Goal: Task Accomplishment & Management: Complete application form

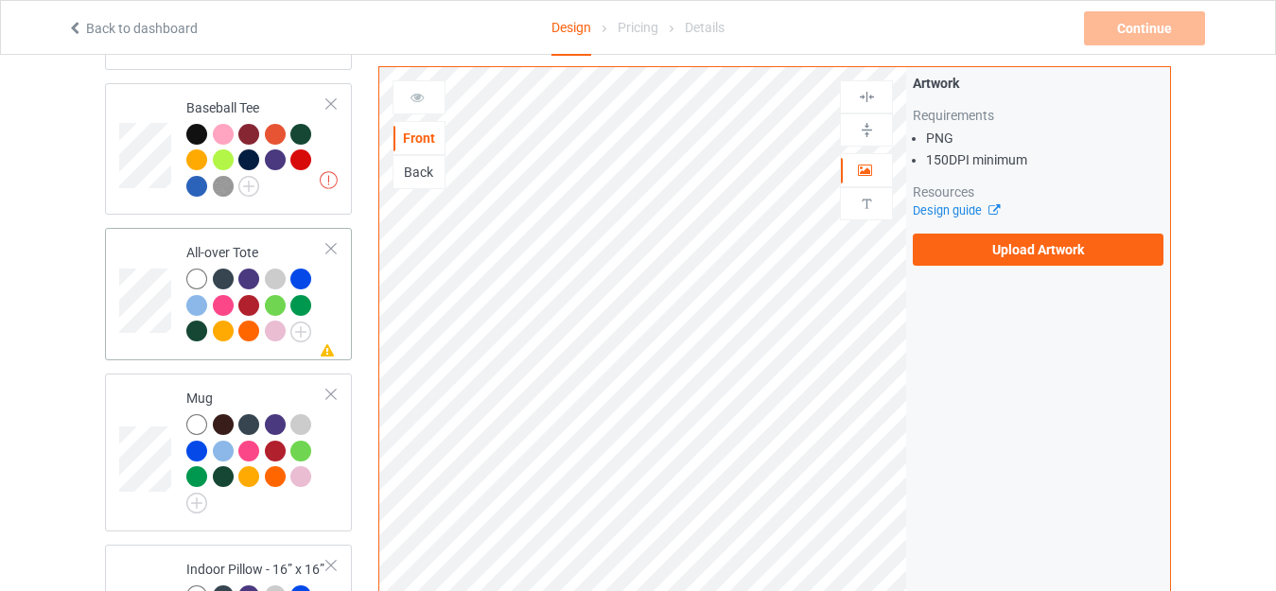
scroll to position [1419, 0]
click at [204, 244] on div "All-over Tote" at bounding box center [256, 292] width 141 height 97
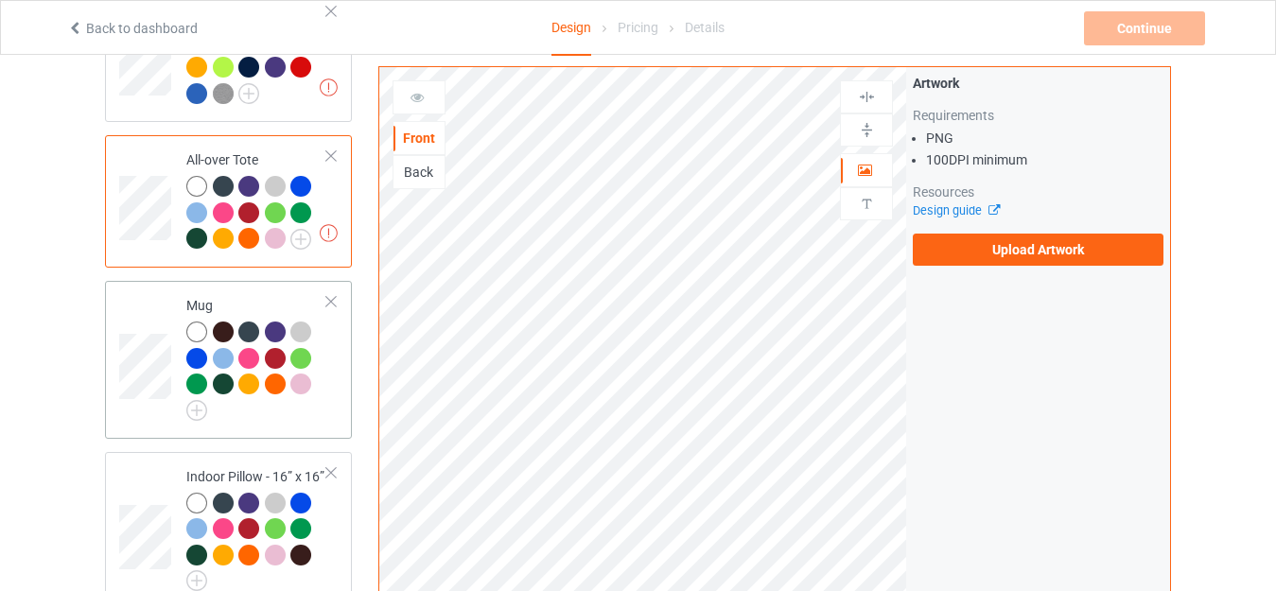
scroll to position [1608, 0]
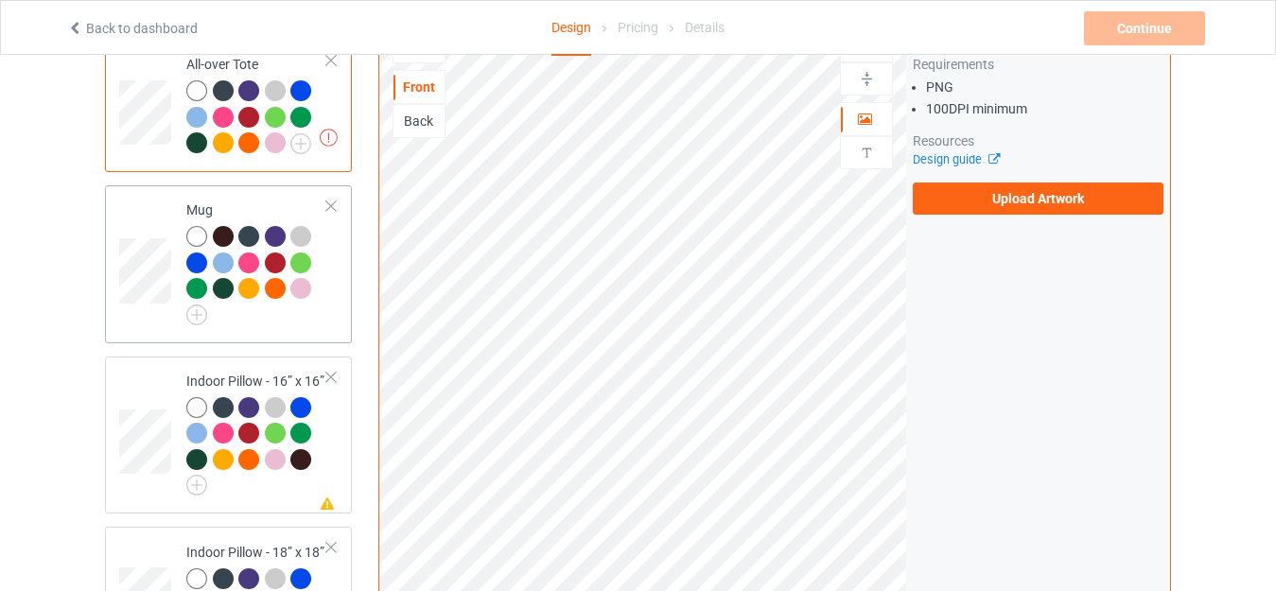
click at [202, 201] on div "Mug" at bounding box center [256, 260] width 141 height 118
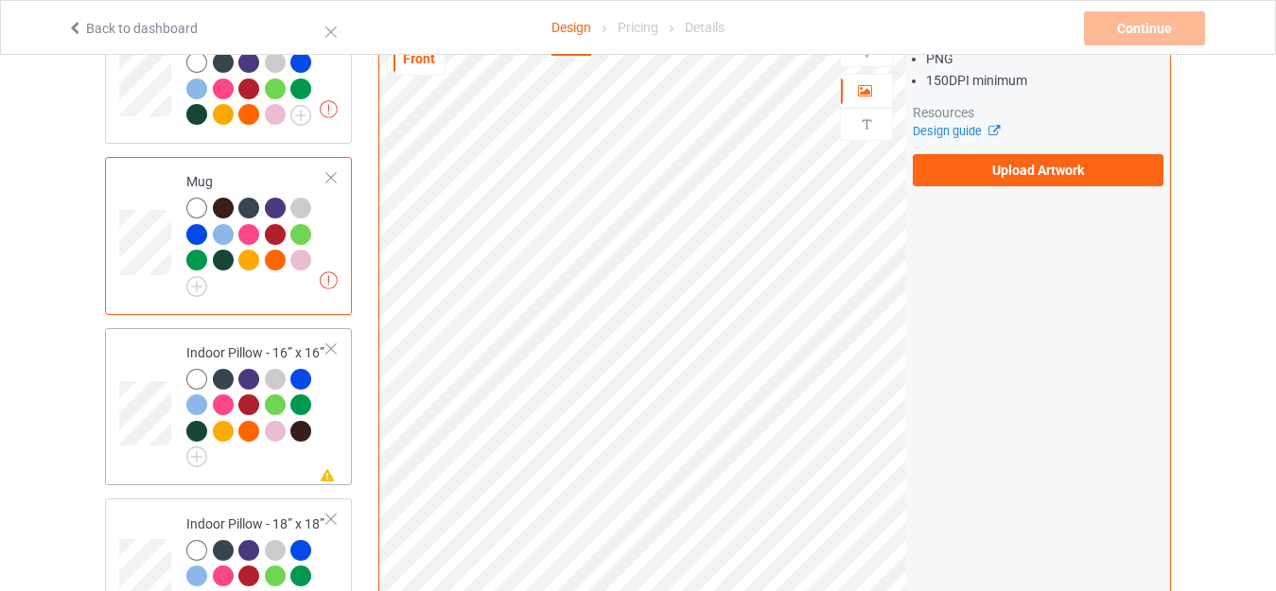
scroll to position [1703, 0]
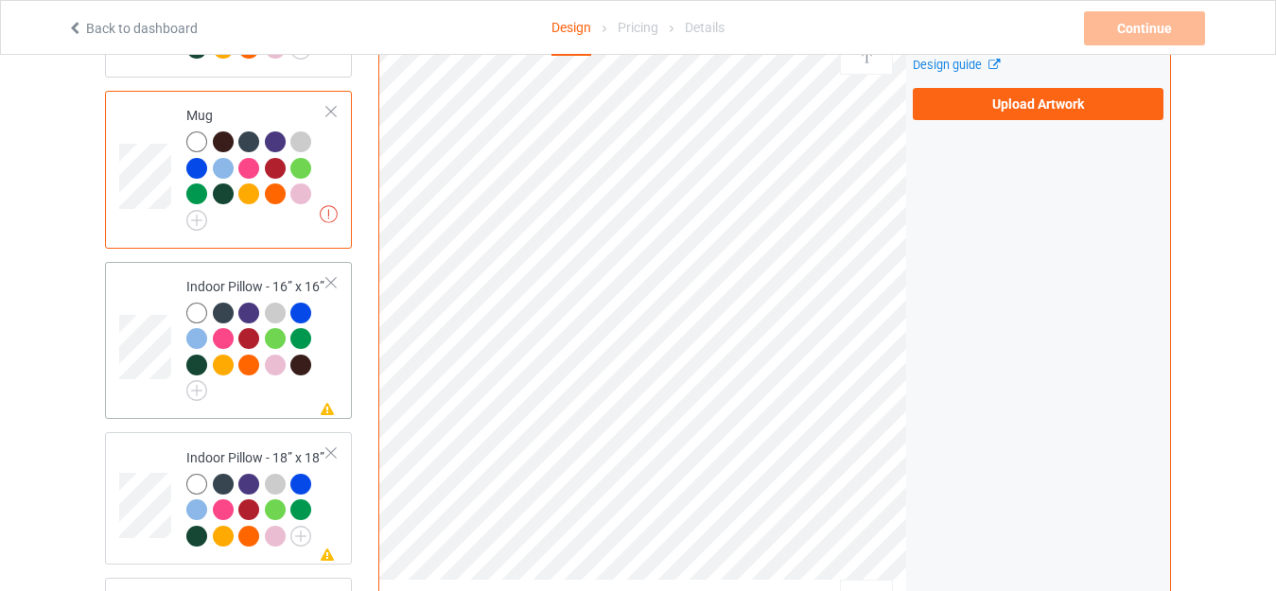
click at [218, 270] on td "Missing artwork on 1 side(s) Indoor Pillow - 16” x 16”" at bounding box center [257, 341] width 162 height 143
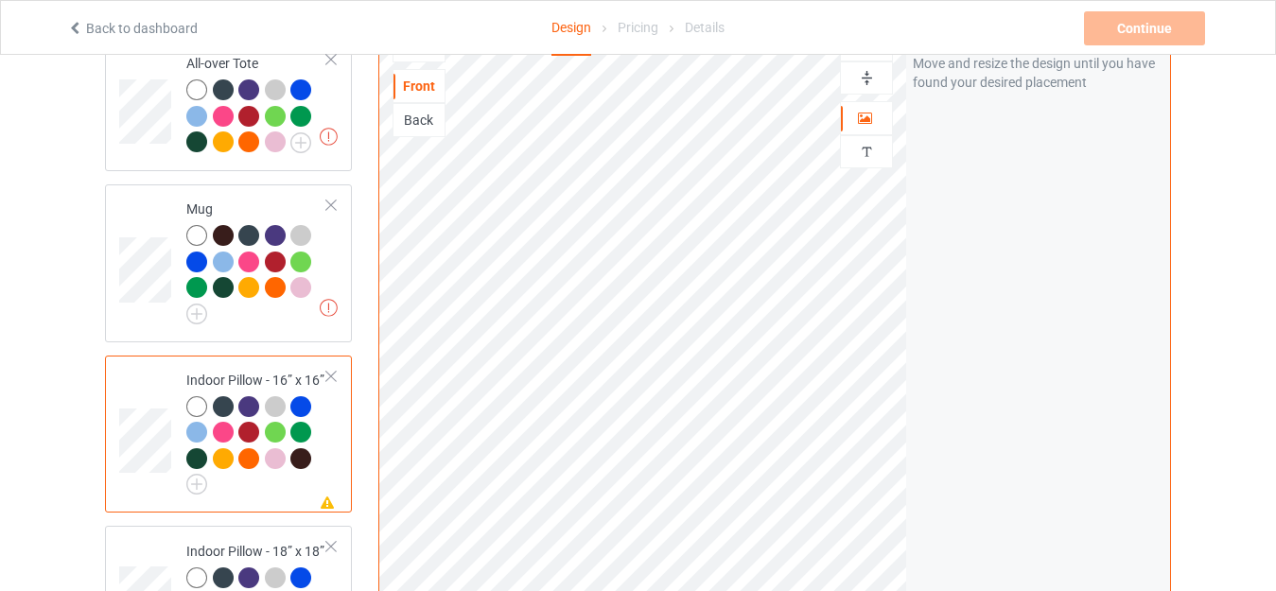
scroll to position [1514, 0]
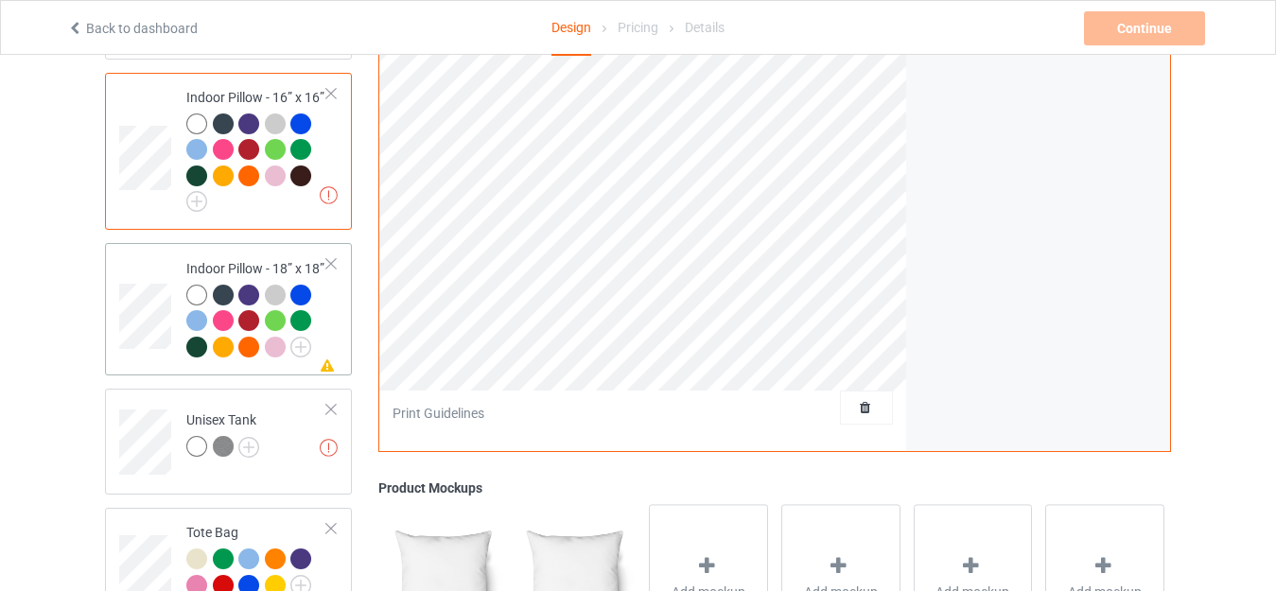
click at [226, 251] on td "Missing artwork on 1 side(s) Indoor Pillow - 18” x 18”" at bounding box center [257, 309] width 162 height 117
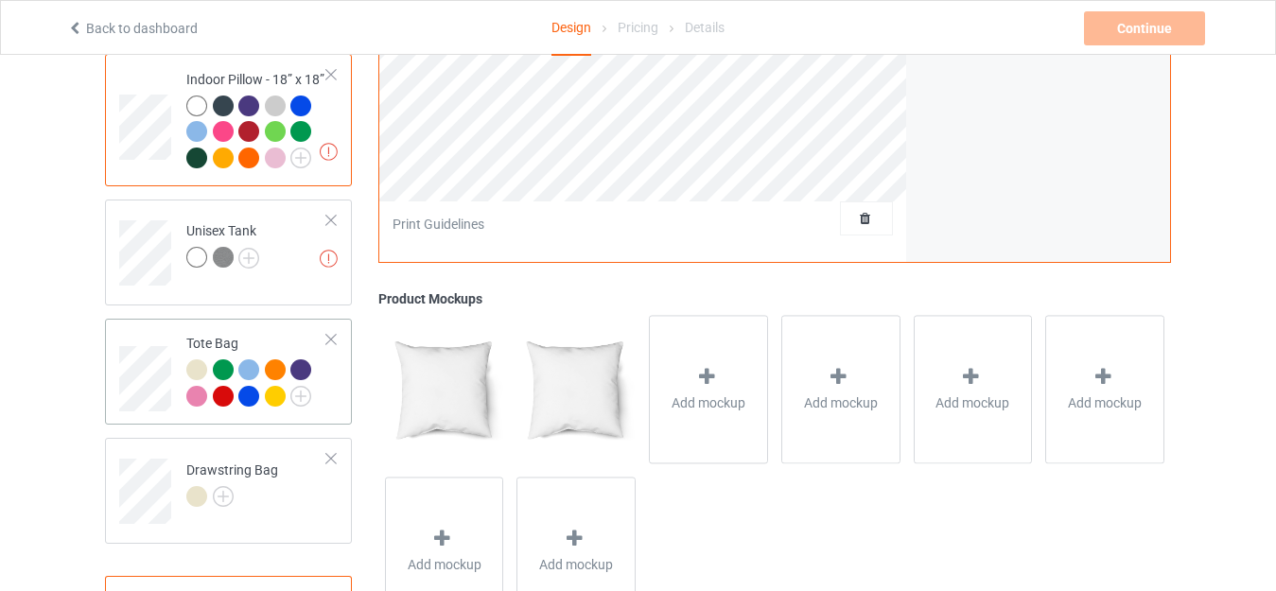
scroll to position [2156, 0]
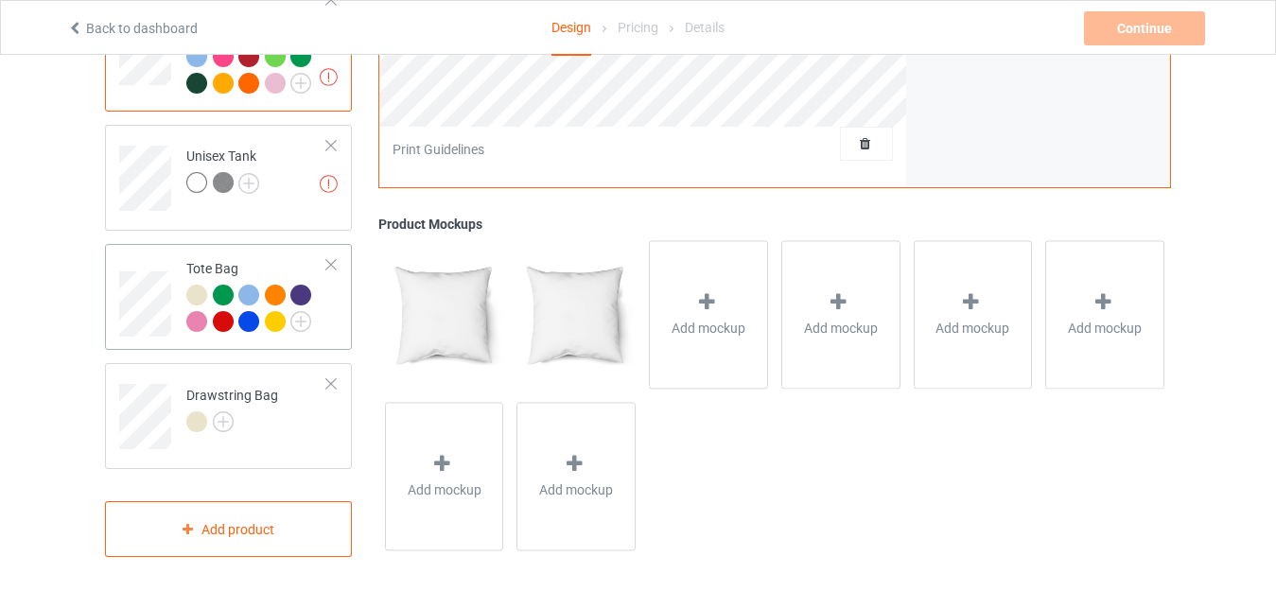
click at [209, 260] on div "Tote Bag" at bounding box center [256, 294] width 141 height 71
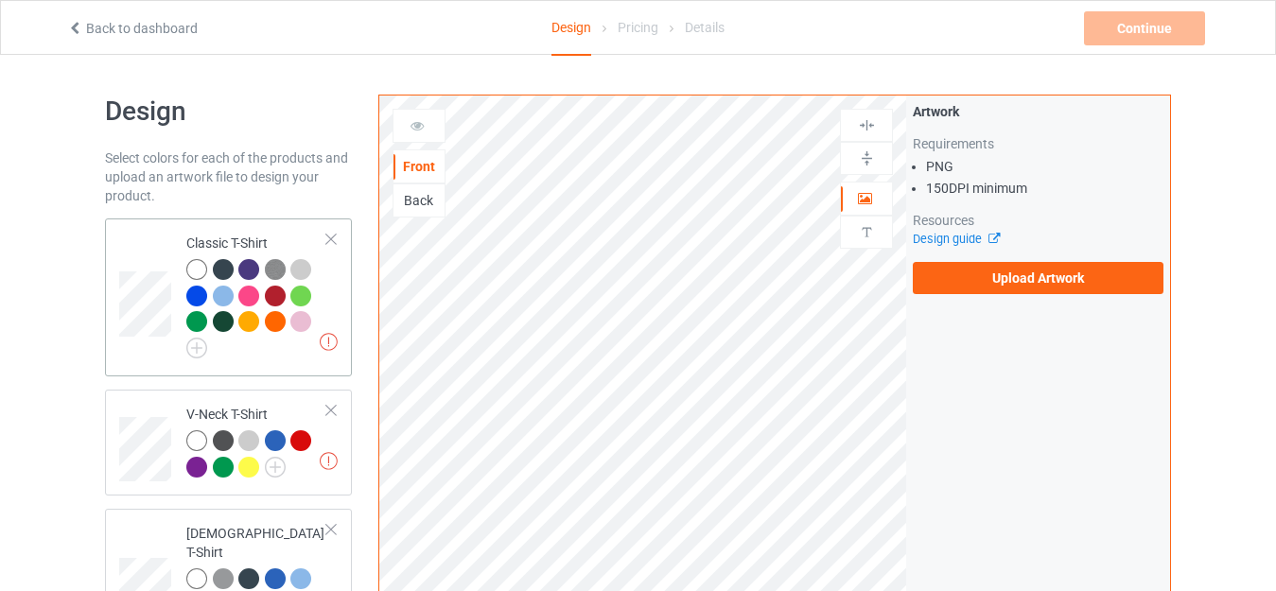
click at [225, 237] on div "Classic T-Shirt" at bounding box center [256, 293] width 141 height 118
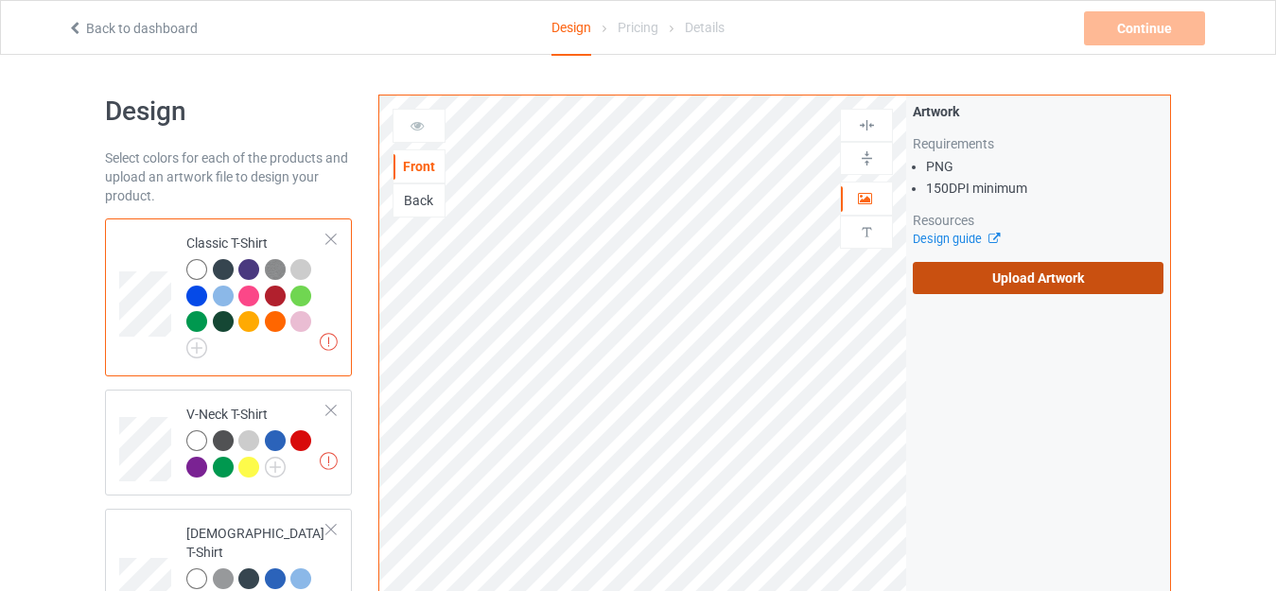
click at [1014, 276] on label "Upload Artwork" at bounding box center [1038, 278] width 251 height 32
click at [0, 0] on input "Upload Artwork" at bounding box center [0, 0] width 0 height 0
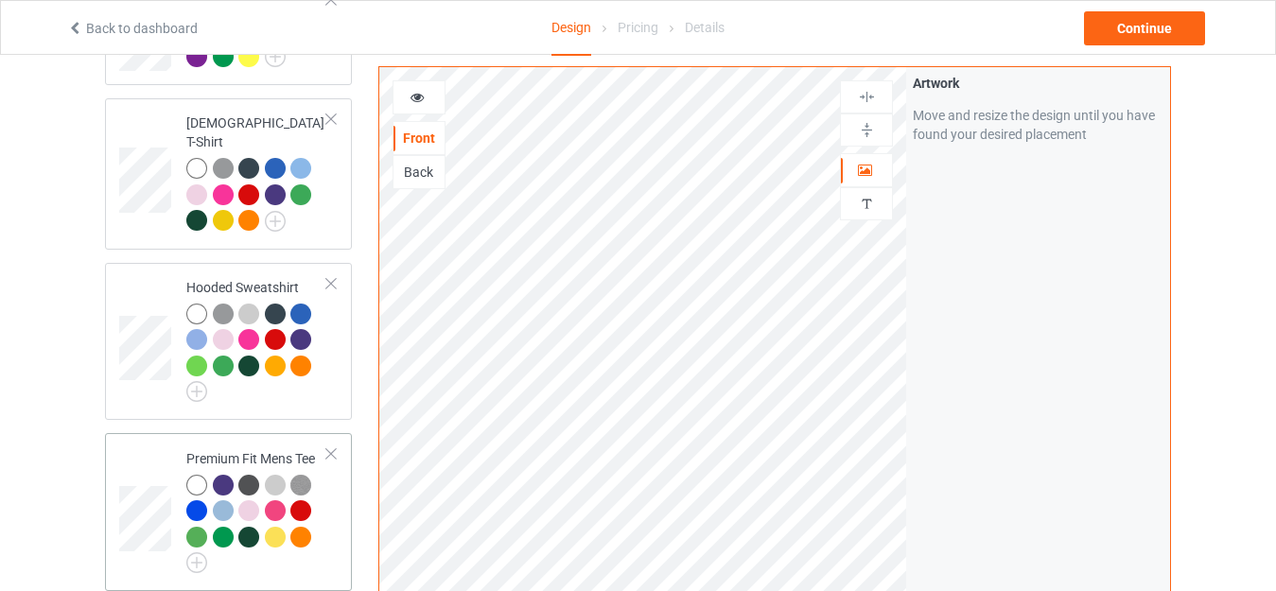
scroll to position [95, 0]
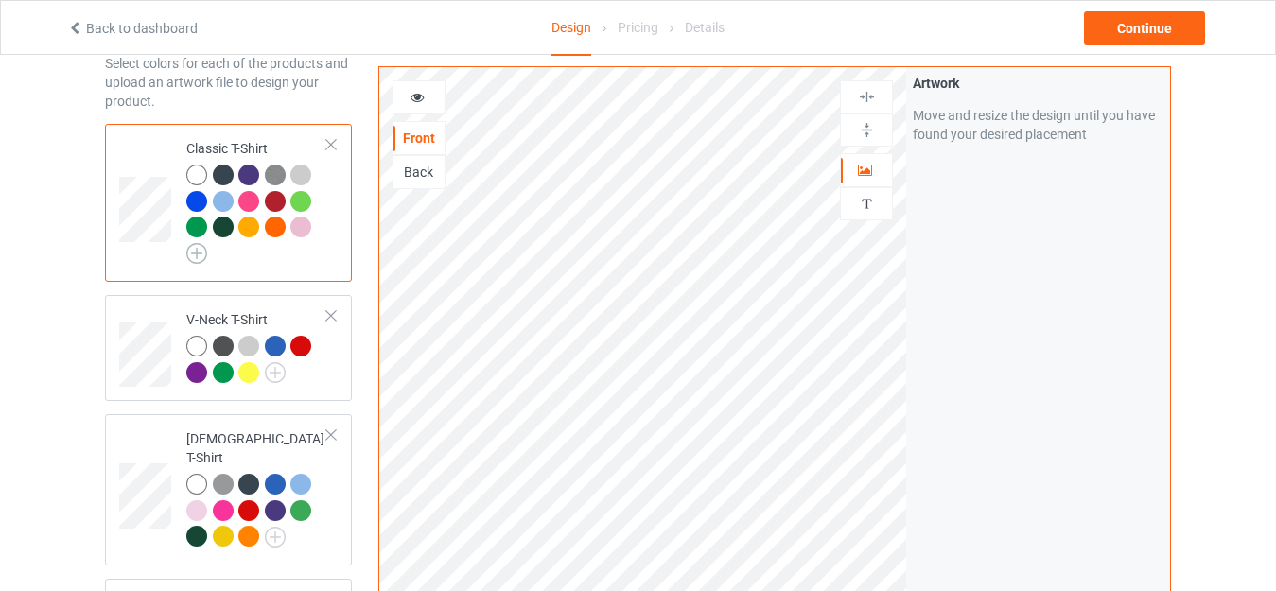
click at [196, 250] on img at bounding box center [196, 253] width 21 height 21
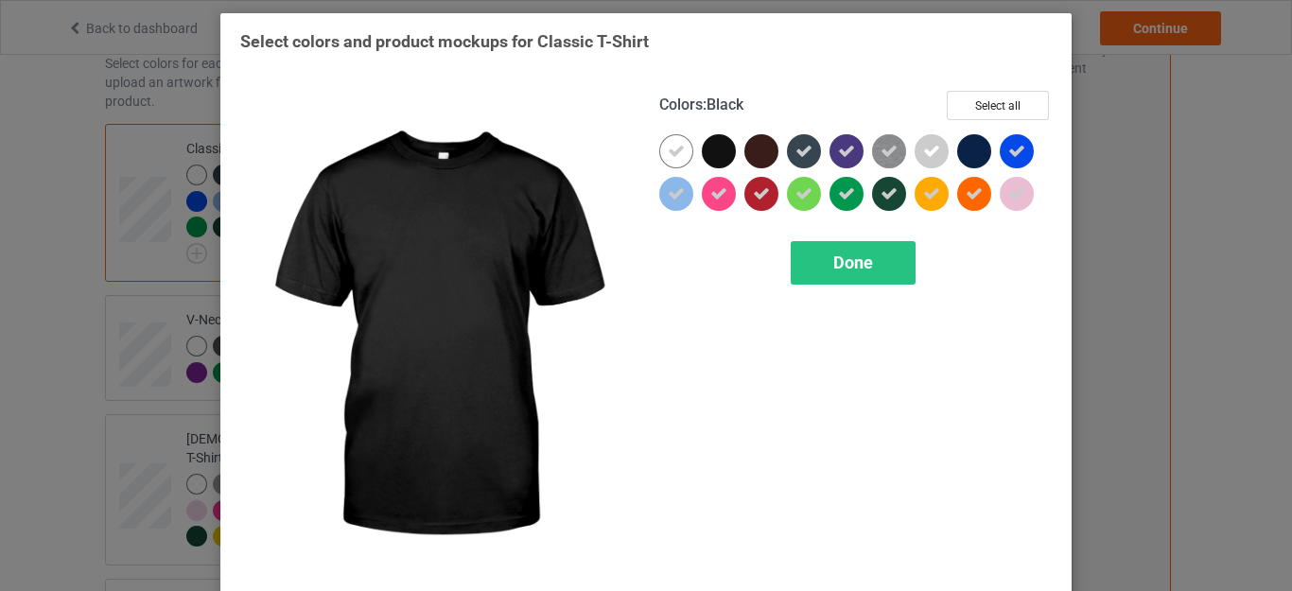
click at [711, 155] on div at bounding box center [719, 151] width 34 height 34
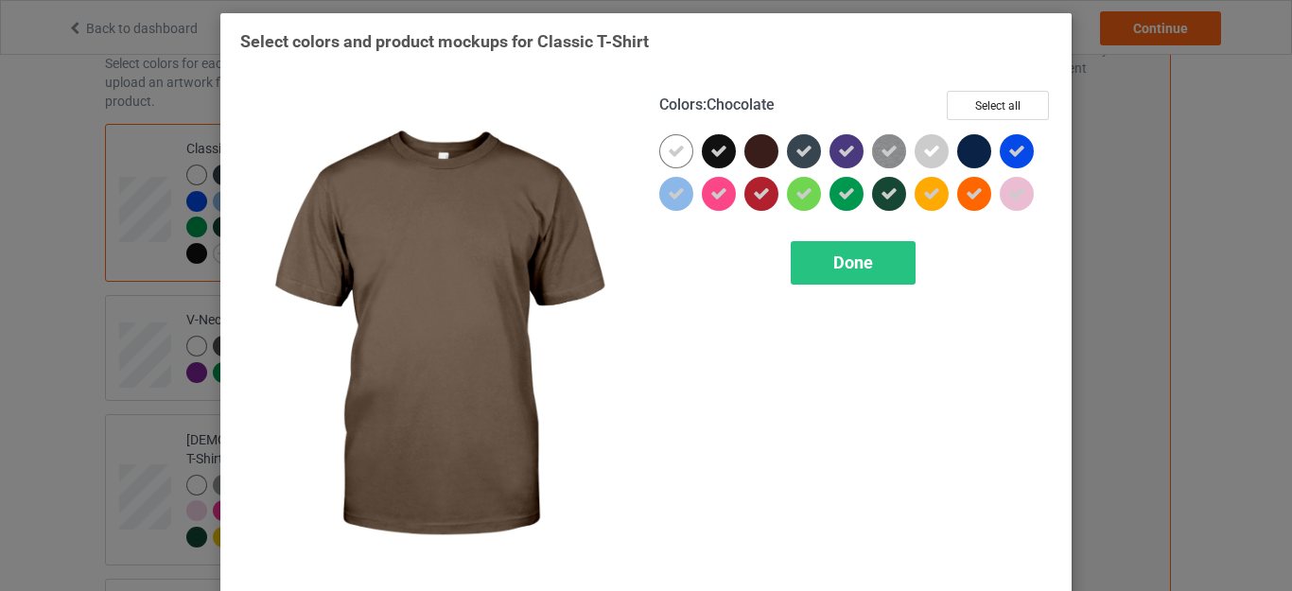
click at [761, 149] on div at bounding box center [762, 151] width 34 height 34
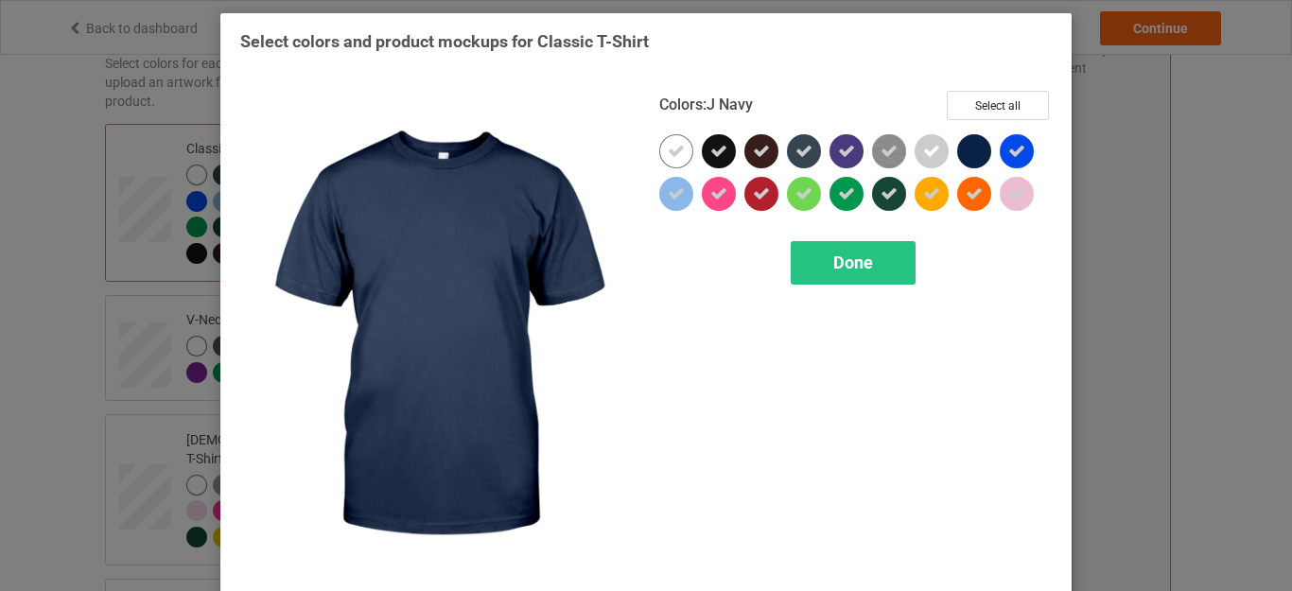
click at [968, 153] on div at bounding box center [974, 151] width 34 height 34
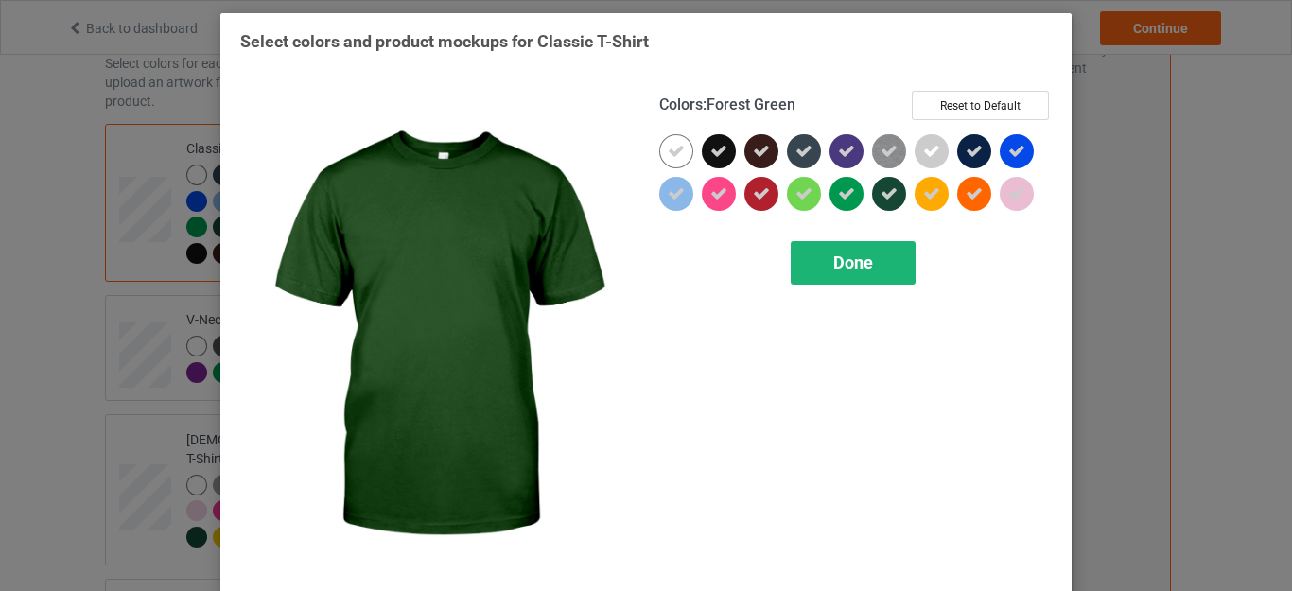
click at [840, 276] on div "Done" at bounding box center [853, 263] width 125 height 44
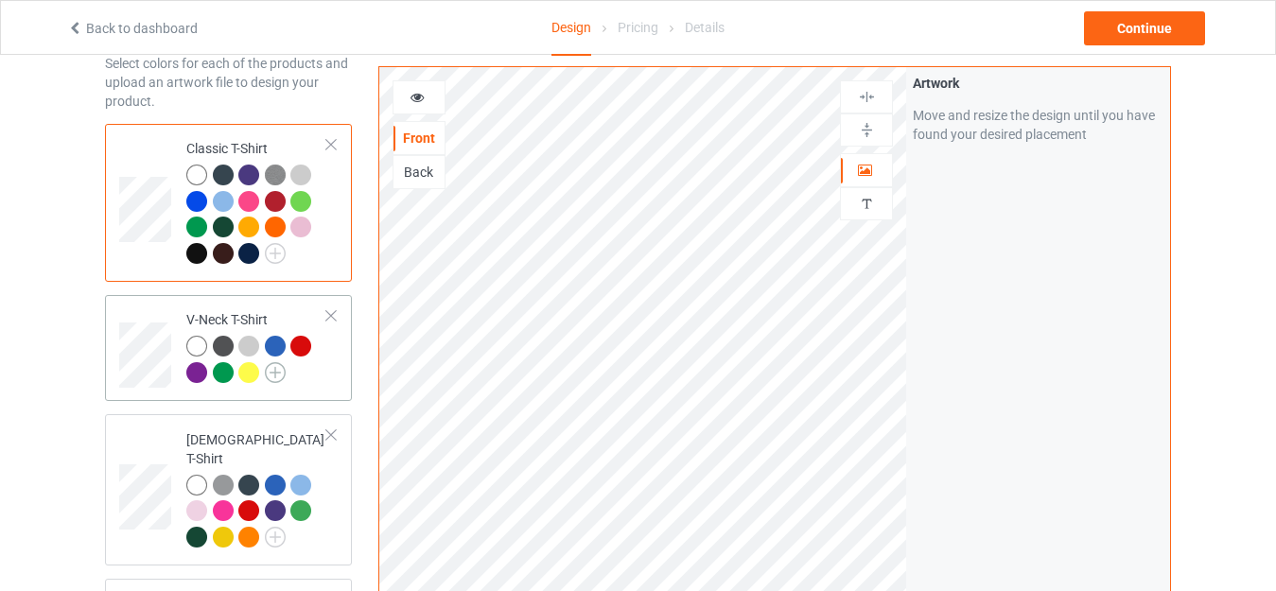
click at [276, 373] on img at bounding box center [275, 372] width 21 height 21
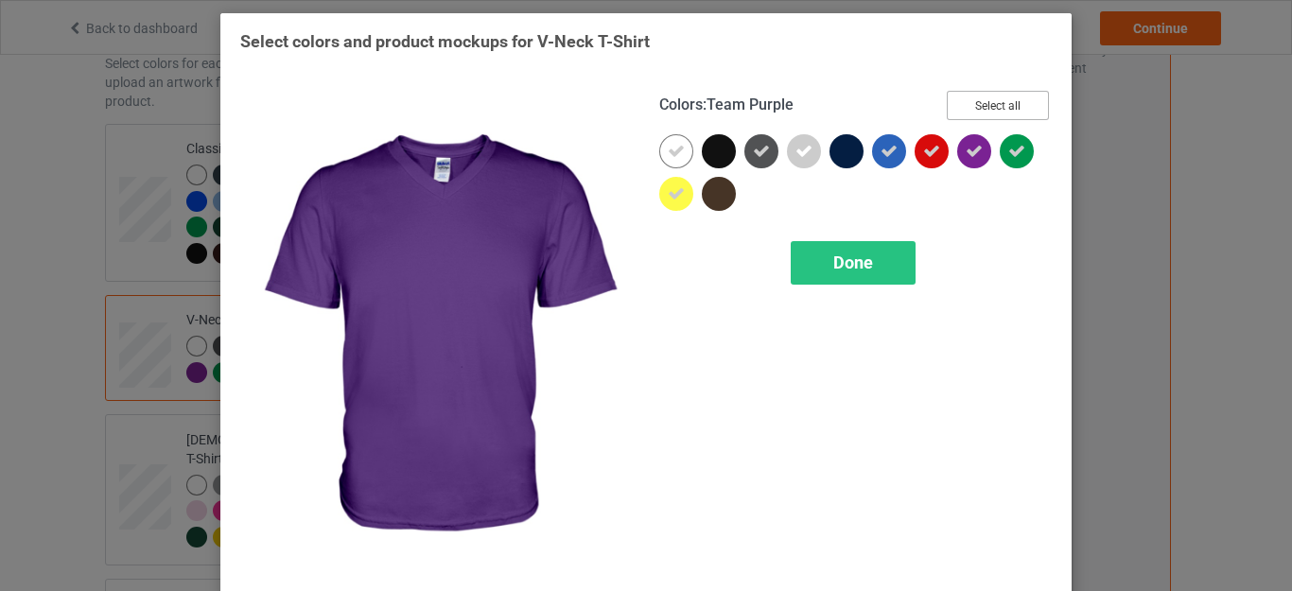
click at [989, 100] on button "Select all" at bounding box center [998, 105] width 102 height 29
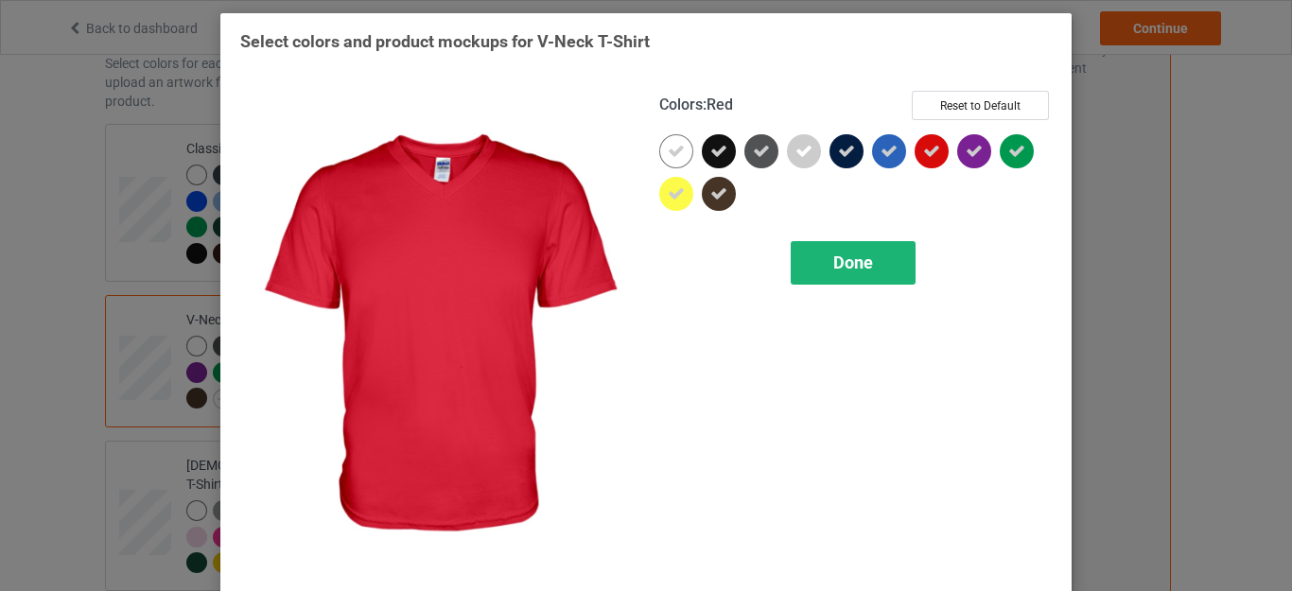
click at [875, 255] on div "Done" at bounding box center [853, 263] width 125 height 44
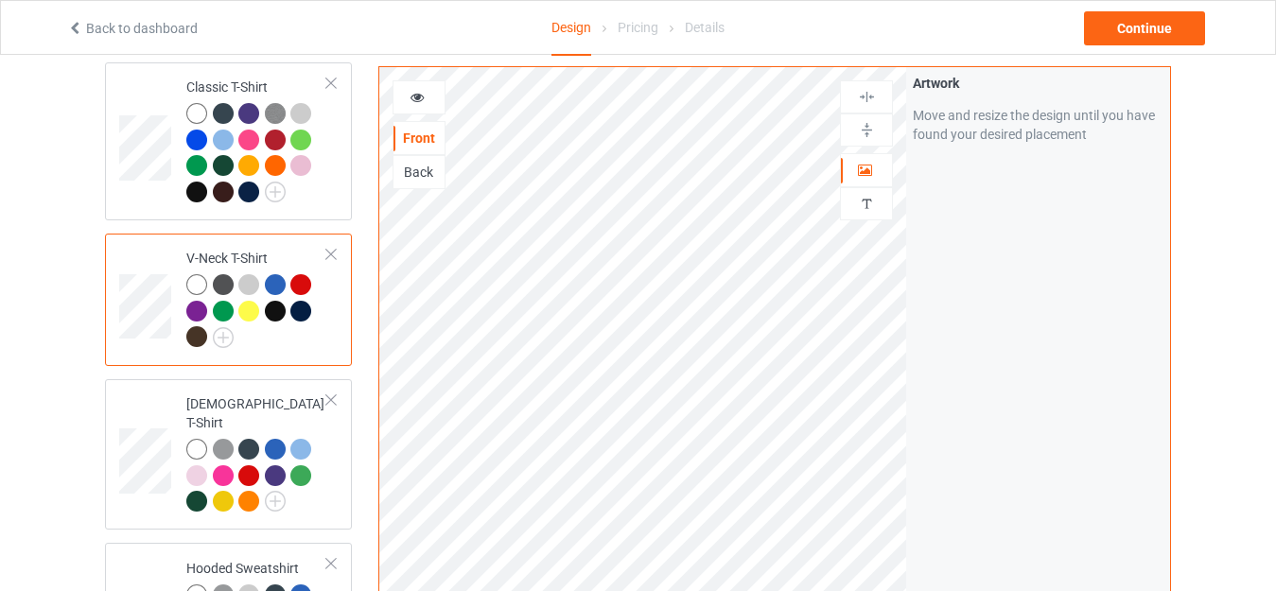
scroll to position [189, 0]
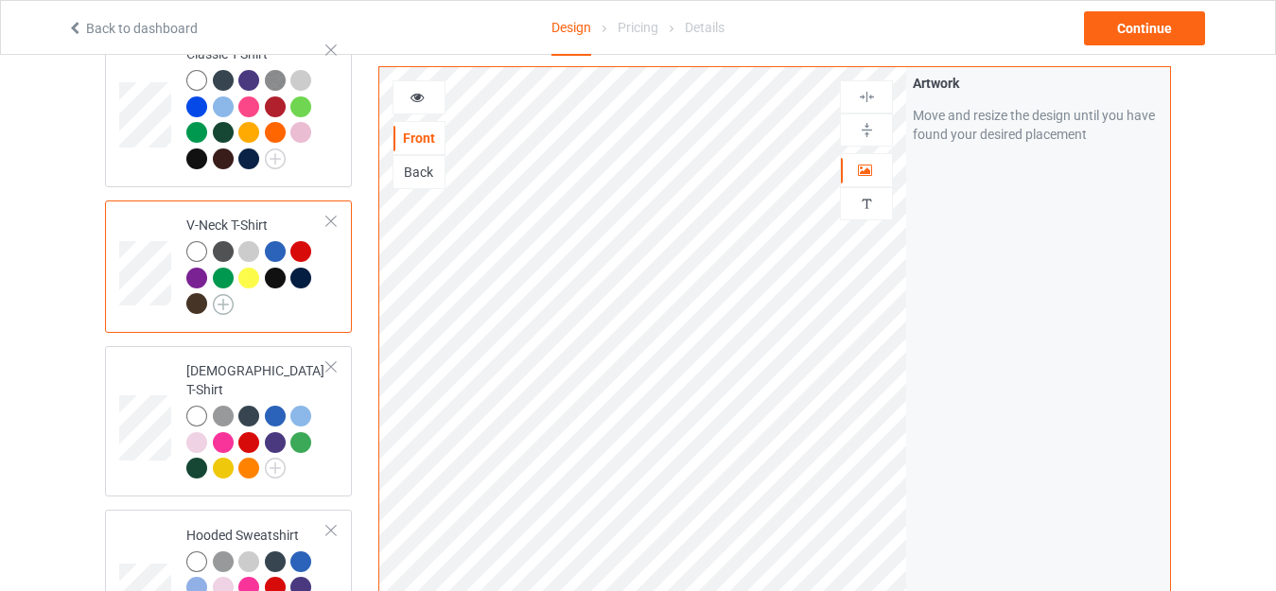
click at [221, 304] on img at bounding box center [223, 304] width 21 height 21
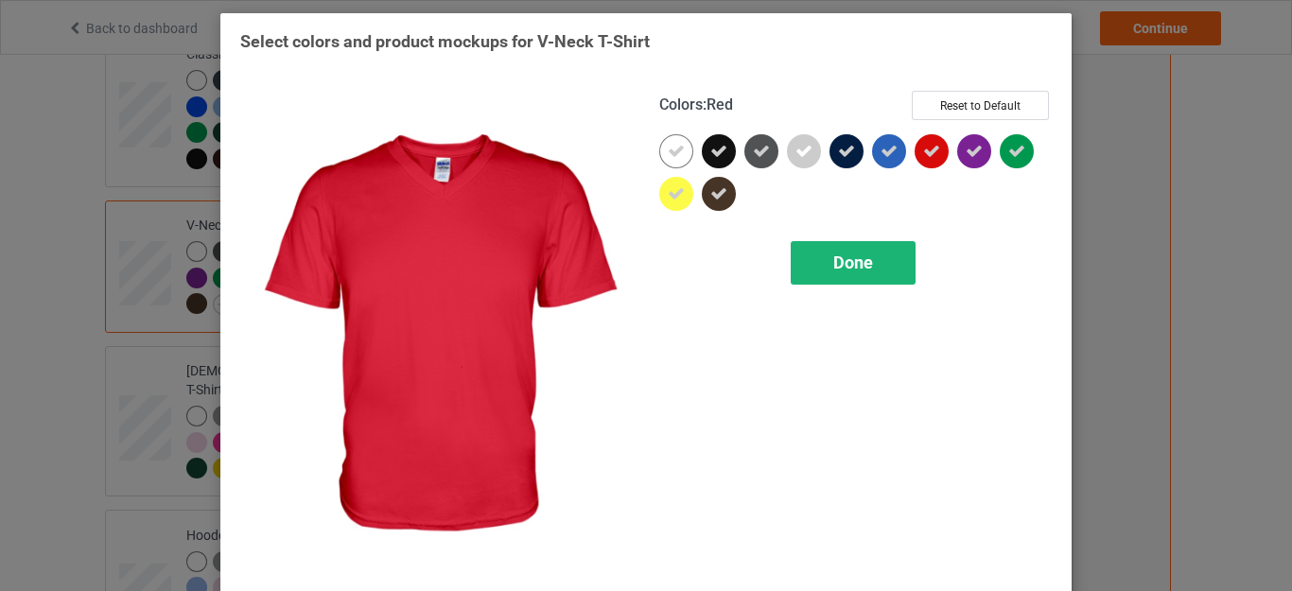
click at [870, 255] on div "Done" at bounding box center [853, 263] width 125 height 44
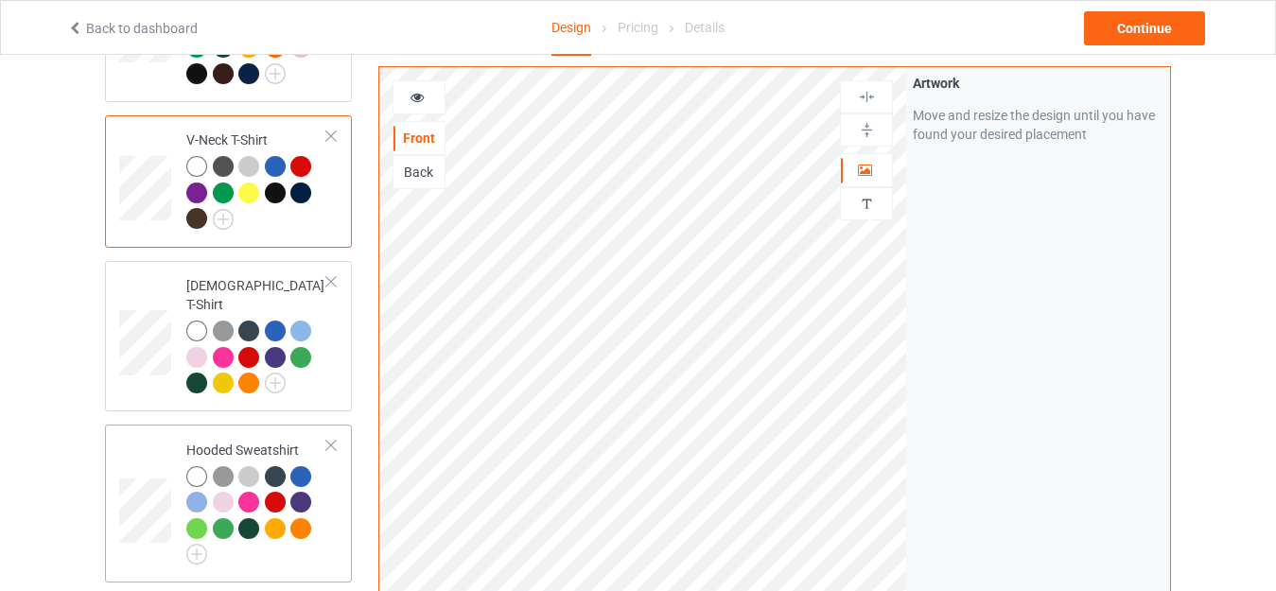
scroll to position [378, 0]
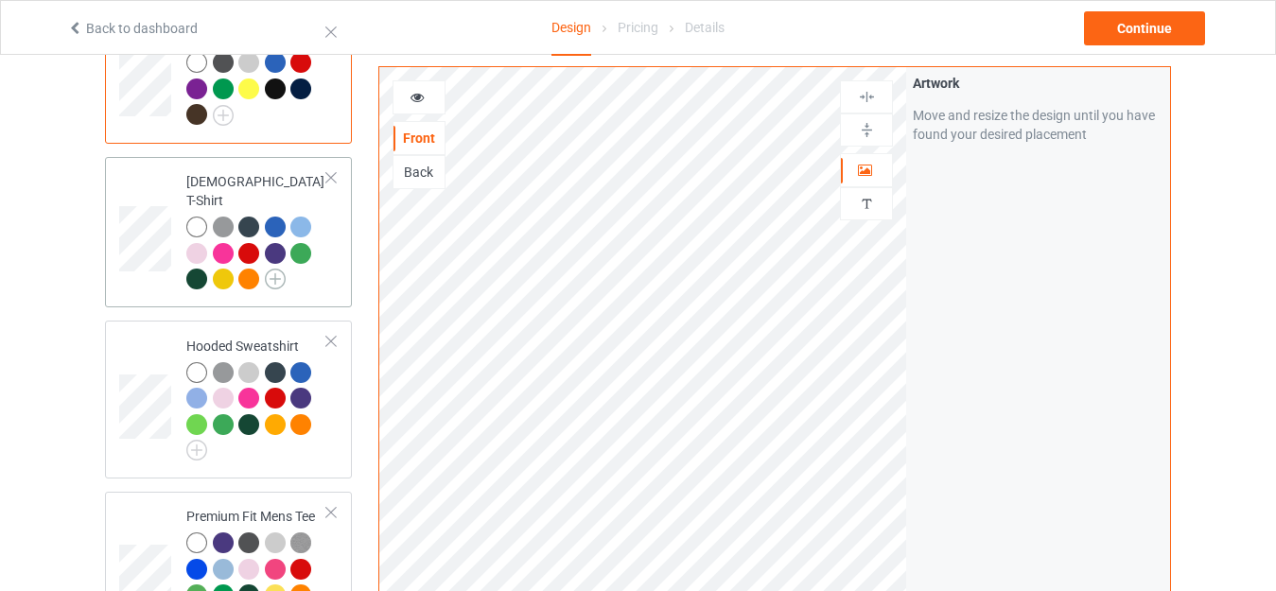
click at [267, 269] on img at bounding box center [275, 279] width 21 height 21
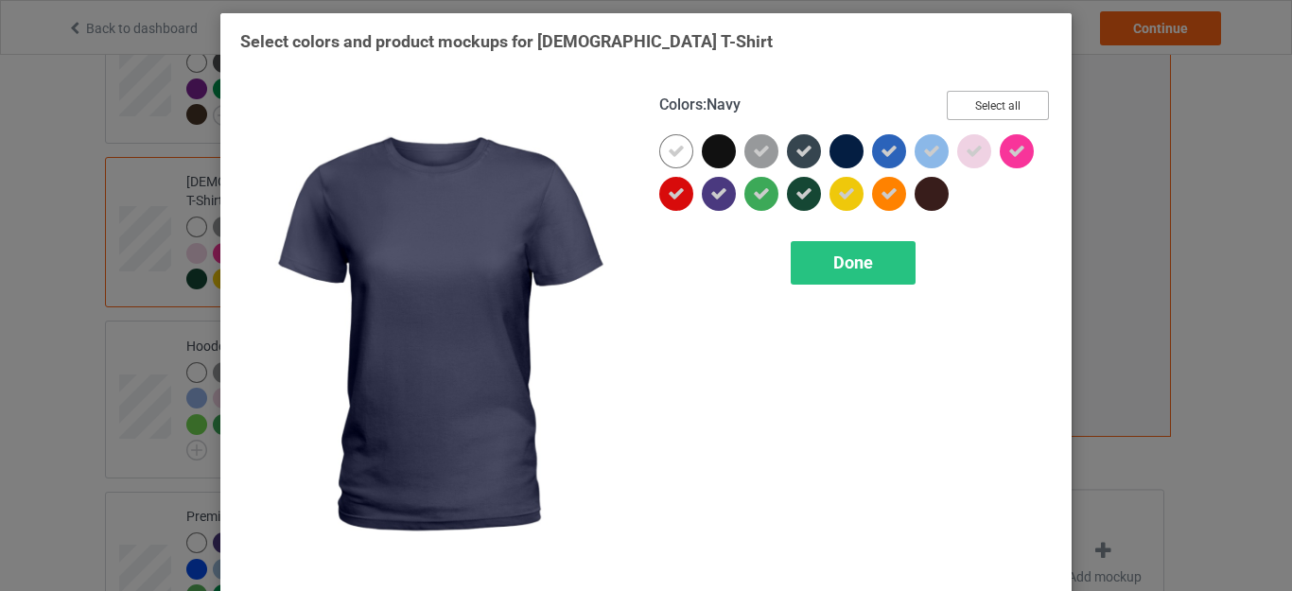
click at [980, 105] on button "Select all" at bounding box center [998, 105] width 102 height 29
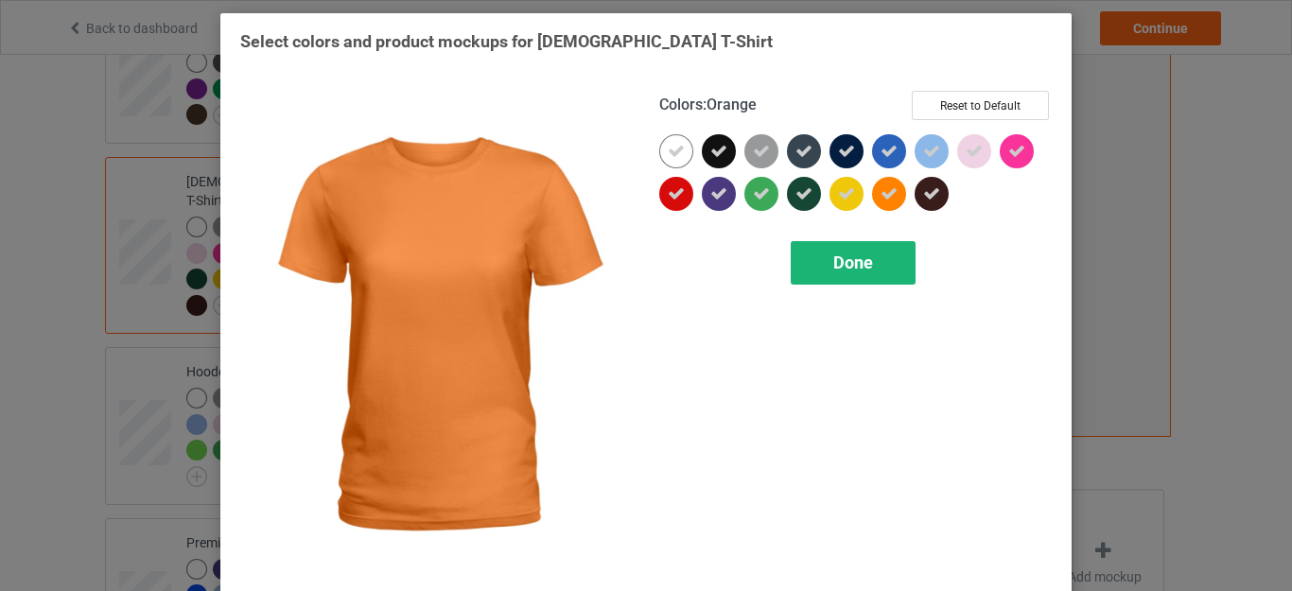
click at [854, 245] on div "Done" at bounding box center [853, 263] width 125 height 44
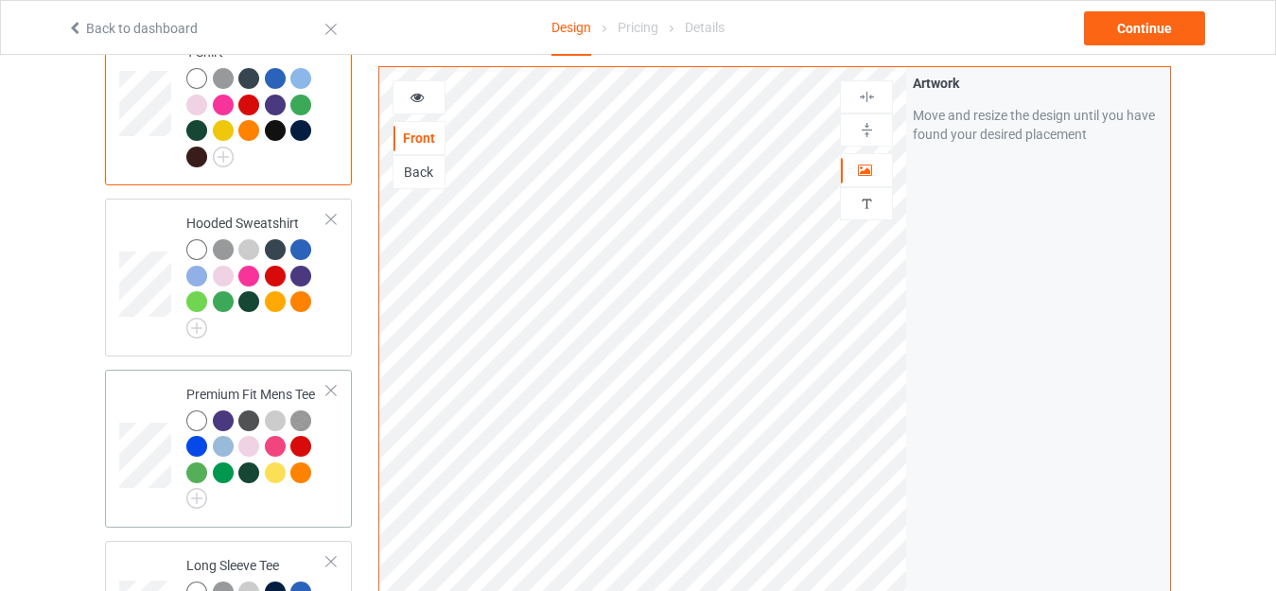
scroll to position [568, 0]
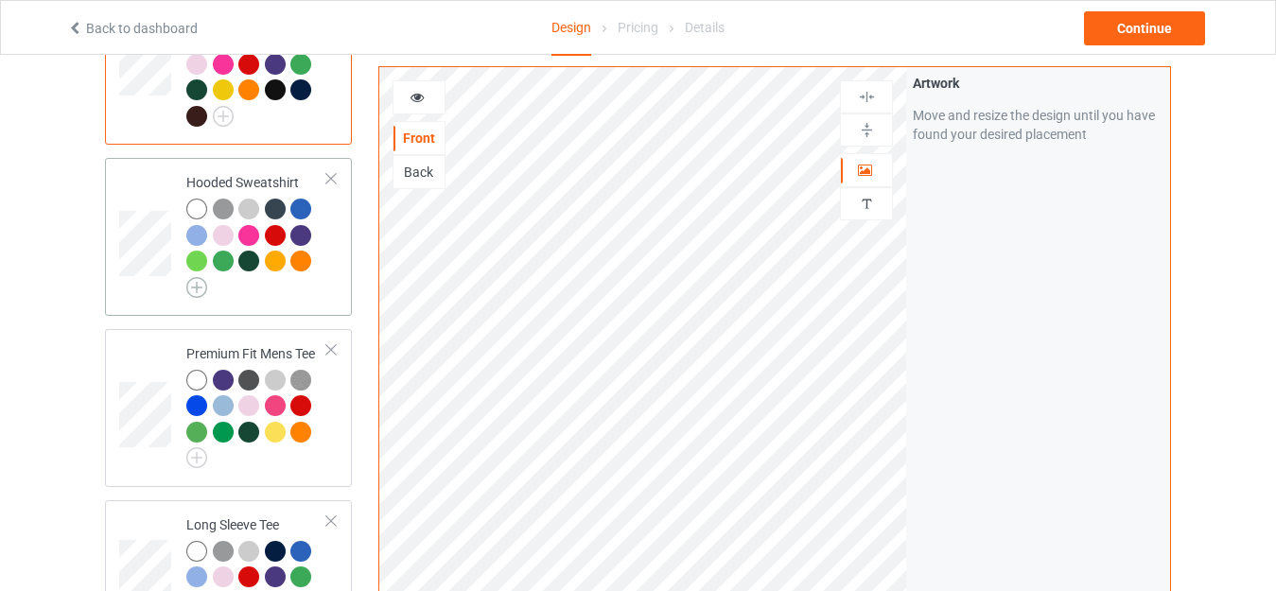
click at [197, 277] on img at bounding box center [196, 287] width 21 height 21
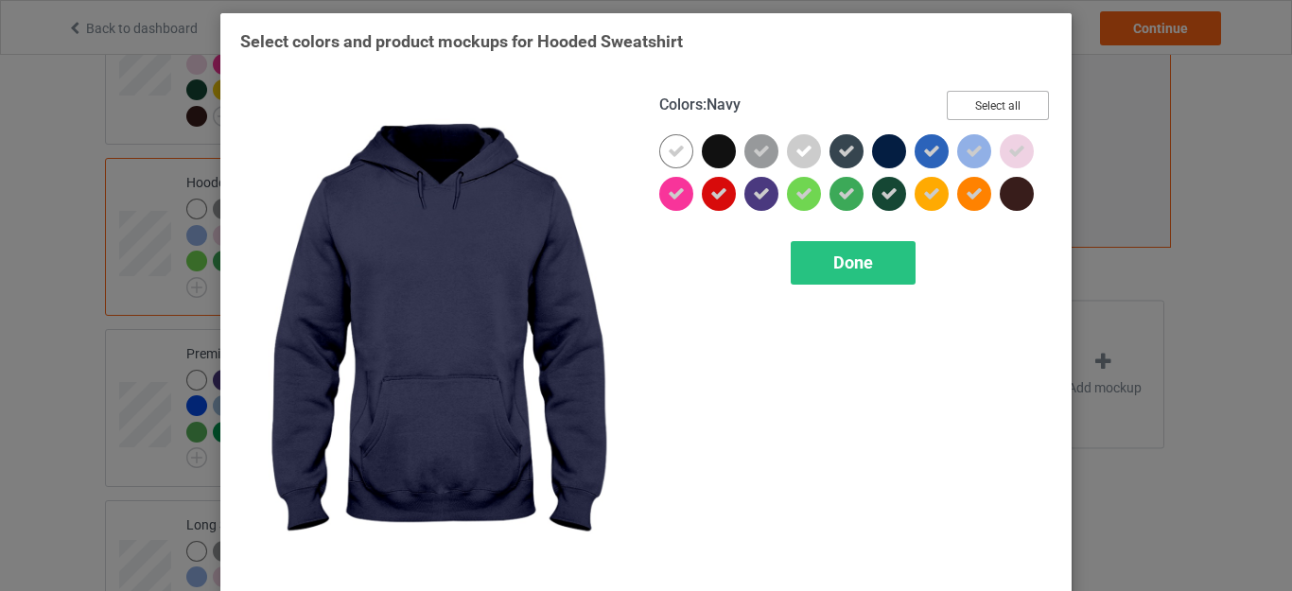
click at [965, 104] on button "Select all" at bounding box center [998, 105] width 102 height 29
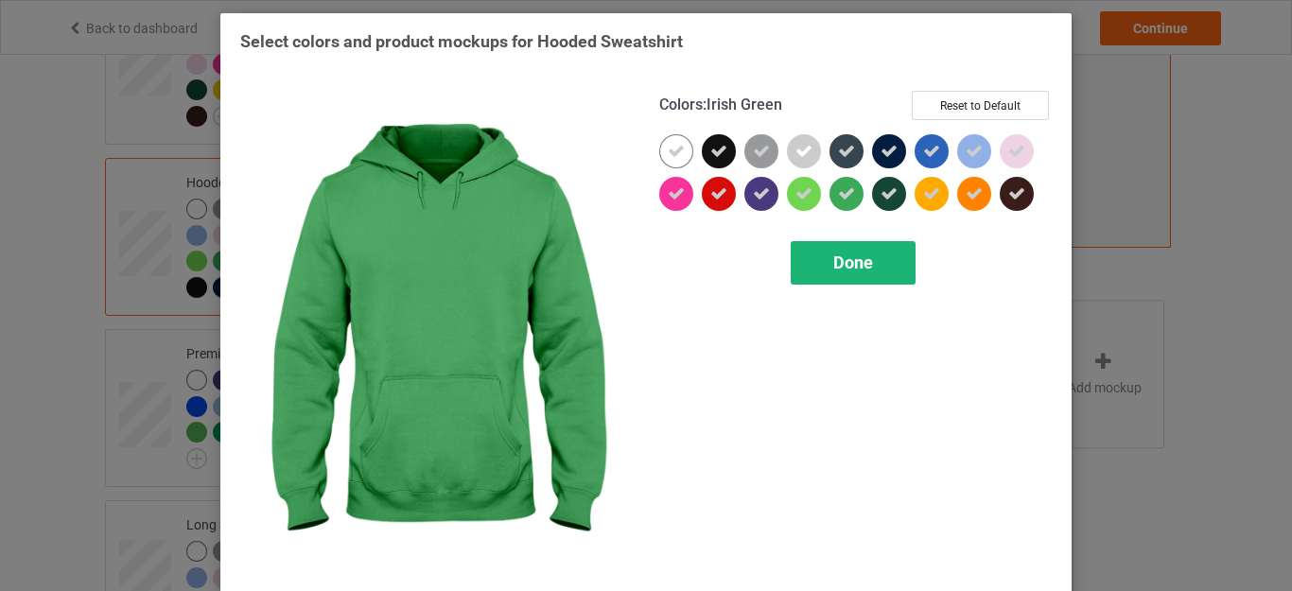
click at [851, 261] on span "Done" at bounding box center [854, 263] width 40 height 20
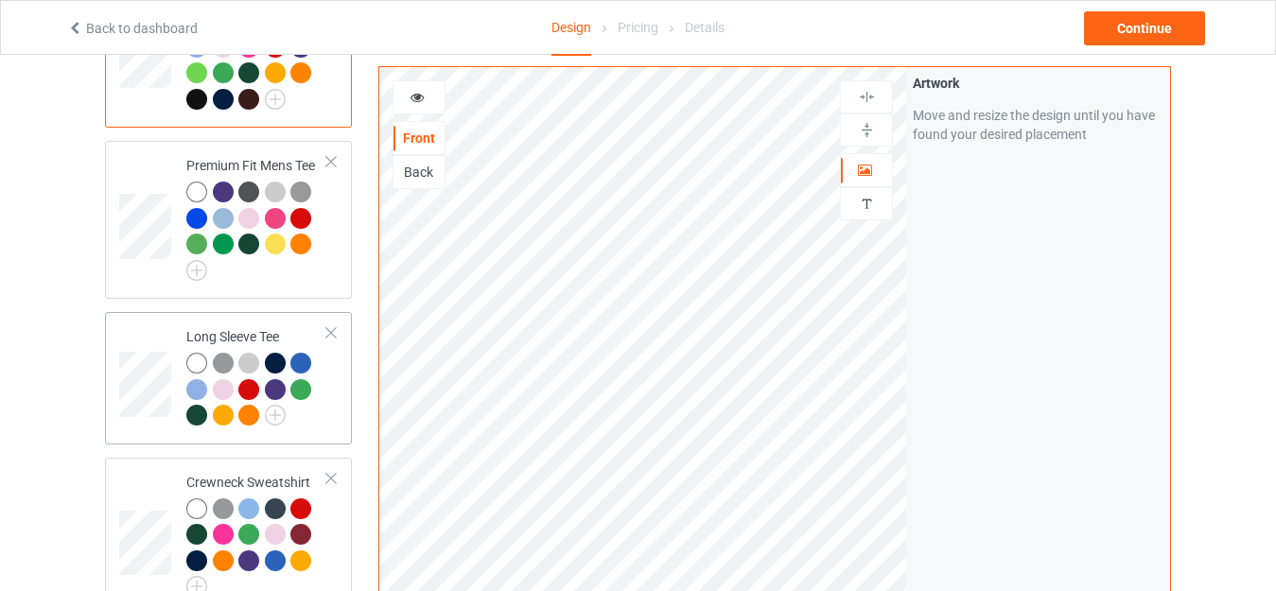
scroll to position [757, 0]
click at [197, 259] on img at bounding box center [196, 269] width 21 height 21
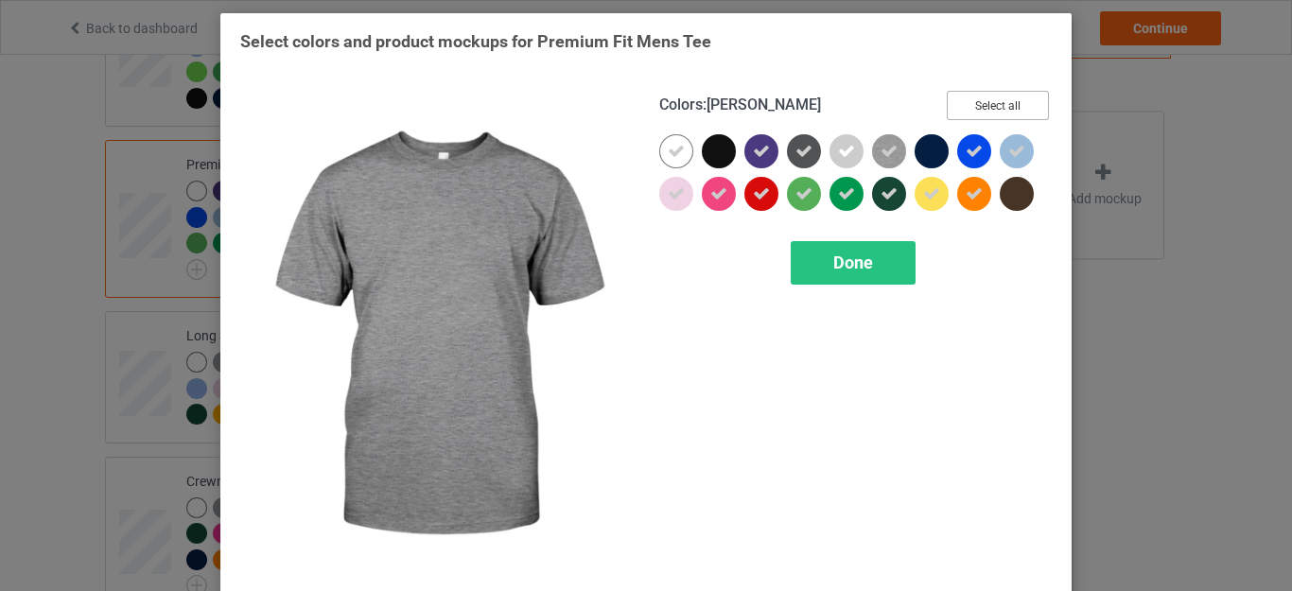
click at [975, 102] on button "Select all" at bounding box center [998, 105] width 102 height 29
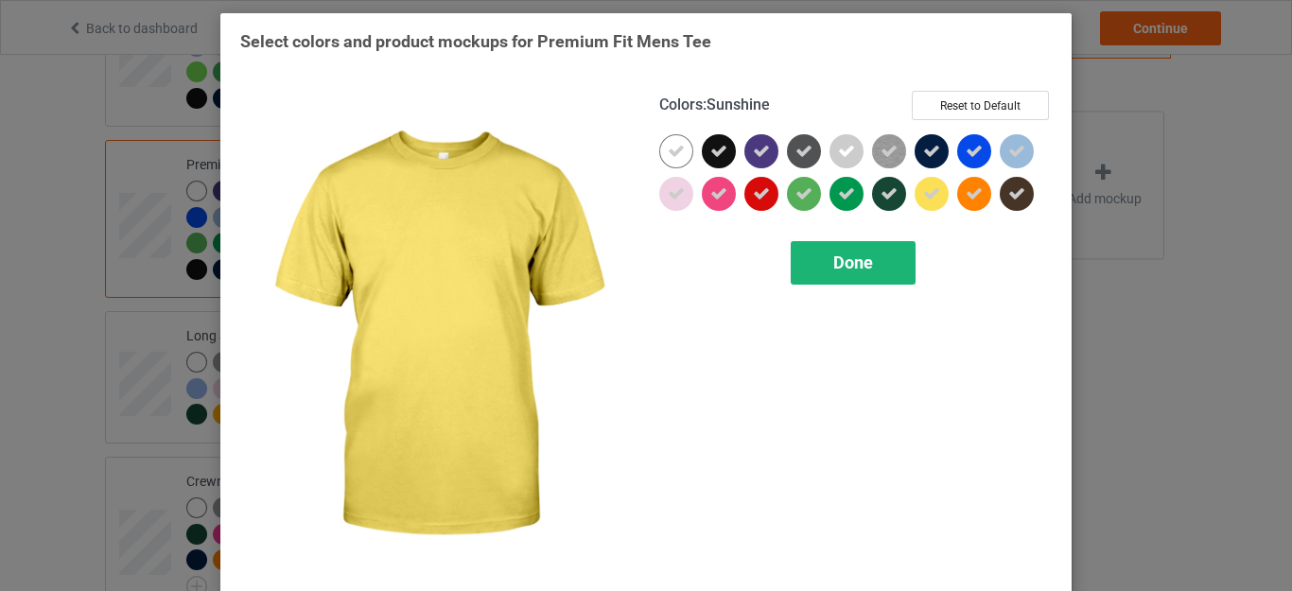
click at [855, 252] on div "Done" at bounding box center [853, 263] width 125 height 44
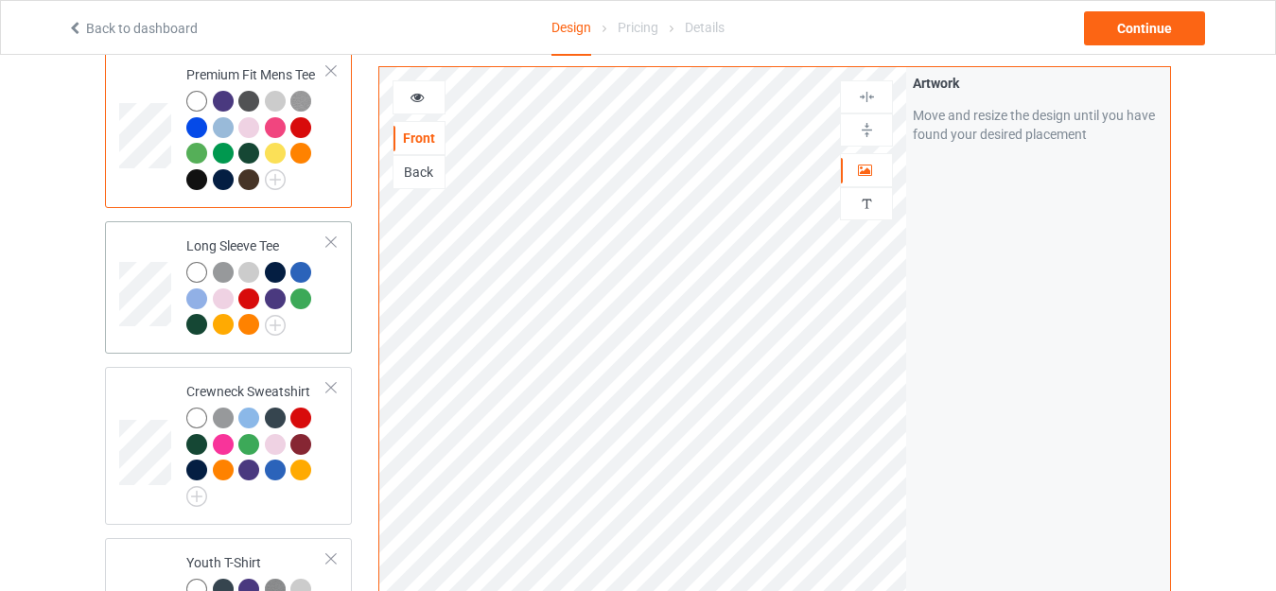
scroll to position [852, 0]
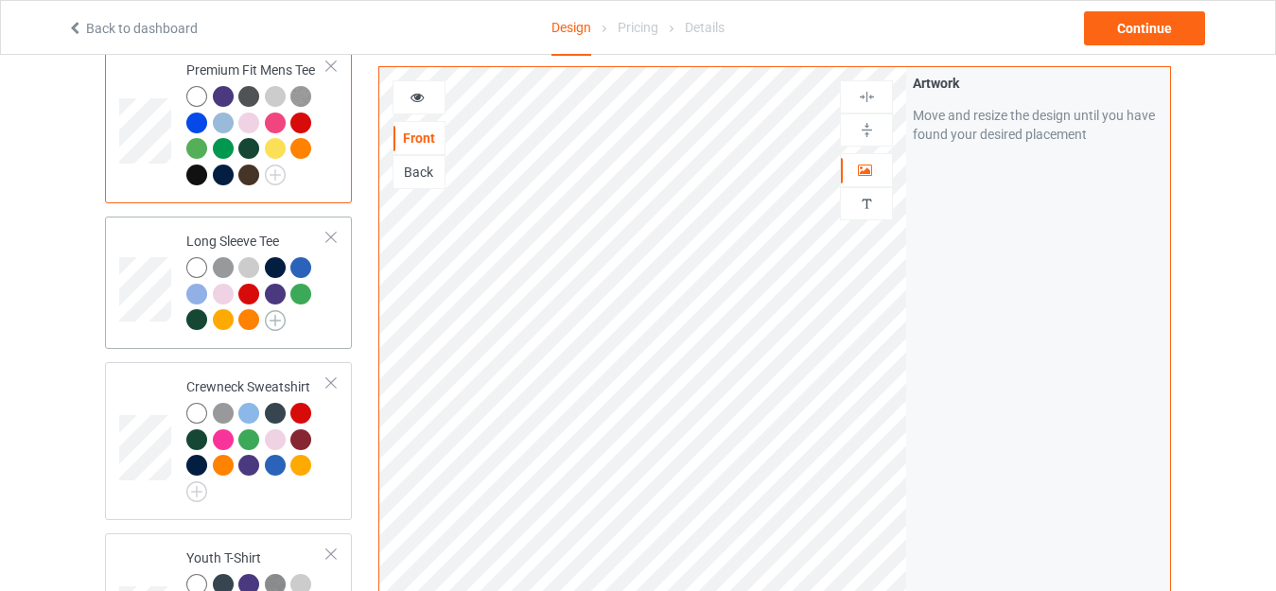
click at [282, 310] on img at bounding box center [275, 320] width 21 height 21
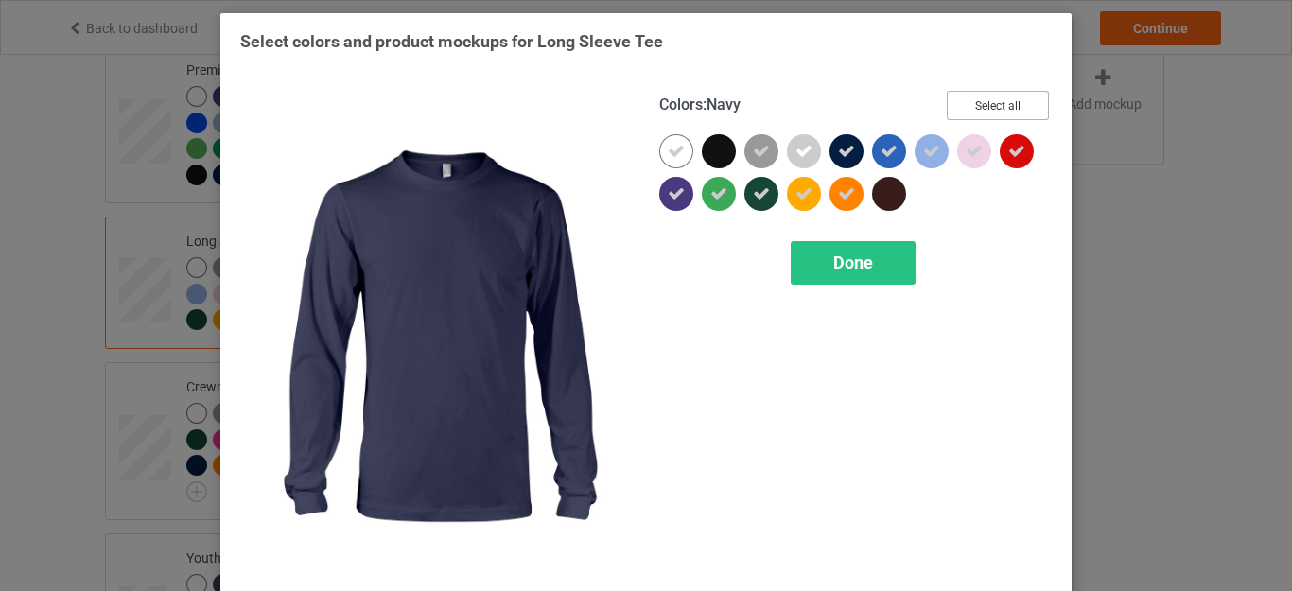
click at [973, 102] on button "Select all" at bounding box center [998, 105] width 102 height 29
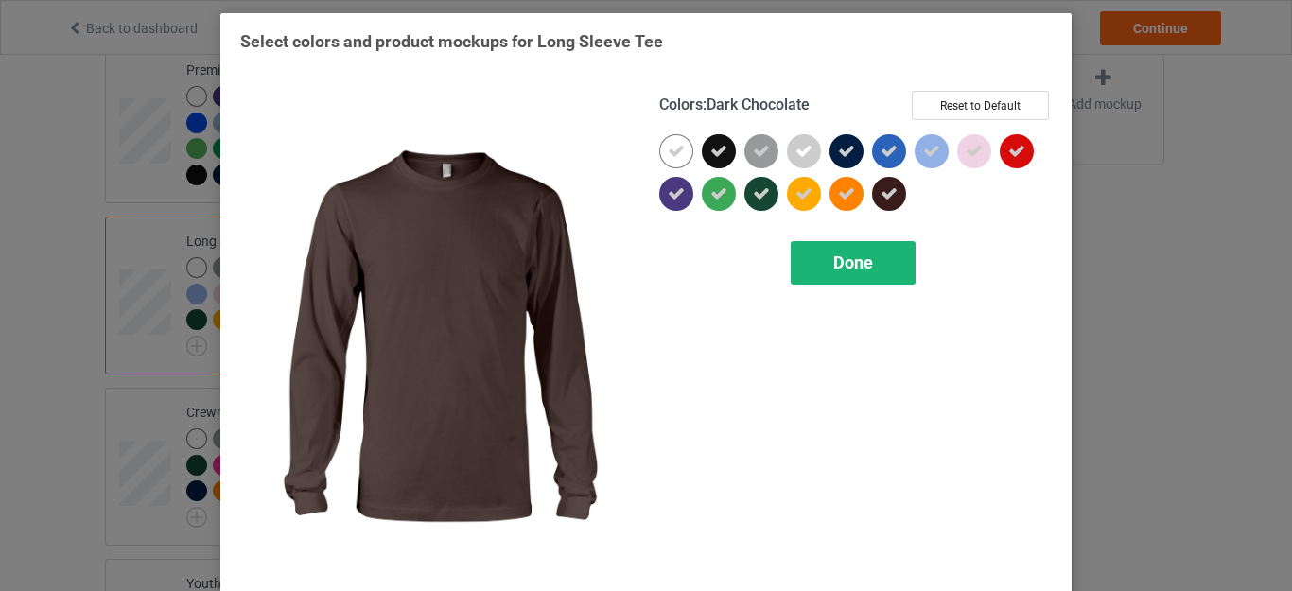
click at [847, 257] on span "Done" at bounding box center [854, 263] width 40 height 20
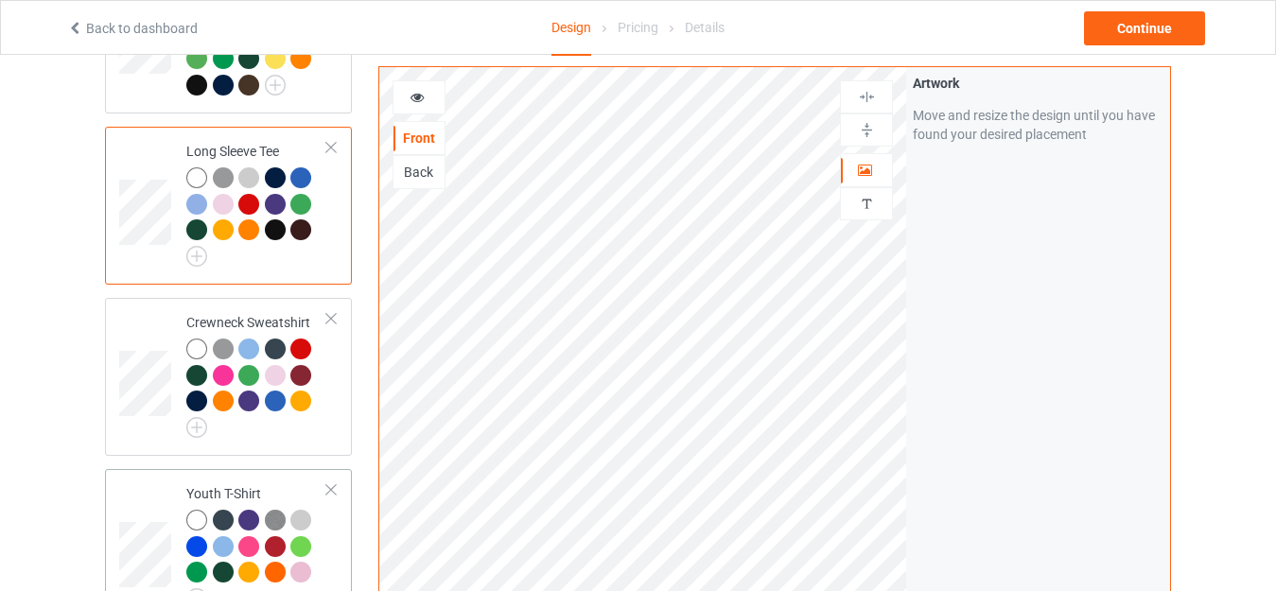
scroll to position [1041, 0]
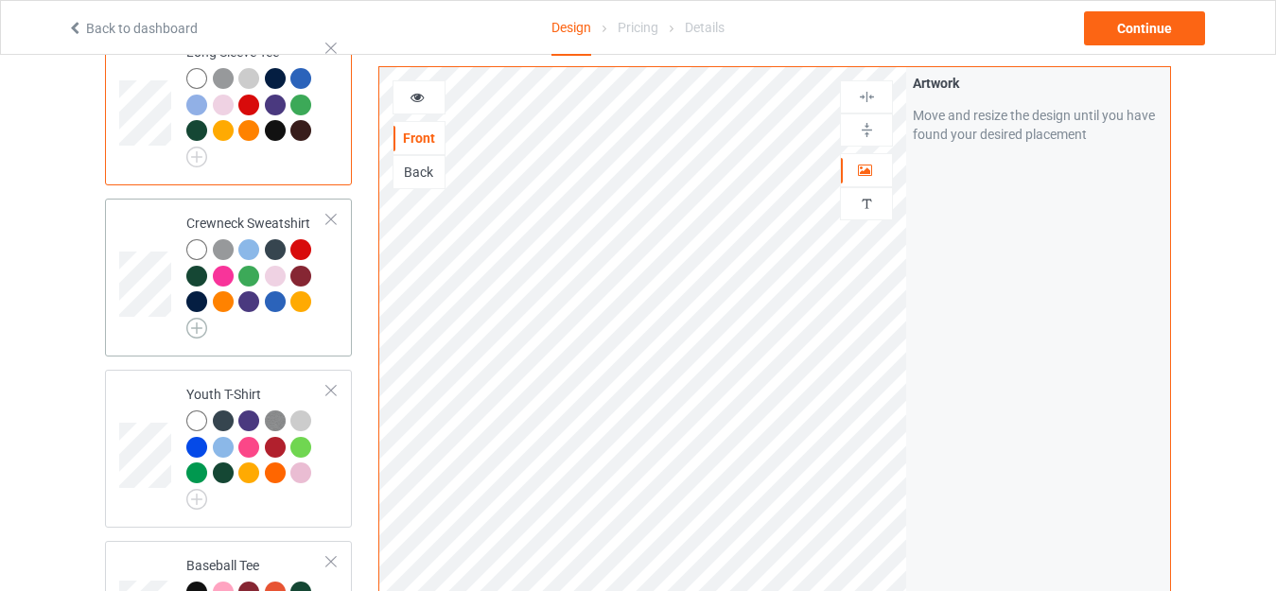
click at [199, 318] on img at bounding box center [196, 328] width 21 height 21
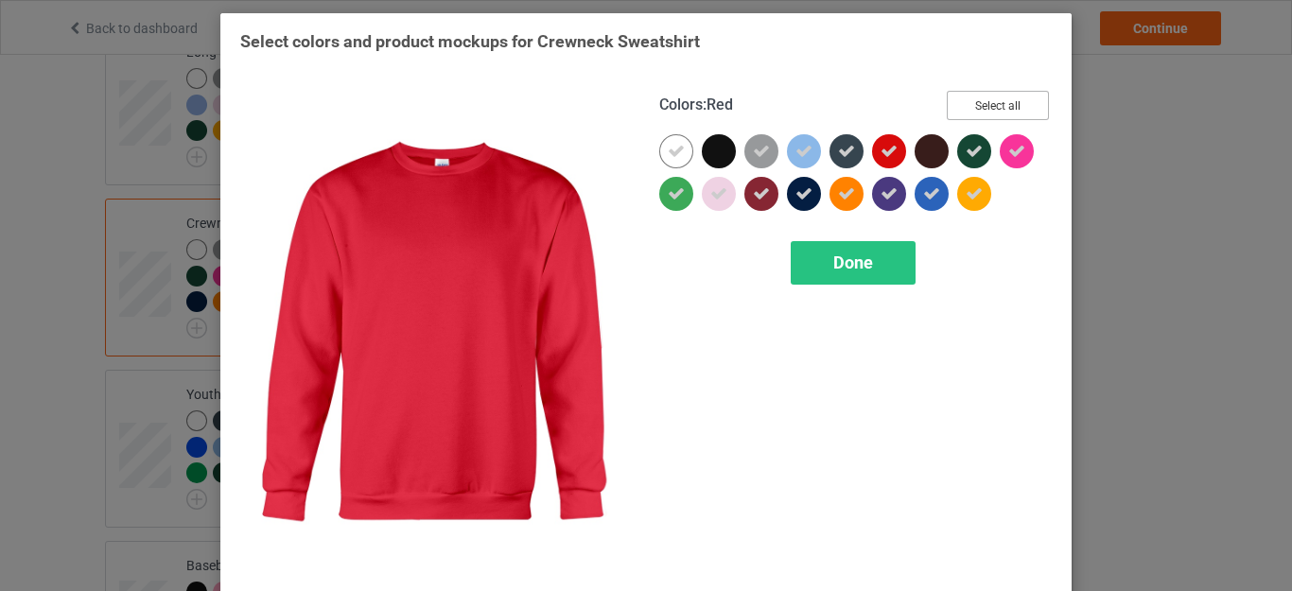
click at [982, 100] on button "Select all" at bounding box center [998, 105] width 102 height 29
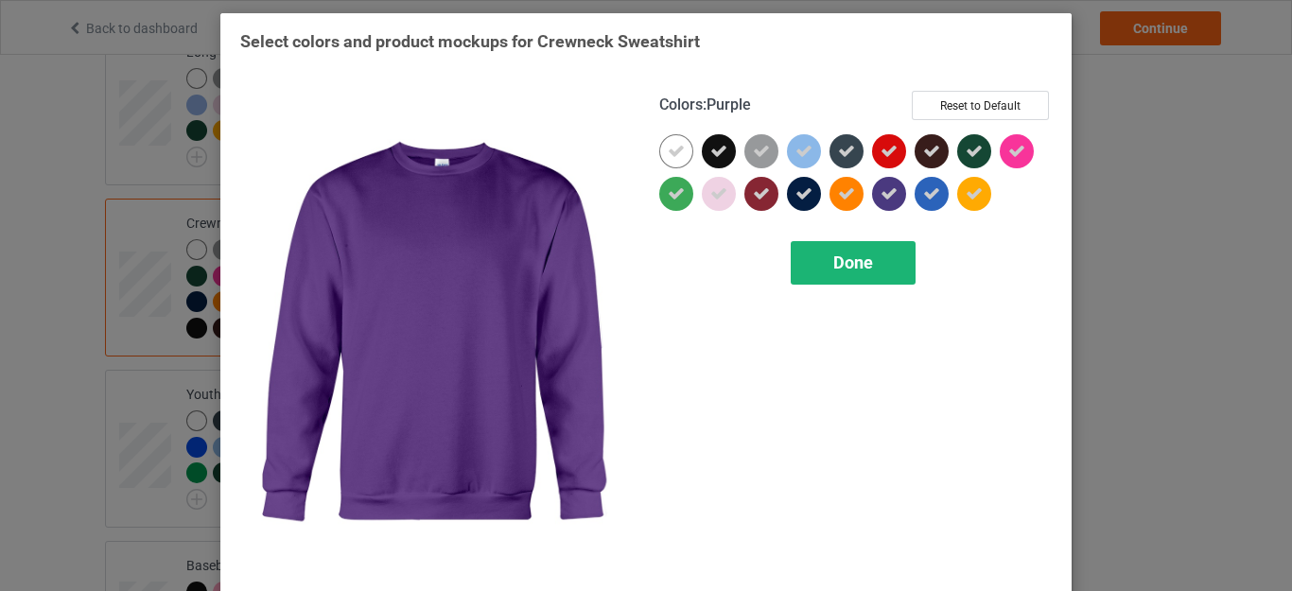
click at [844, 255] on span "Done" at bounding box center [854, 263] width 40 height 20
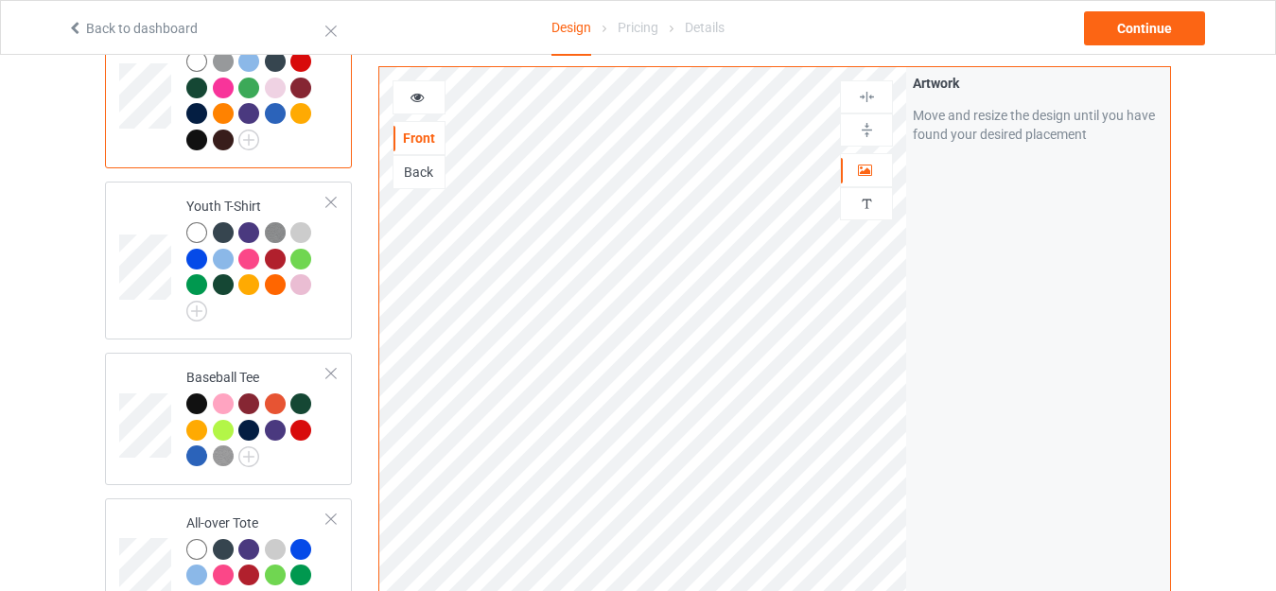
scroll to position [1230, 0]
click at [195, 305] on img at bounding box center [196, 310] width 21 height 21
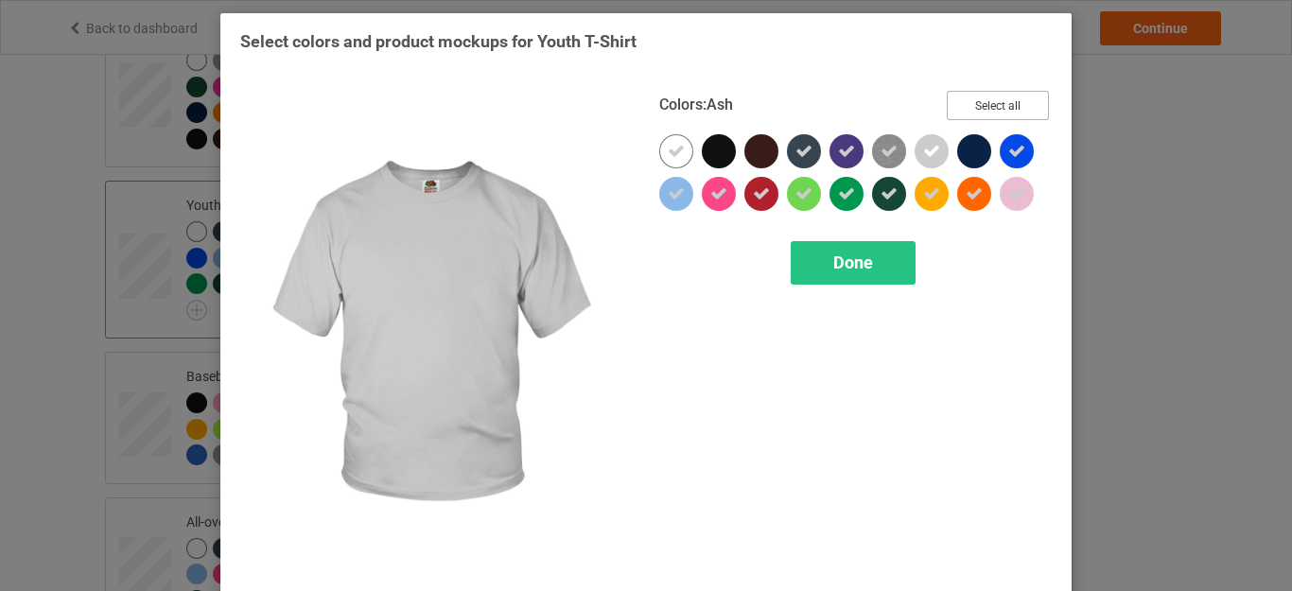
click at [988, 98] on button "Select all" at bounding box center [998, 105] width 102 height 29
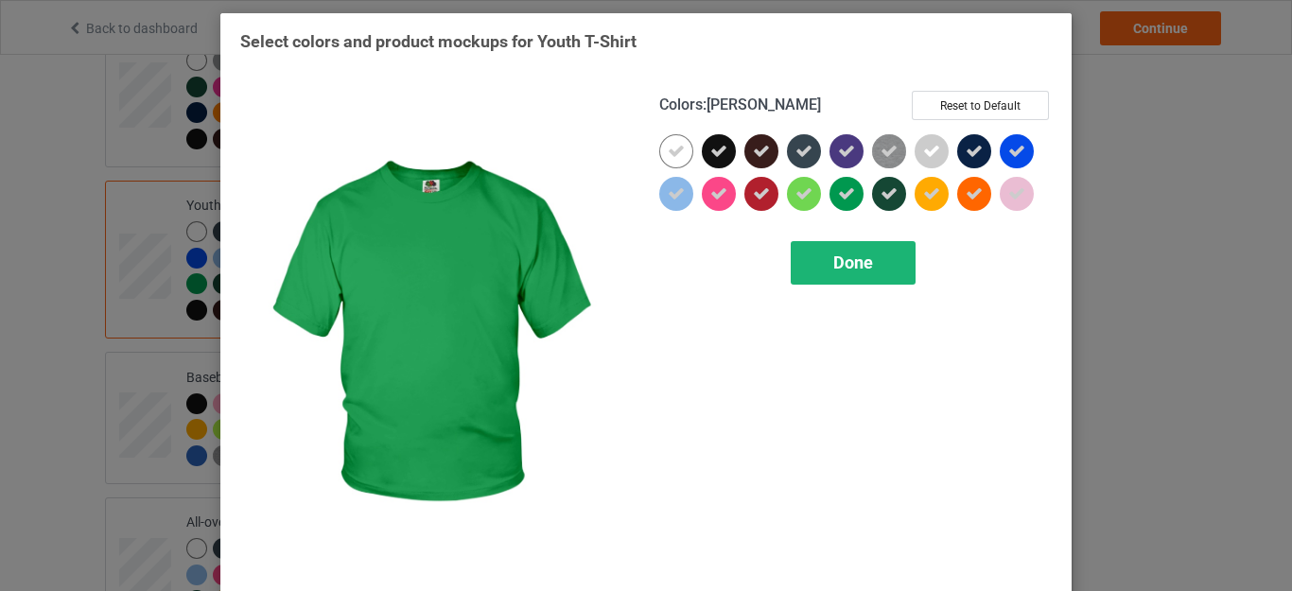
click at [846, 256] on span "Done" at bounding box center [854, 263] width 40 height 20
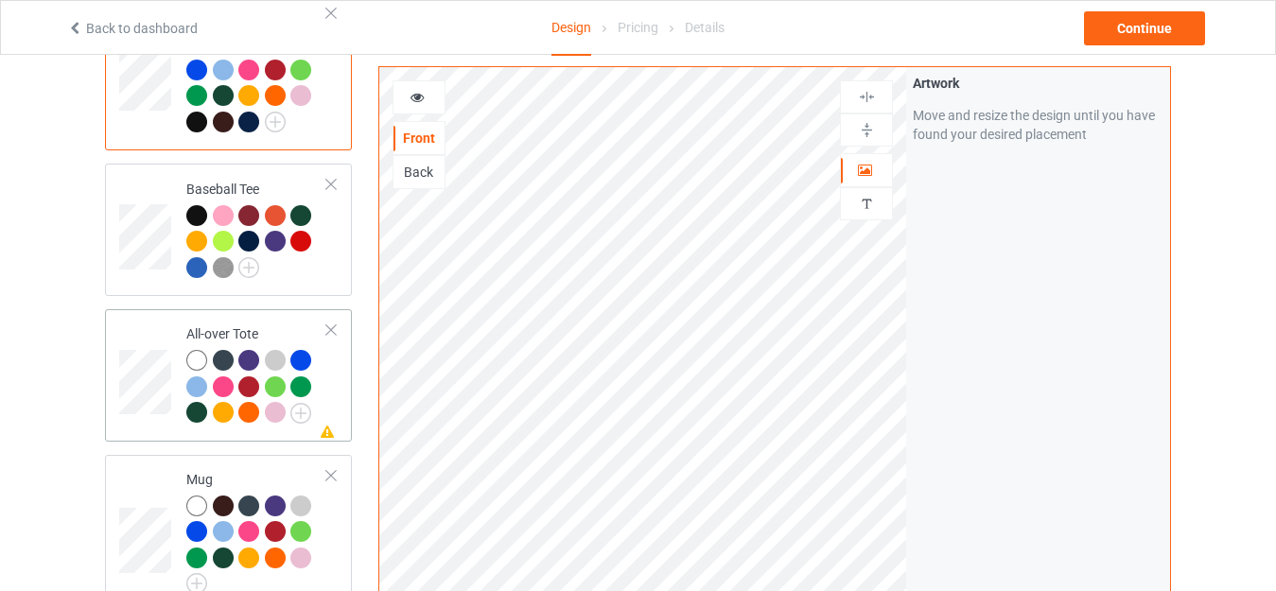
scroll to position [1419, 0]
click at [297, 402] on img at bounding box center [300, 412] width 21 height 21
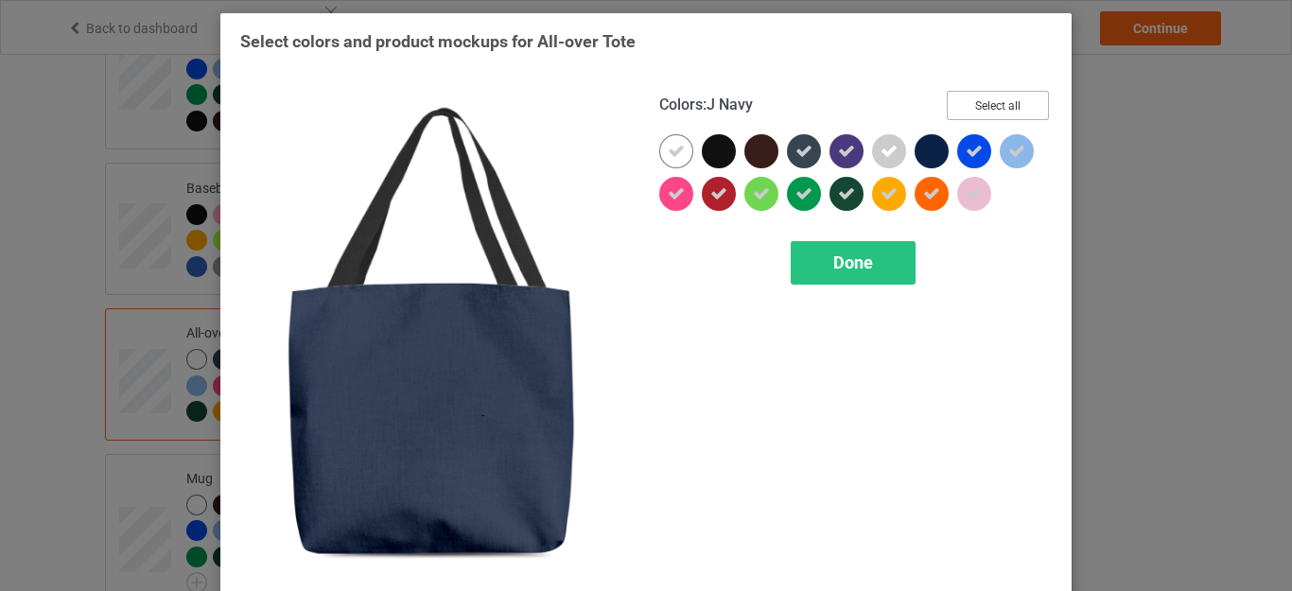
click at [982, 105] on button "Select all" at bounding box center [998, 105] width 102 height 29
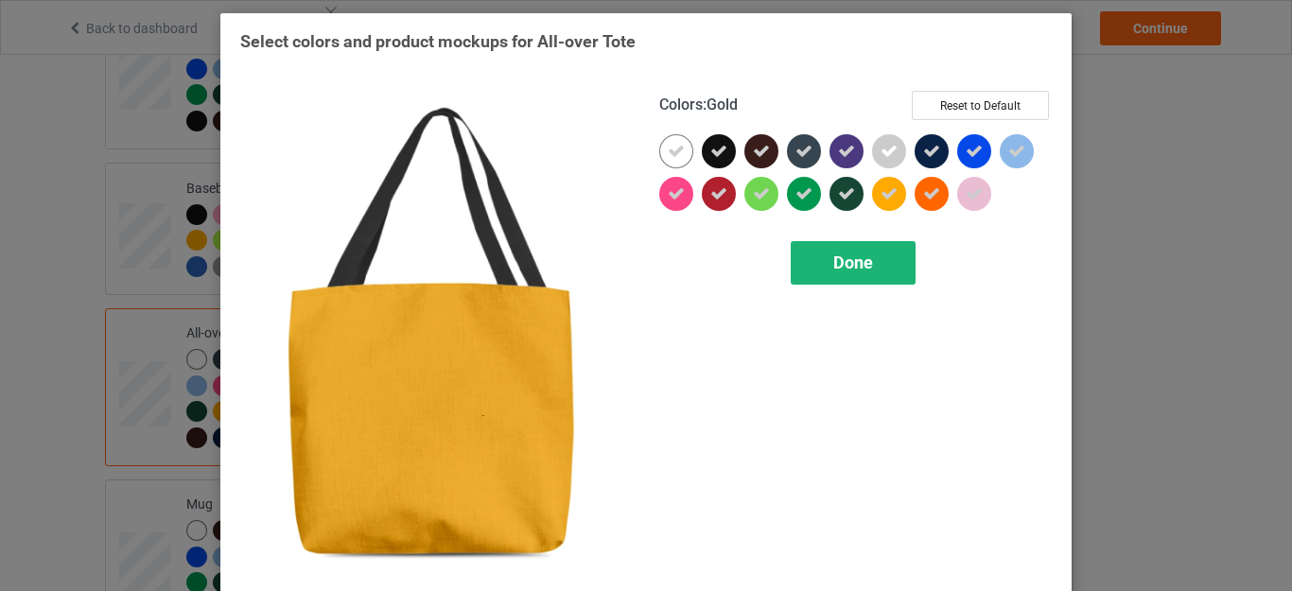
click at [856, 257] on span "Done" at bounding box center [854, 263] width 40 height 20
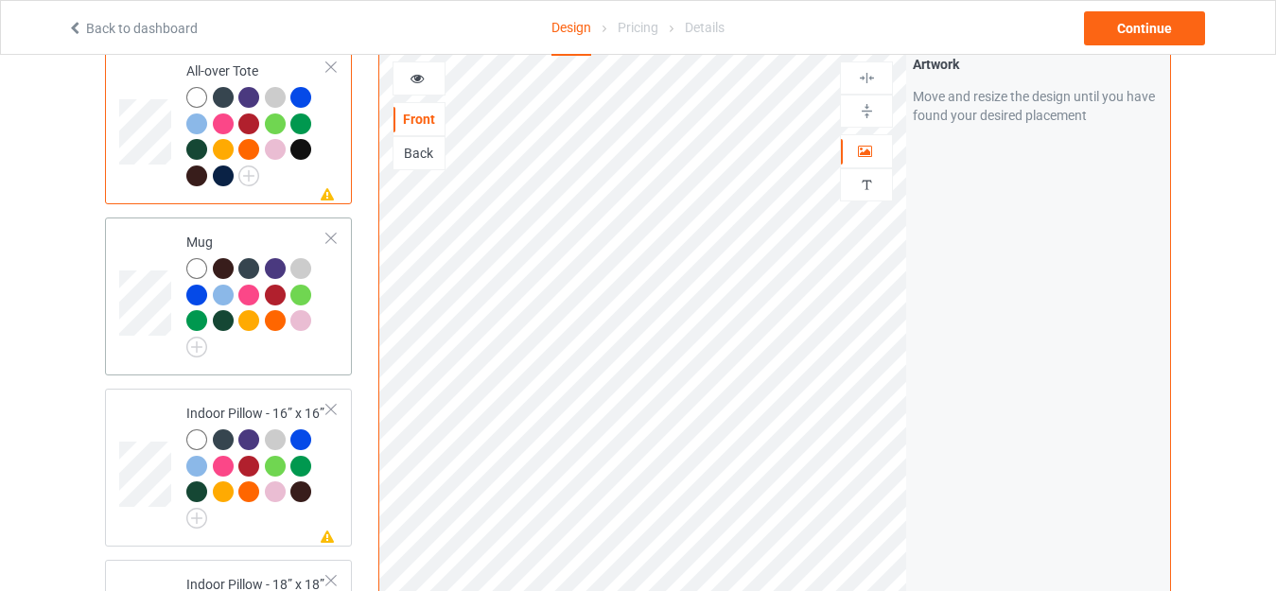
scroll to position [1703, 0]
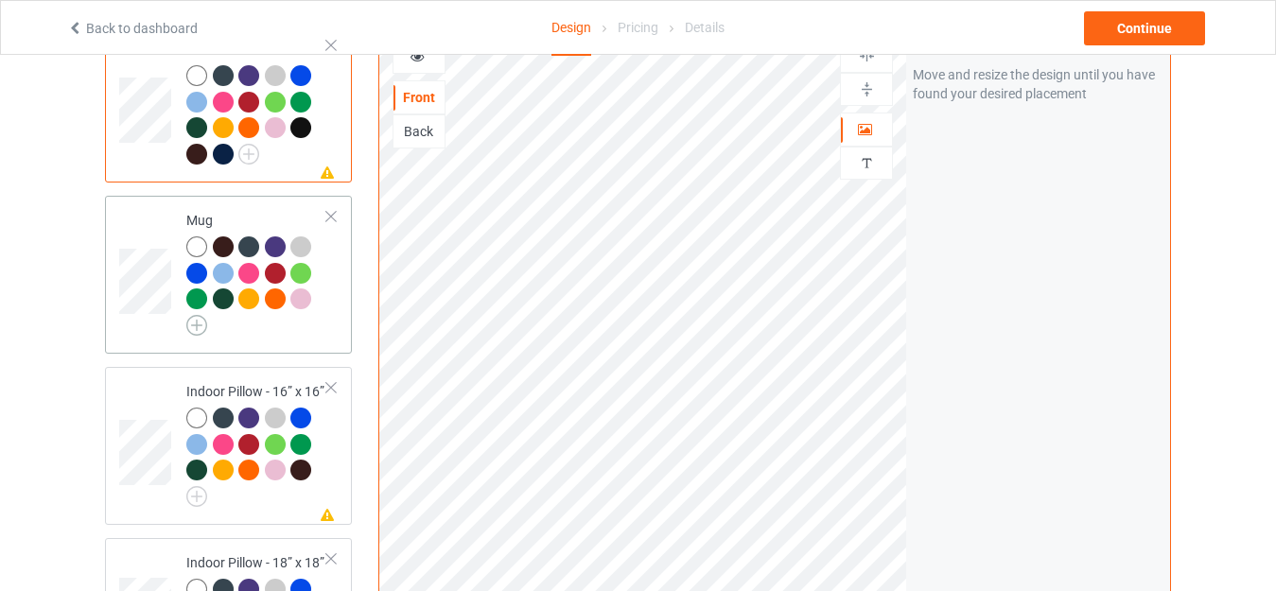
click at [197, 315] on img at bounding box center [196, 325] width 21 height 21
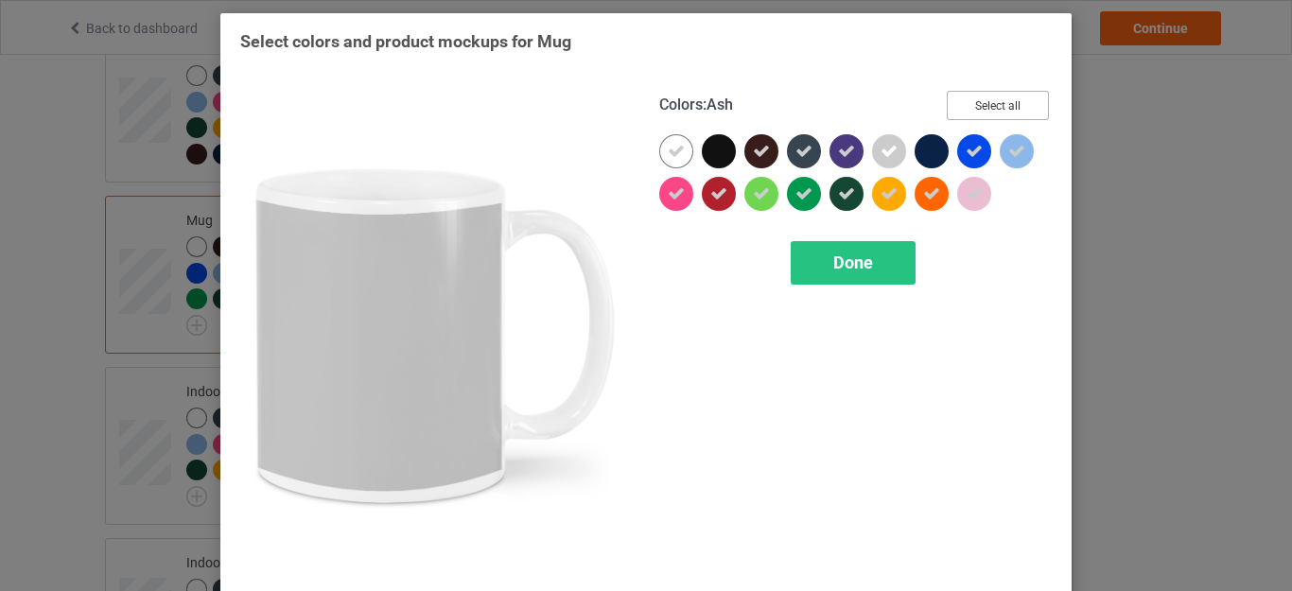
click at [977, 103] on button "Select all" at bounding box center [998, 105] width 102 height 29
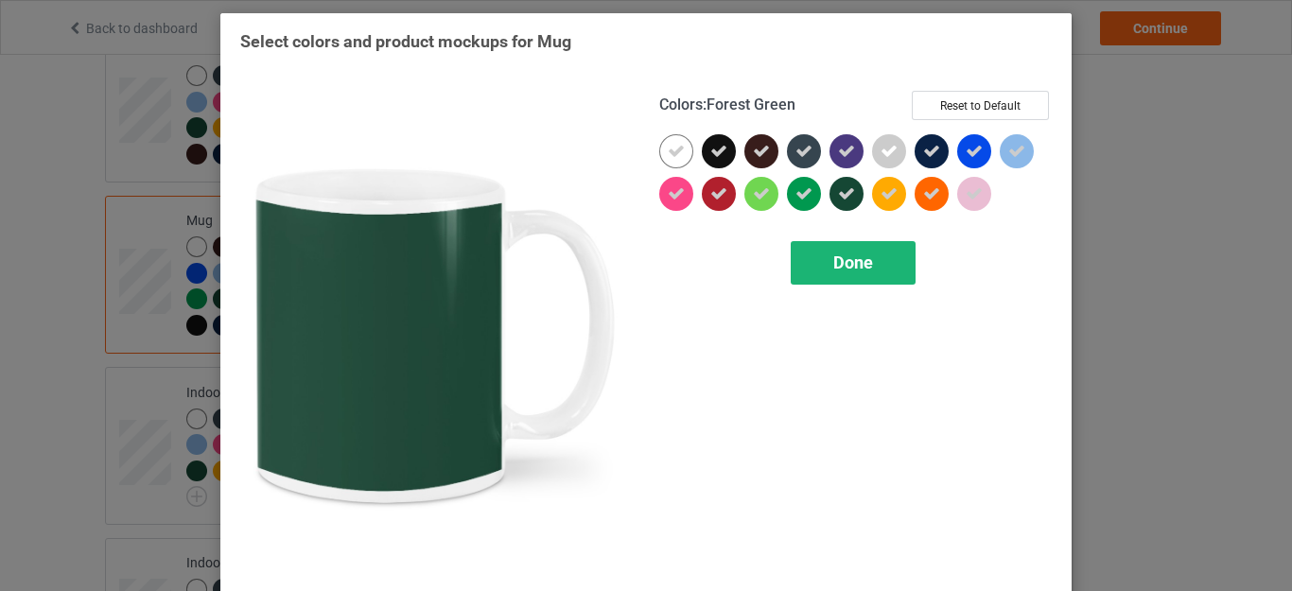
click at [838, 245] on div "Done" at bounding box center [853, 263] width 125 height 44
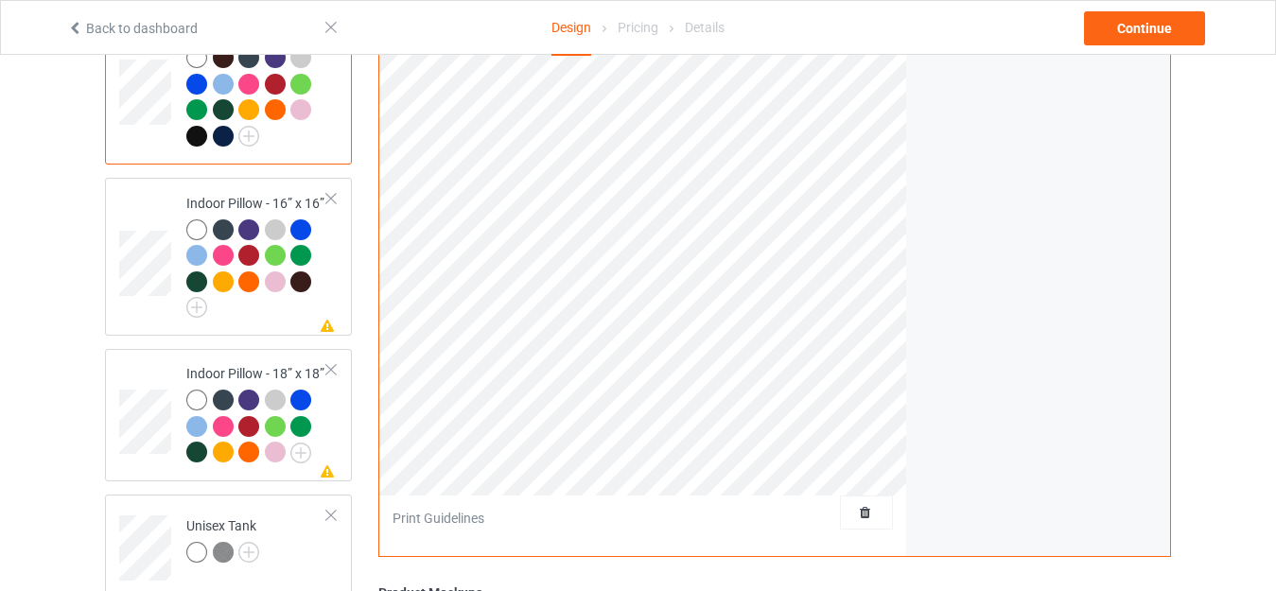
scroll to position [1798, 0]
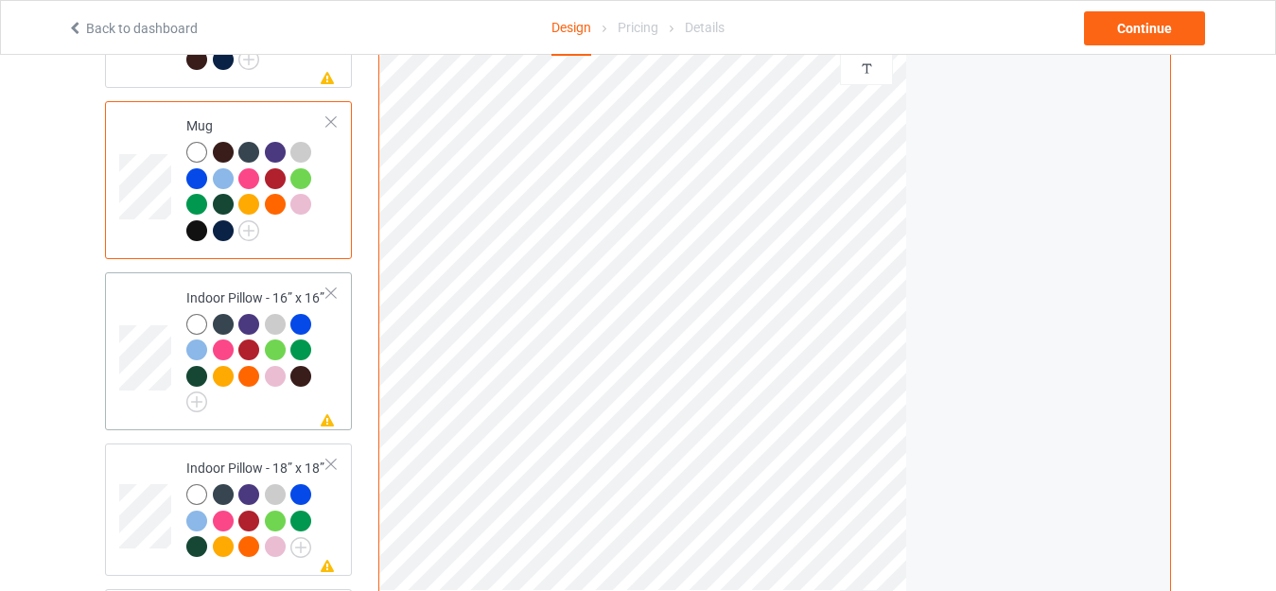
click at [227, 289] on div "Indoor Pillow - 16” x 16”" at bounding box center [256, 348] width 141 height 118
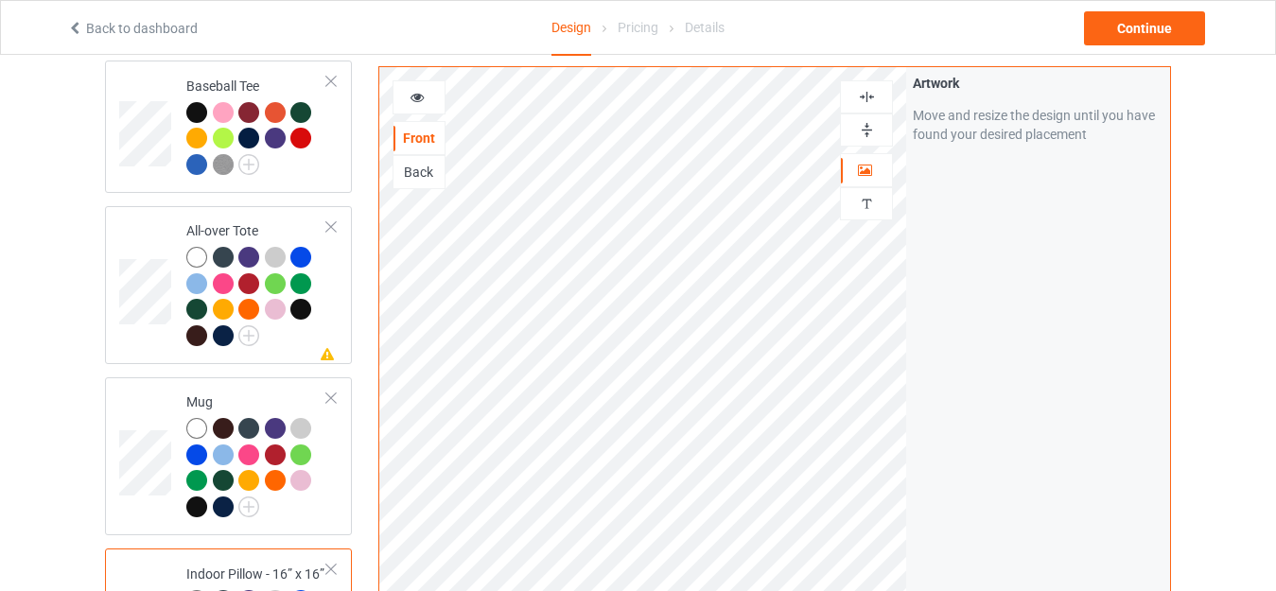
scroll to position [1514, 0]
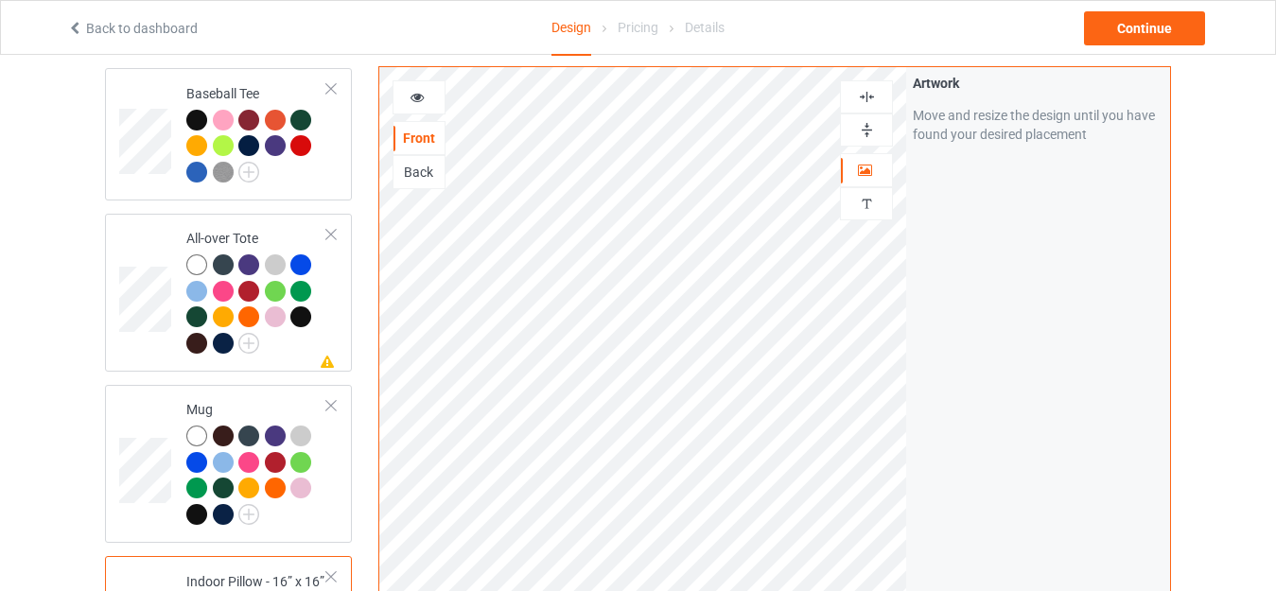
click at [870, 124] on img at bounding box center [867, 130] width 18 height 18
click at [866, 95] on img at bounding box center [867, 97] width 18 height 18
click at [426, 93] on div at bounding box center [419, 97] width 51 height 19
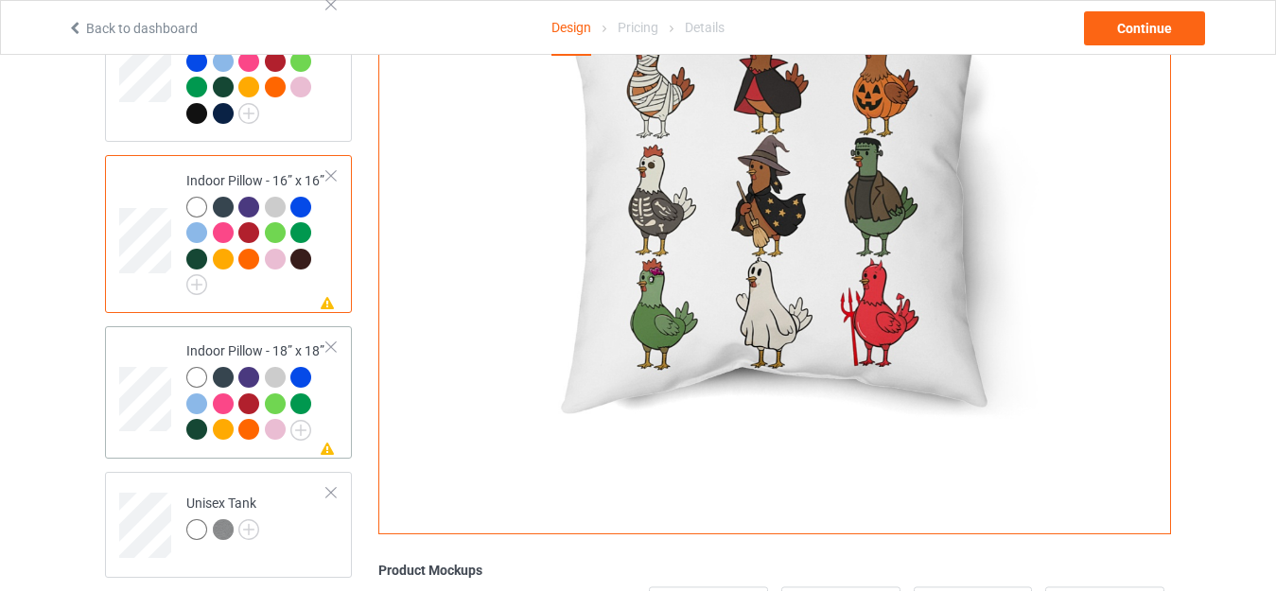
scroll to position [1987, 0]
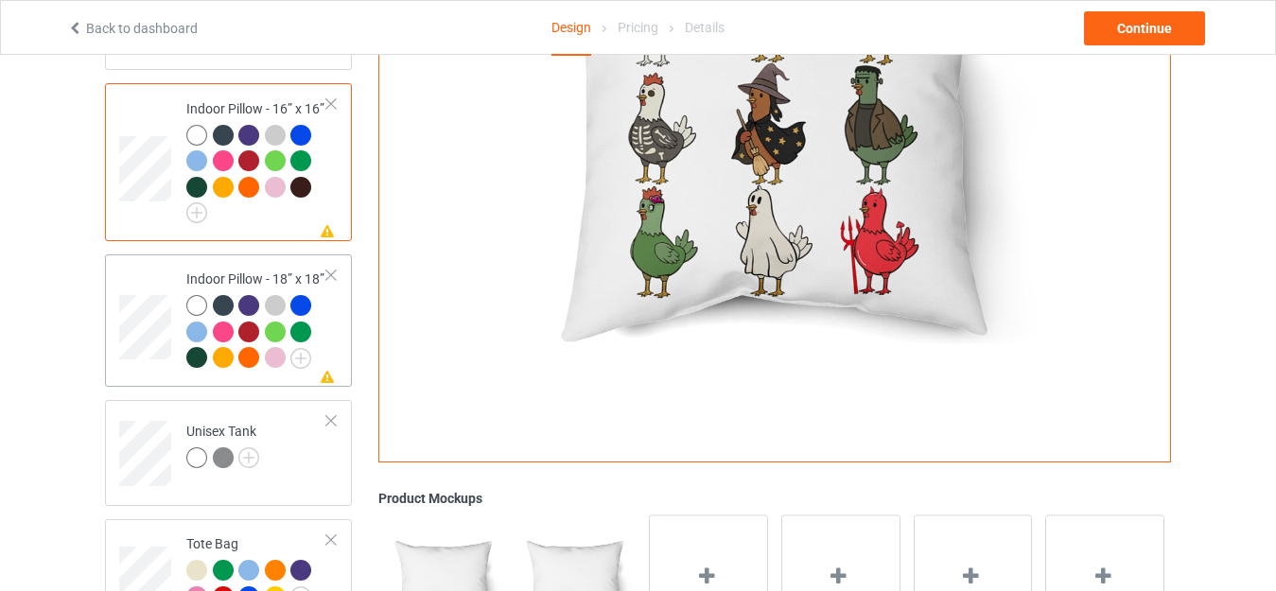
click at [238, 270] on div "Indoor Pillow - 18” x 18”" at bounding box center [256, 318] width 141 height 97
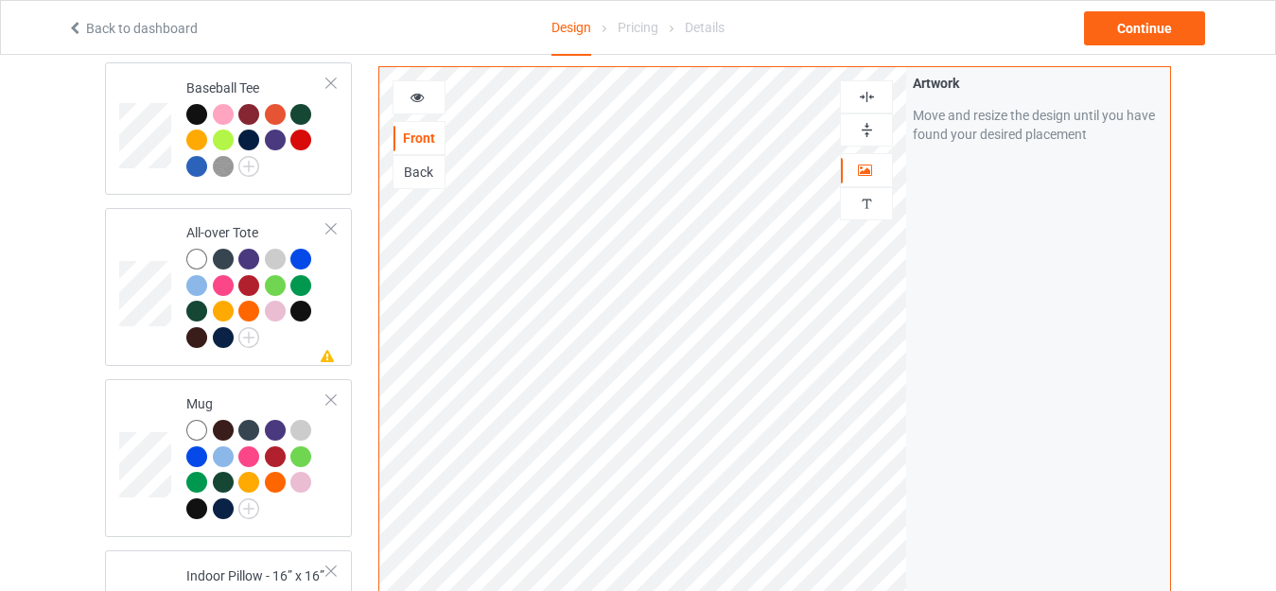
scroll to position [1514, 0]
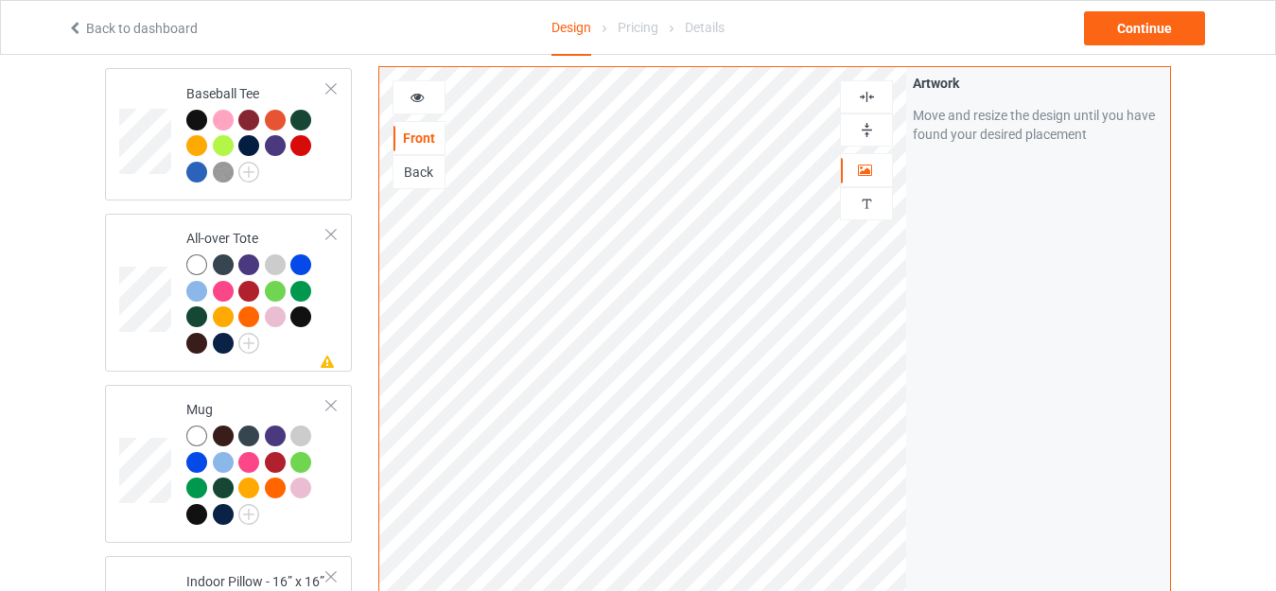
click at [865, 120] on div at bounding box center [866, 130] width 53 height 33
click at [868, 133] on img at bounding box center [867, 130] width 18 height 18
click at [869, 91] on img at bounding box center [867, 97] width 18 height 18
click at [420, 93] on icon at bounding box center [418, 94] width 16 height 13
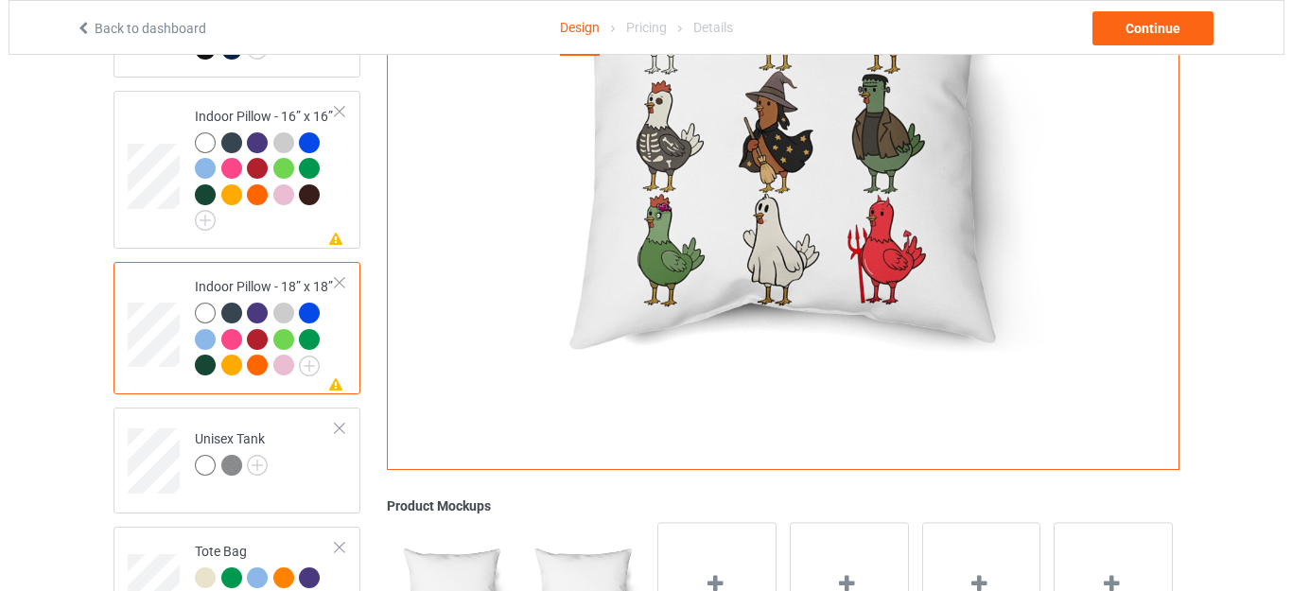
scroll to position [2261, 0]
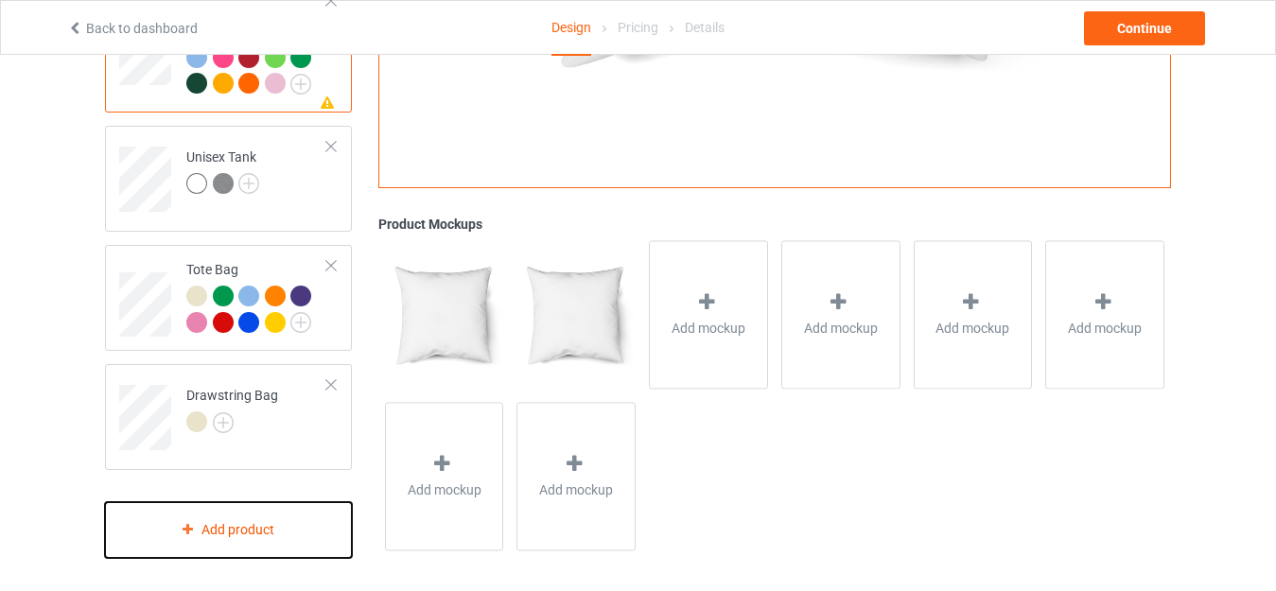
click at [241, 512] on div "Add product" at bounding box center [228, 530] width 247 height 56
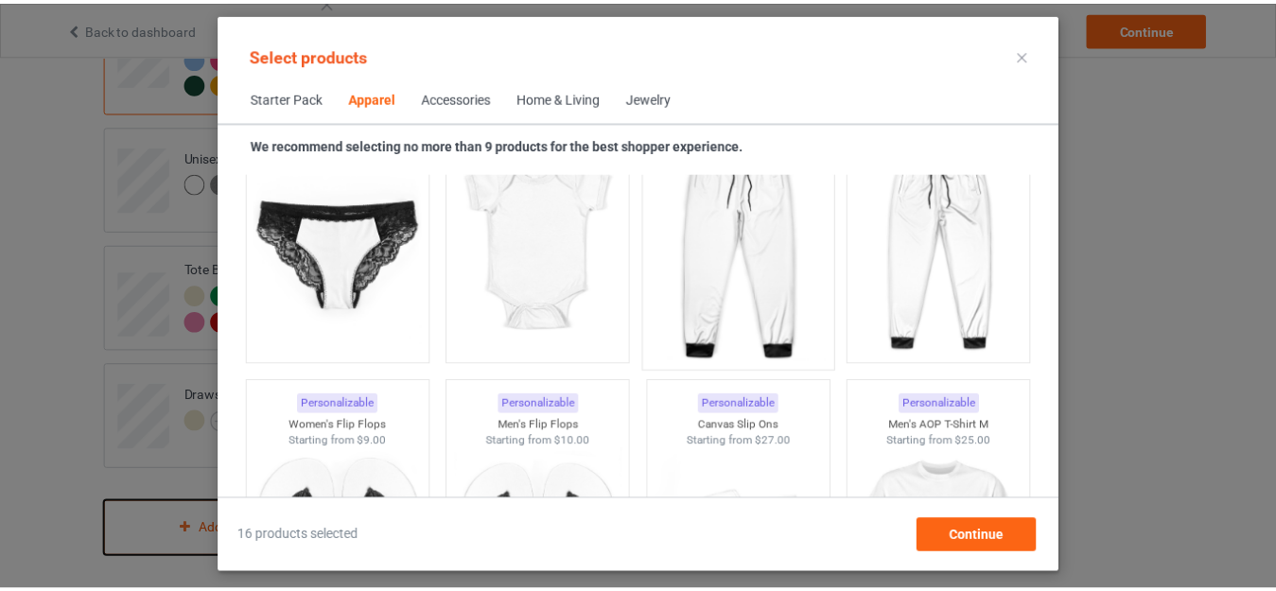
scroll to position [2597, 0]
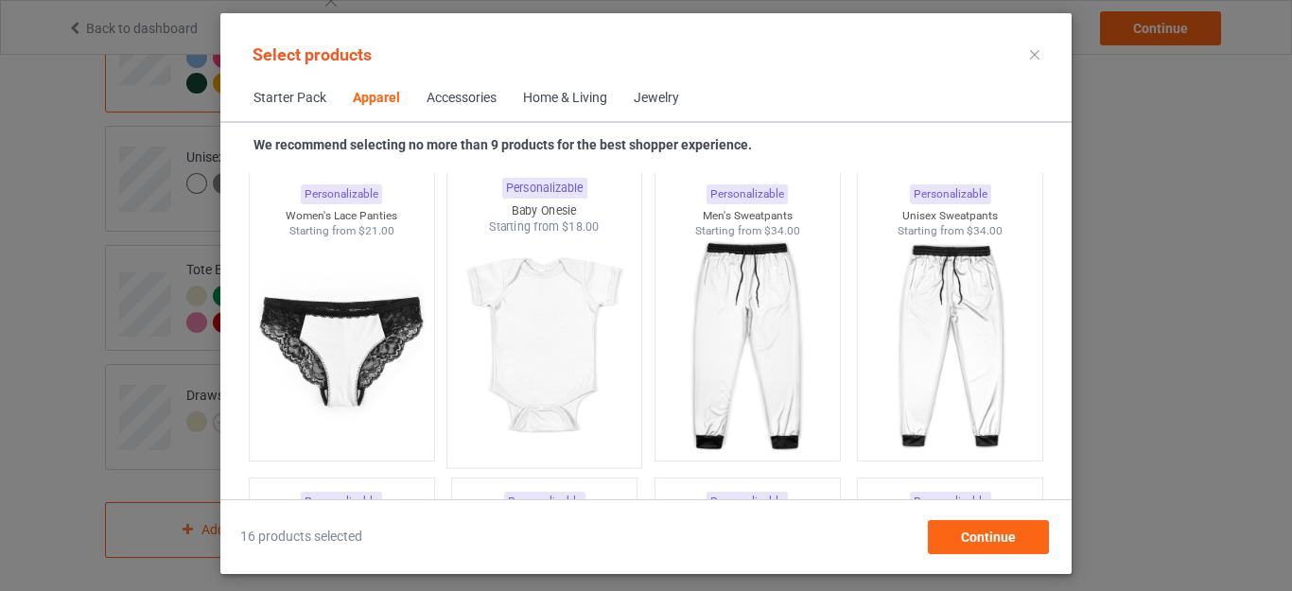
click at [523, 338] on img at bounding box center [545, 347] width 178 height 222
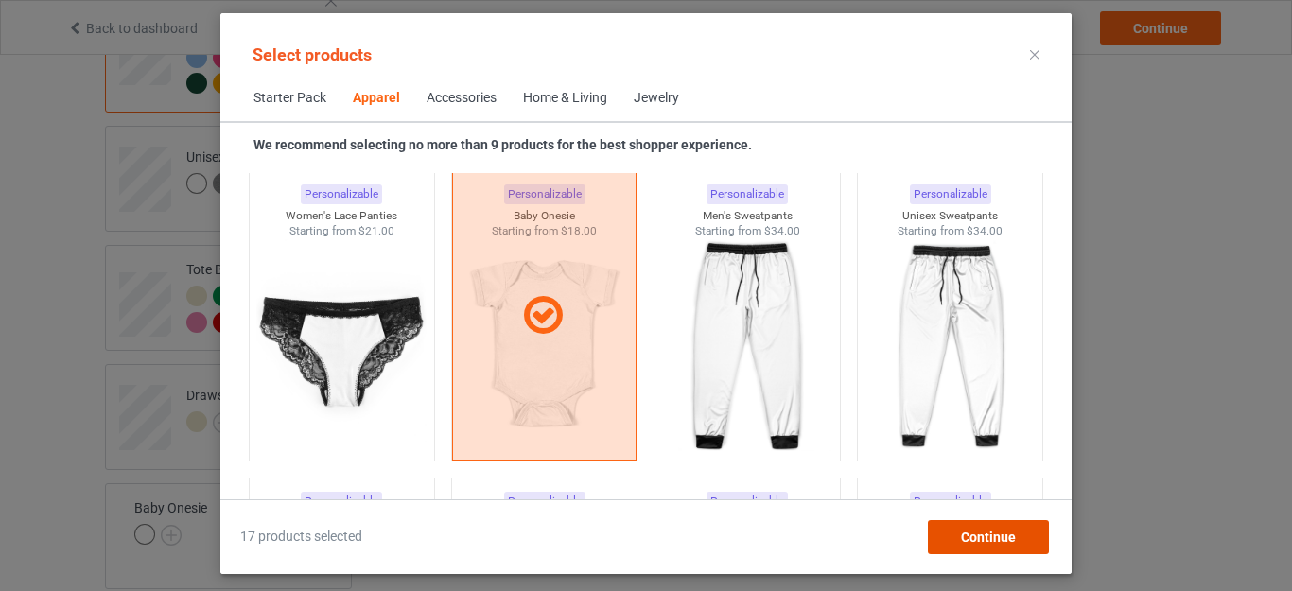
click at [961, 532] on span "Continue" at bounding box center [988, 537] width 55 height 15
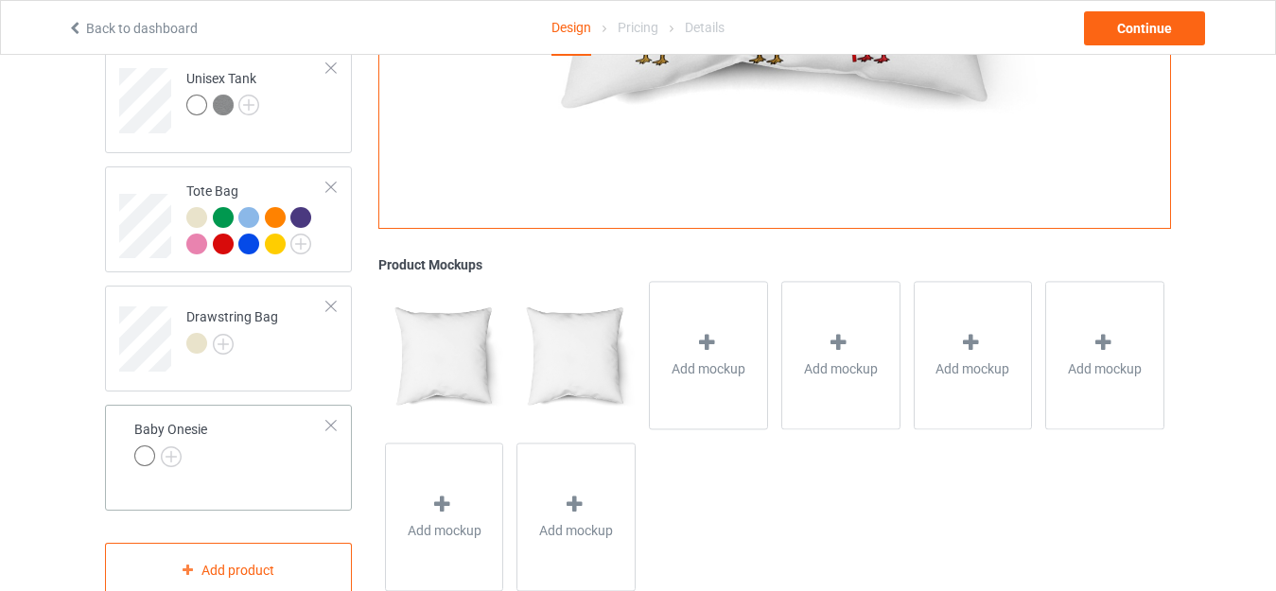
scroll to position [2380, 0]
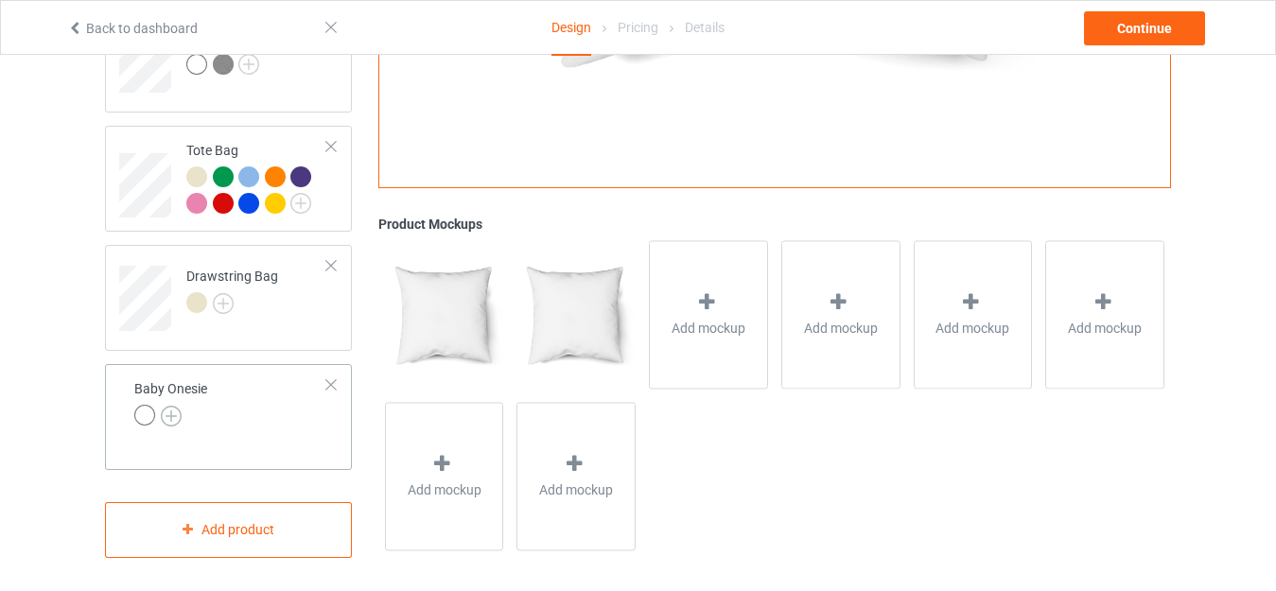
click at [174, 411] on img at bounding box center [171, 416] width 21 height 21
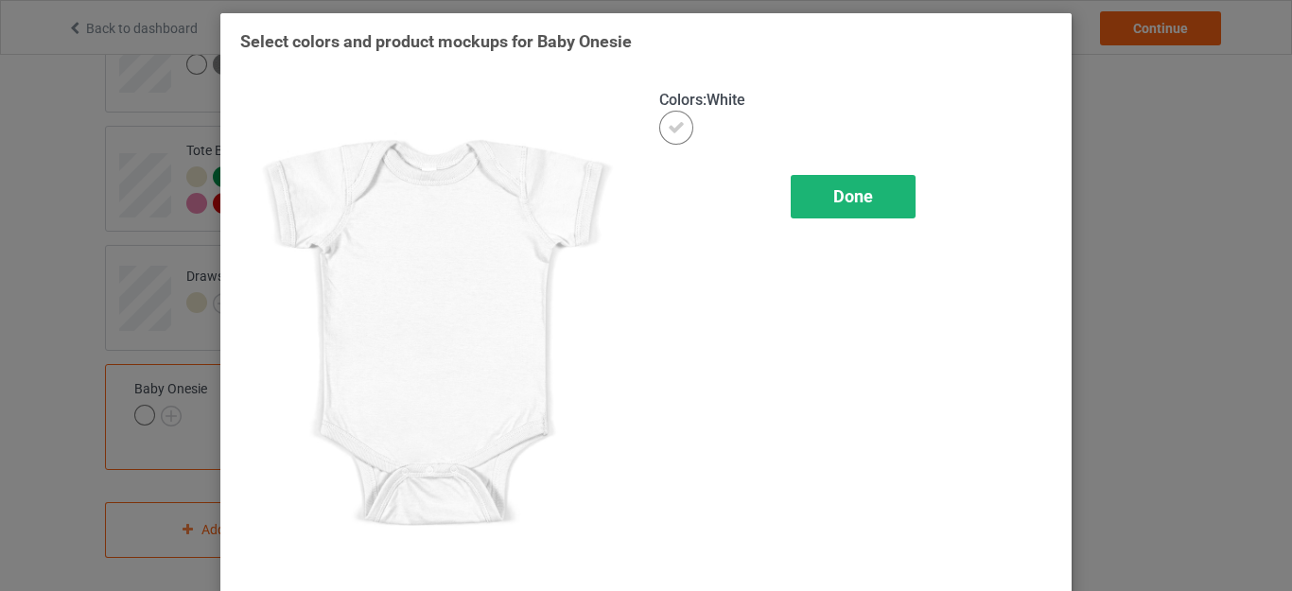
click at [836, 192] on span "Done" at bounding box center [854, 196] width 40 height 20
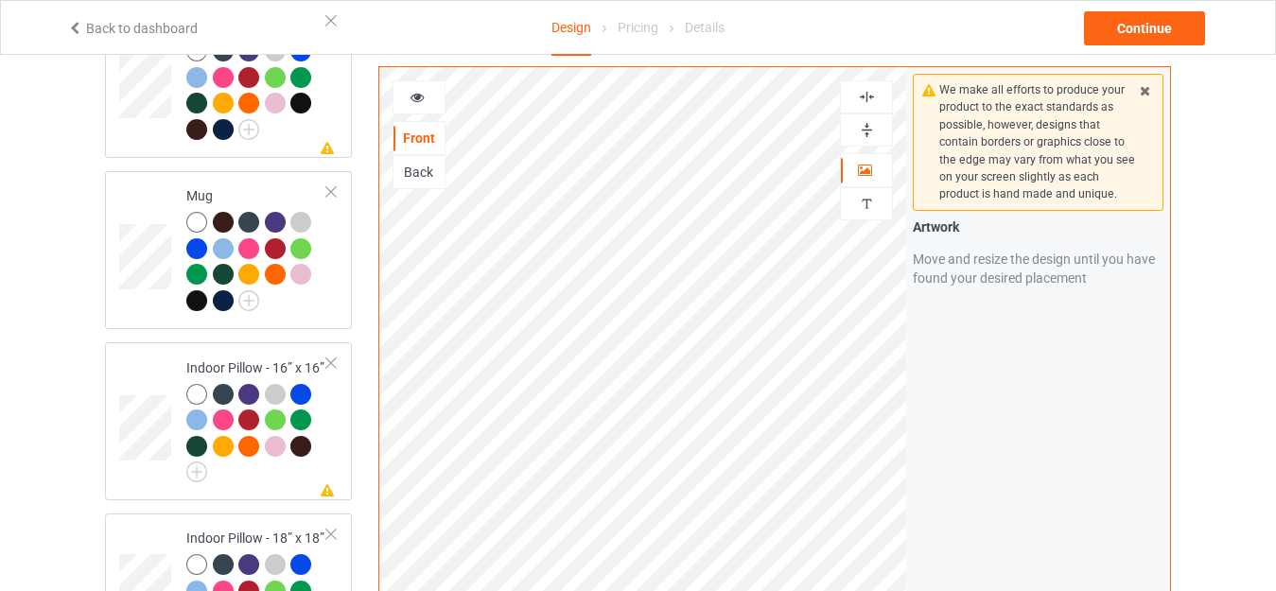
scroll to position [1718, 0]
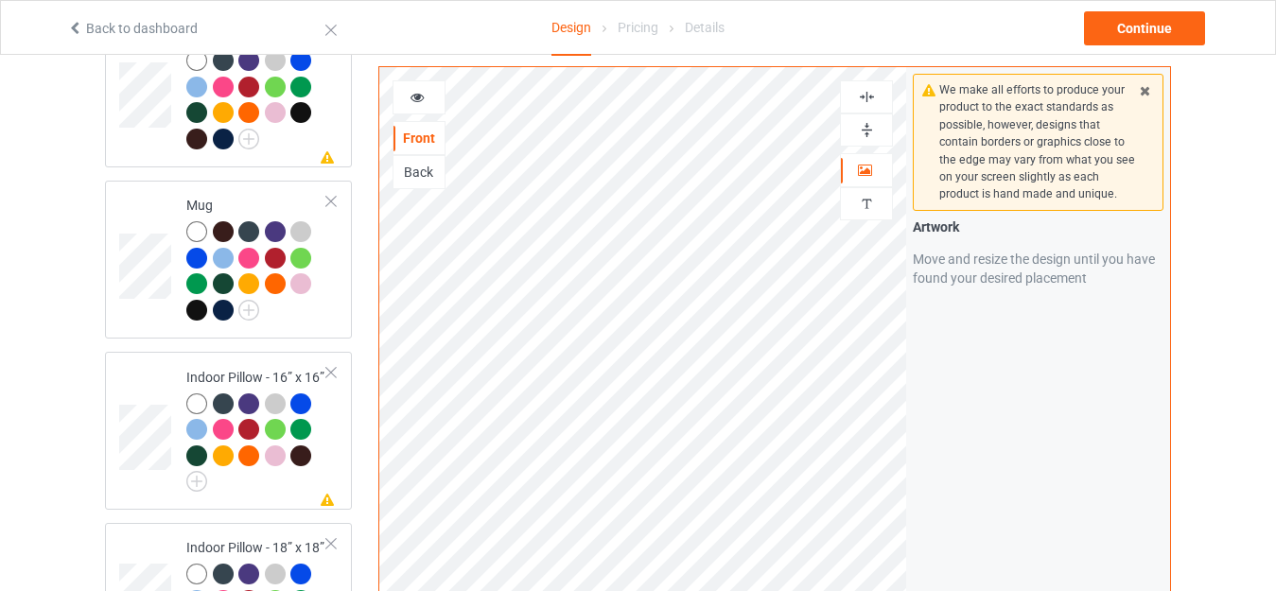
click at [408, 98] on div at bounding box center [419, 97] width 51 height 19
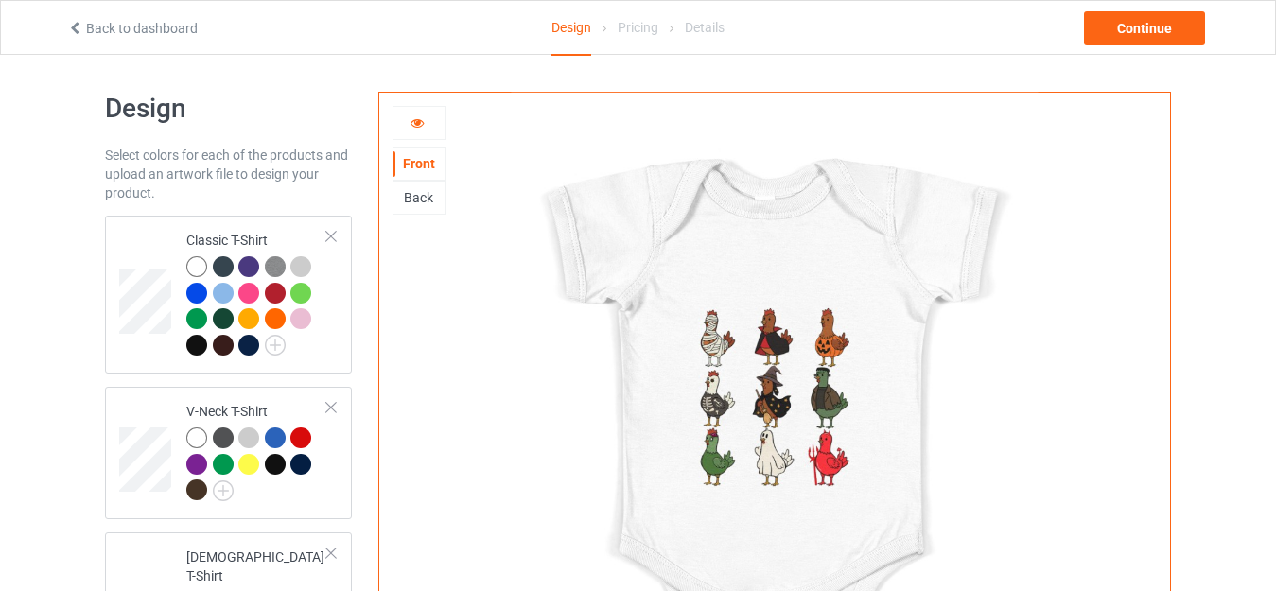
scroll to position [0, 0]
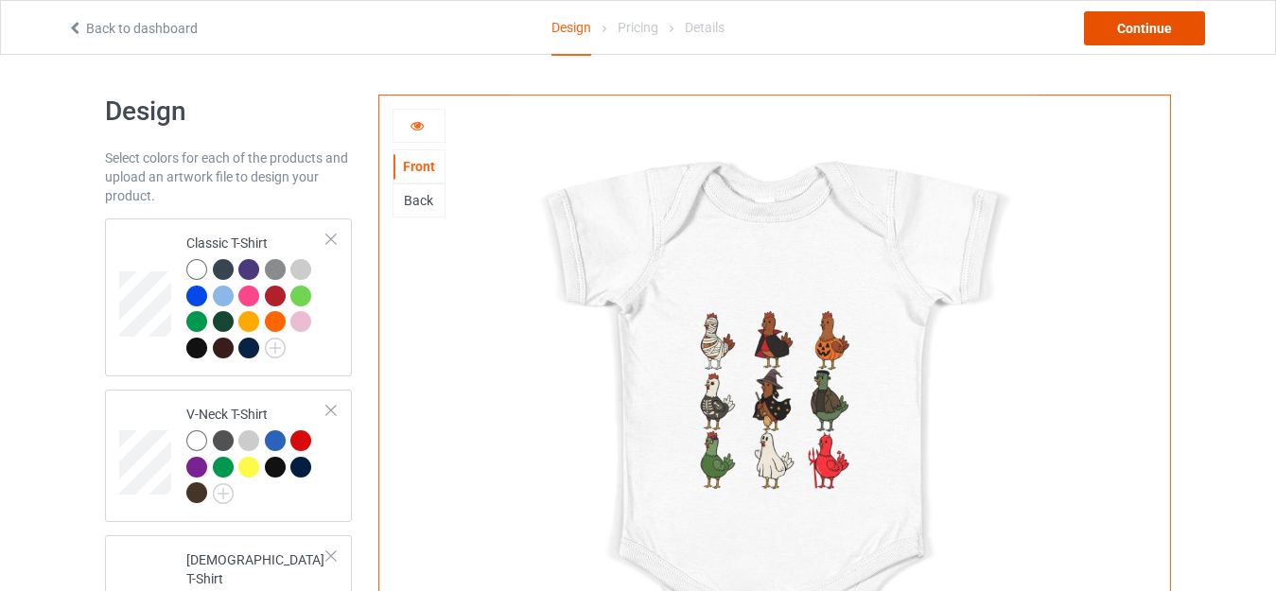
click at [1134, 28] on div "Continue" at bounding box center [1144, 28] width 121 height 34
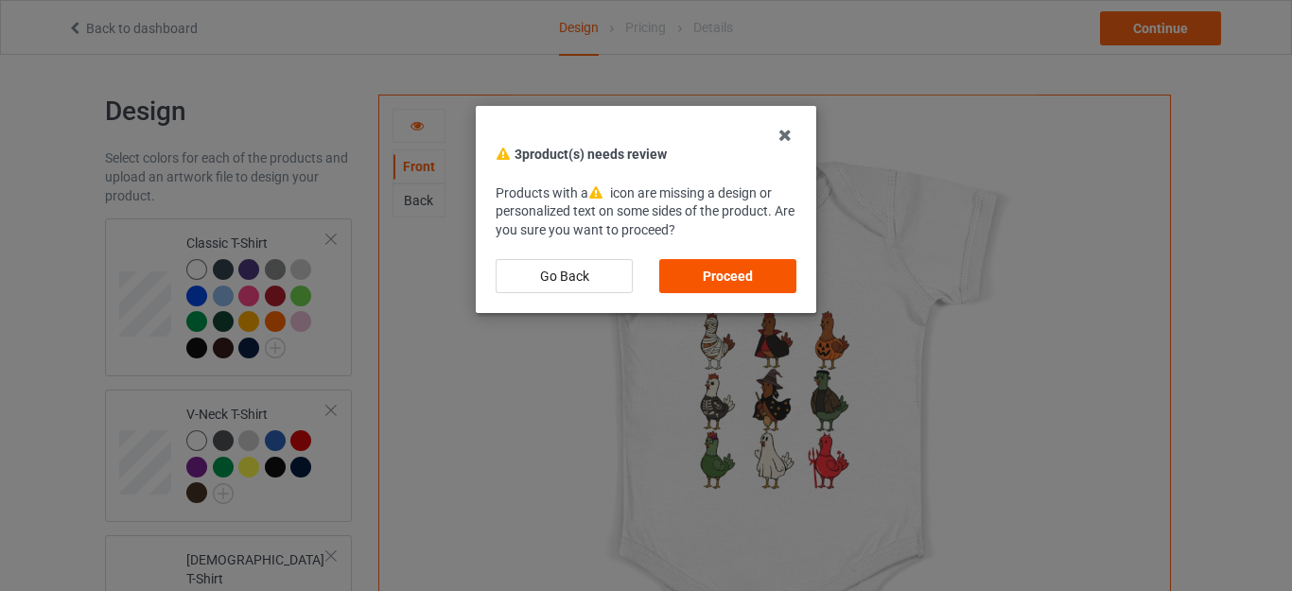
click at [719, 274] on div "Proceed" at bounding box center [727, 276] width 137 height 34
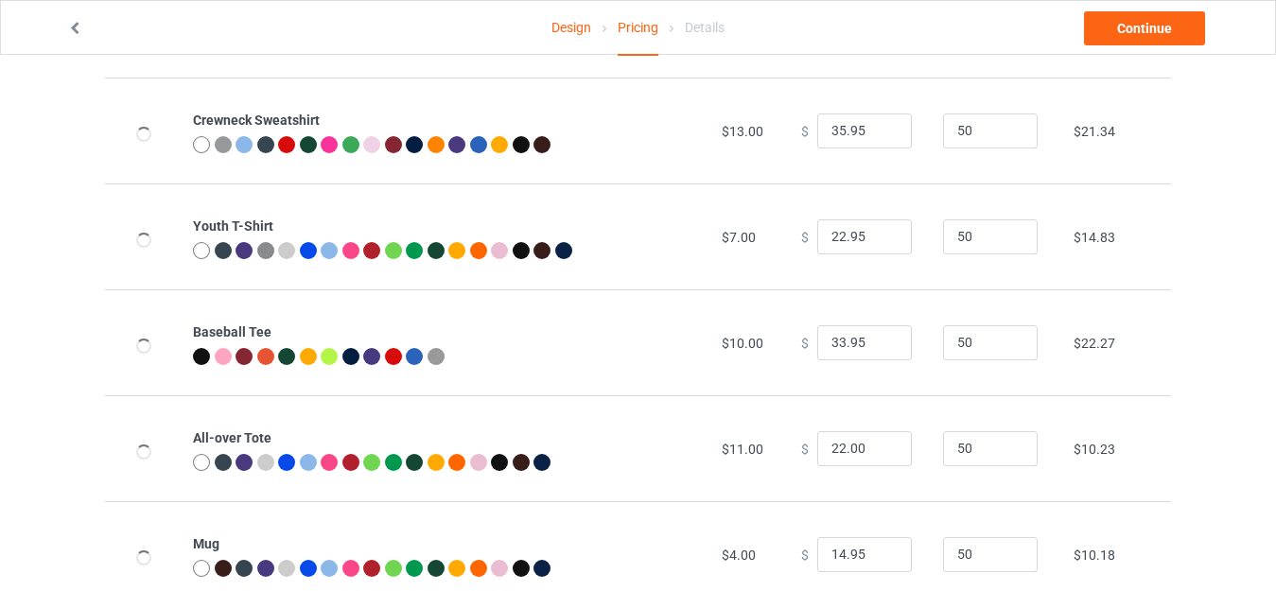
scroll to position [852, 0]
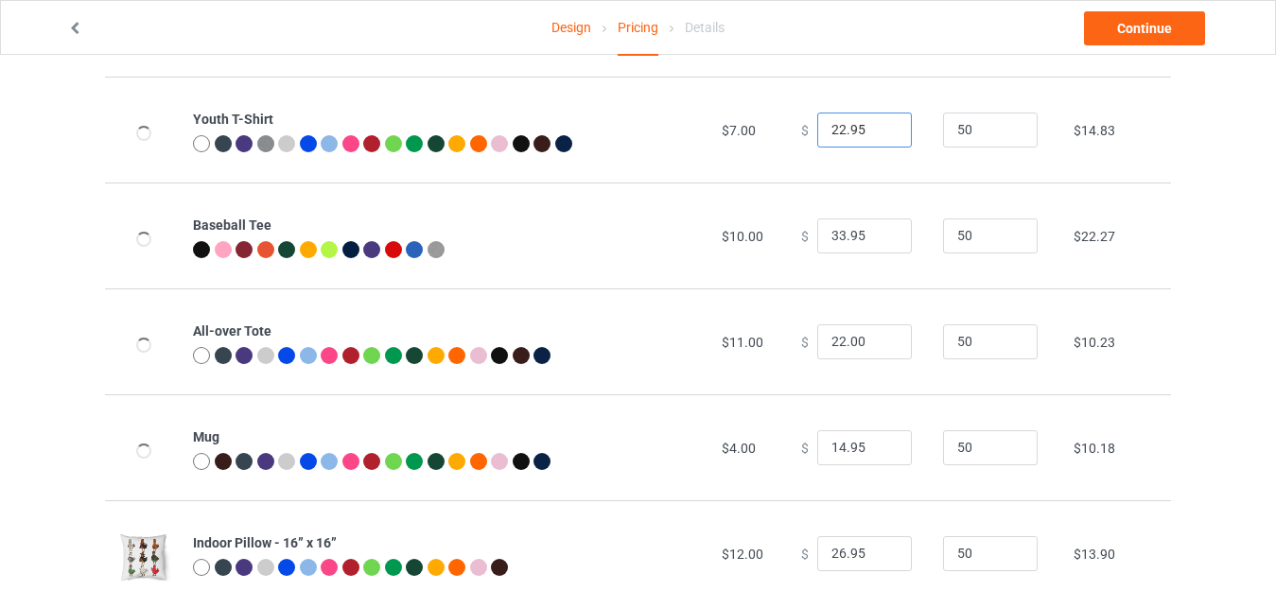
click at [835, 133] on input "22.95" at bounding box center [864, 131] width 95 height 36
type input "23.95"
click at [1221, 199] on div "Design Pricing Details Continue Pricing Estimated total profit $13,565.00 Produ…" at bounding box center [638, 189] width 1276 height 1973
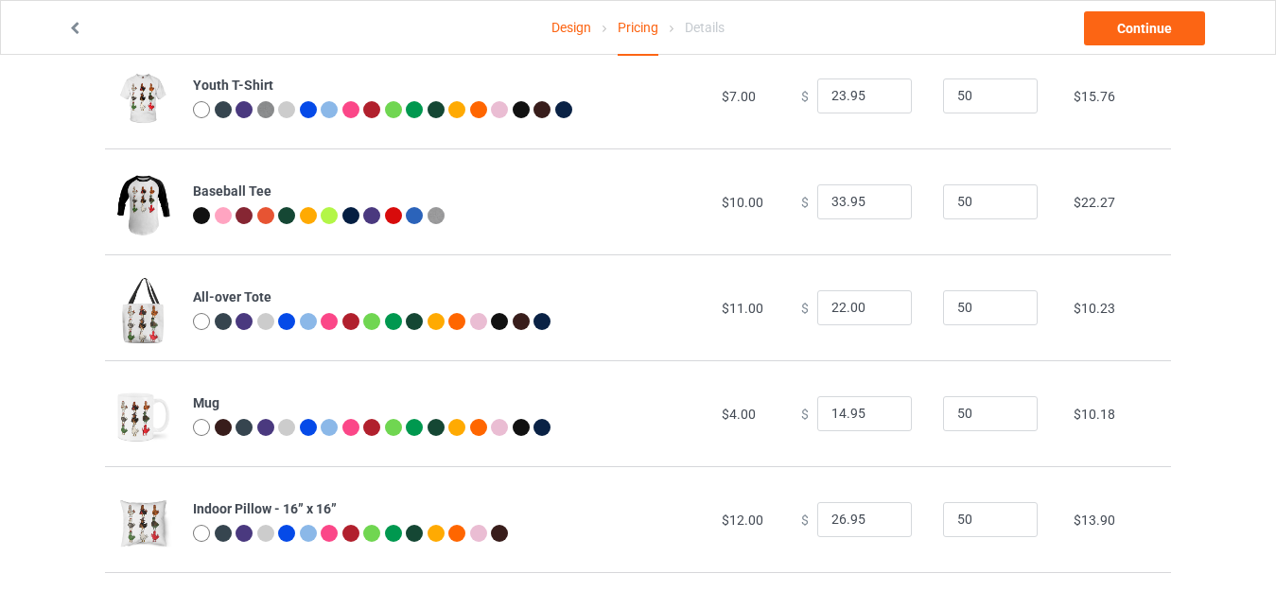
scroll to position [946, 0]
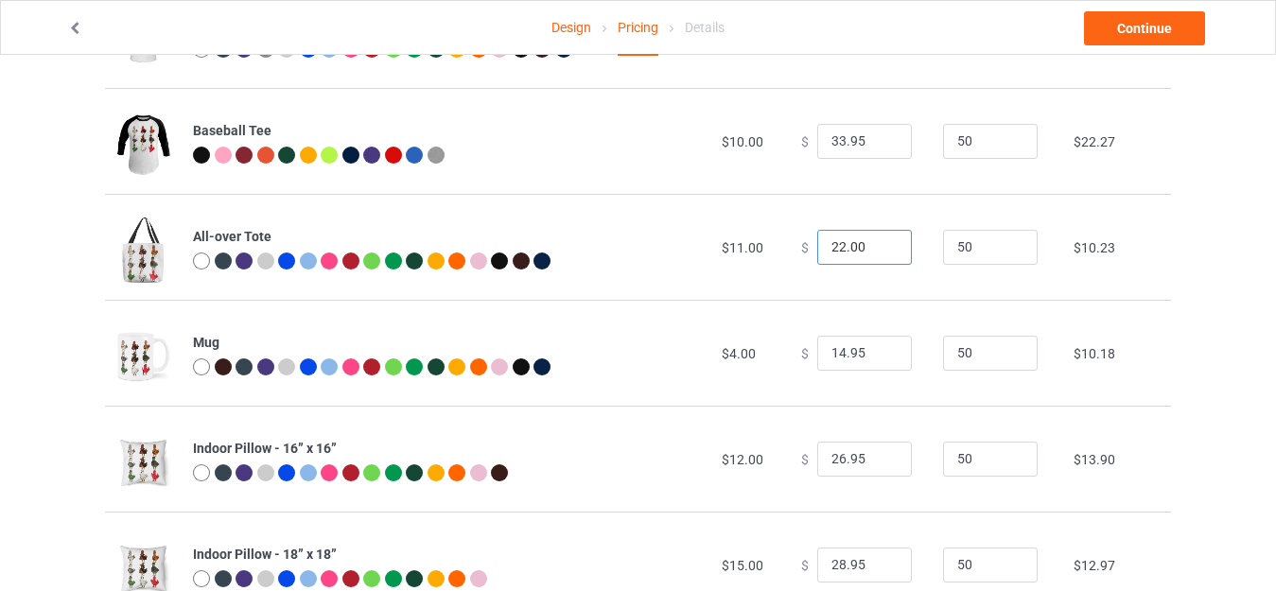
click at [828, 241] on input "22.00" at bounding box center [864, 248] width 95 height 36
drag, startPoint x: 840, startPoint y: 240, endPoint x: 873, endPoint y: 240, distance: 33.1
click at [873, 240] on input "26.00" at bounding box center [864, 248] width 95 height 36
click at [829, 243] on input "26.95" at bounding box center [864, 248] width 95 height 36
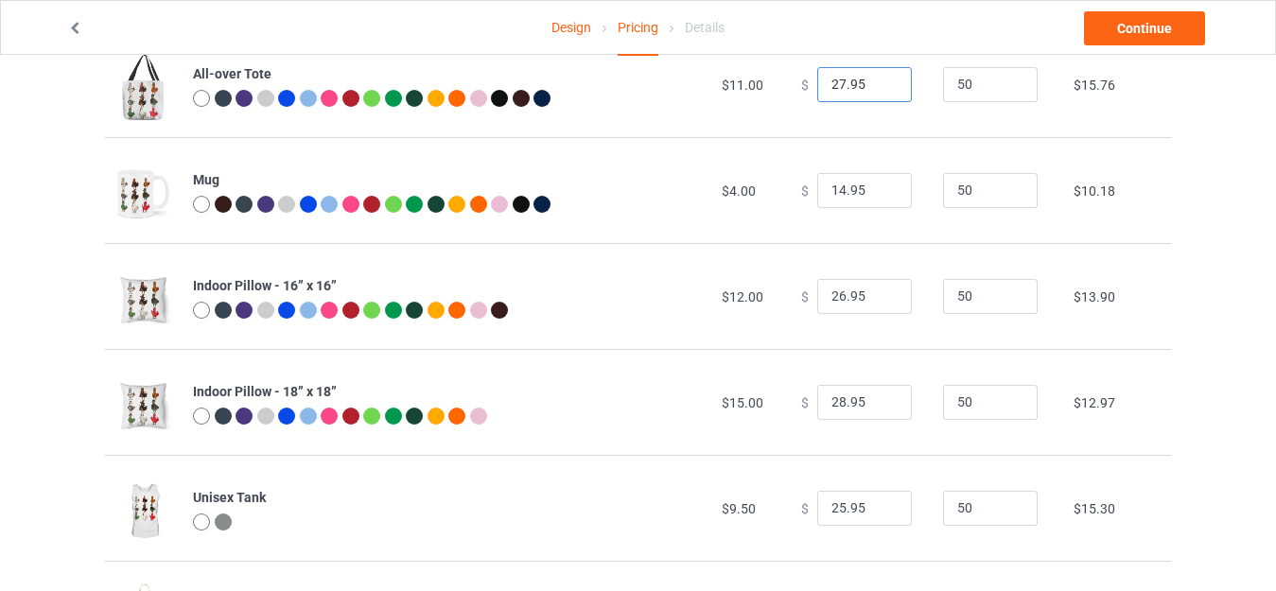
scroll to position [1135, 0]
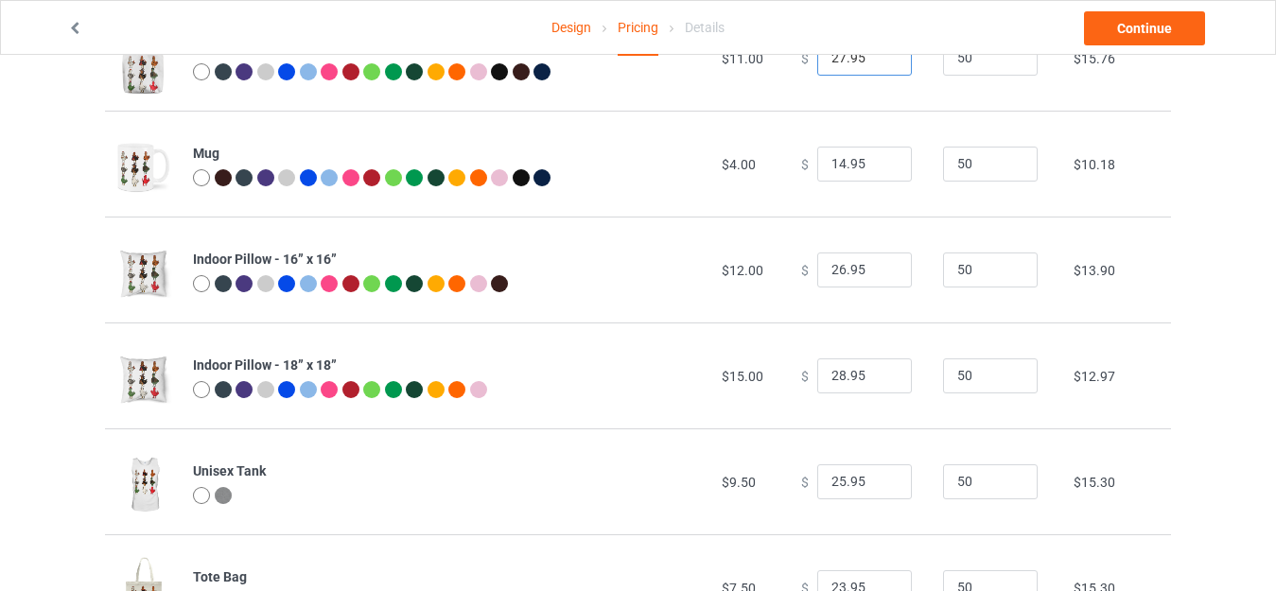
type input "27.95"
click at [830, 161] on input "14.95" at bounding box center [864, 165] width 95 height 36
type input "19.95"
click at [834, 264] on input "26.95" at bounding box center [864, 271] width 95 height 36
click at [829, 259] on input "27.95" at bounding box center [864, 271] width 95 height 36
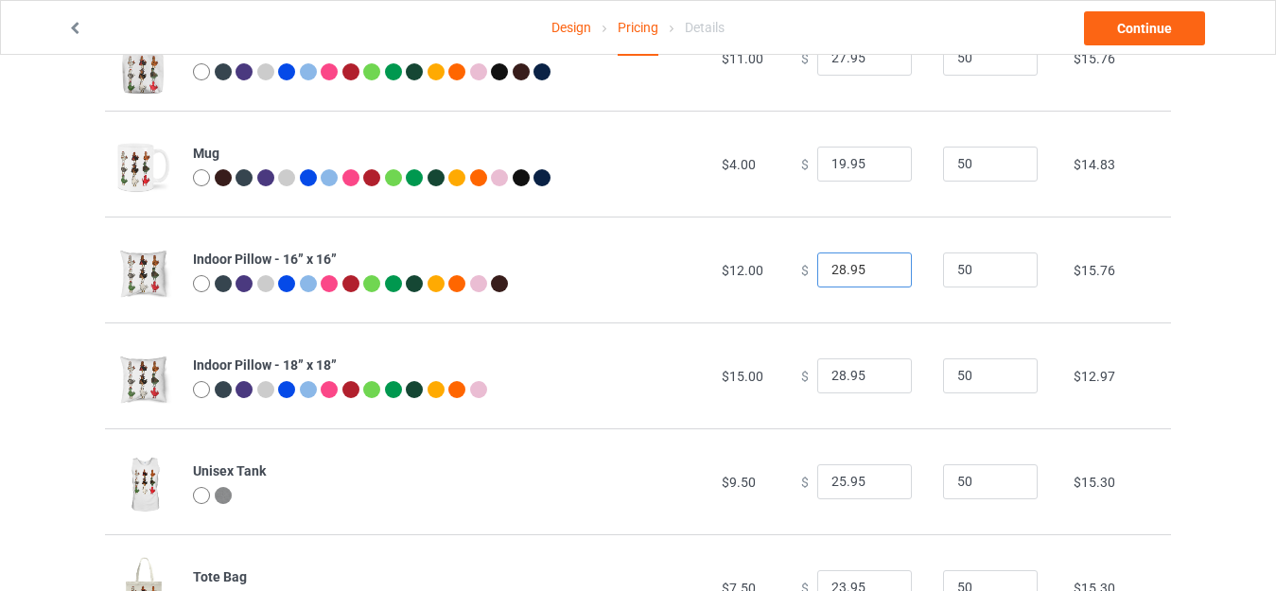
type input "28.95"
drag, startPoint x: 834, startPoint y: 369, endPoint x: 810, endPoint y: 371, distance: 23.7
click at [817, 371] on input "28.95" at bounding box center [864, 377] width 95 height 36
click at [834, 375] on input "30.95" at bounding box center [864, 377] width 95 height 36
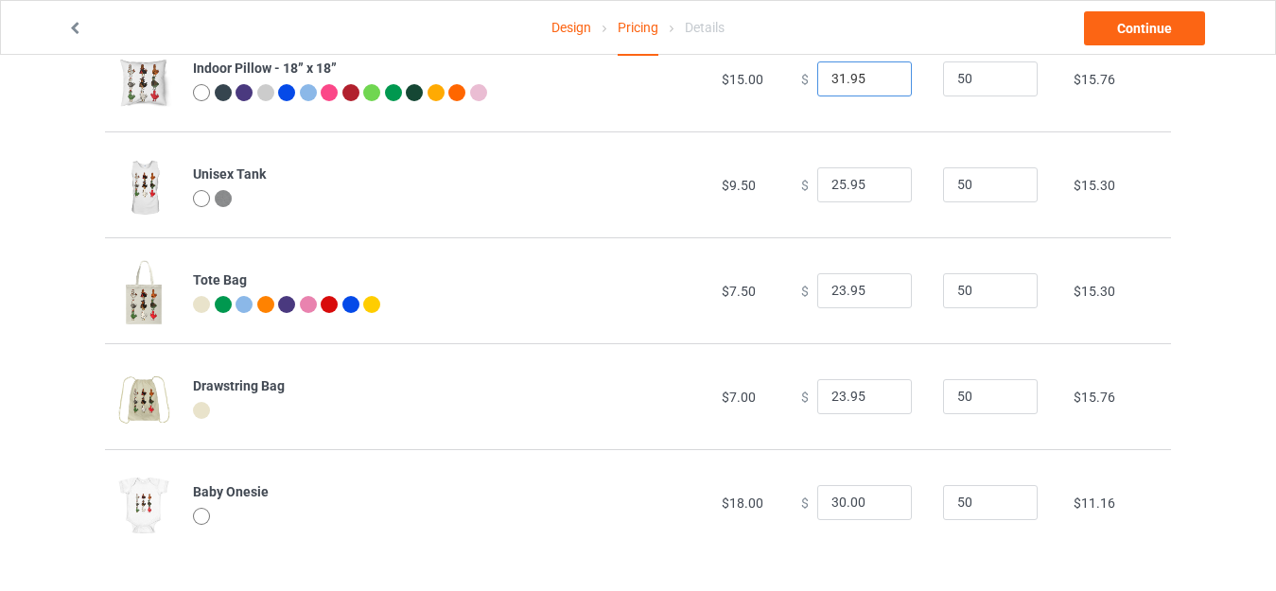
scroll to position [1436, 0]
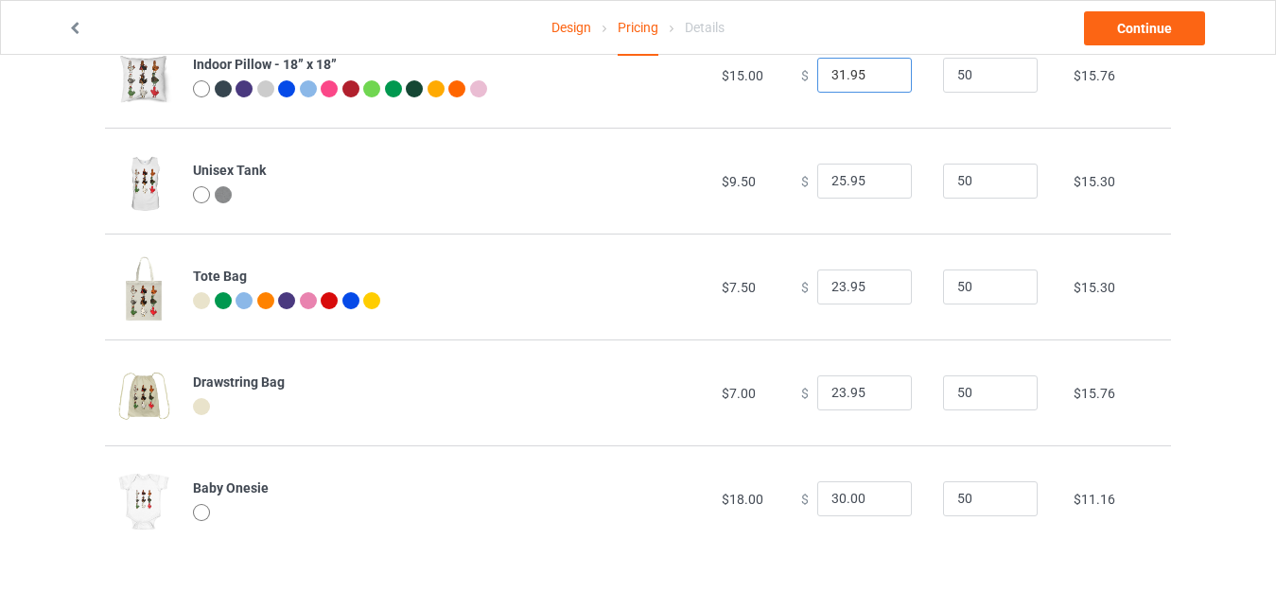
type input "31.95"
click at [835, 499] on input "30.00" at bounding box center [864, 500] width 95 height 36
drag, startPoint x: 840, startPoint y: 498, endPoint x: 870, endPoint y: 498, distance: 30.3
click at [870, 498] on input "33.00" at bounding box center [864, 500] width 95 height 36
type input "33.95"
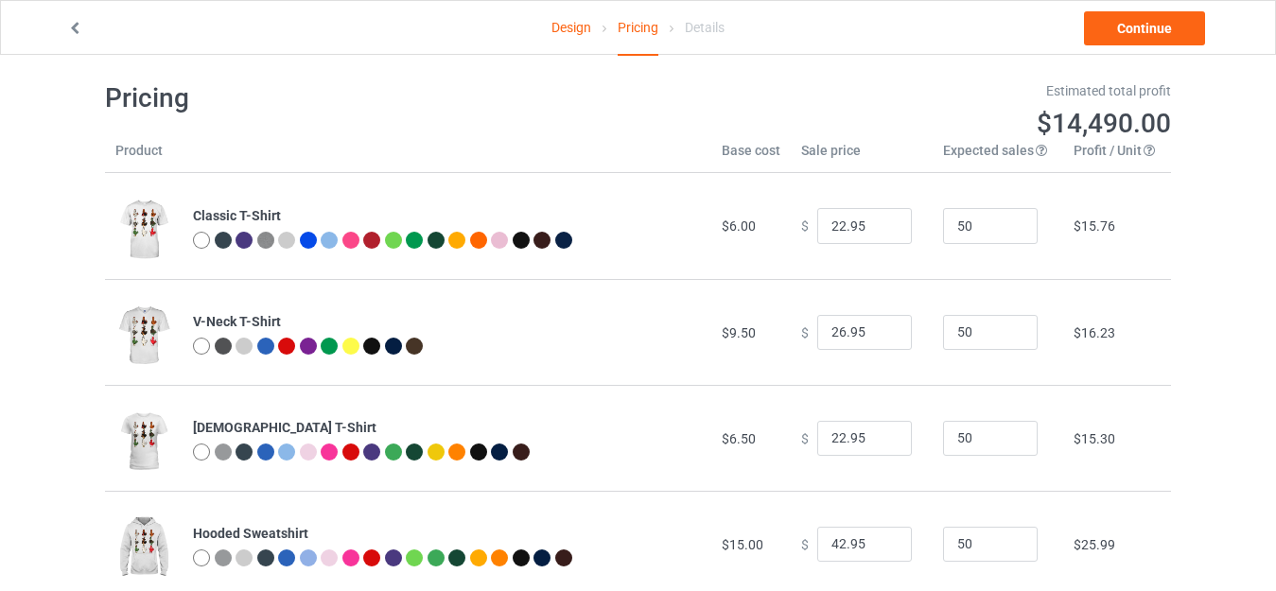
scroll to position [0, 0]
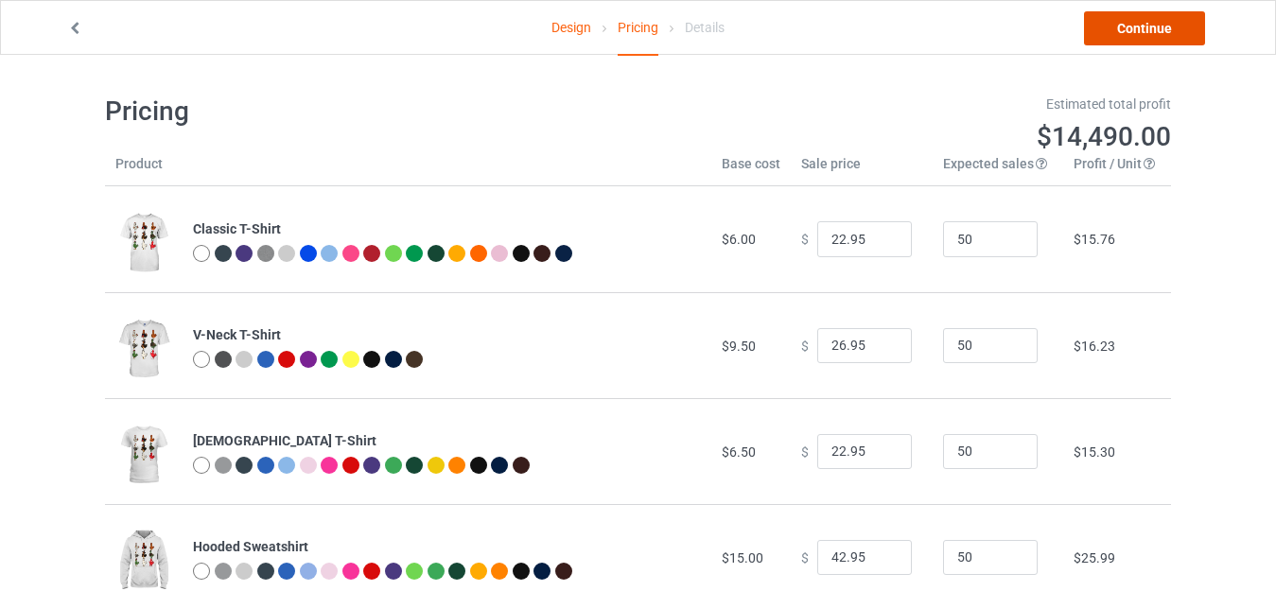
click at [1138, 39] on link "Continue" at bounding box center [1144, 28] width 121 height 34
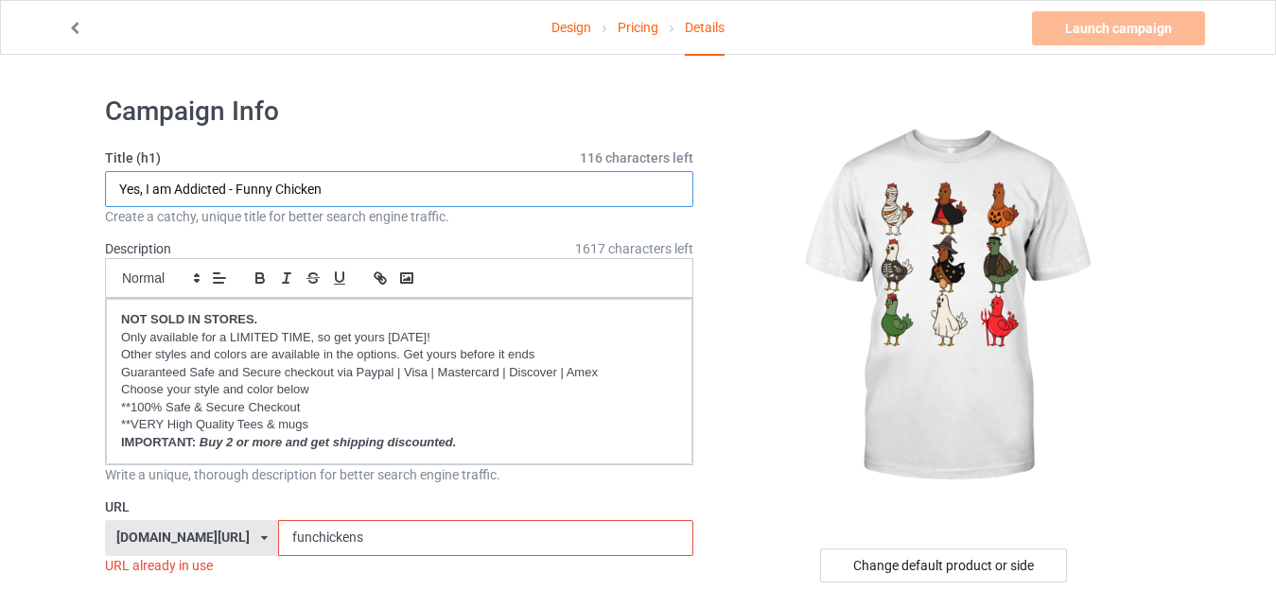
drag, startPoint x: 235, startPoint y: 184, endPoint x: 85, endPoint y: 185, distance: 149.5
click at [243, 187] on input "Funny Chicken" at bounding box center [399, 189] width 588 height 36
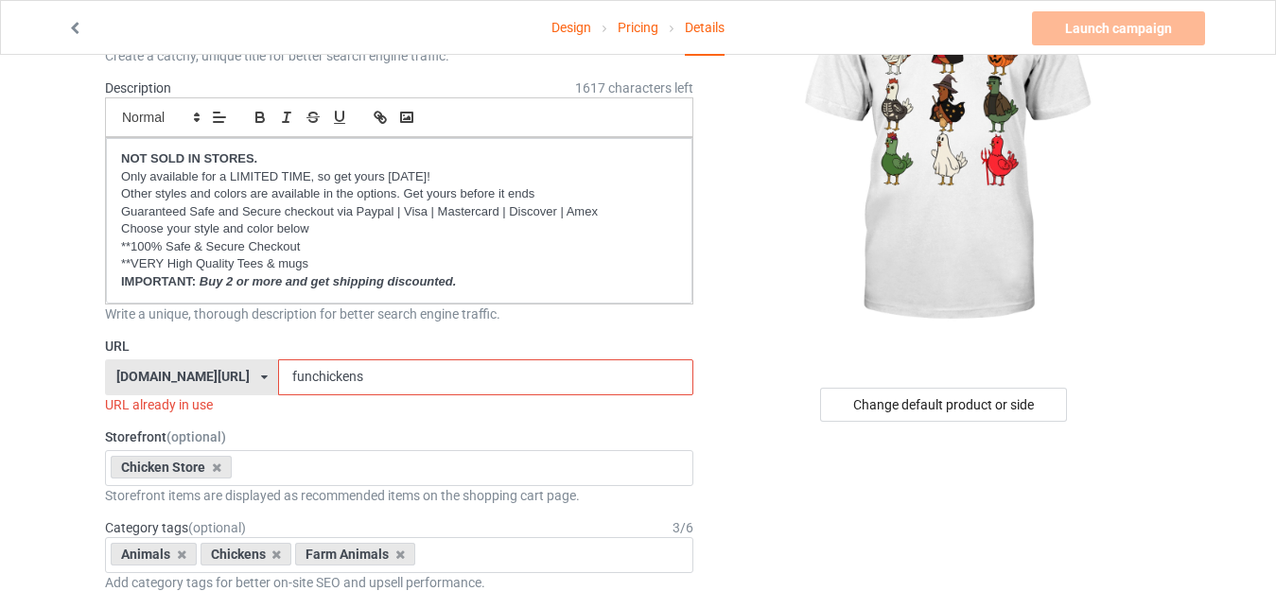
scroll to position [189, 0]
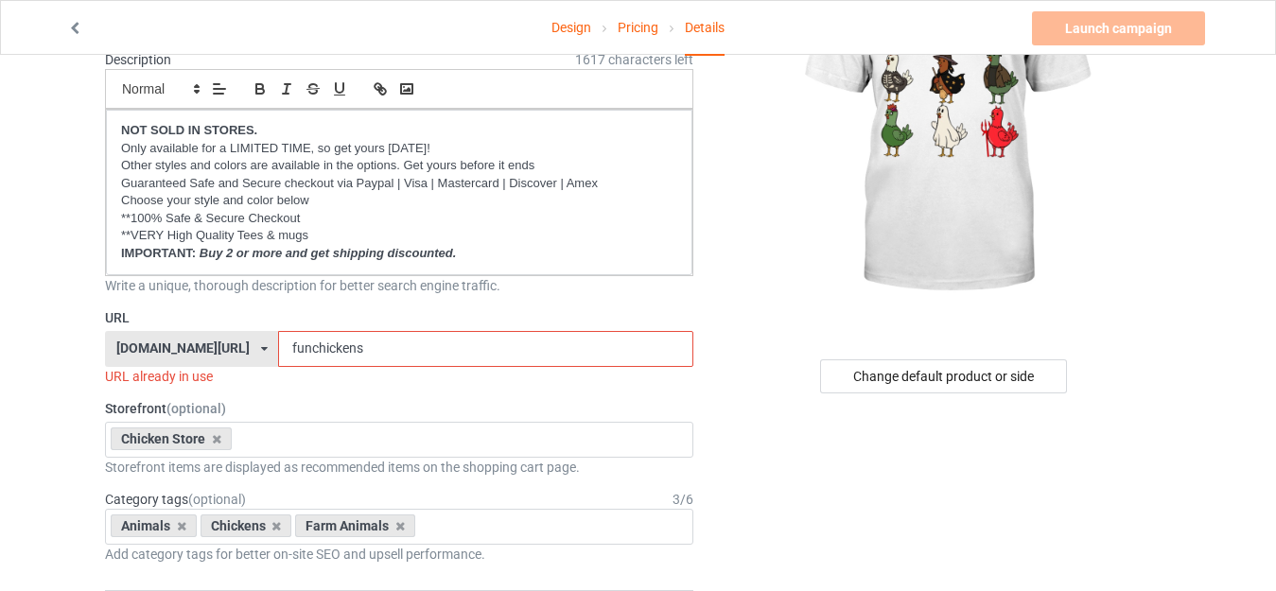
type input "Funny Chicken Halloween"
click at [282, 345] on input "funchickens" at bounding box center [485, 349] width 414 height 36
click at [278, 346] on input "funchickens" at bounding box center [485, 349] width 414 height 36
drag, startPoint x: 267, startPoint y: 343, endPoint x: 230, endPoint y: 343, distance: 36.9
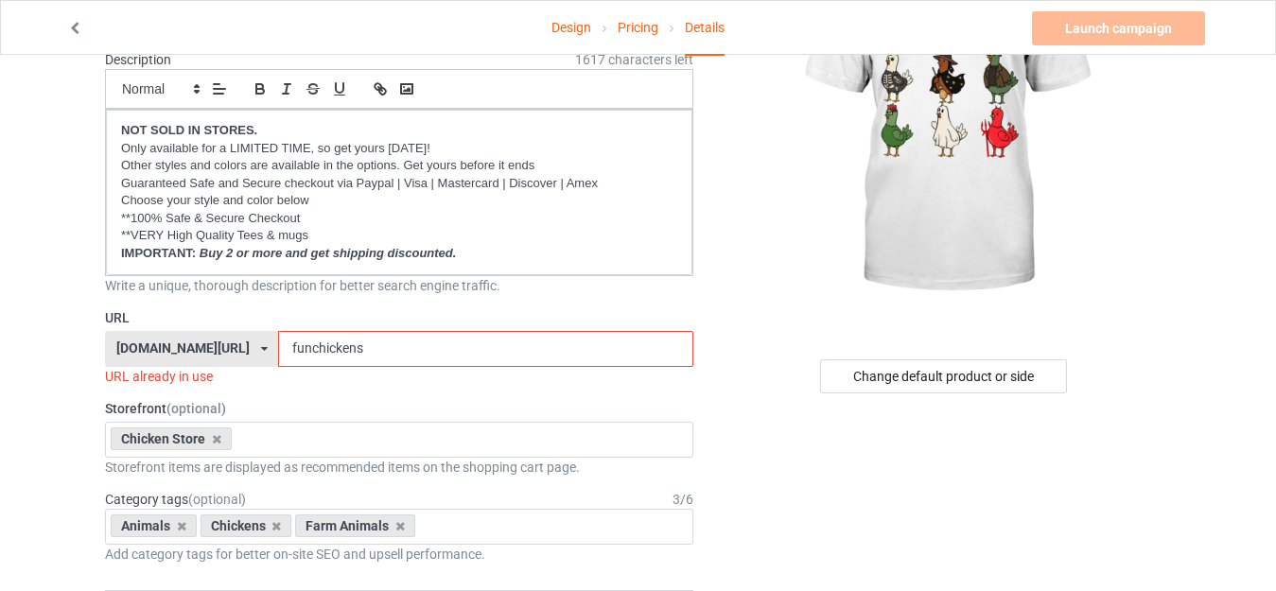
click at [230, 343] on div "teemeow.com/ milkyshops.com/ teedinos.com/ teemeow.com/ teesbunny.com/ teechip.…" at bounding box center [399, 349] width 588 height 36
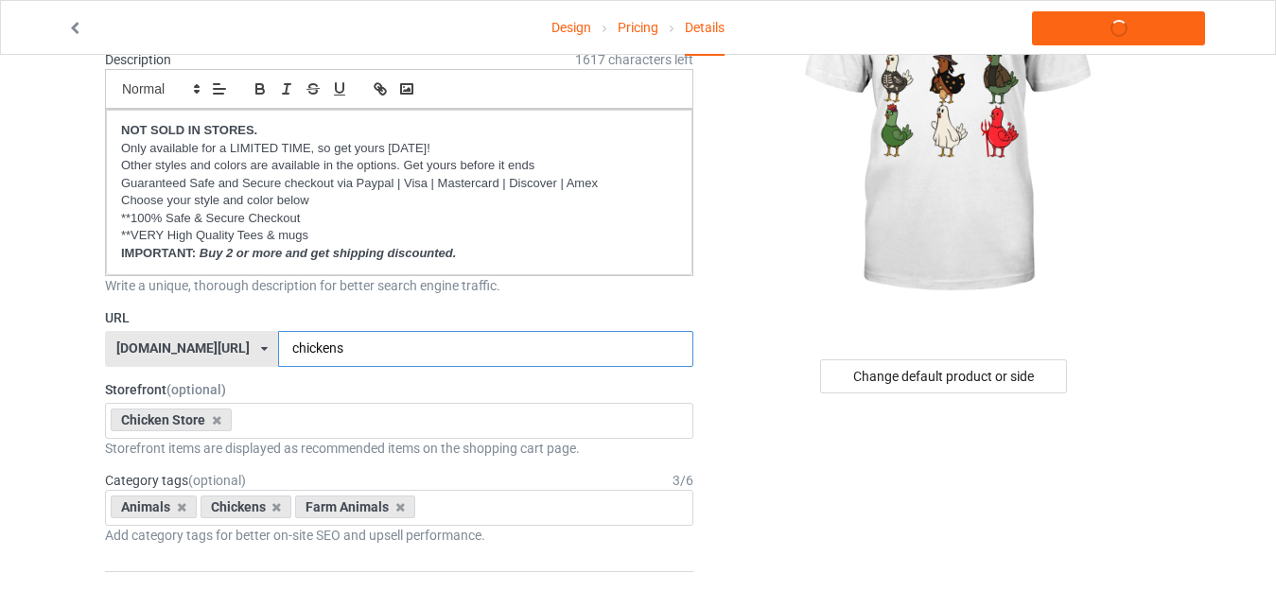
click at [296, 345] on input "chickens" at bounding box center [485, 349] width 414 height 36
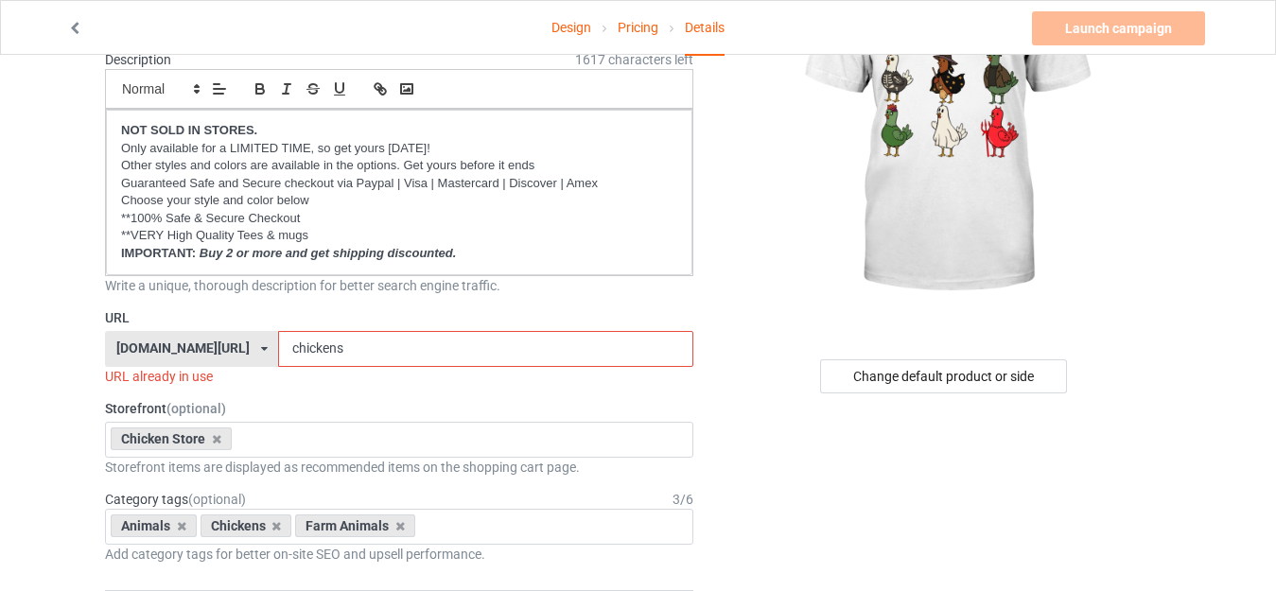
click at [292, 345] on input "chickens" at bounding box center [485, 349] width 414 height 36
drag, startPoint x: 294, startPoint y: 345, endPoint x: 339, endPoint y: 348, distance: 44.6
click at [339, 348] on input "chickens" at bounding box center [485, 349] width 414 height 36
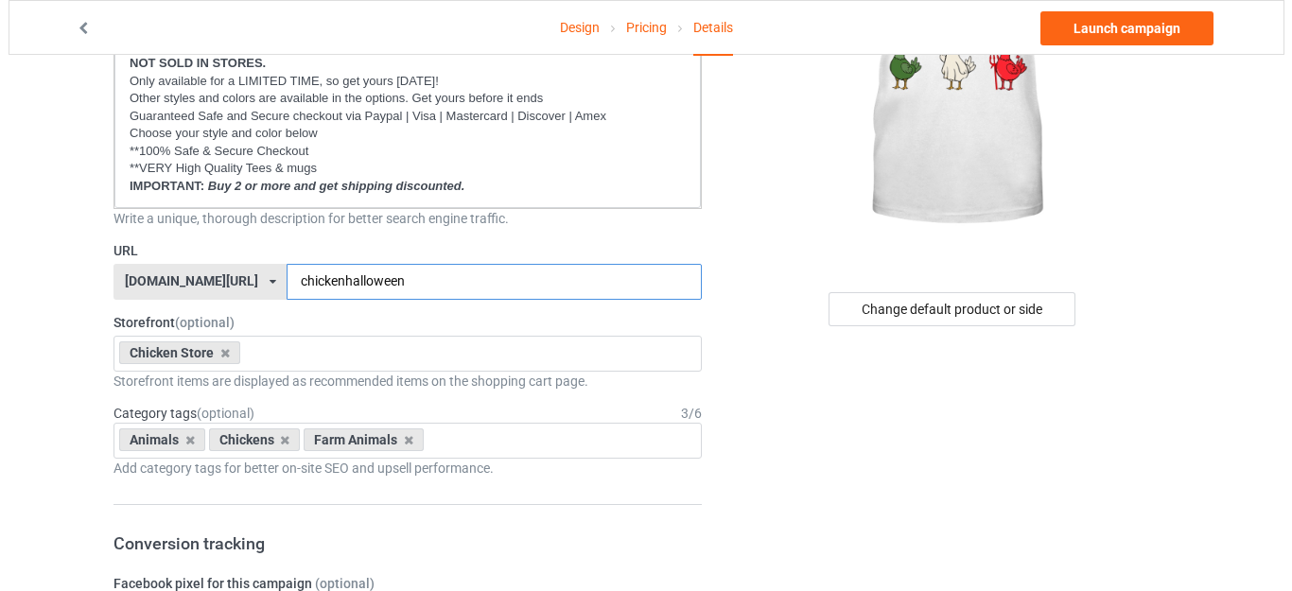
scroll to position [284, 0]
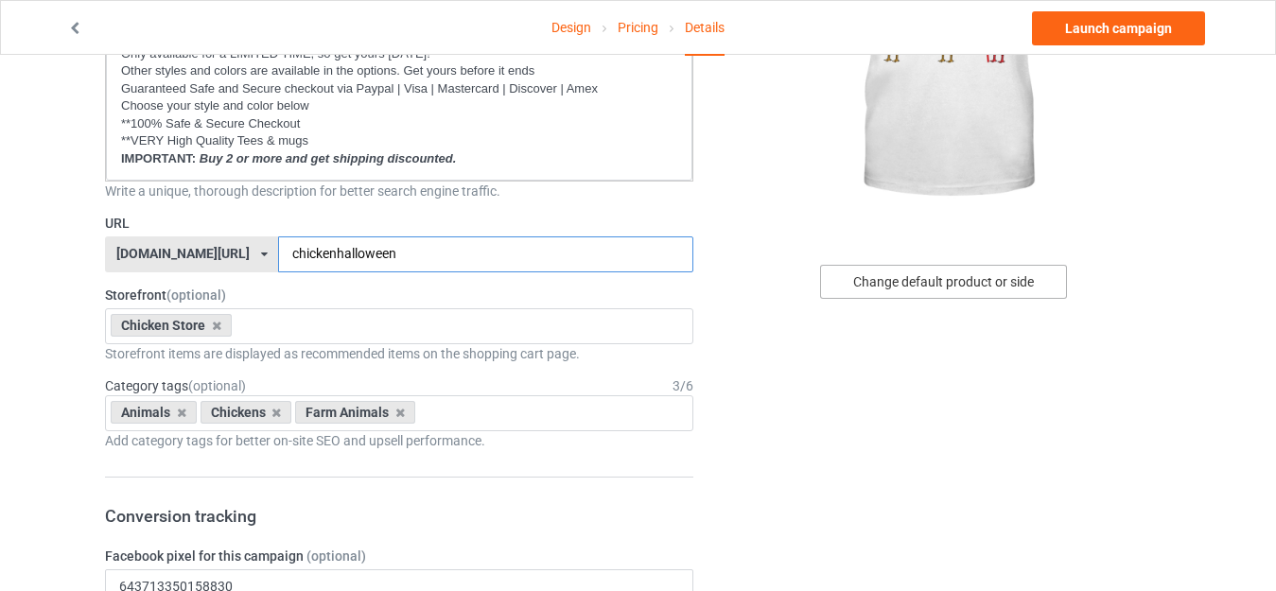
type input "chickenhalloween"
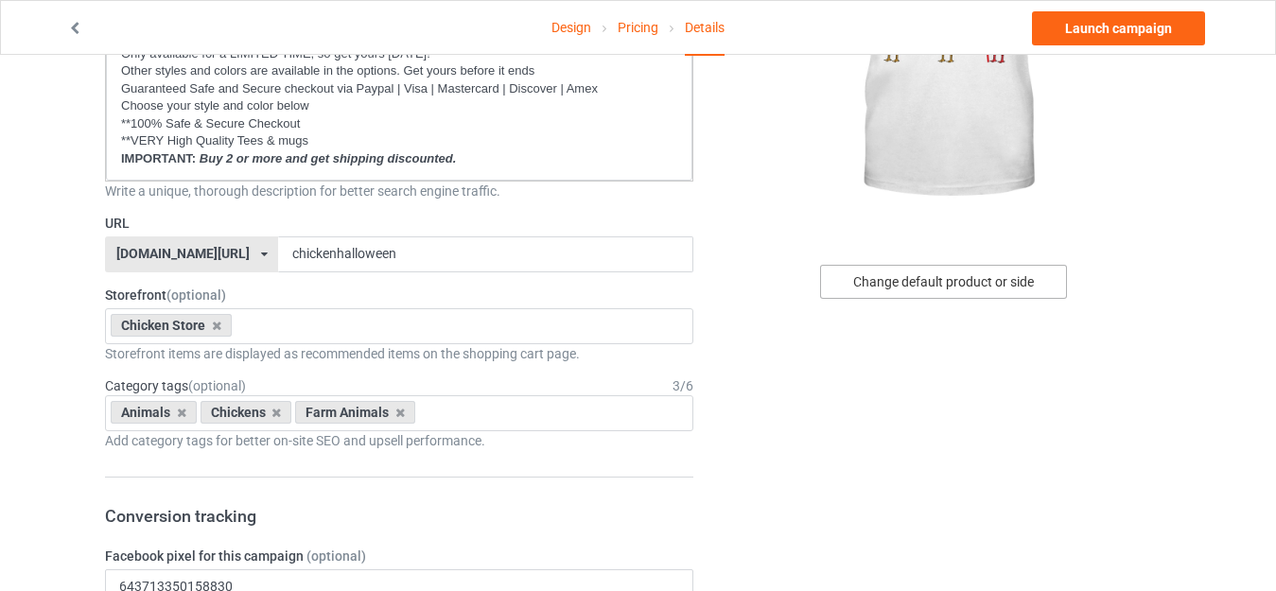
click at [953, 289] on div "Change default product or side" at bounding box center [943, 282] width 247 height 34
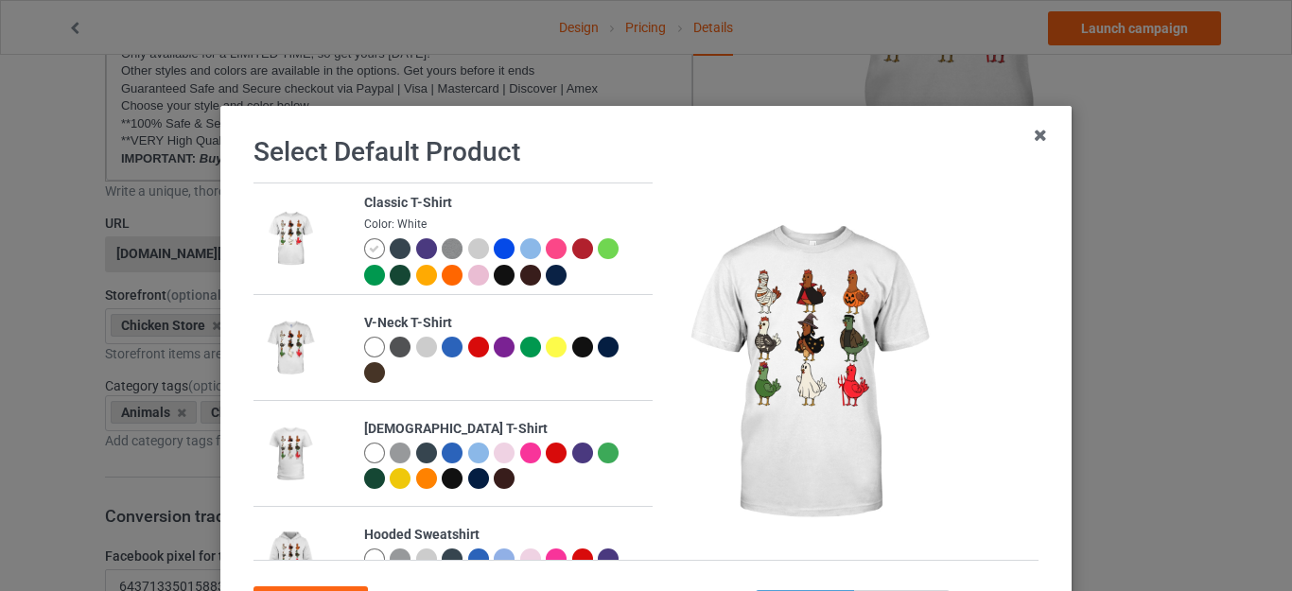
click at [497, 272] on div at bounding box center [504, 275] width 21 height 21
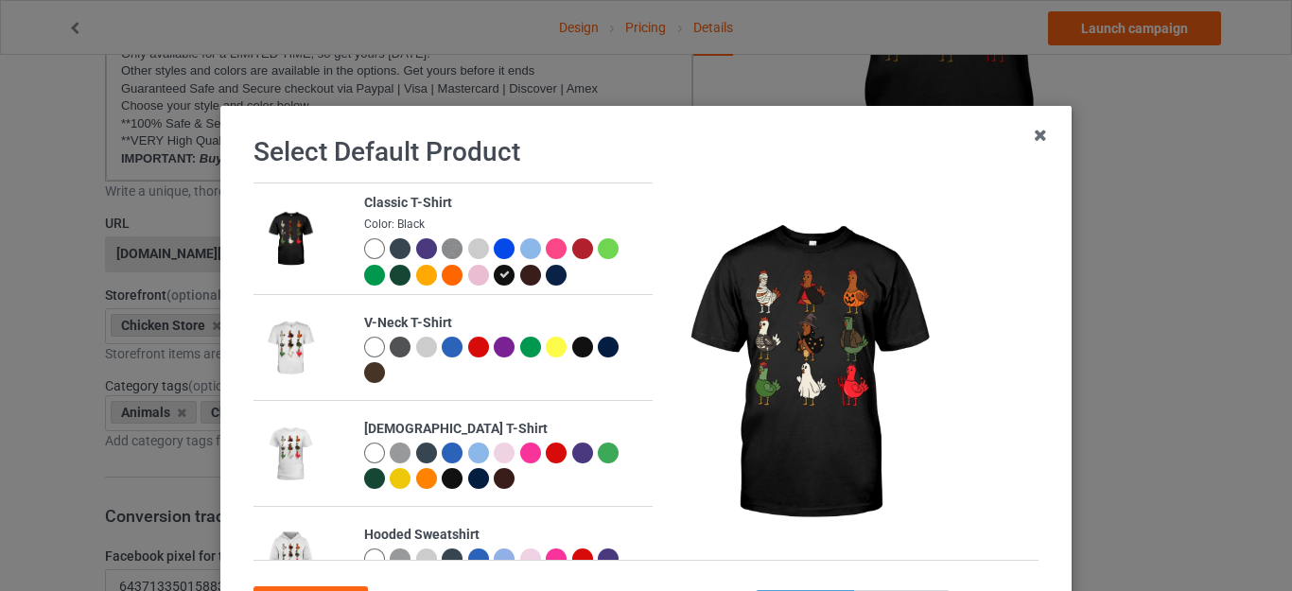
click at [468, 247] on div at bounding box center [478, 248] width 21 height 21
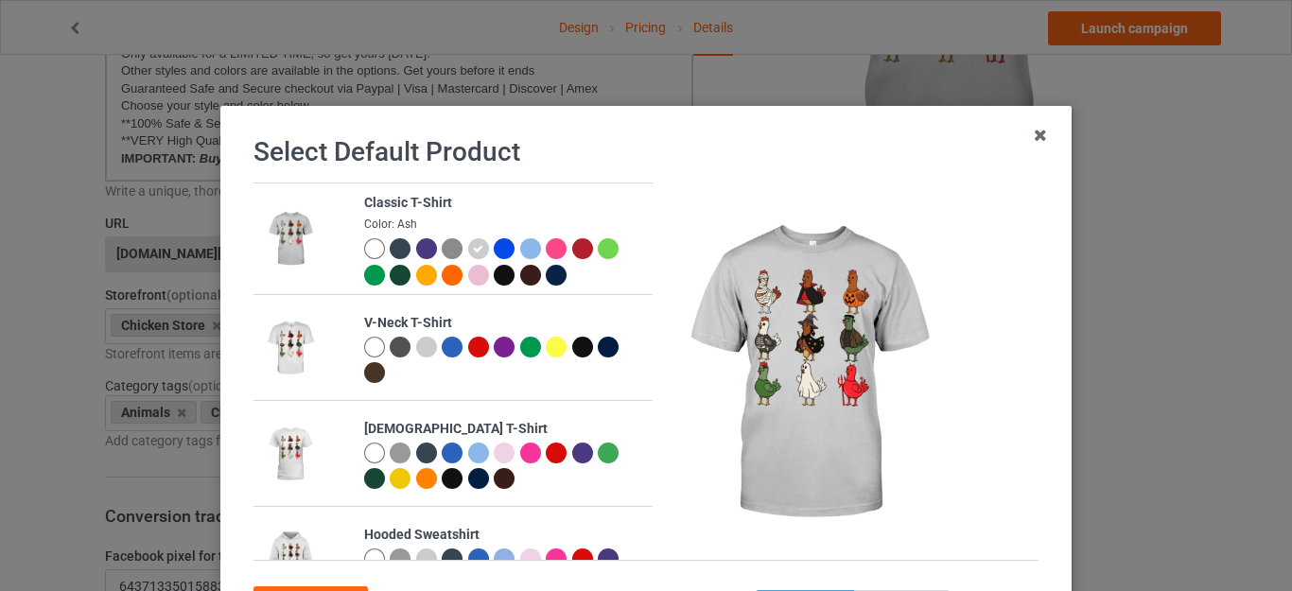
click at [364, 250] on div at bounding box center [374, 248] width 21 height 21
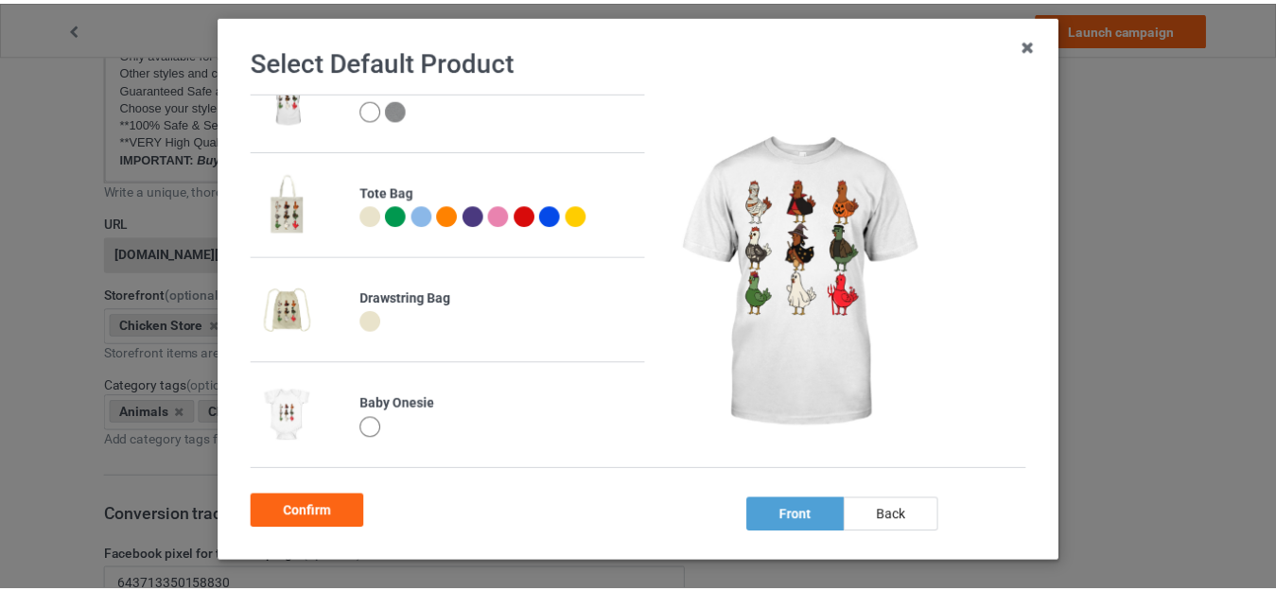
scroll to position [168, 0]
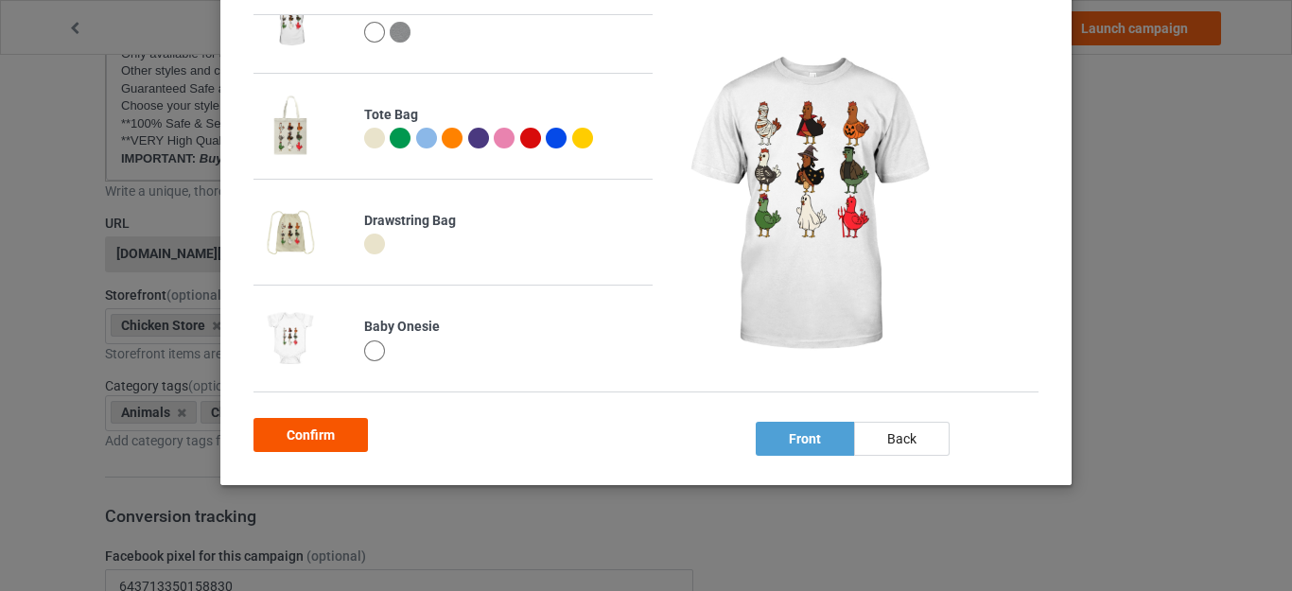
click at [308, 436] on div "Confirm" at bounding box center [311, 435] width 114 height 34
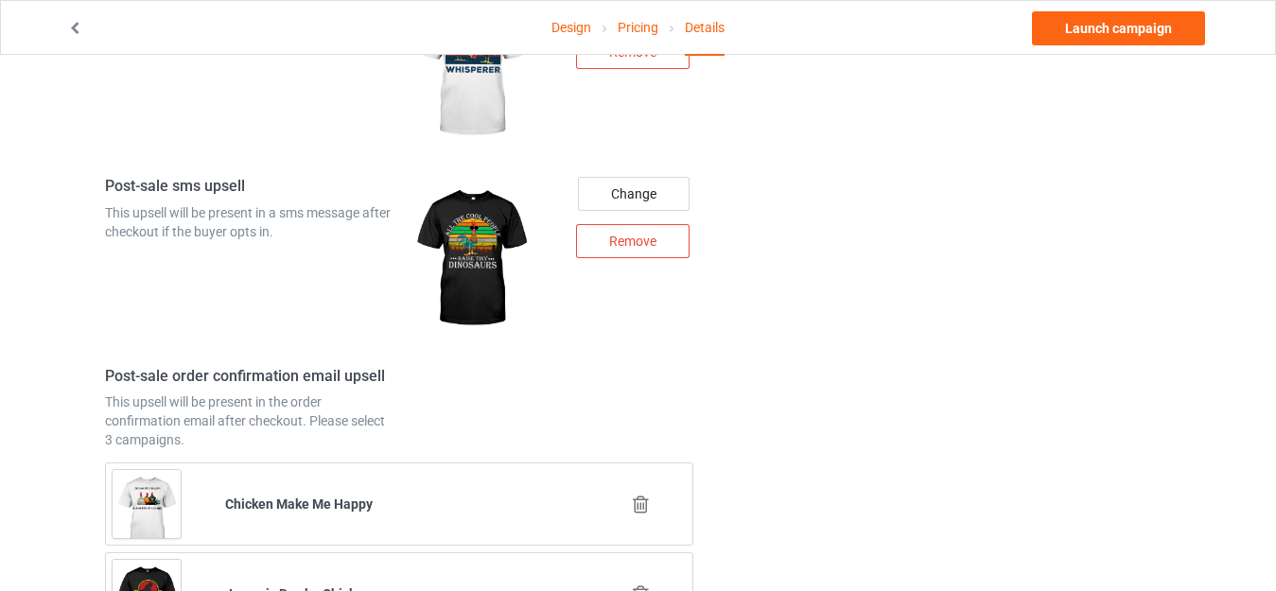
scroll to position [2248, 0]
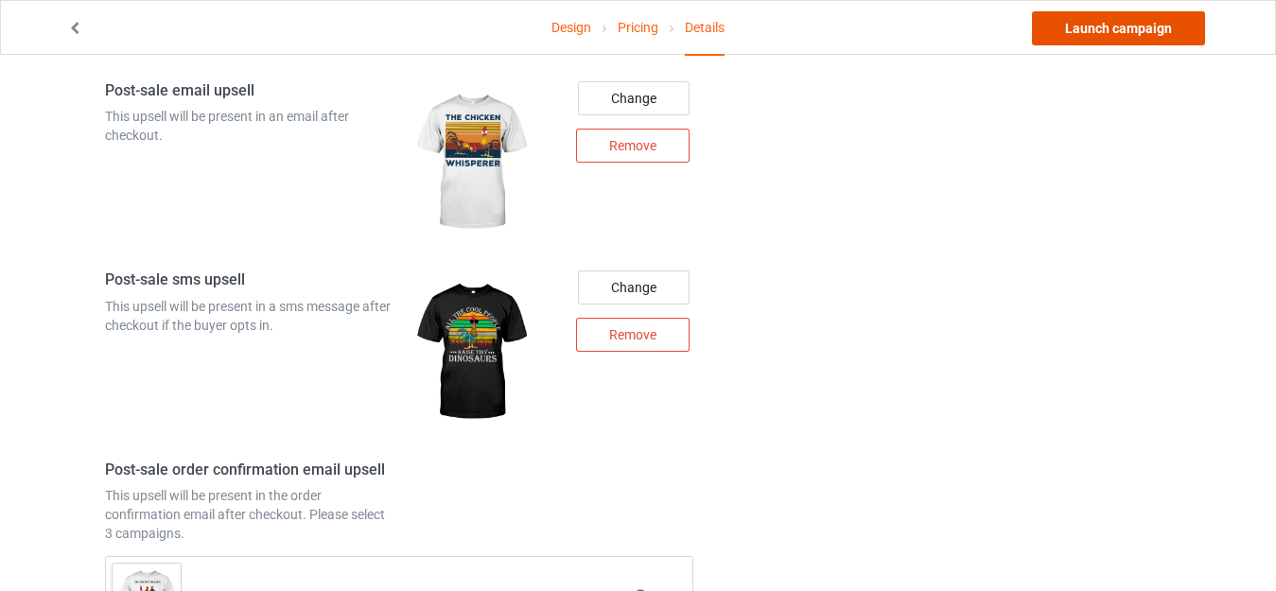
click at [1106, 25] on link "Launch campaign" at bounding box center [1118, 28] width 173 height 34
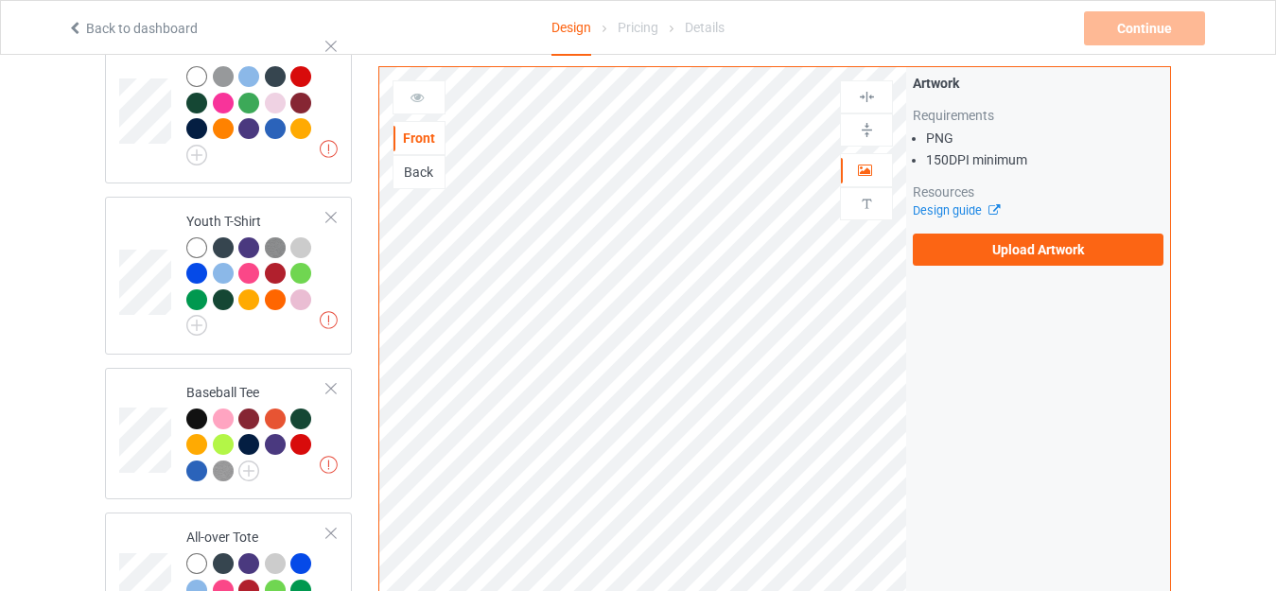
scroll to position [1325, 0]
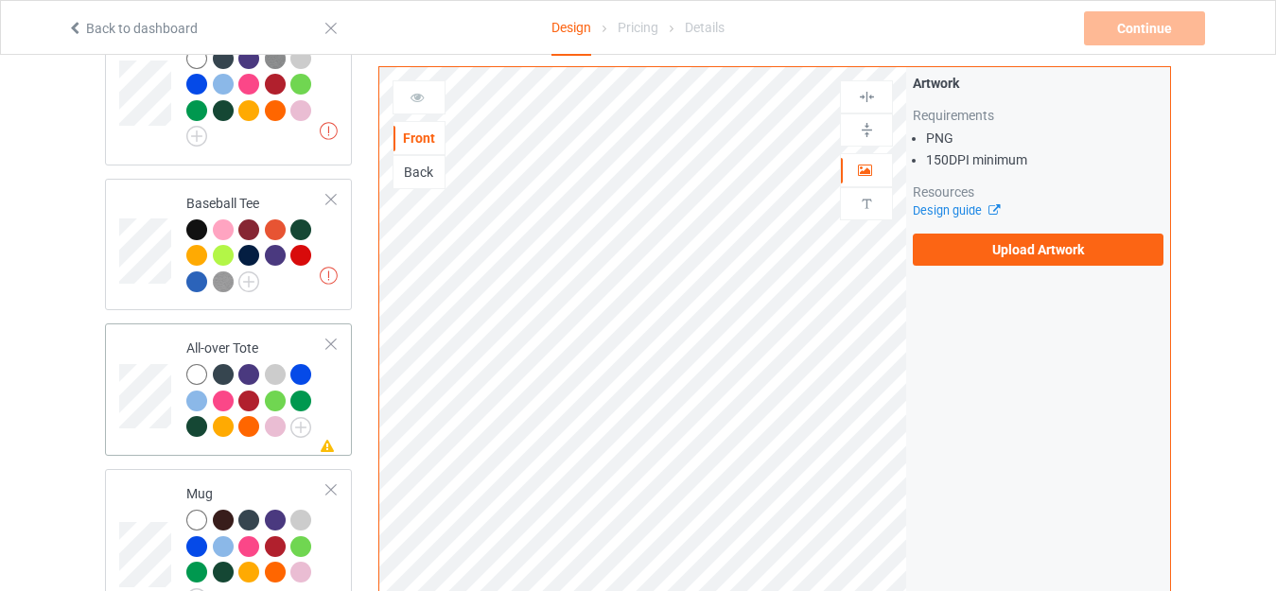
click at [239, 331] on td "Missing artwork on 1 side(s) All-over Tote" at bounding box center [257, 389] width 162 height 117
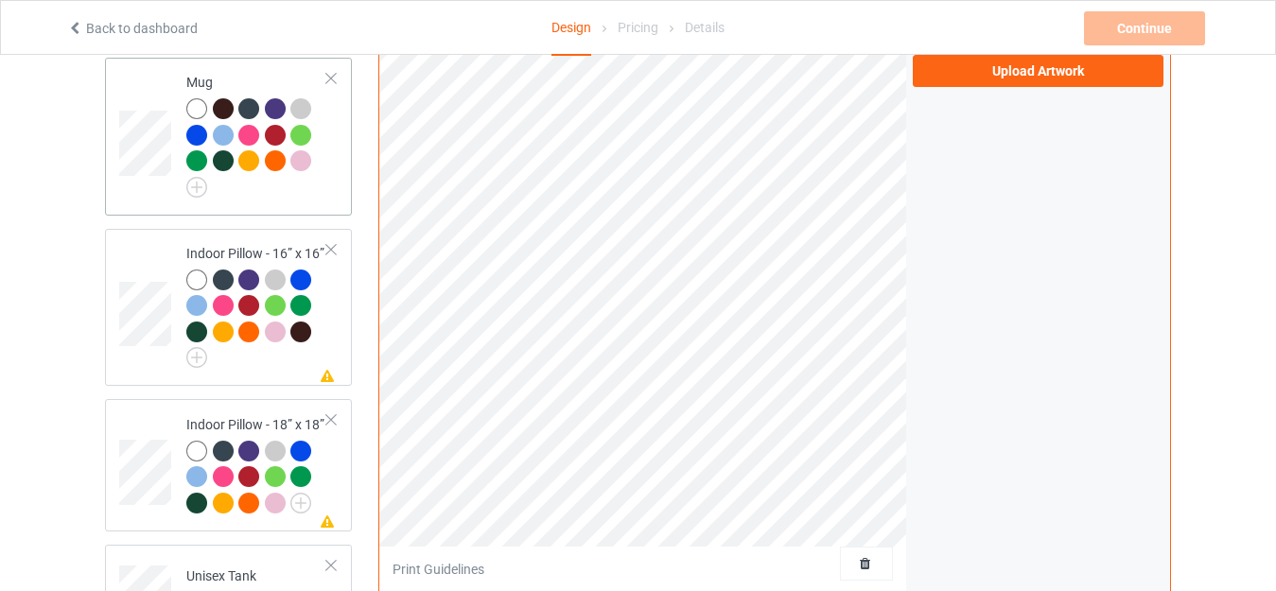
scroll to position [1703, 0]
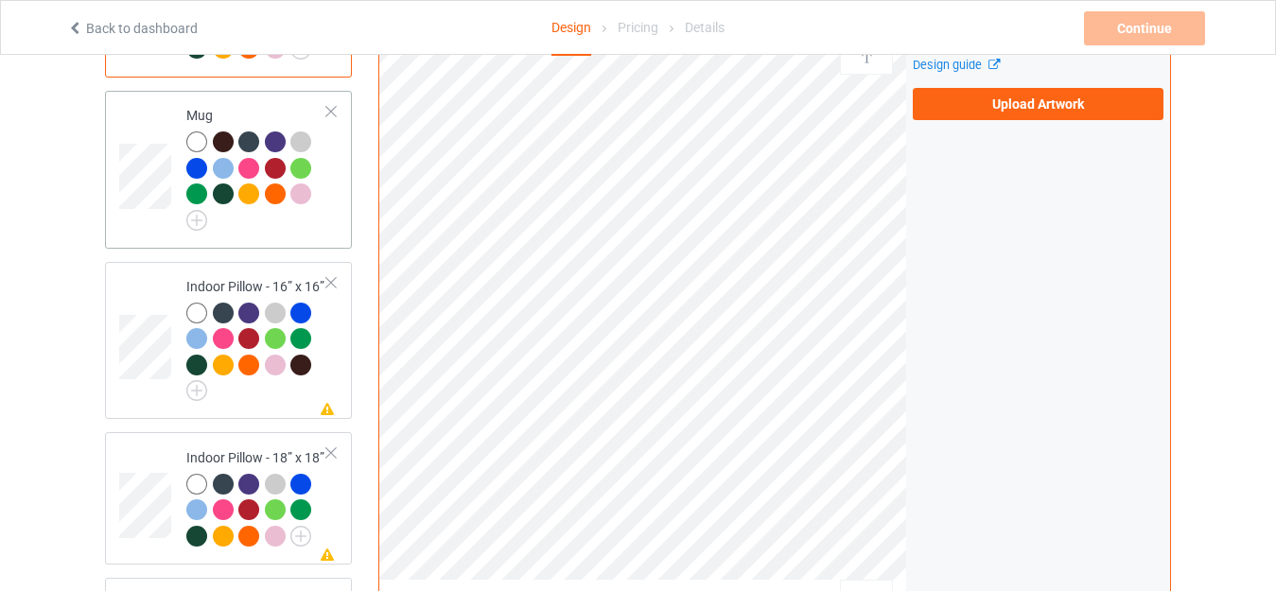
click at [238, 106] on div "Mug" at bounding box center [256, 165] width 141 height 118
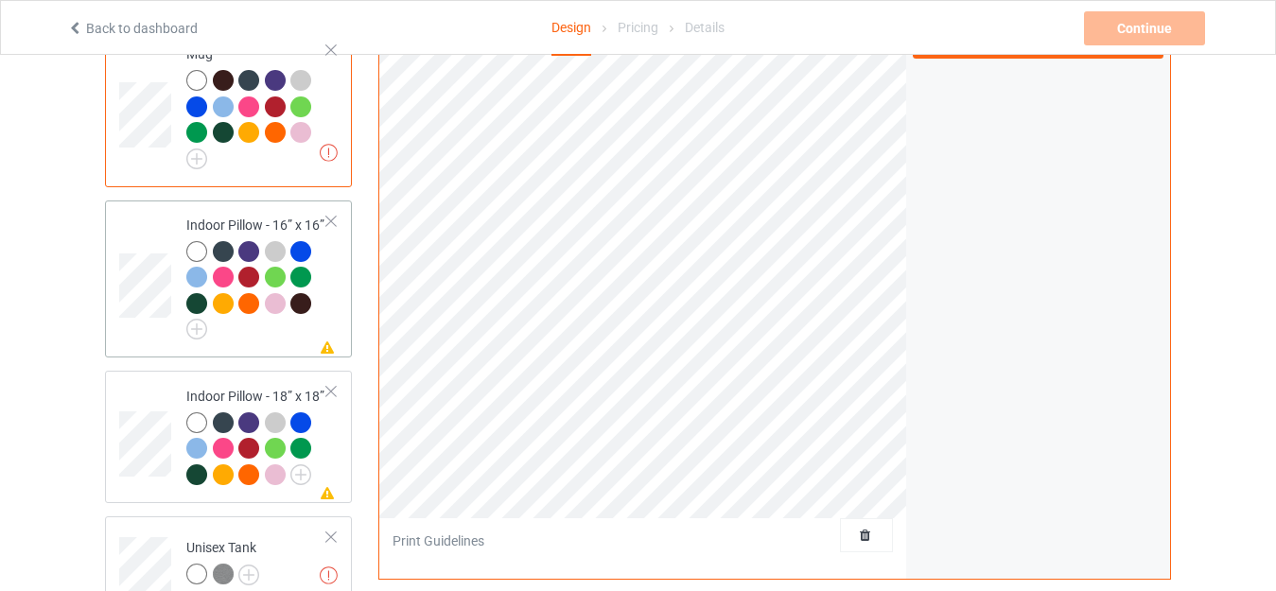
scroll to position [1798, 0]
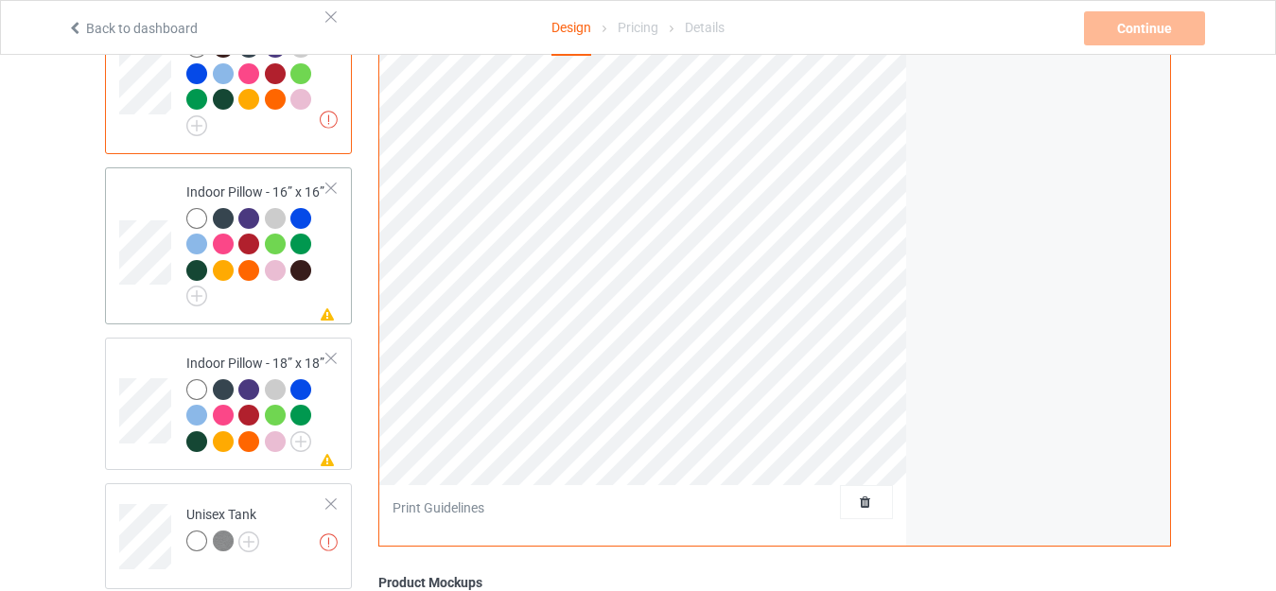
click at [240, 175] on td "Missing artwork on 1 side(s) Indoor Pillow - 16” x 16”" at bounding box center [257, 246] width 162 height 143
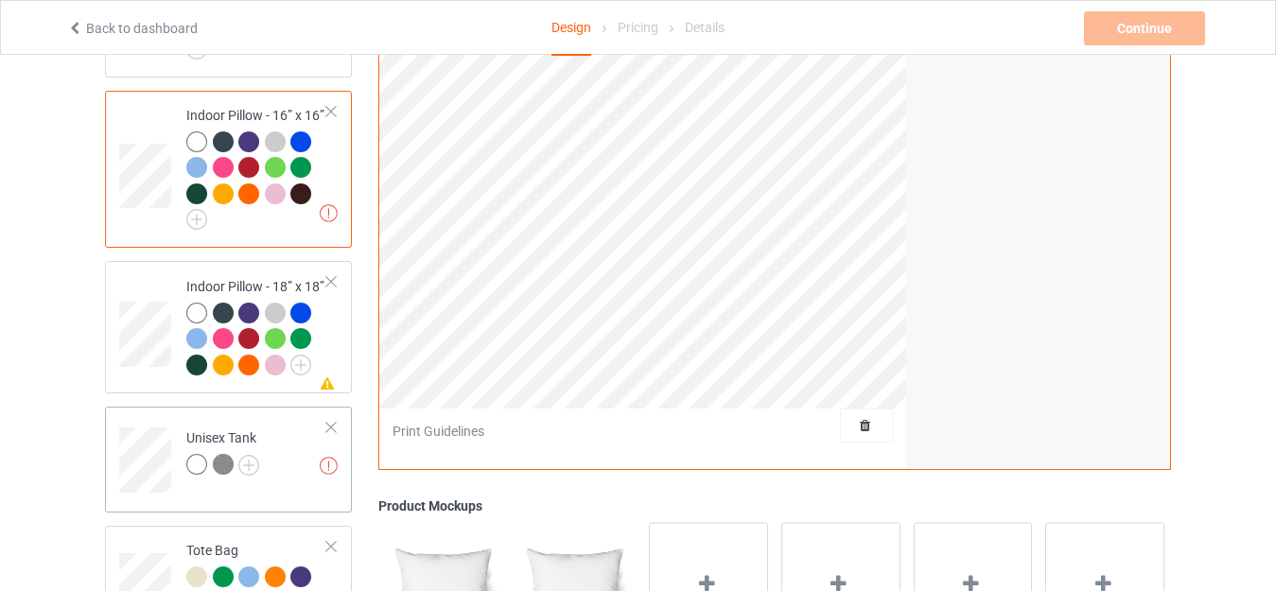
scroll to position [1987, 0]
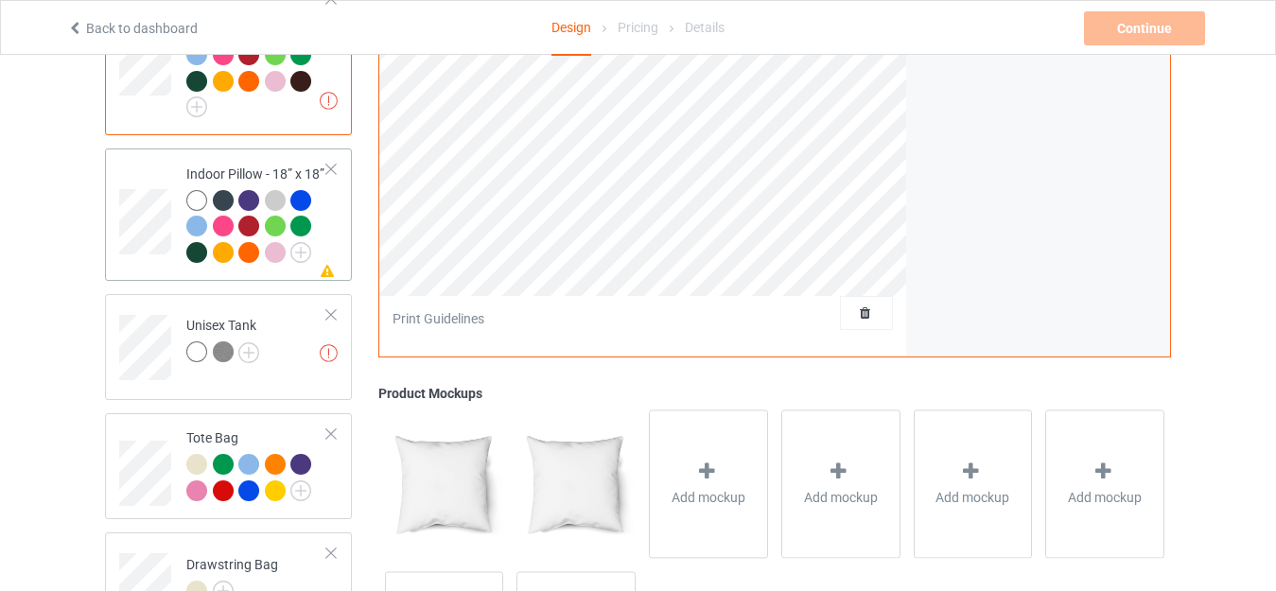
click at [238, 165] on div "Indoor Pillow - 18” x 18”" at bounding box center [256, 213] width 141 height 97
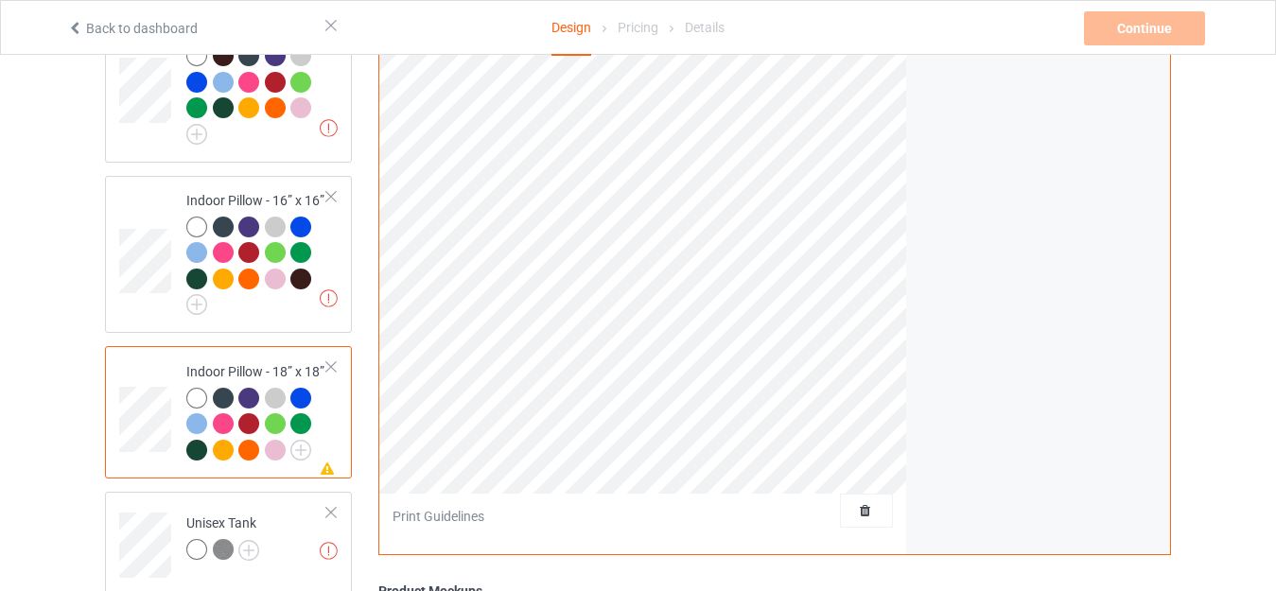
scroll to position [1608, 0]
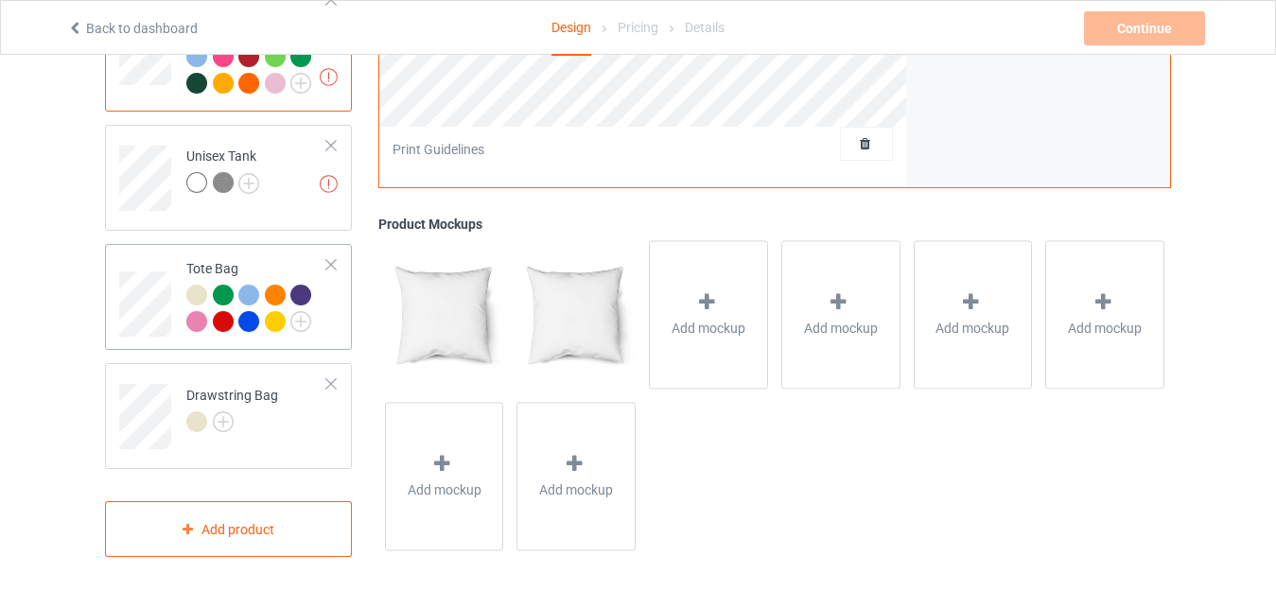
click at [220, 259] on div "Tote Bag" at bounding box center [256, 294] width 141 height 71
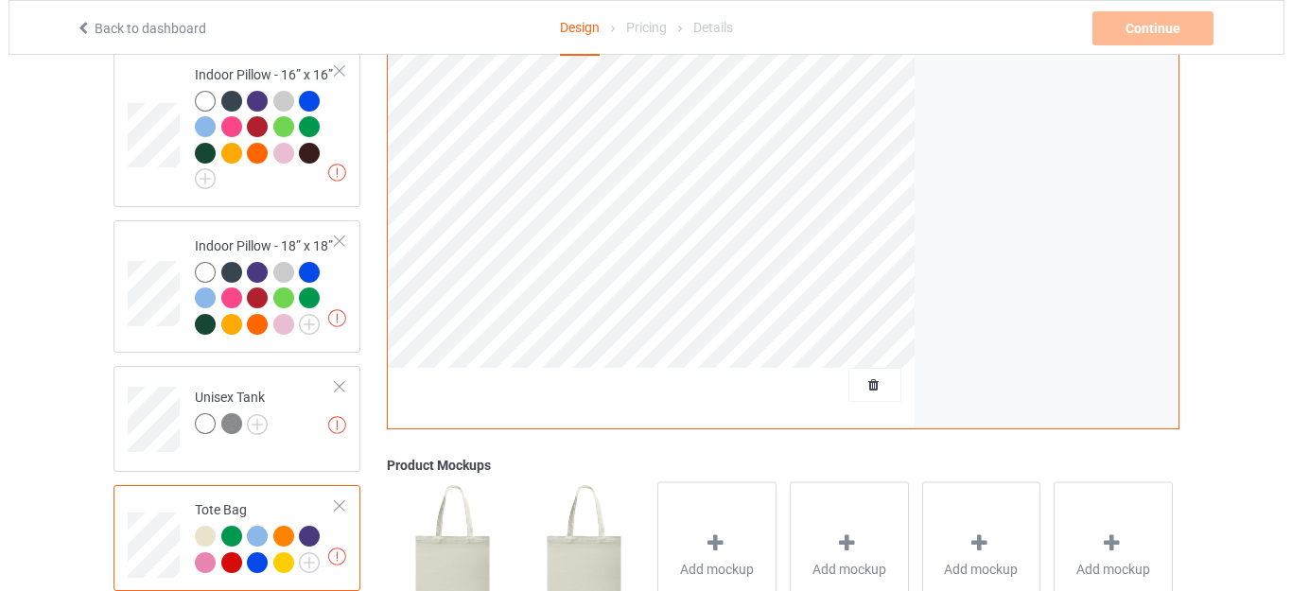
scroll to position [2156, 0]
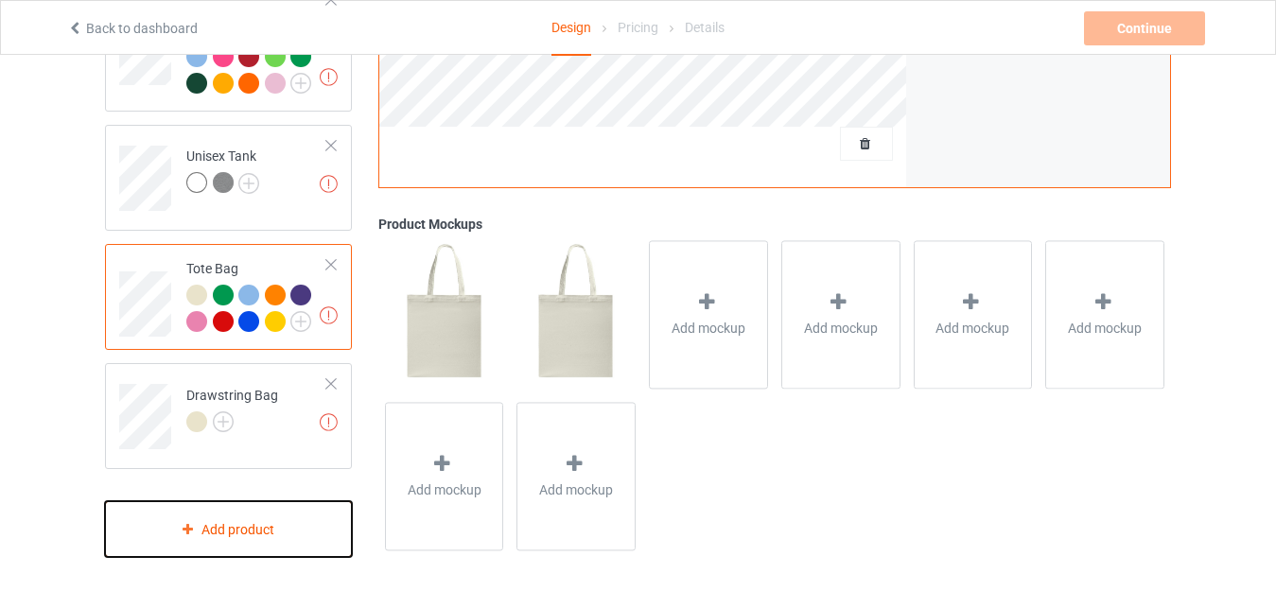
click at [220, 509] on div "Add product" at bounding box center [228, 529] width 247 height 56
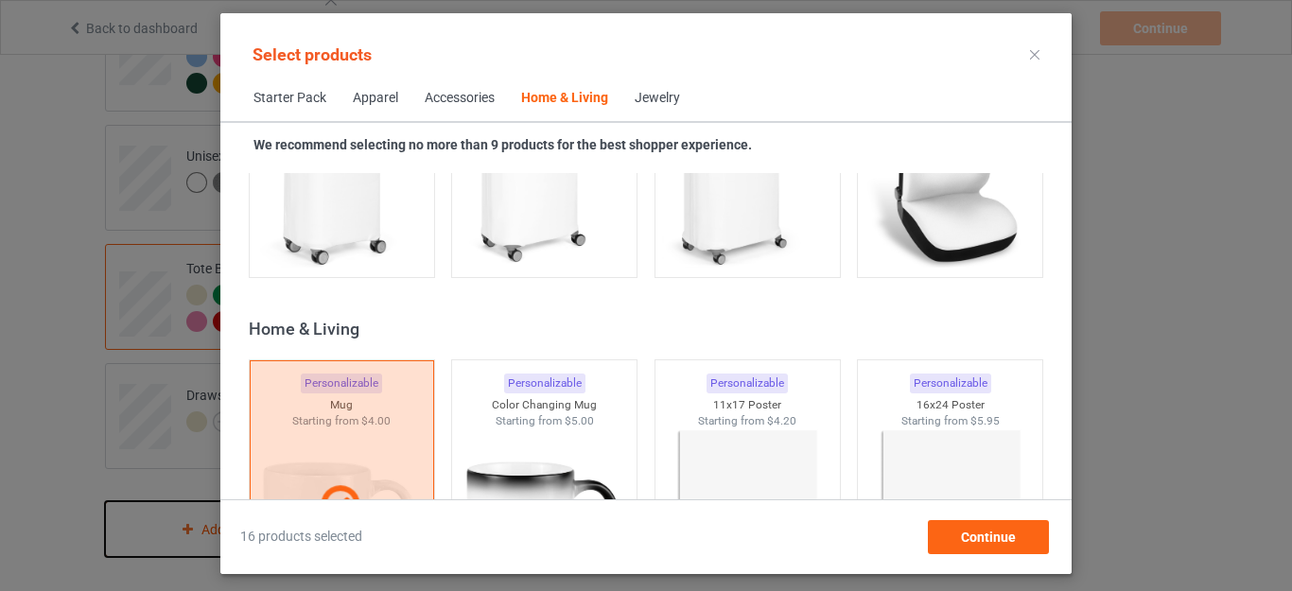
scroll to position [8558, 0]
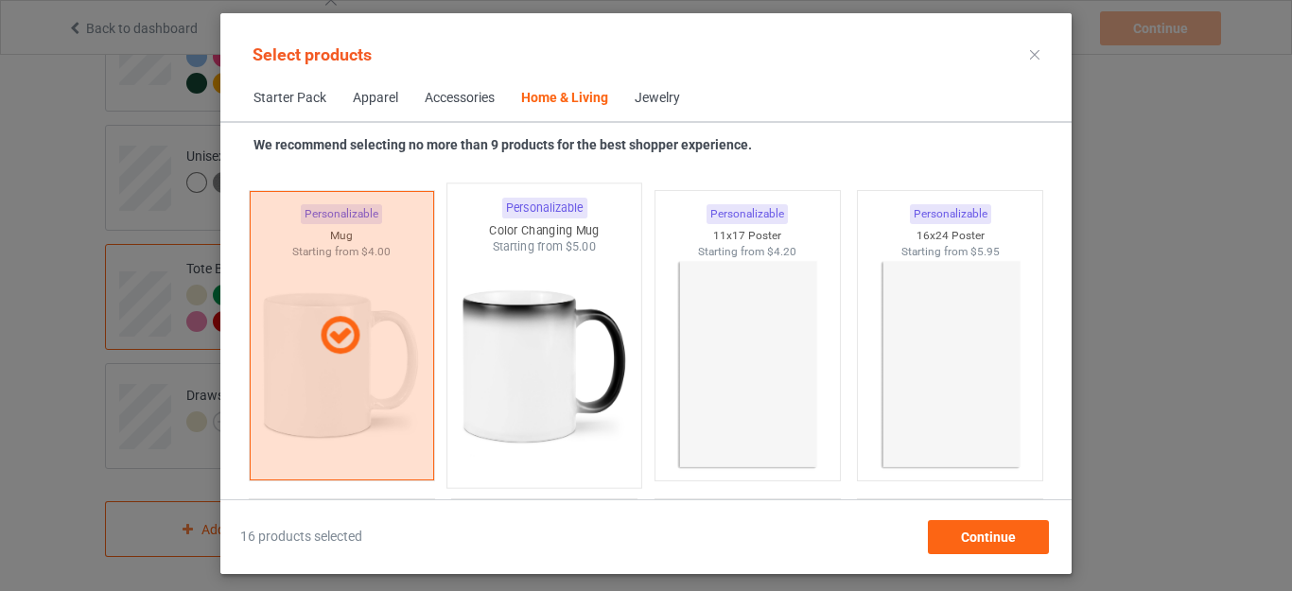
click at [565, 386] on img at bounding box center [545, 366] width 178 height 222
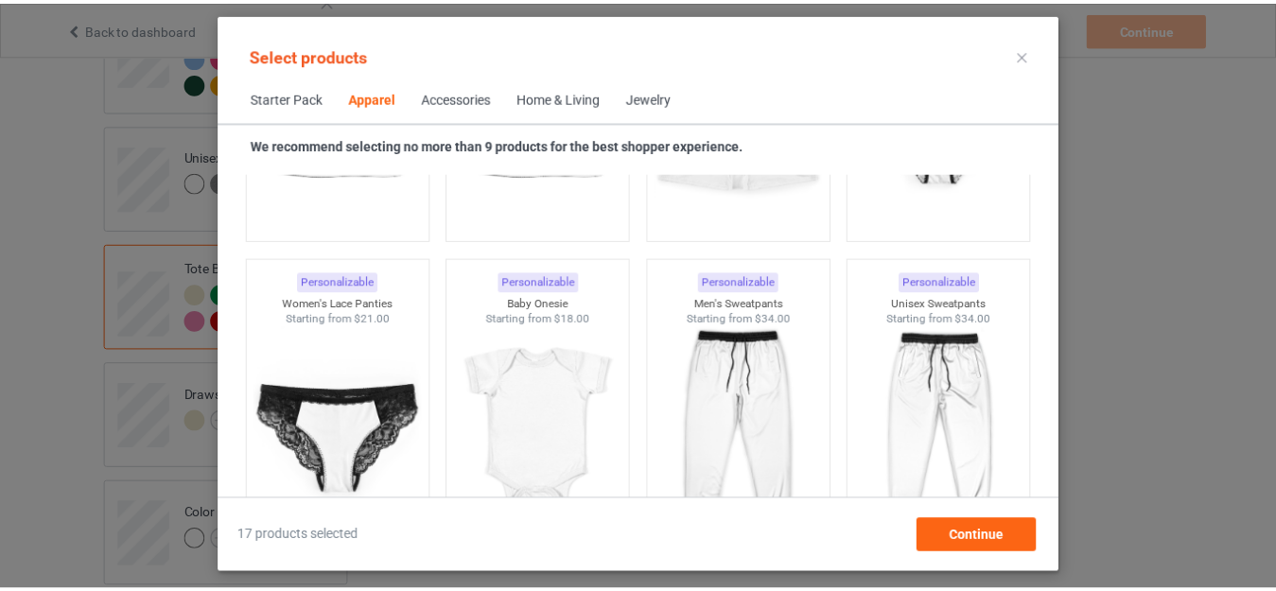
scroll to position [2503, 0]
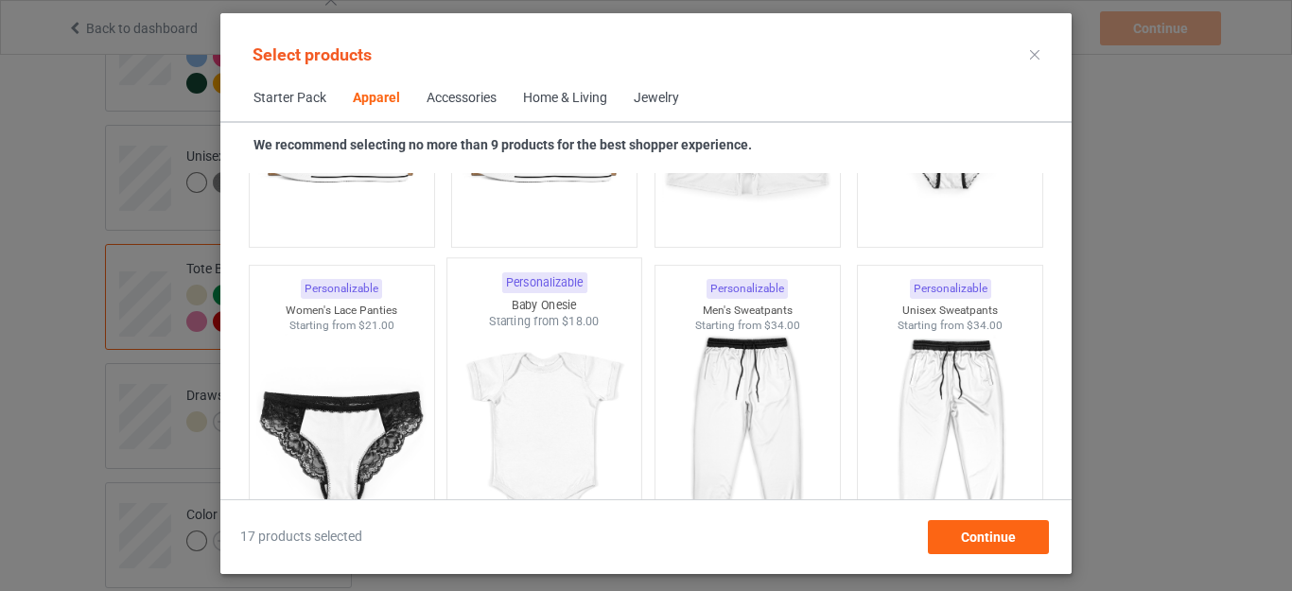
click at [543, 395] on img at bounding box center [545, 441] width 178 height 222
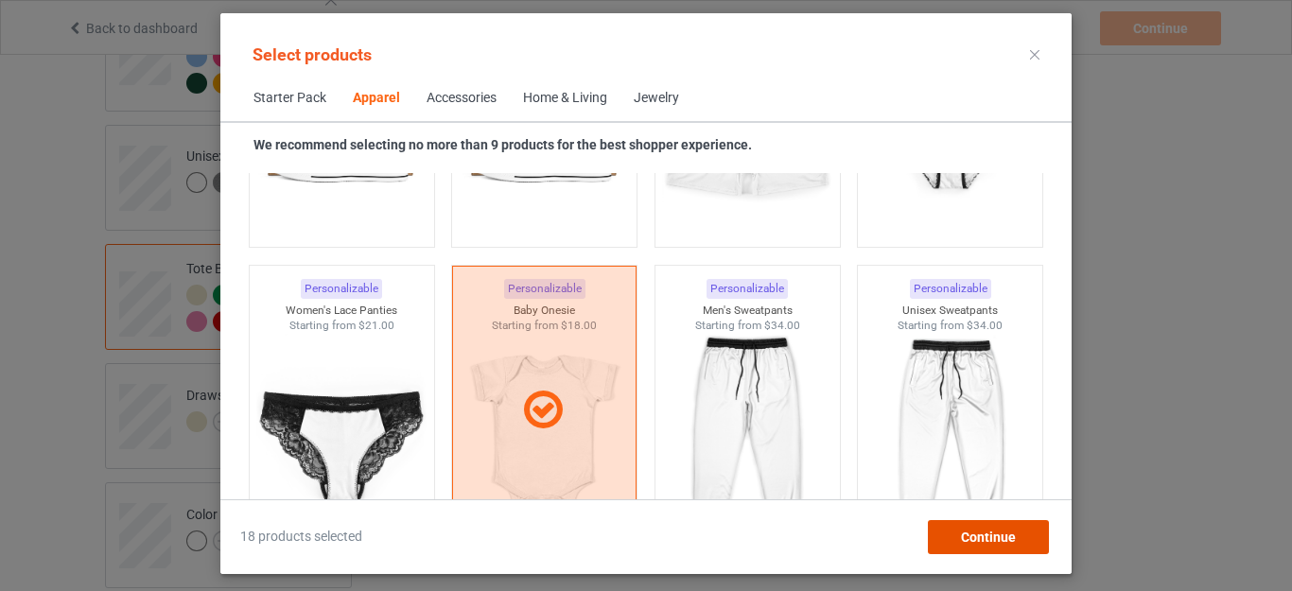
click at [989, 534] on span "Continue" at bounding box center [988, 537] width 55 height 15
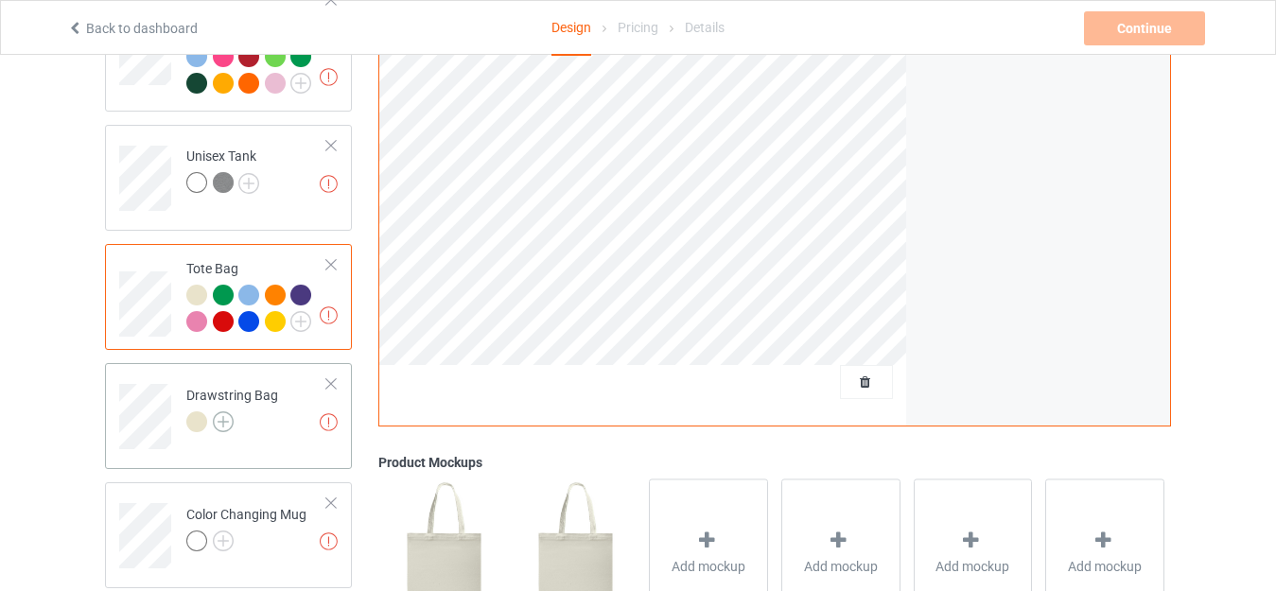
click at [222, 417] on img at bounding box center [223, 422] width 21 height 21
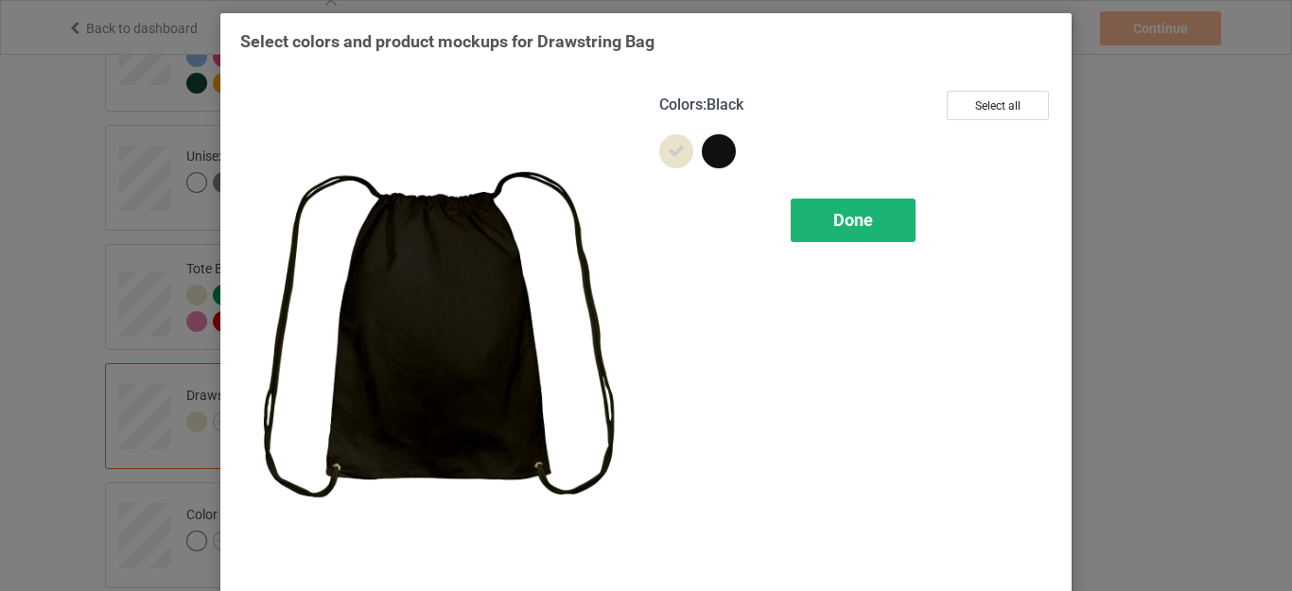
click at [858, 225] on span "Done" at bounding box center [854, 220] width 40 height 20
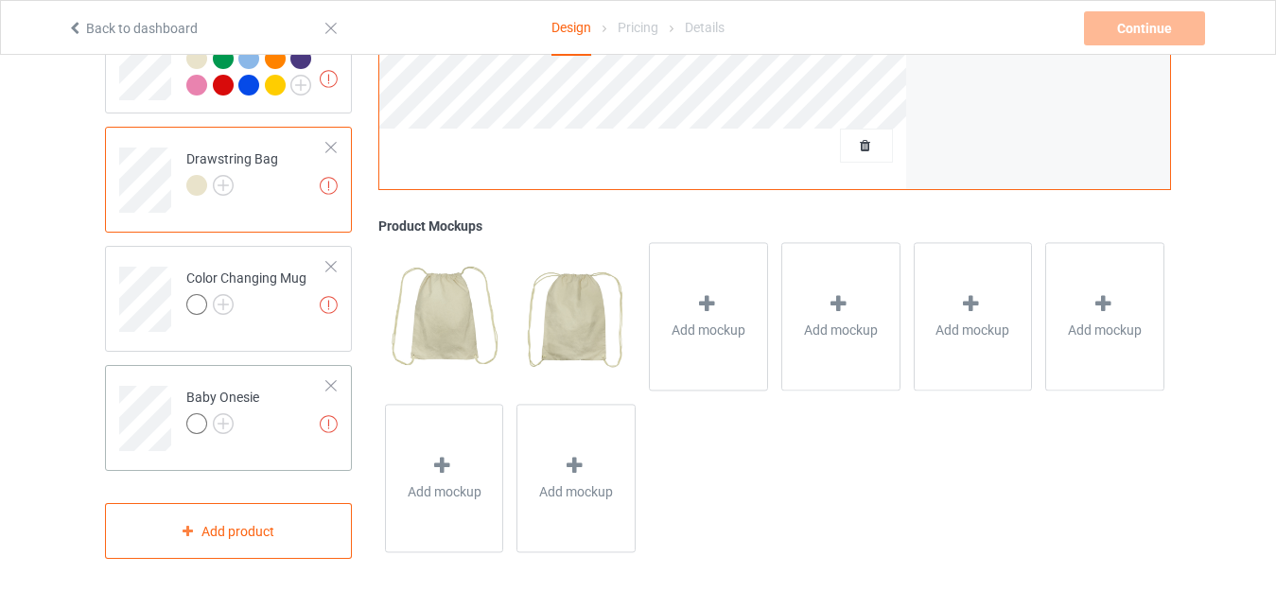
scroll to position [2395, 0]
click at [226, 417] on img at bounding box center [223, 422] width 21 height 21
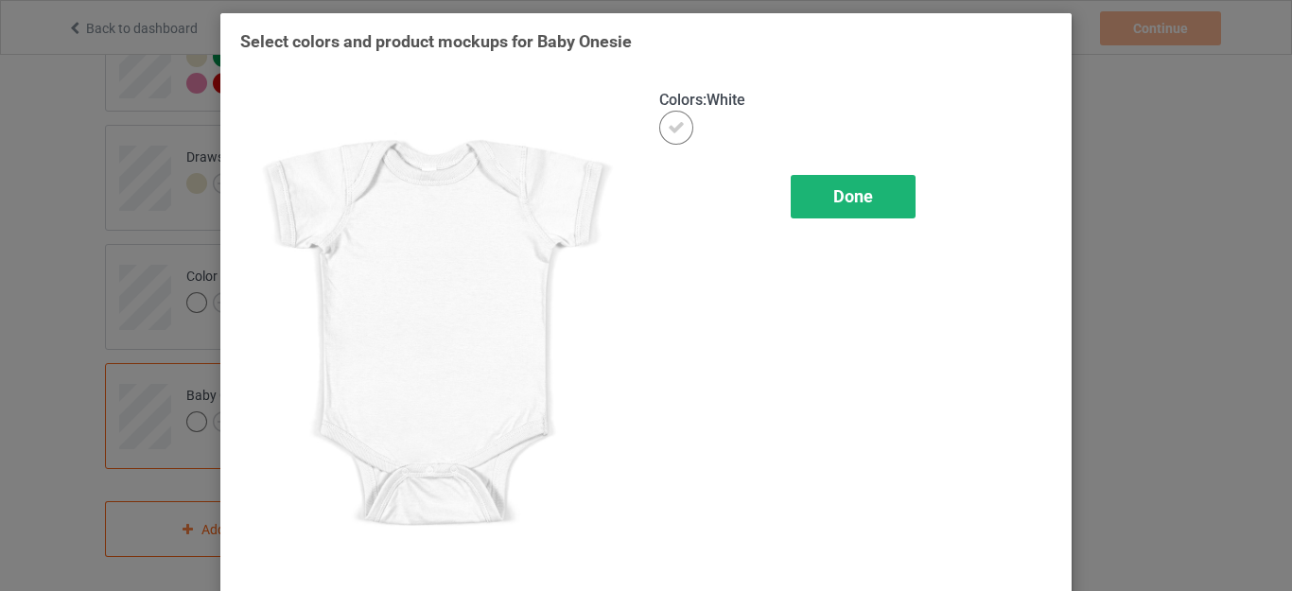
click at [834, 193] on span "Done" at bounding box center [854, 196] width 40 height 20
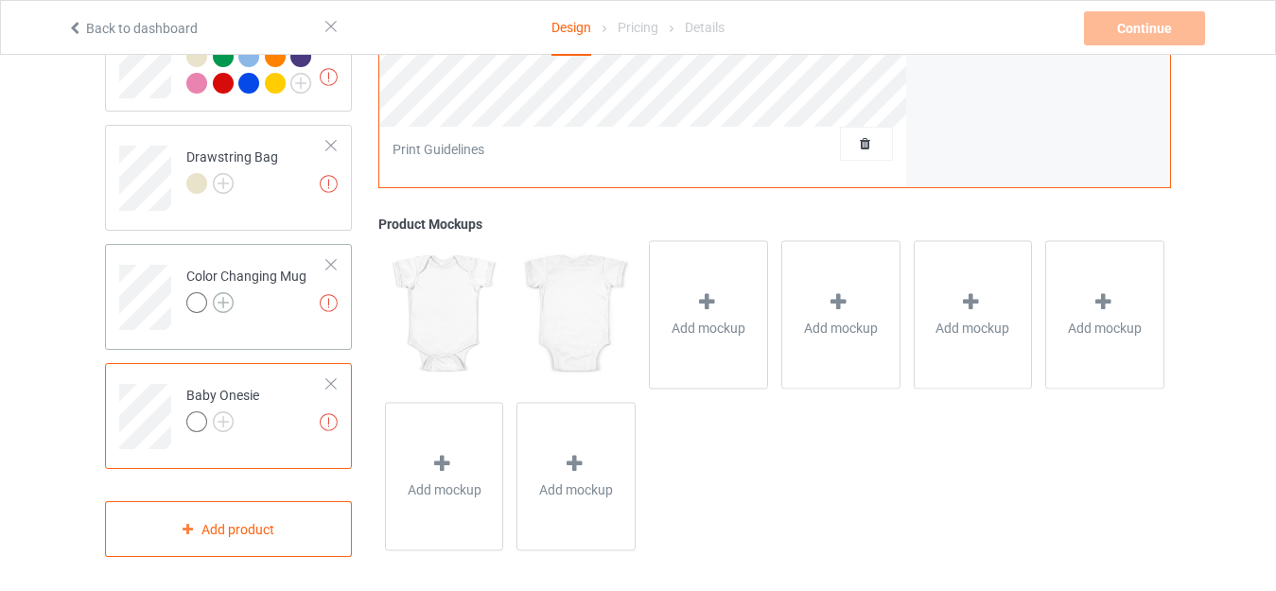
click at [227, 295] on img at bounding box center [223, 302] width 21 height 21
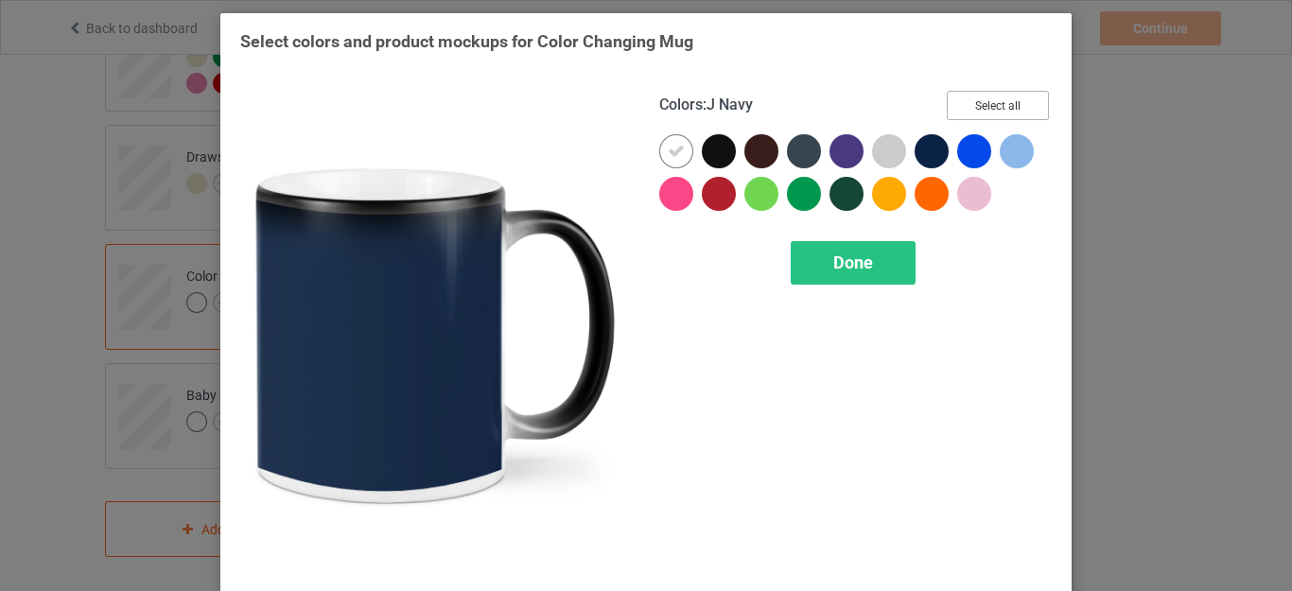
click at [982, 106] on button "Select all" at bounding box center [998, 105] width 102 height 29
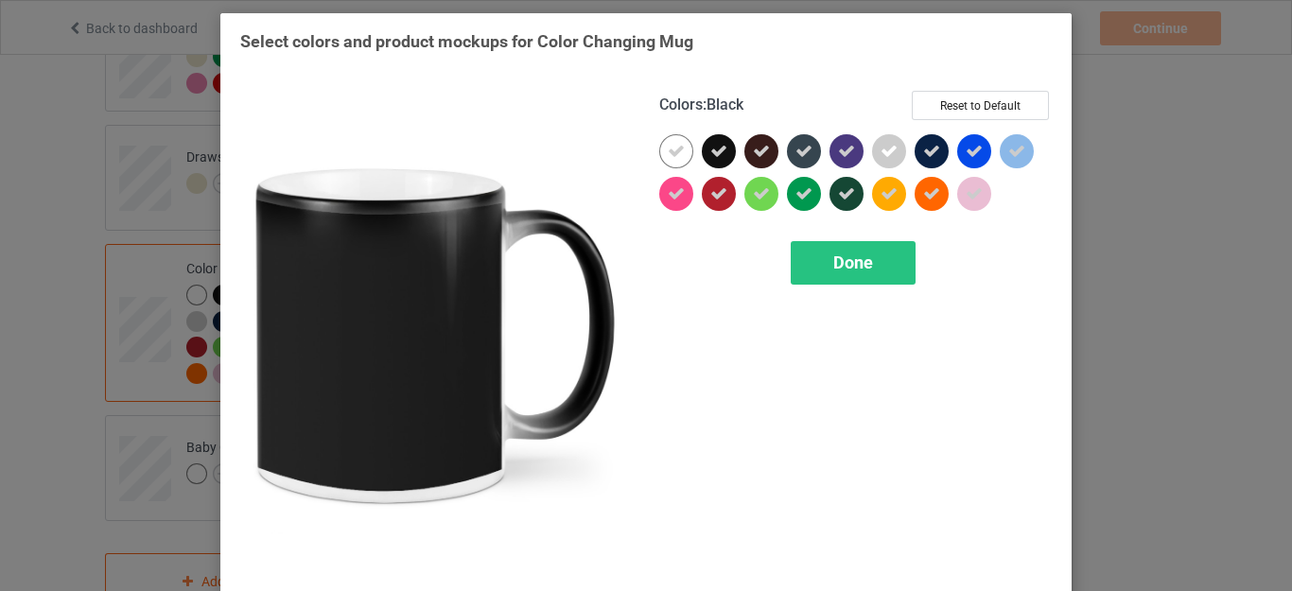
click at [715, 155] on icon at bounding box center [719, 151] width 17 height 17
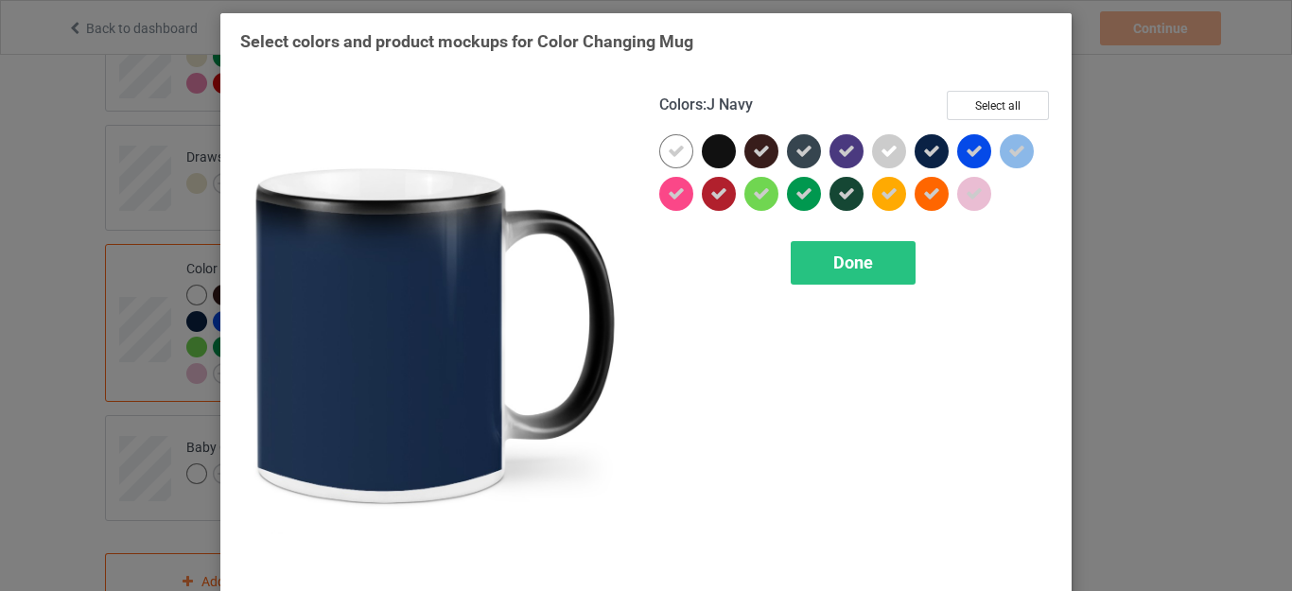
click at [923, 153] on icon at bounding box center [931, 151] width 17 height 17
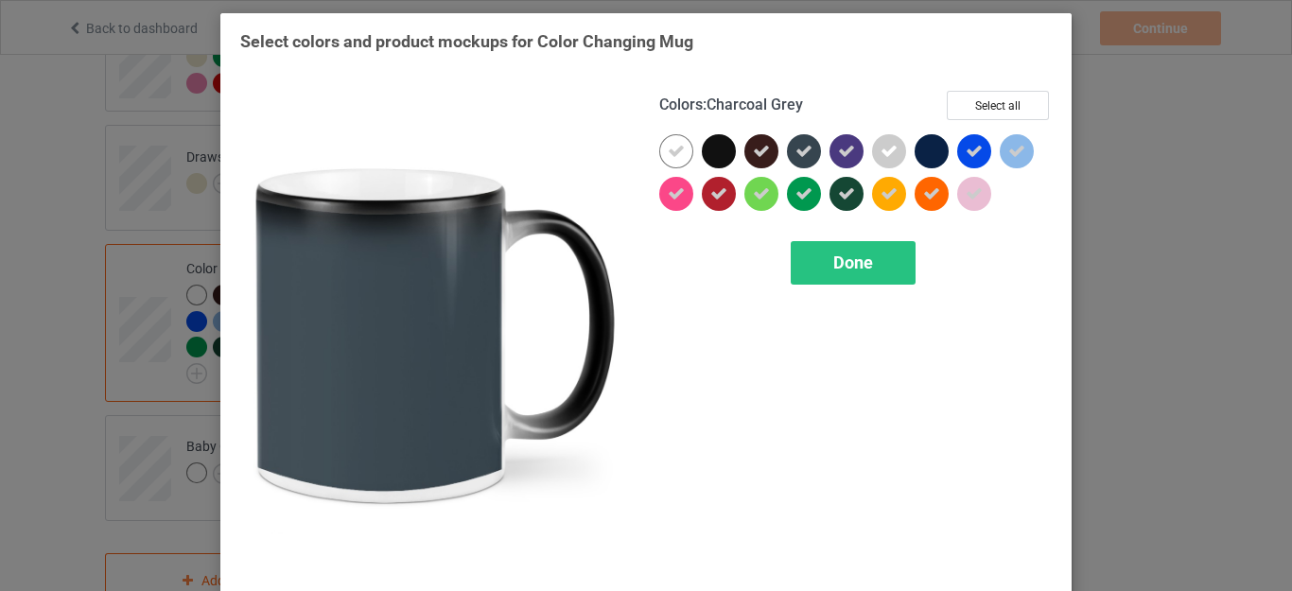
click at [797, 156] on icon at bounding box center [804, 151] width 17 height 17
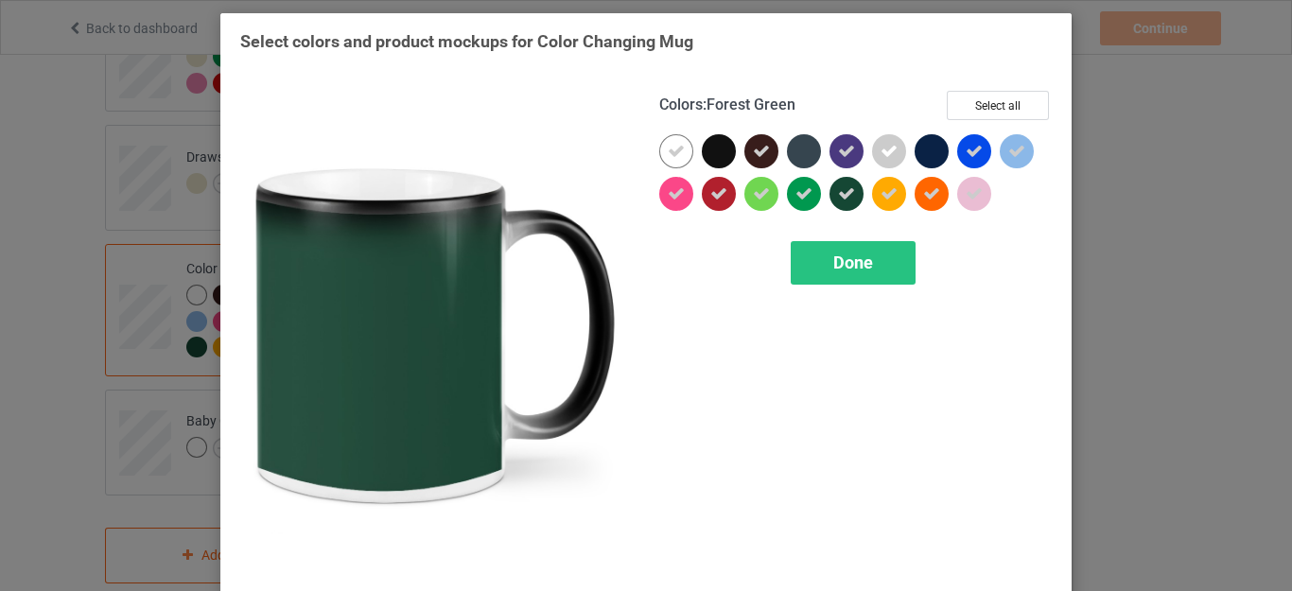
click at [844, 192] on icon at bounding box center [846, 193] width 17 height 17
click at [847, 247] on div "Done" at bounding box center [853, 263] width 125 height 44
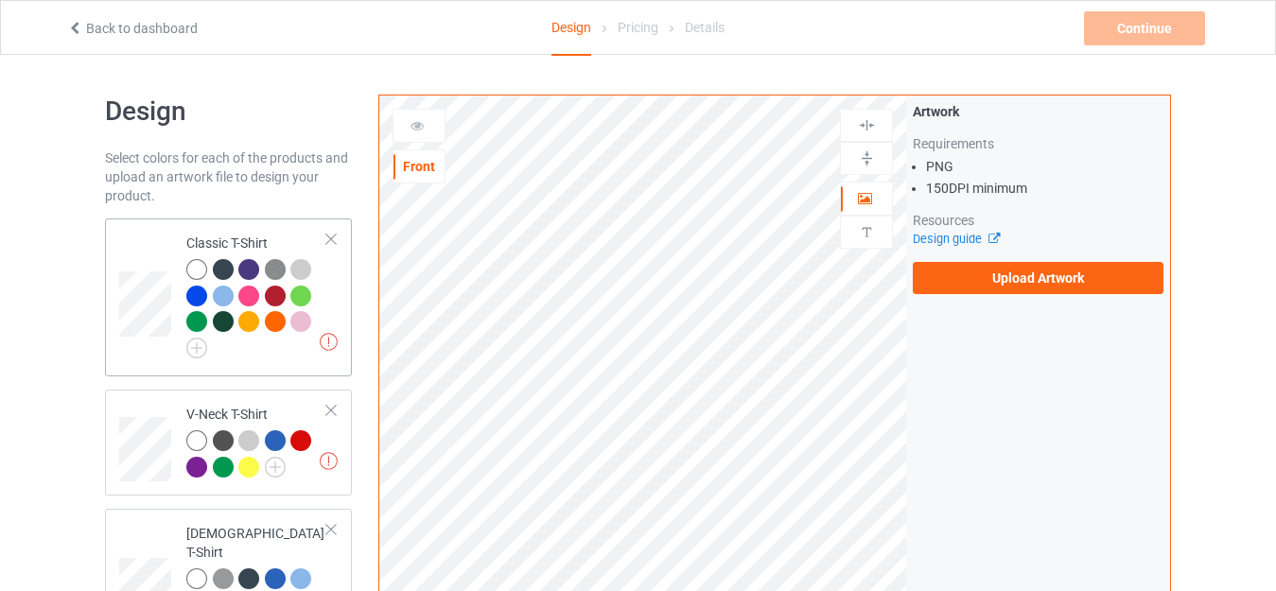
click at [229, 238] on div "Classic T-Shirt" at bounding box center [256, 293] width 141 height 118
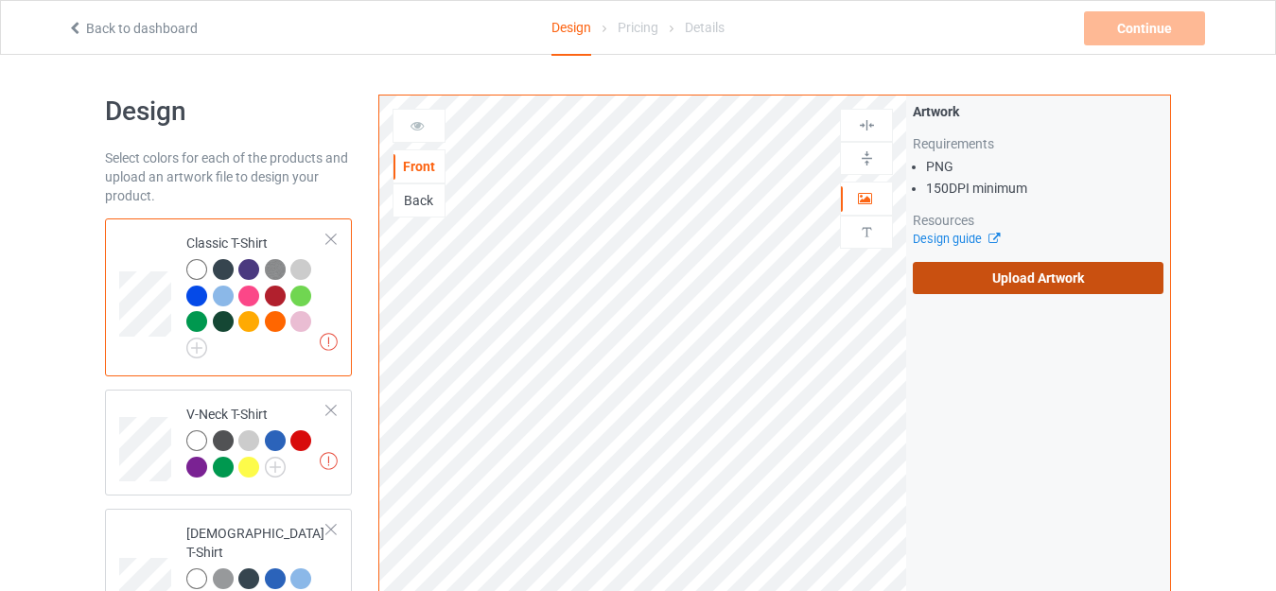
click at [986, 277] on label "Upload Artwork" at bounding box center [1038, 278] width 251 height 32
click at [0, 0] on input "Upload Artwork" at bounding box center [0, 0] width 0 height 0
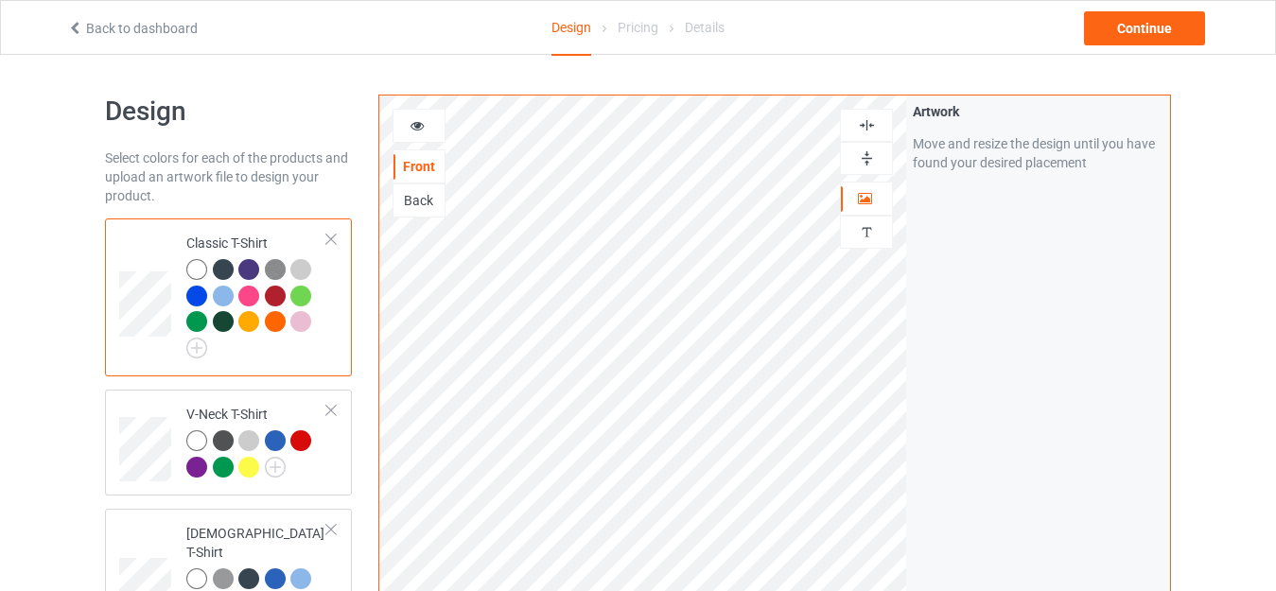
click at [276, 321] on div at bounding box center [275, 321] width 21 height 21
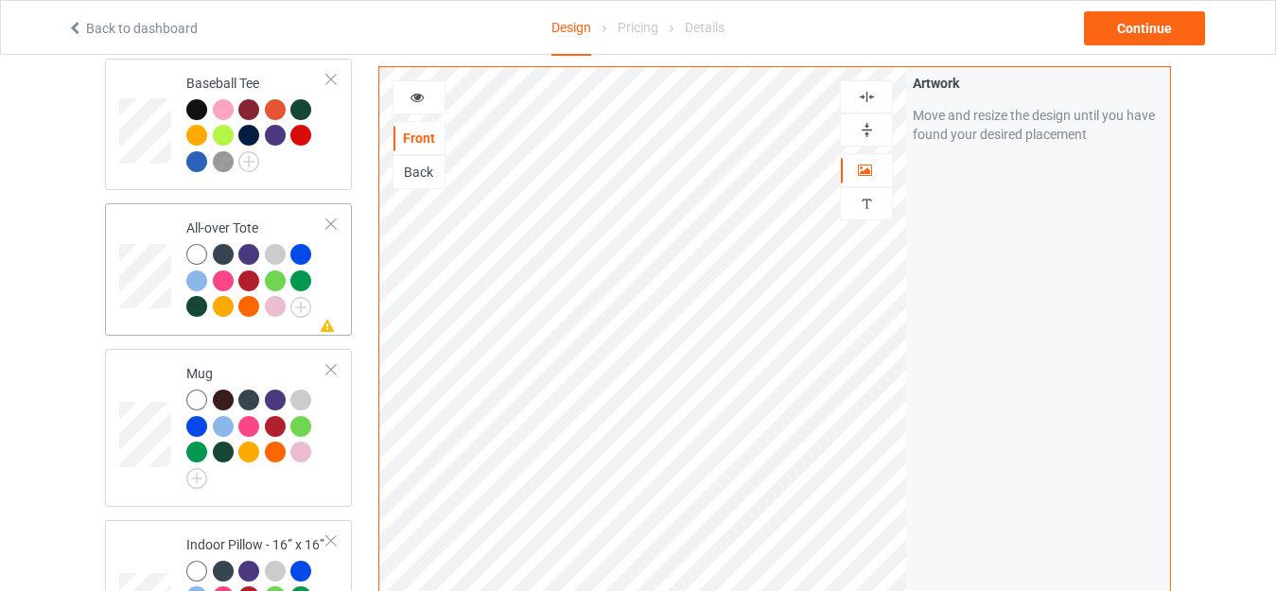
scroll to position [1419, 0]
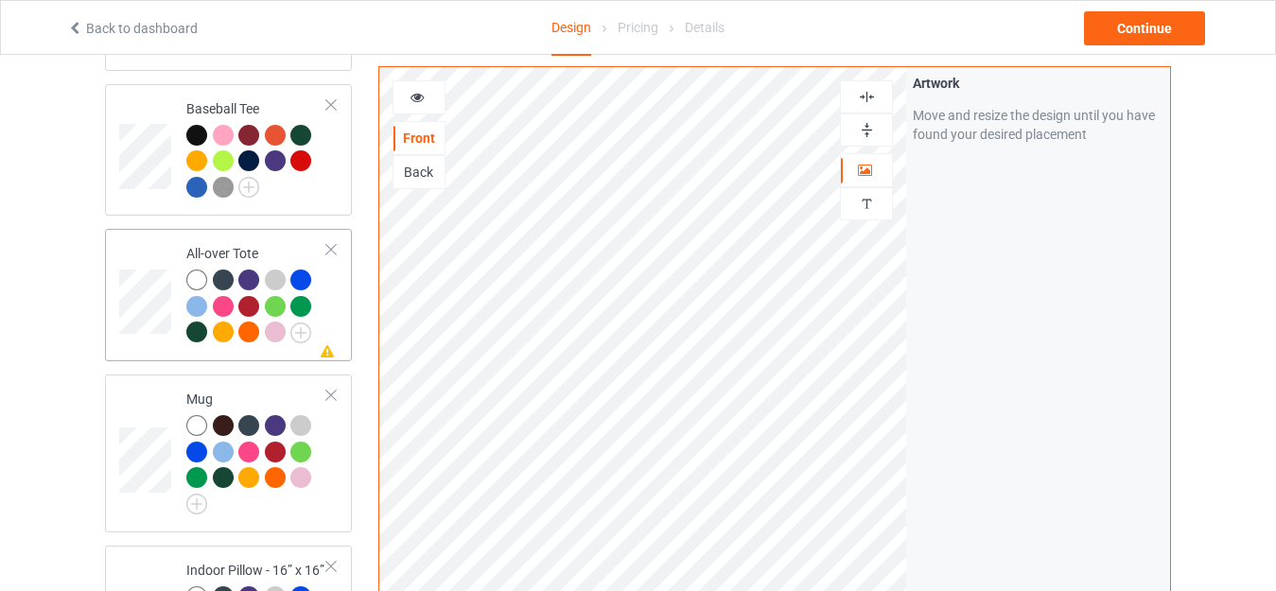
click at [224, 244] on div "All-over Tote" at bounding box center [256, 292] width 141 height 97
click at [865, 133] on img at bounding box center [867, 130] width 18 height 18
click at [863, 95] on img at bounding box center [867, 97] width 18 height 18
click at [426, 99] on div at bounding box center [419, 97] width 51 height 19
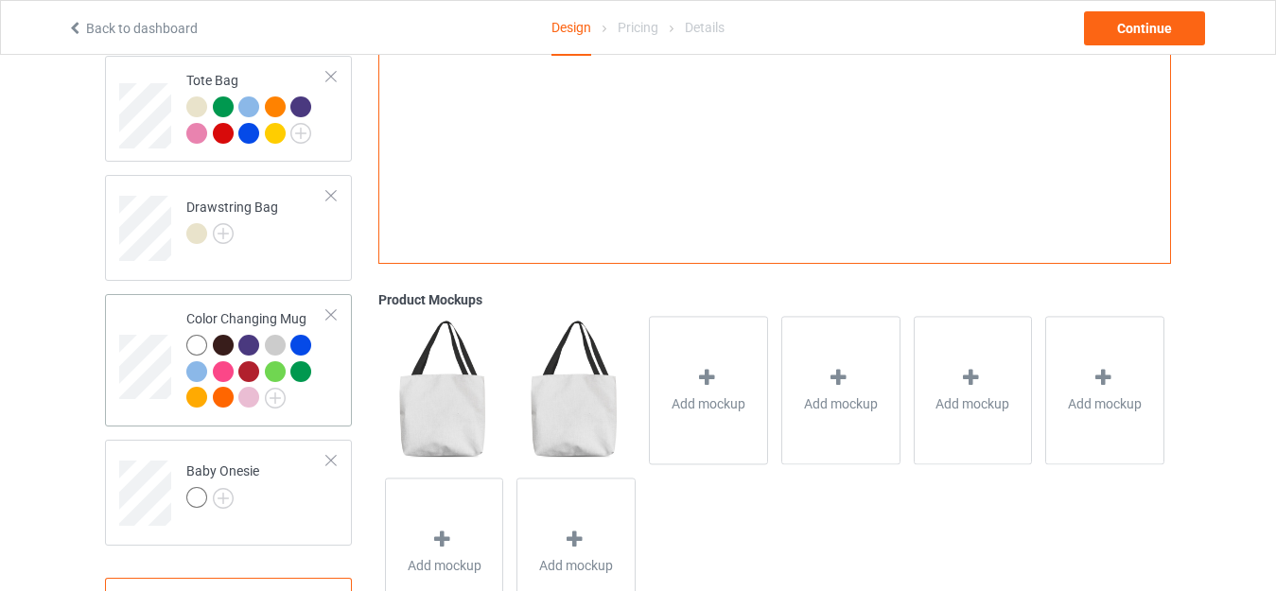
scroll to position [2365, 0]
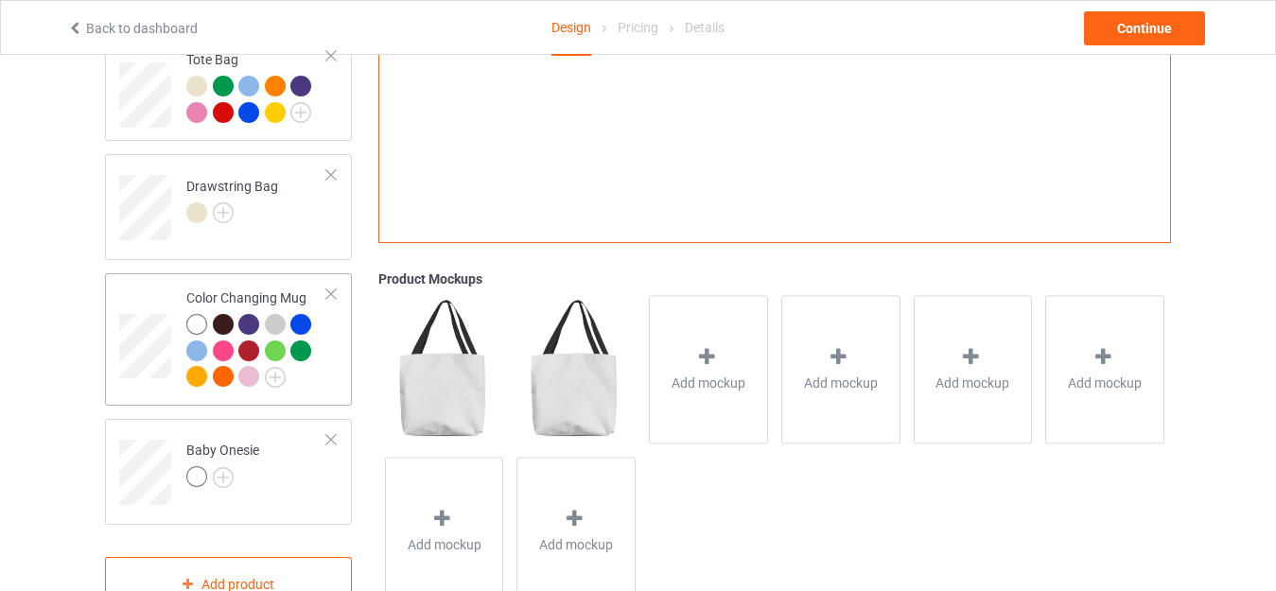
click at [237, 289] on div "Color Changing Mug" at bounding box center [256, 337] width 141 height 97
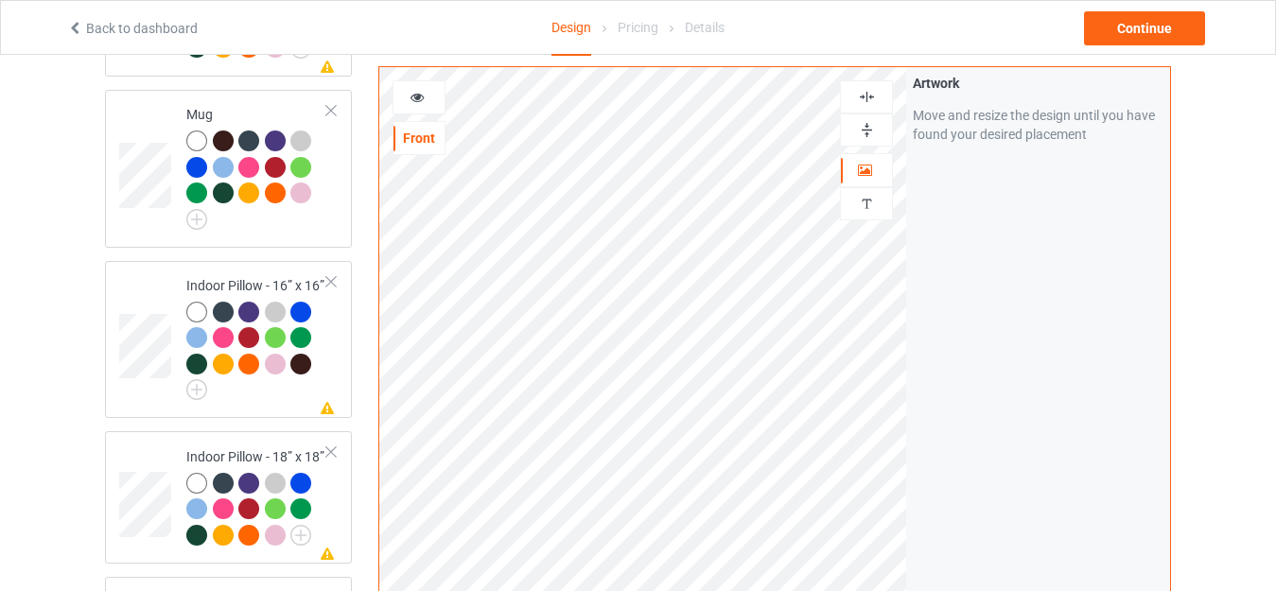
scroll to position [1703, 0]
click at [431, 102] on div at bounding box center [419, 97] width 51 height 19
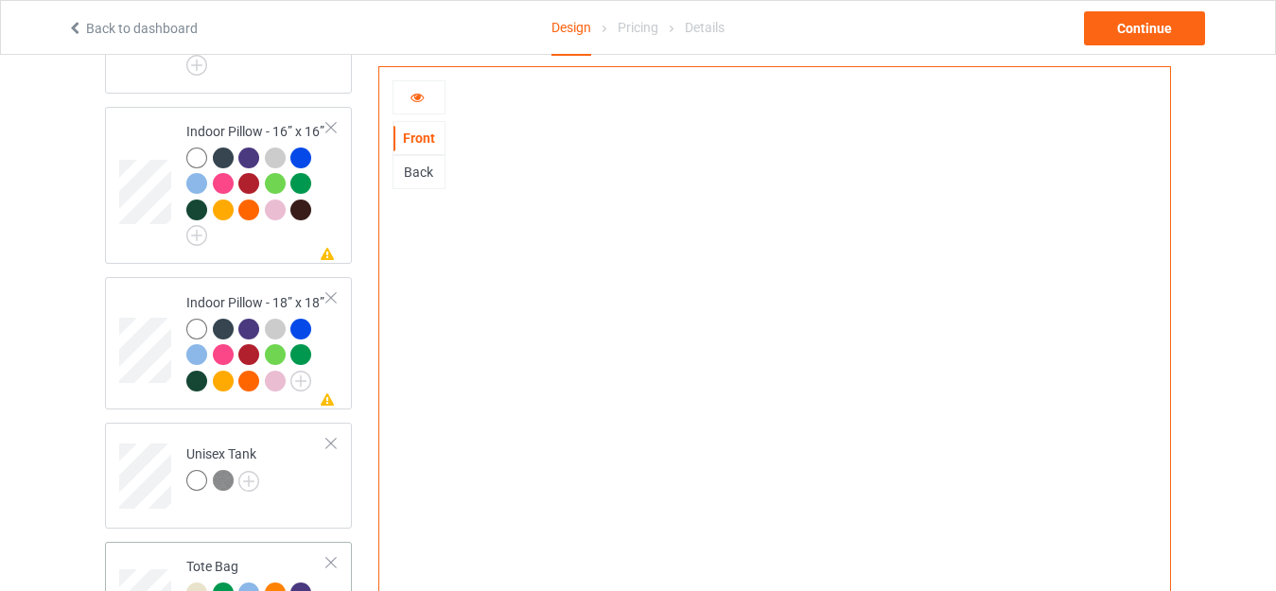
scroll to position [1892, 0]
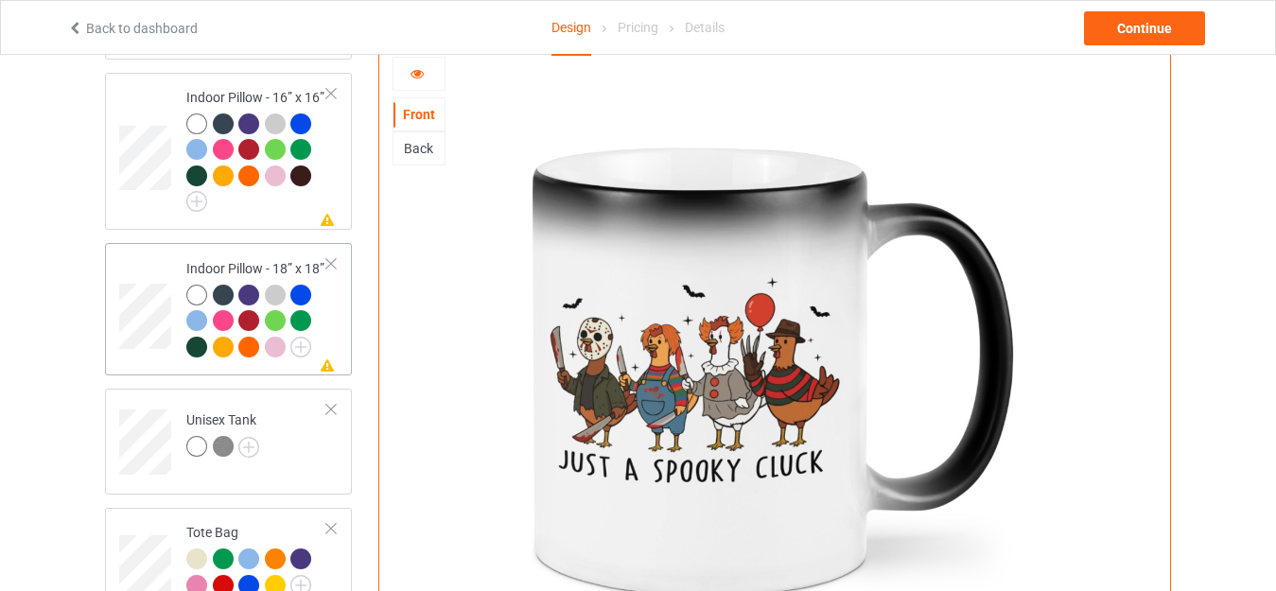
click at [202, 259] on div "Indoor Pillow - 18” x 18”" at bounding box center [256, 307] width 141 height 97
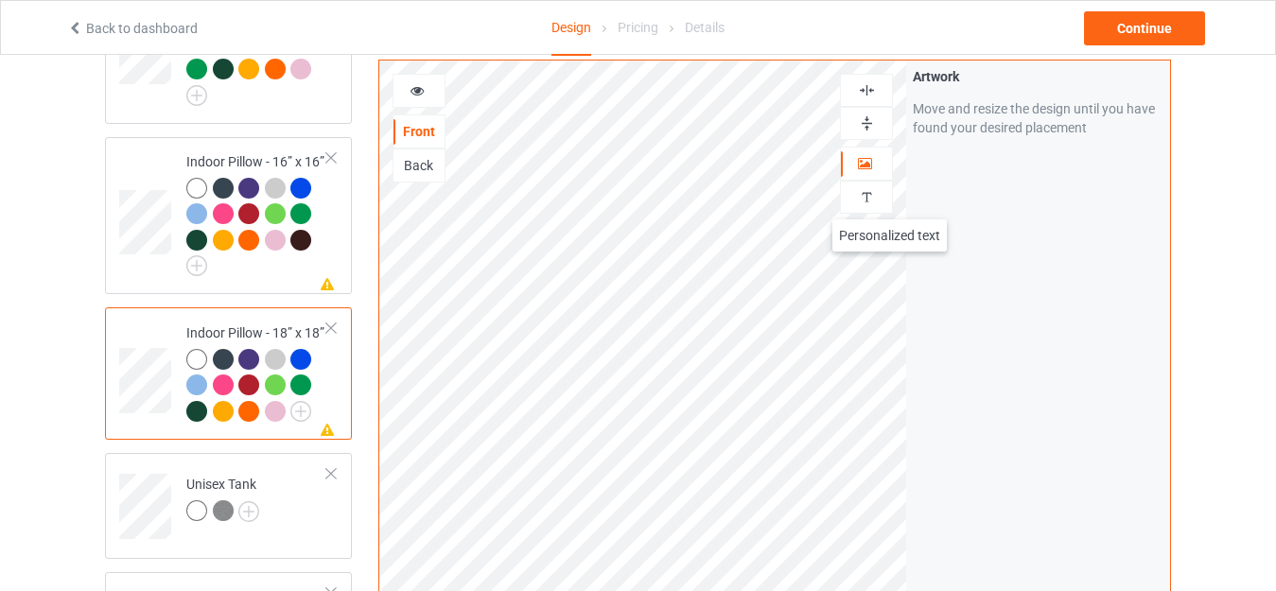
scroll to position [1798, 0]
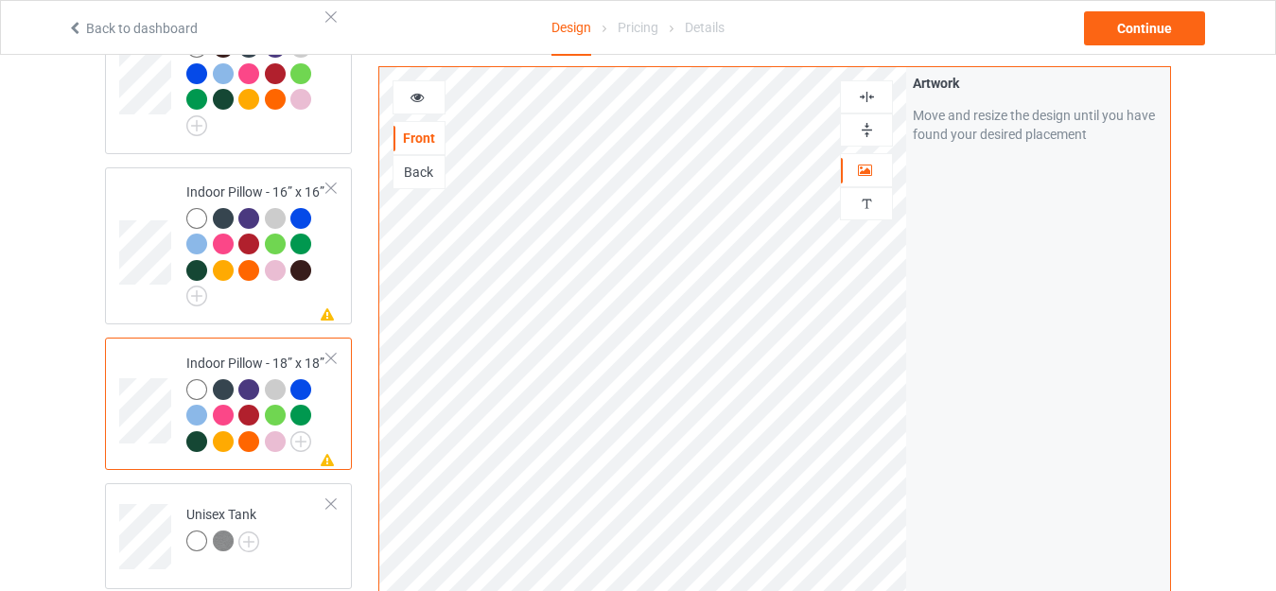
click at [867, 134] on img at bounding box center [867, 130] width 18 height 18
click at [867, 97] on img at bounding box center [867, 97] width 18 height 18
click at [431, 95] on div at bounding box center [419, 97] width 51 height 19
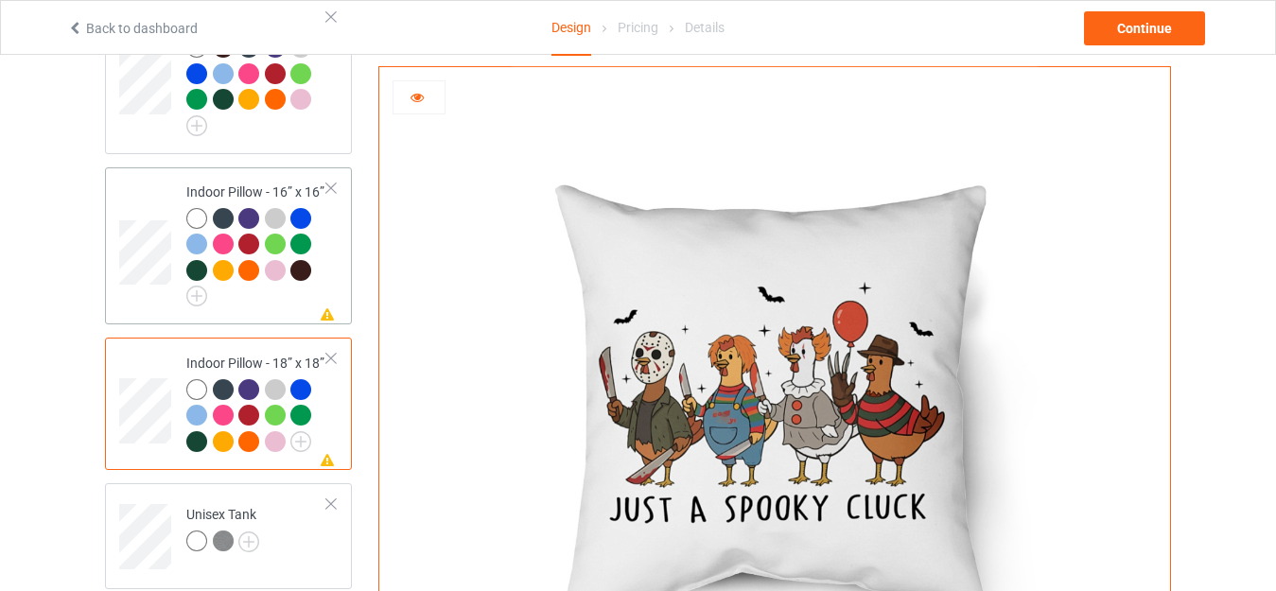
click at [238, 183] on div "Indoor Pillow - 16” x 16”" at bounding box center [256, 242] width 141 height 118
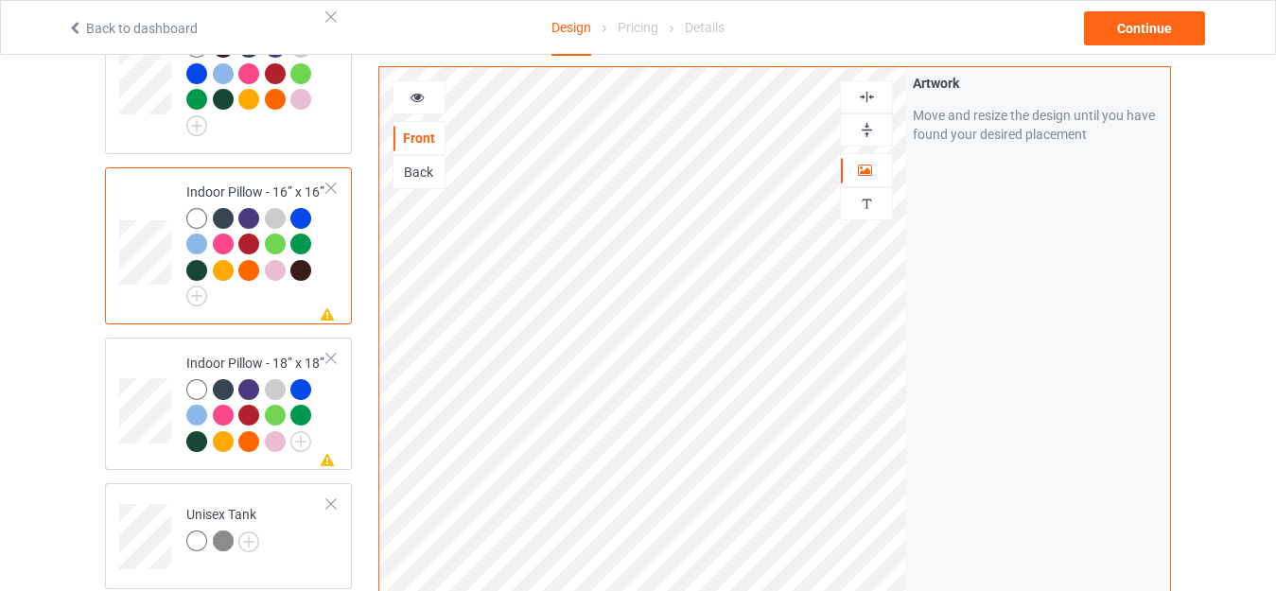
click at [858, 125] on img at bounding box center [867, 130] width 18 height 18
click at [862, 92] on img at bounding box center [867, 97] width 18 height 18
click at [413, 99] on icon at bounding box center [418, 94] width 16 height 13
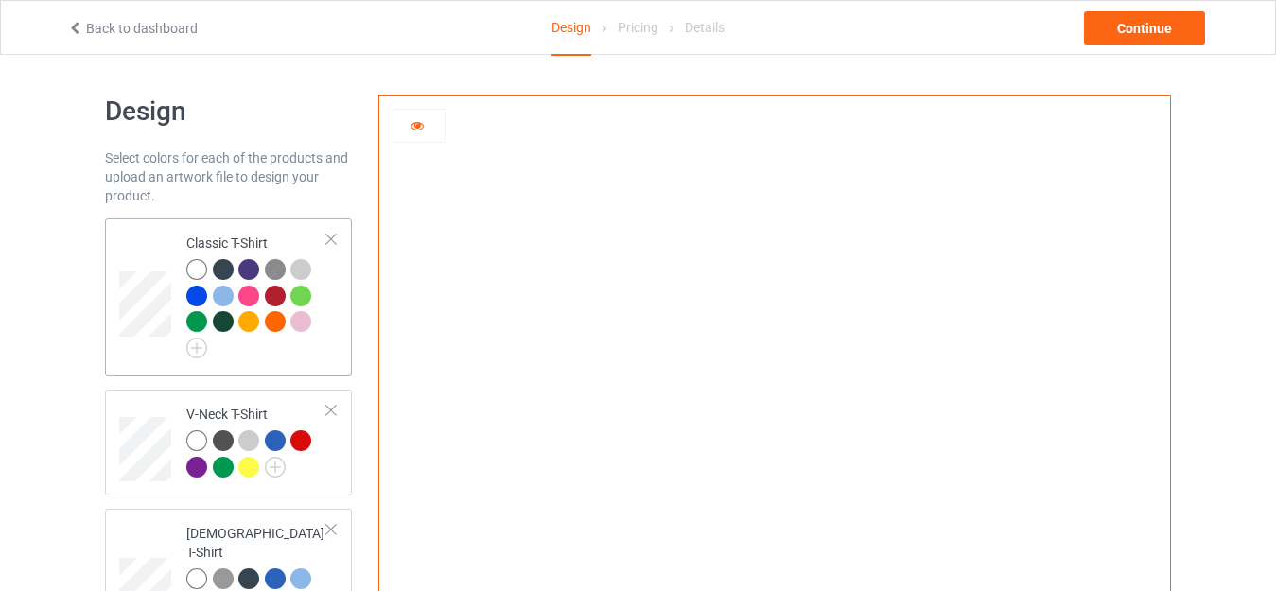
click at [222, 230] on td "Classic T-Shirt" at bounding box center [257, 297] width 162 height 143
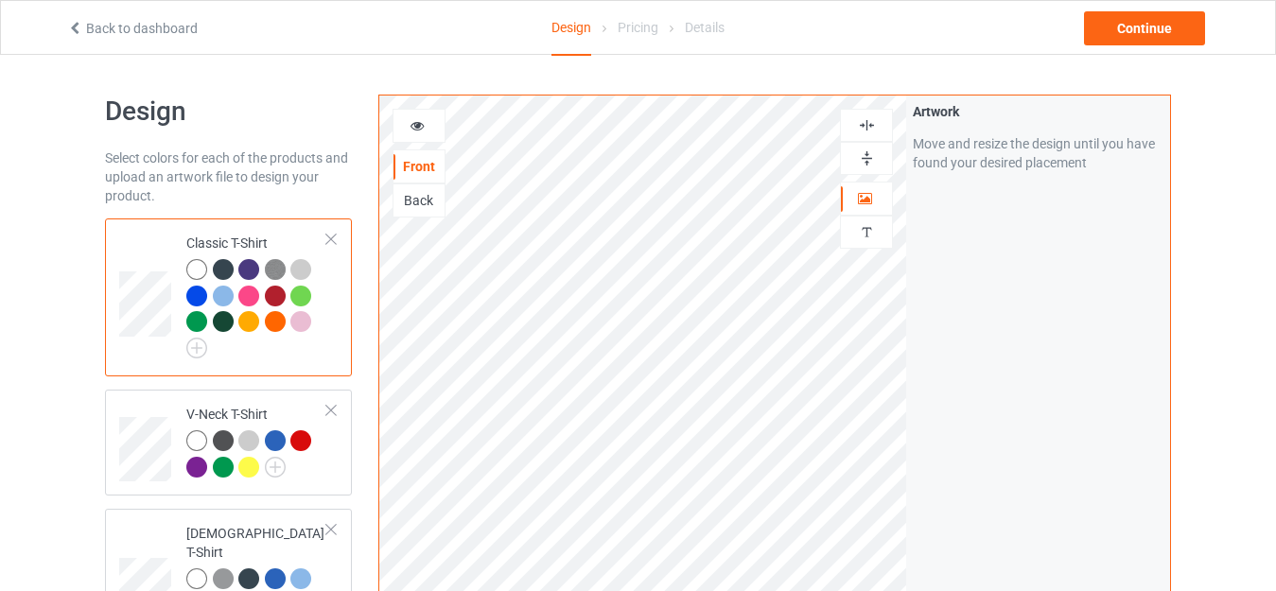
click at [277, 325] on div at bounding box center [275, 321] width 21 height 21
click at [1134, 29] on div "Continue" at bounding box center [1144, 28] width 121 height 34
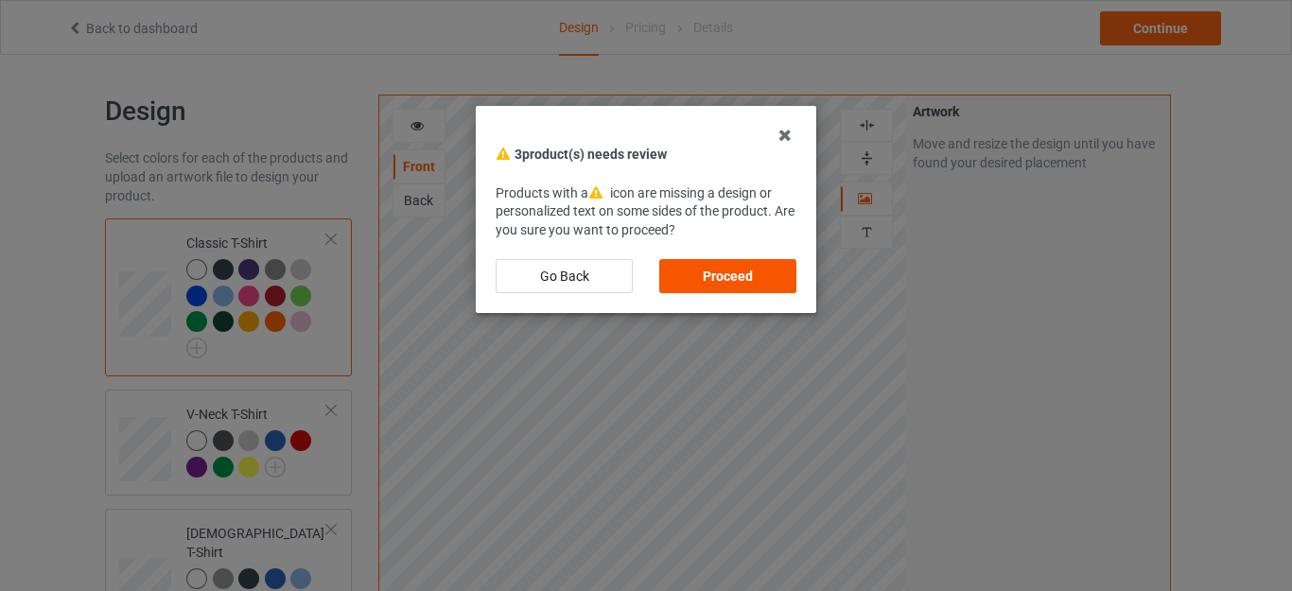
click at [746, 265] on div "Proceed" at bounding box center [727, 276] width 137 height 34
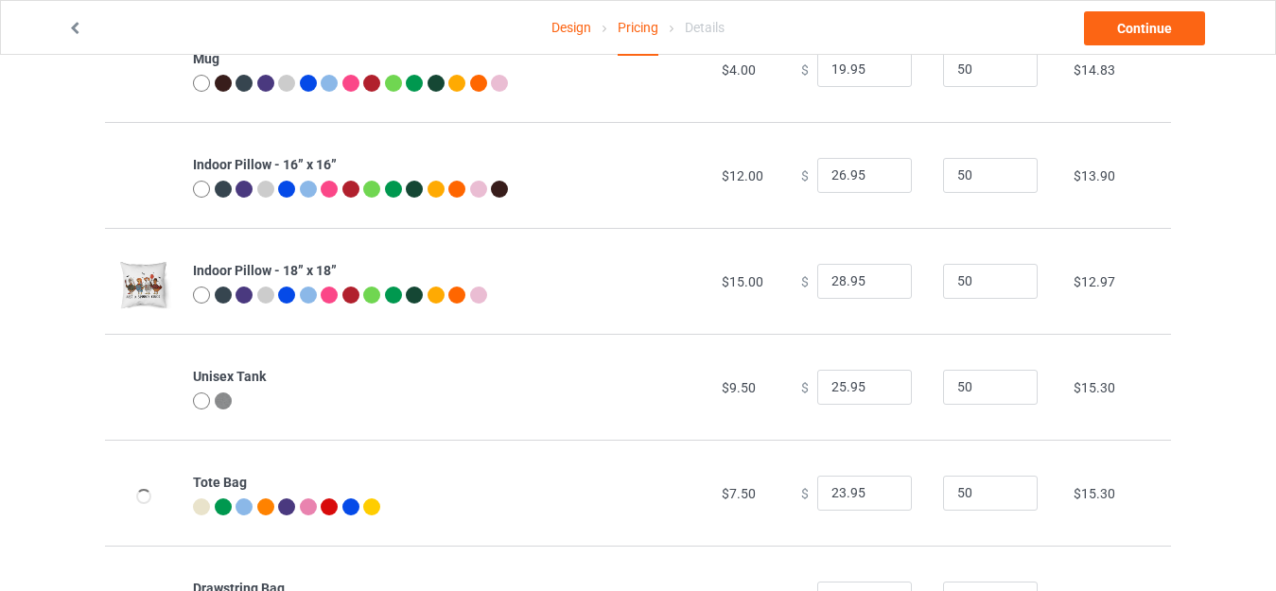
scroll to position [1542, 0]
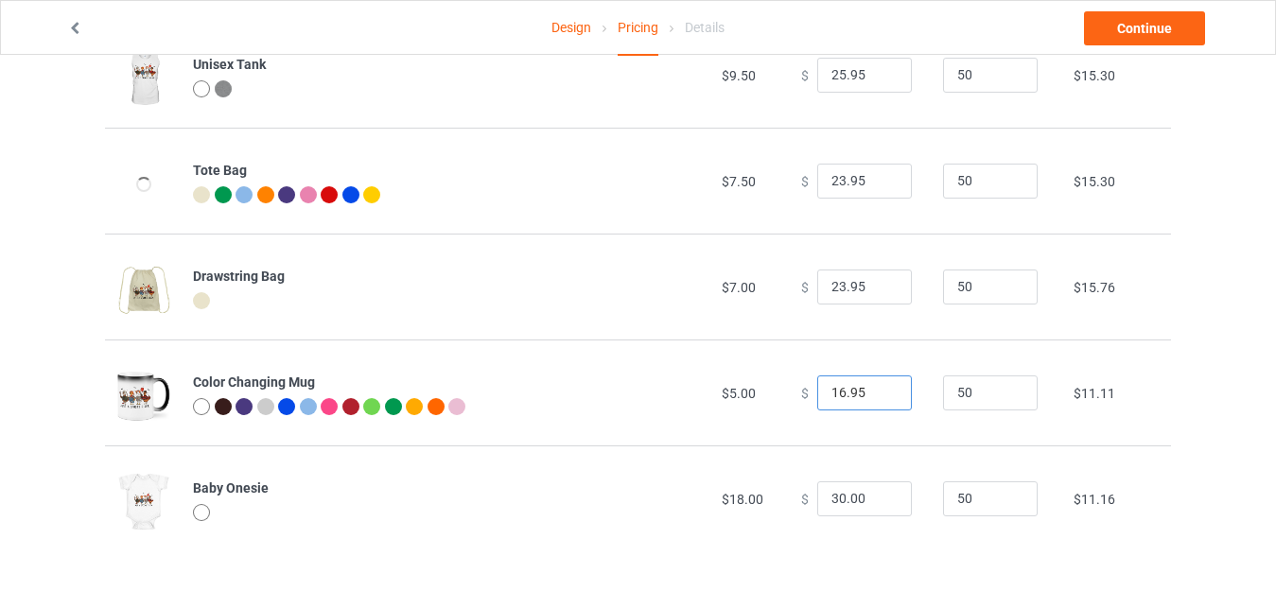
drag, startPoint x: 834, startPoint y: 389, endPoint x: 672, endPoint y: 389, distance: 161.8
click at [672, 389] on tr "Color Changing Mug $5.00 $ 16.95 50 $11.11" at bounding box center [638, 393] width 1066 height 106
type input "21.95"
click at [826, 492] on input "30.00" at bounding box center [864, 500] width 95 height 36
drag, startPoint x: 841, startPoint y: 496, endPoint x: 868, endPoint y: 498, distance: 26.6
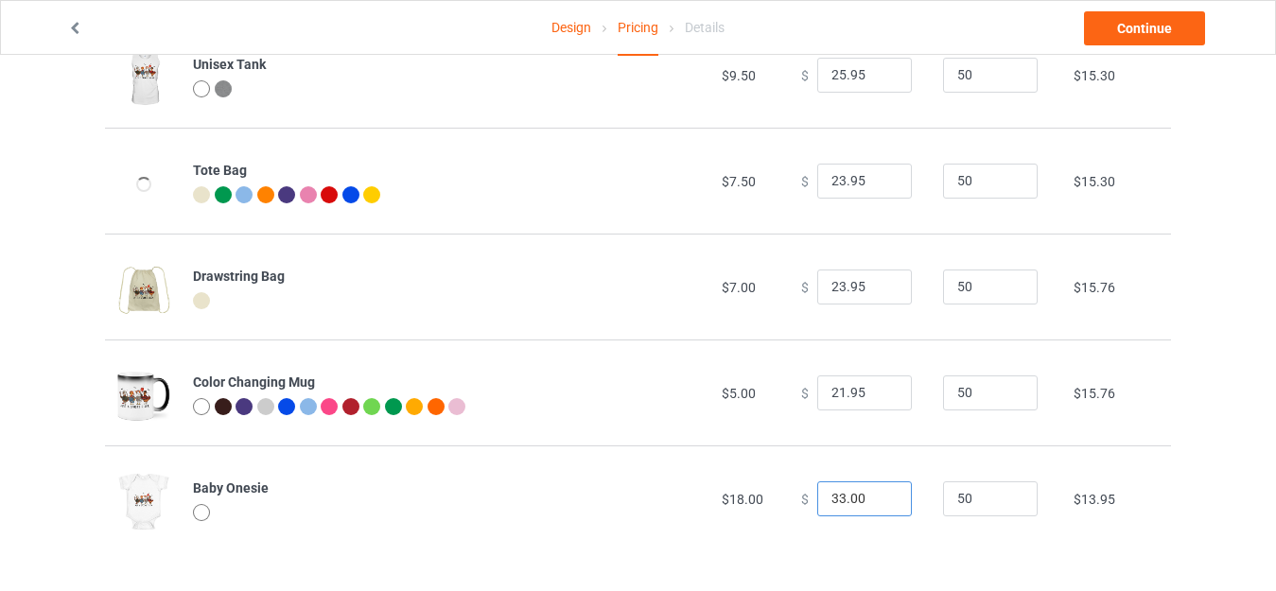
click at [868, 498] on input "33.00" at bounding box center [864, 500] width 95 height 36
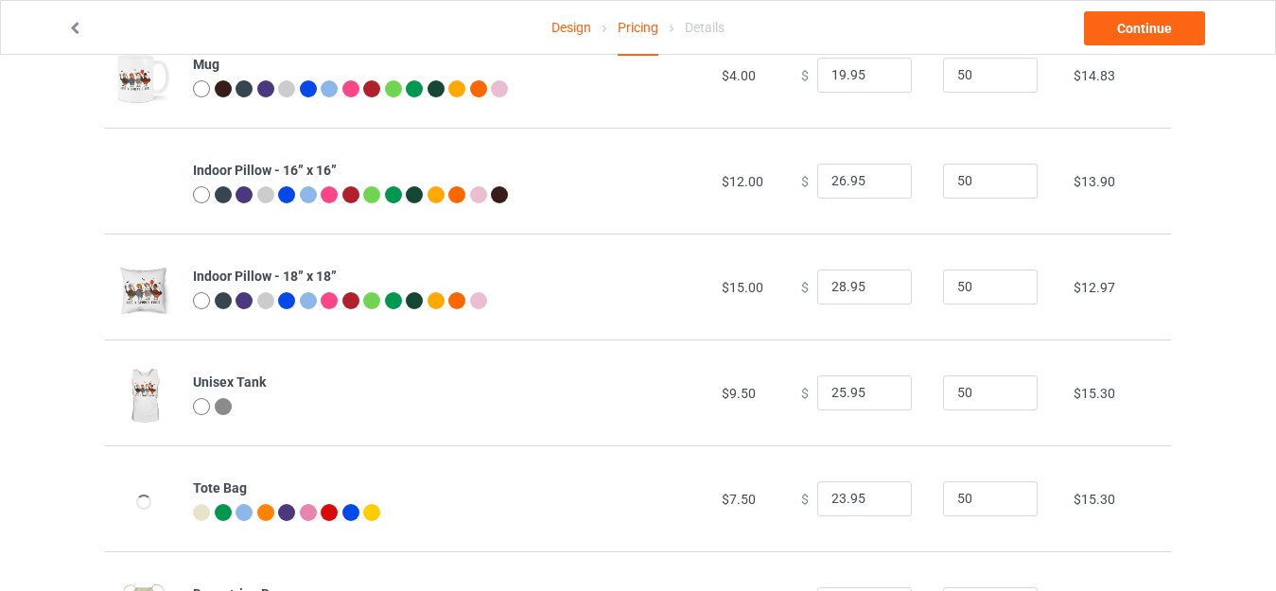
scroll to position [1203, 0]
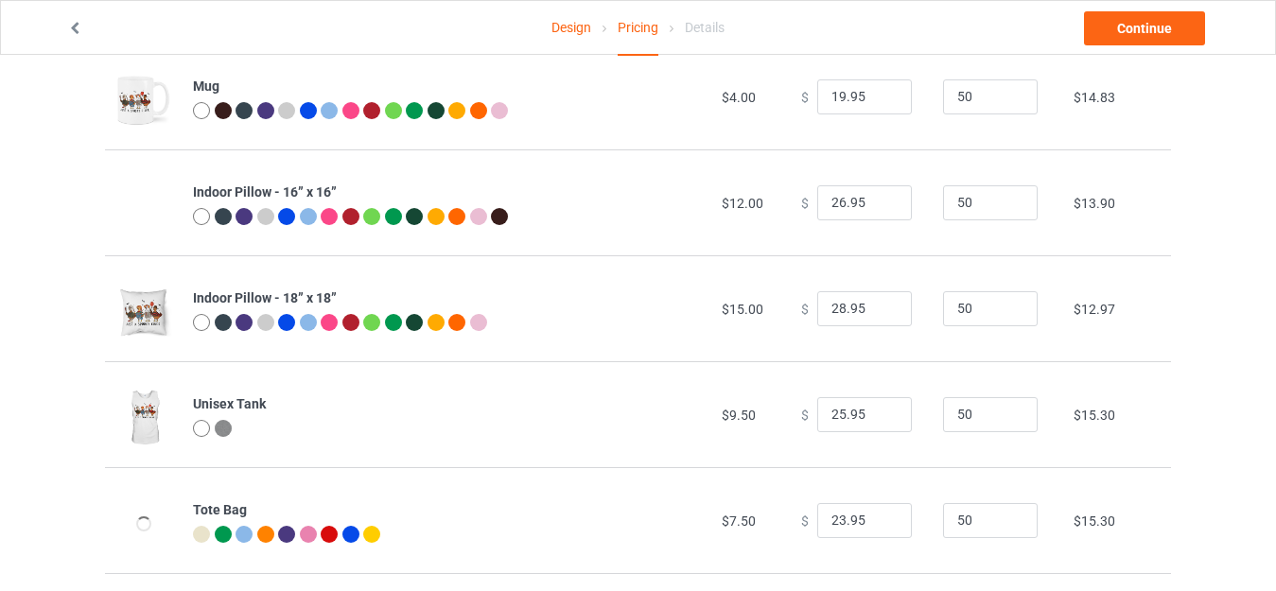
type input "33.95"
drag, startPoint x: 835, startPoint y: 302, endPoint x: 749, endPoint y: 315, distance: 87.1
click at [749, 315] on tr "Indoor Pillow - 18” x 18” $15.00 $ 28.95 50 $12.97" at bounding box center [638, 308] width 1066 height 106
click at [829, 307] on input "30.95" at bounding box center [864, 309] width 95 height 36
type input "31.95"
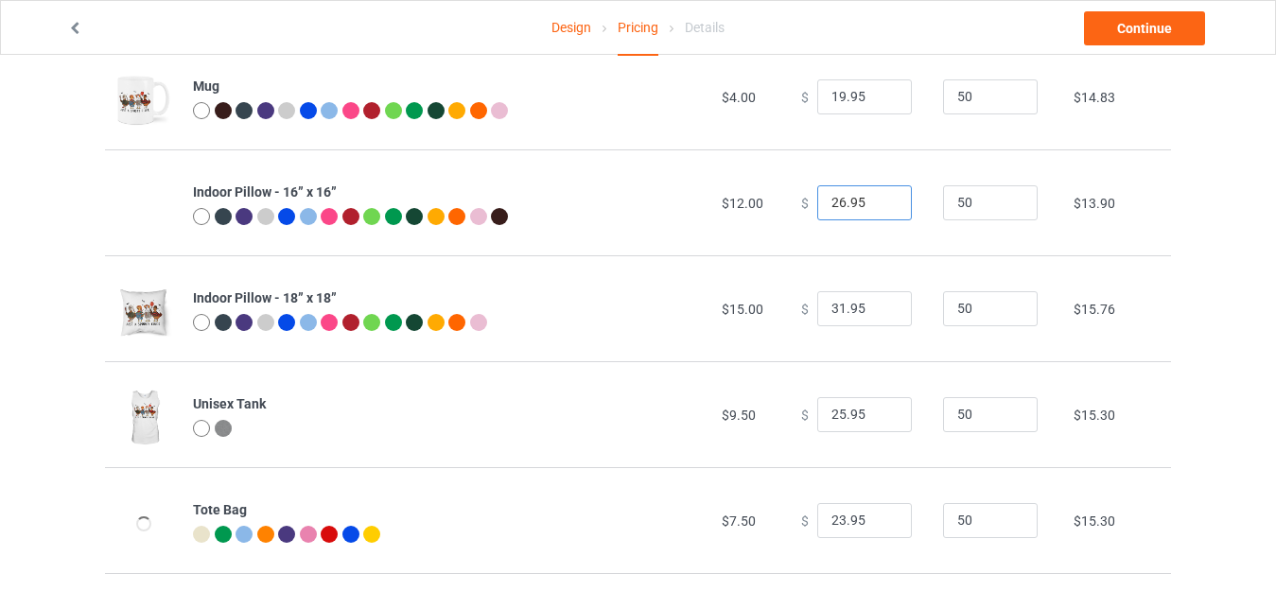
click at [833, 199] on input "26.95" at bounding box center [864, 203] width 95 height 36
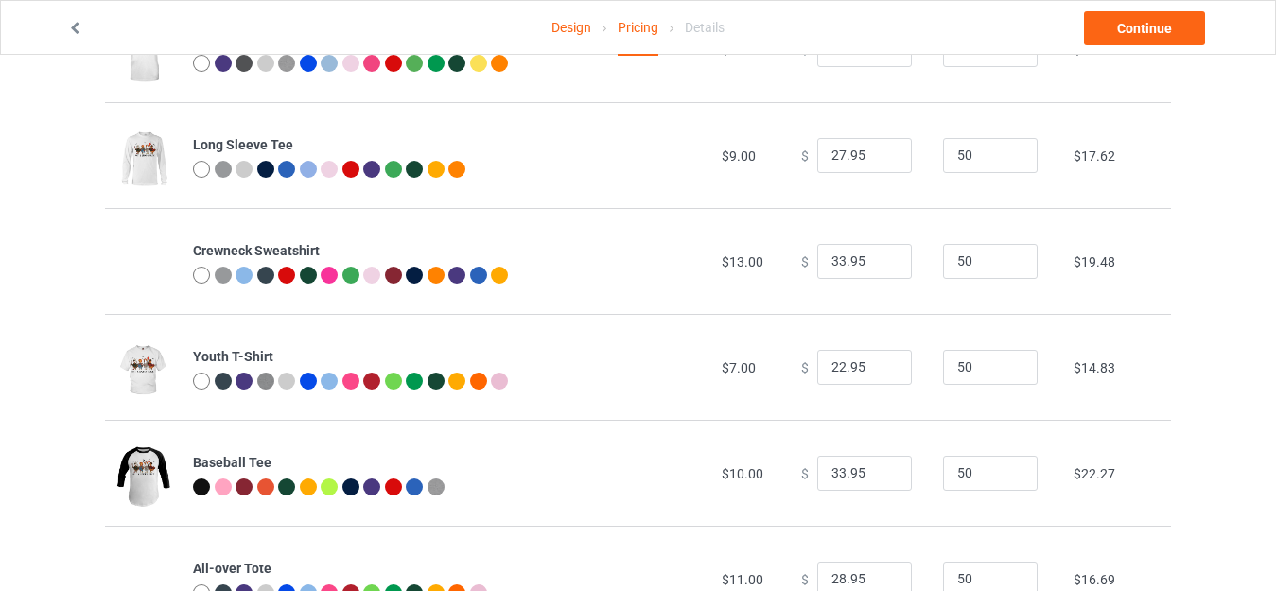
scroll to position [610, 0]
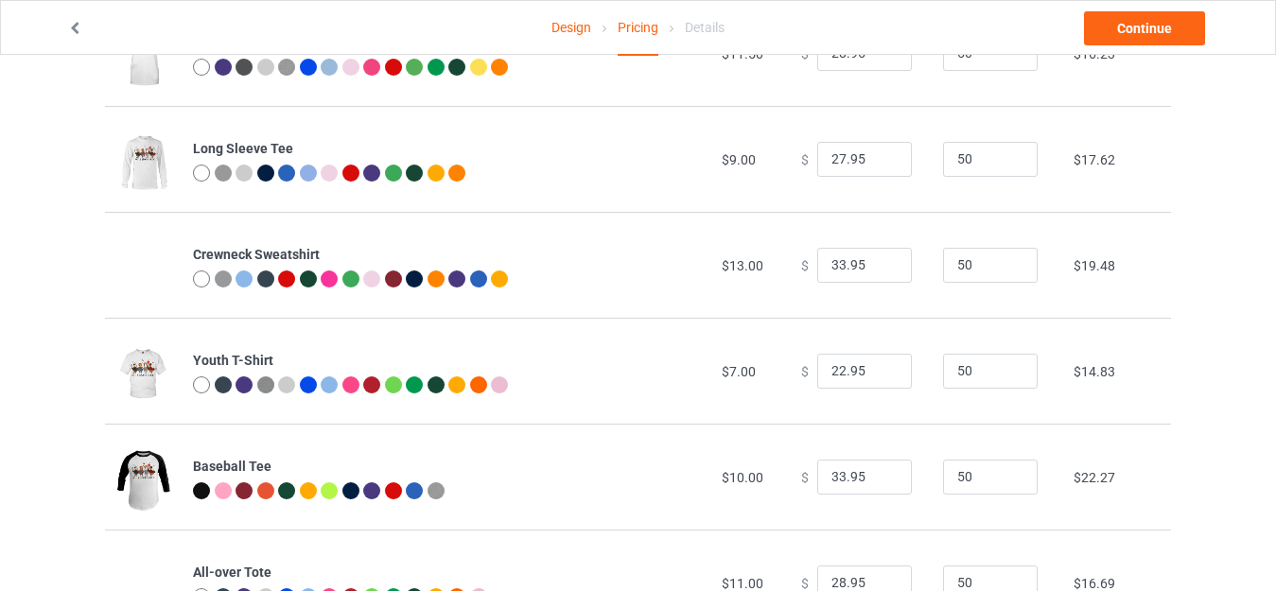
type input "28.95"
click at [832, 369] on input "22.95" at bounding box center [864, 372] width 95 height 36
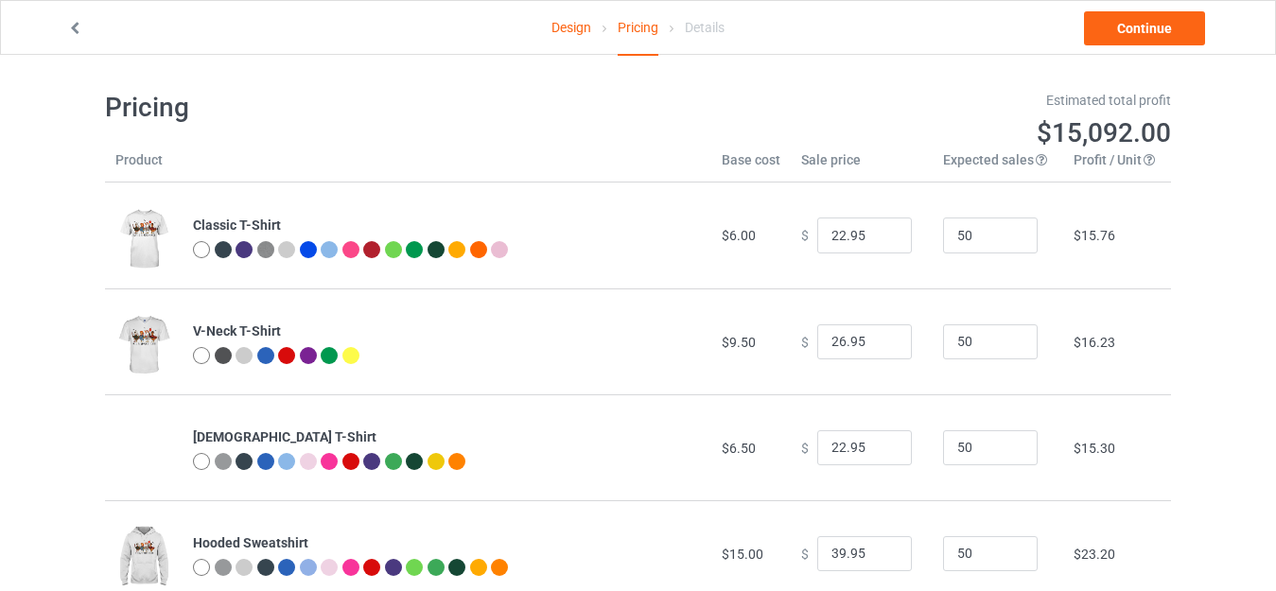
scroll to position [0, 0]
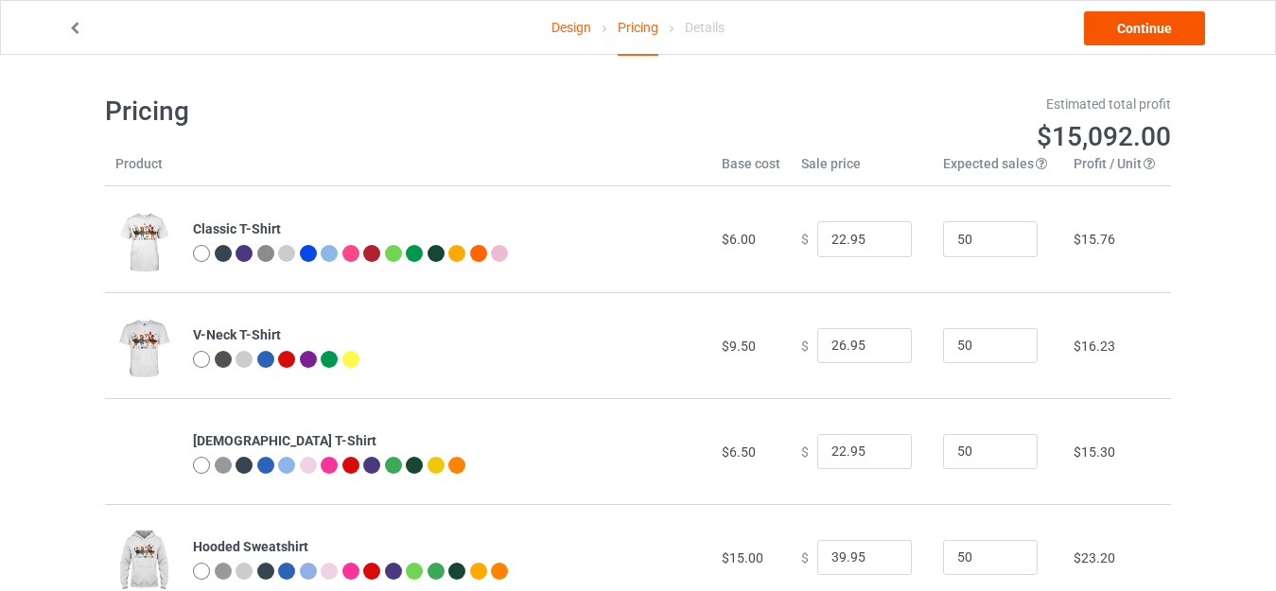
type input "23.95"
click at [1139, 26] on link "Continue" at bounding box center [1144, 28] width 121 height 34
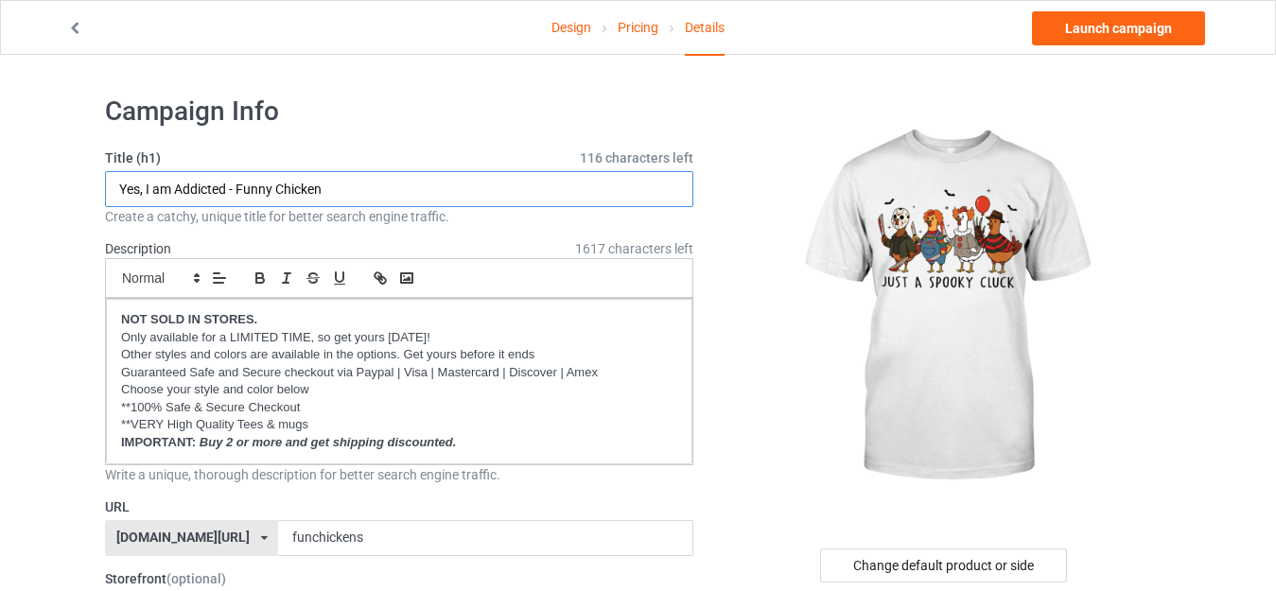
click at [329, 190] on input "Yes, I am Addicted - Funny Chicken" at bounding box center [399, 189] width 588 height 36
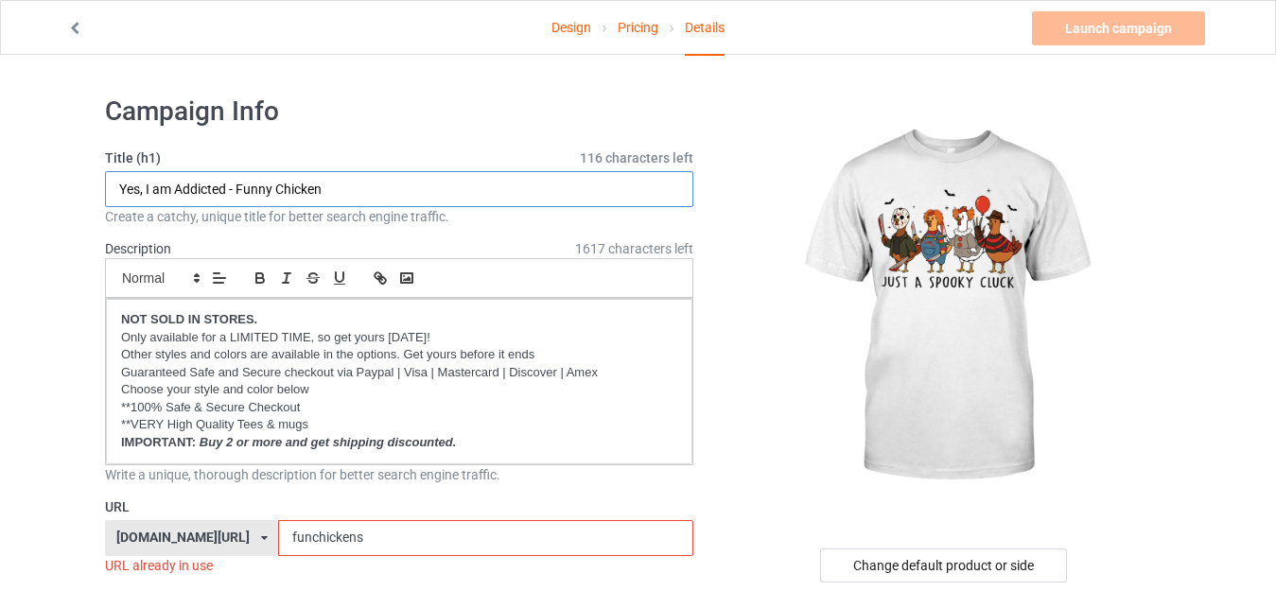
click at [224, 184] on input "Yes, I am Addicted - Funny Chicken" at bounding box center [399, 189] width 588 height 36
drag, startPoint x: 223, startPoint y: 184, endPoint x: 94, endPoint y: 189, distance: 129.7
click at [358, 179] on input "Just A Spooky [PERSON_NAME] - Funny Chicken" at bounding box center [399, 189] width 588 height 36
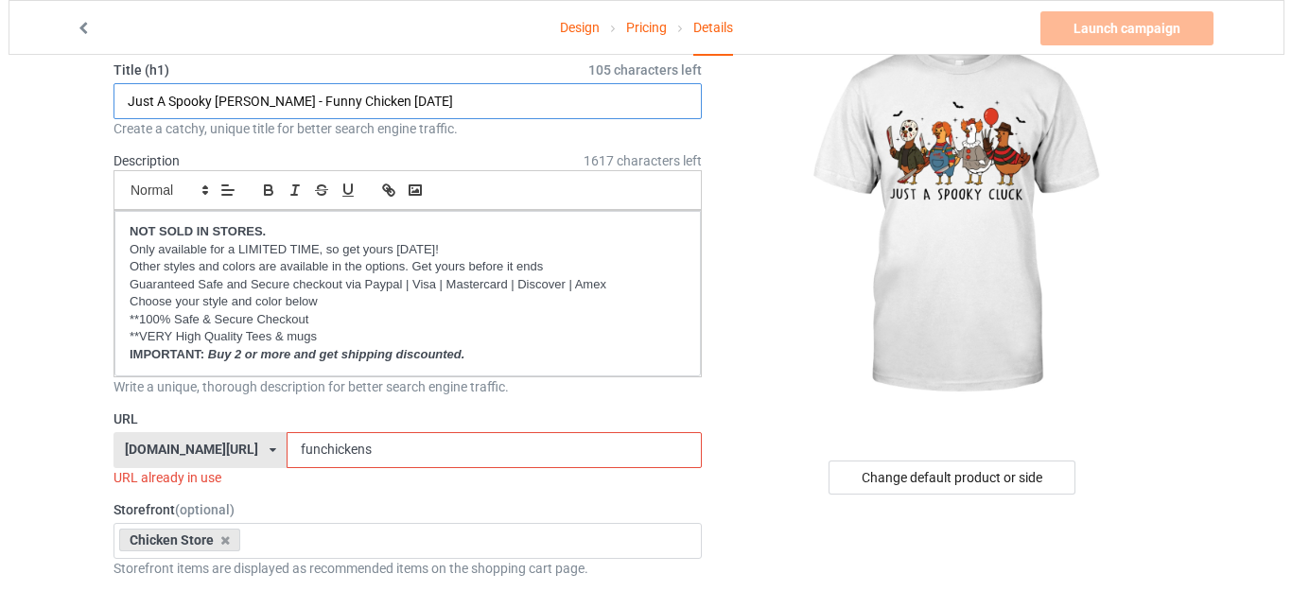
scroll to position [189, 0]
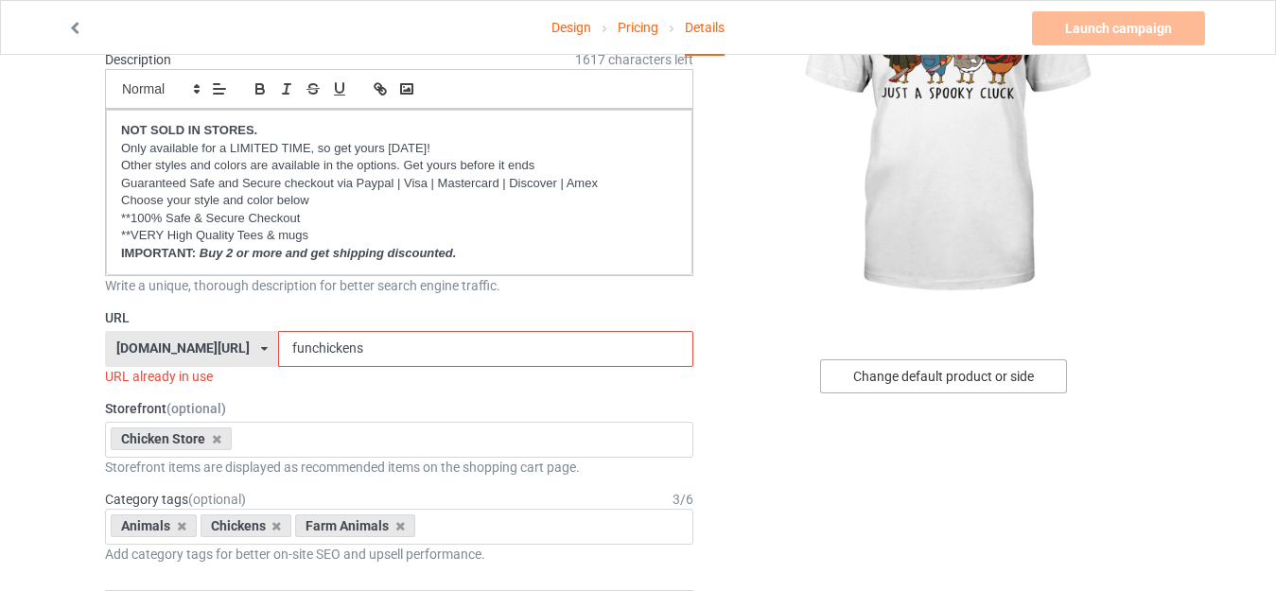
type input "Just A Spooky [PERSON_NAME] - Funny Chicken [DATE]"
click at [909, 378] on div "Change default product or side" at bounding box center [943, 377] width 247 height 34
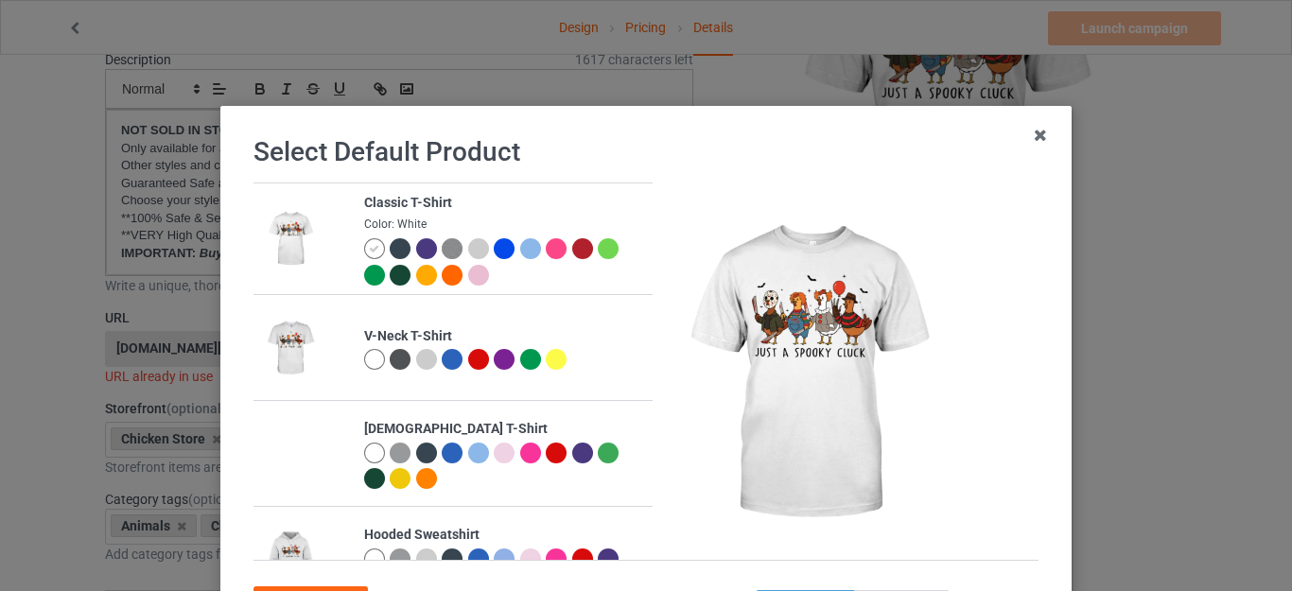
click at [443, 276] on div at bounding box center [452, 275] width 21 height 21
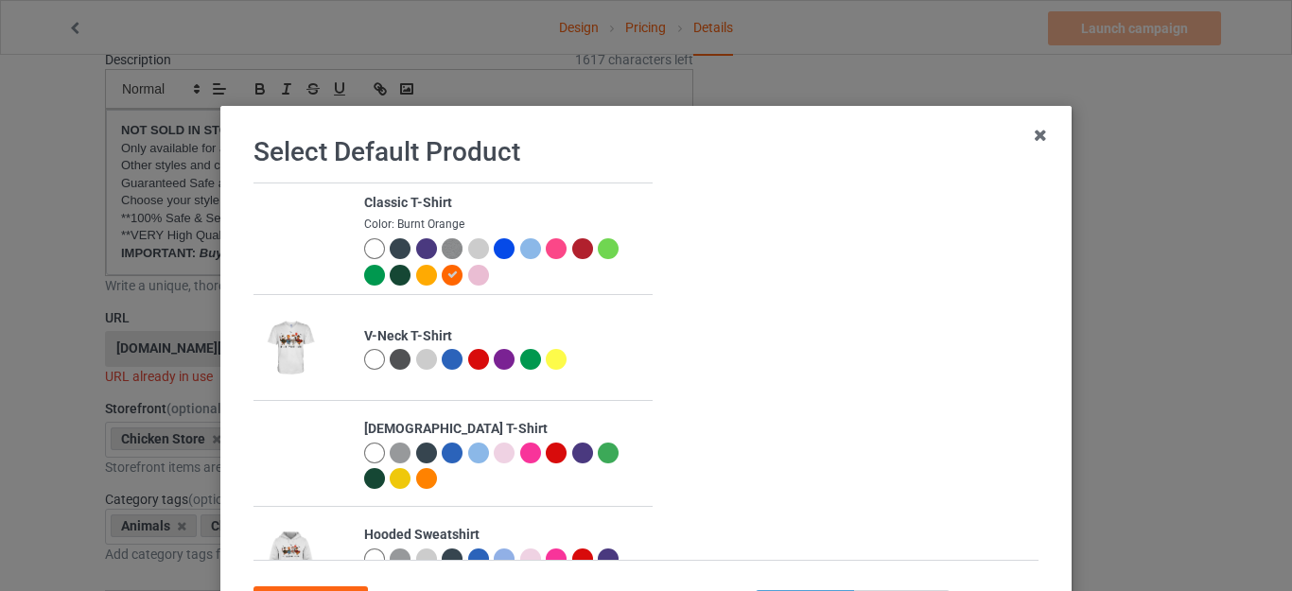
click at [416, 272] on div at bounding box center [426, 275] width 21 height 21
click at [444, 275] on div at bounding box center [452, 275] width 21 height 21
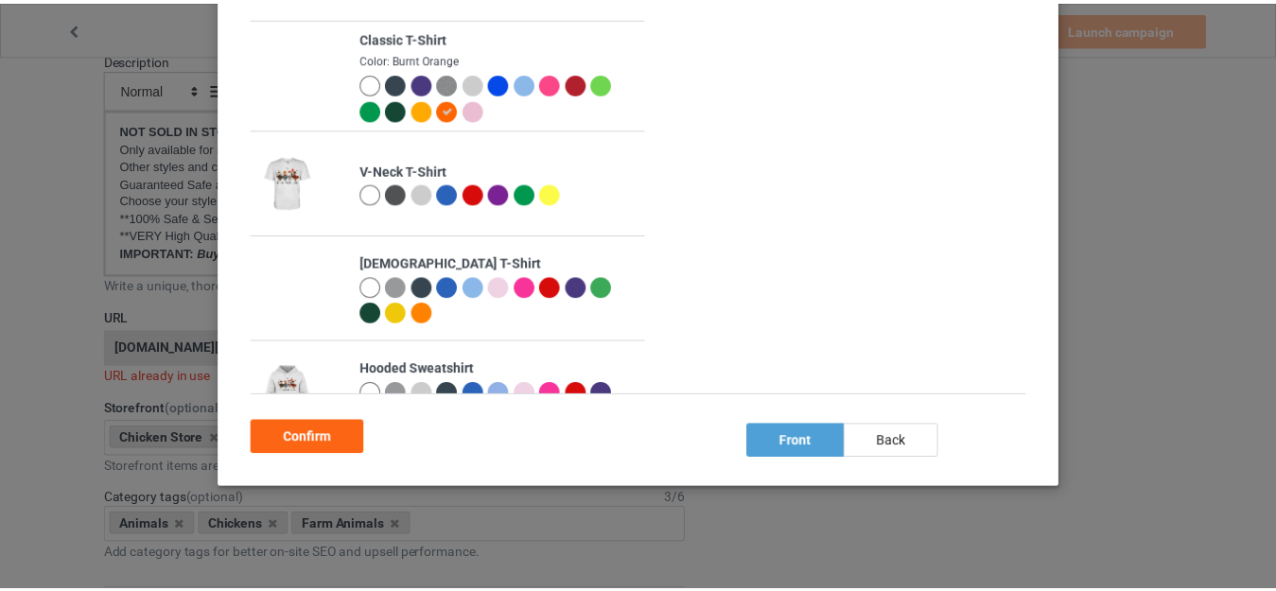
scroll to position [168, 0]
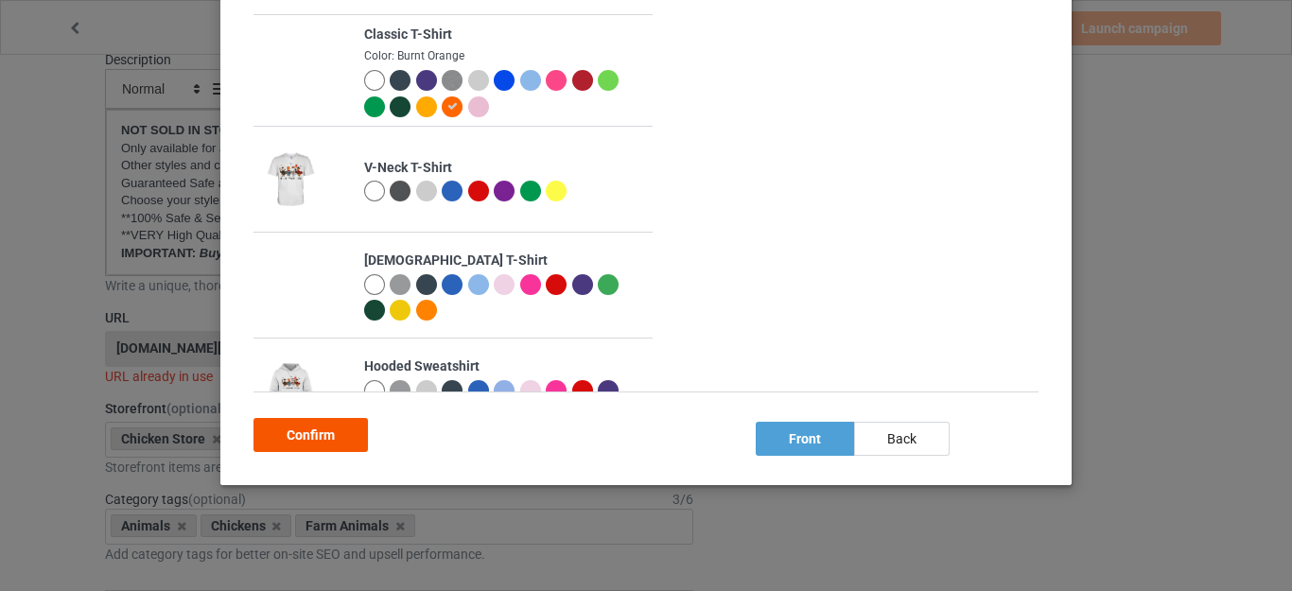
click at [320, 428] on div "Confirm" at bounding box center [311, 435] width 114 height 34
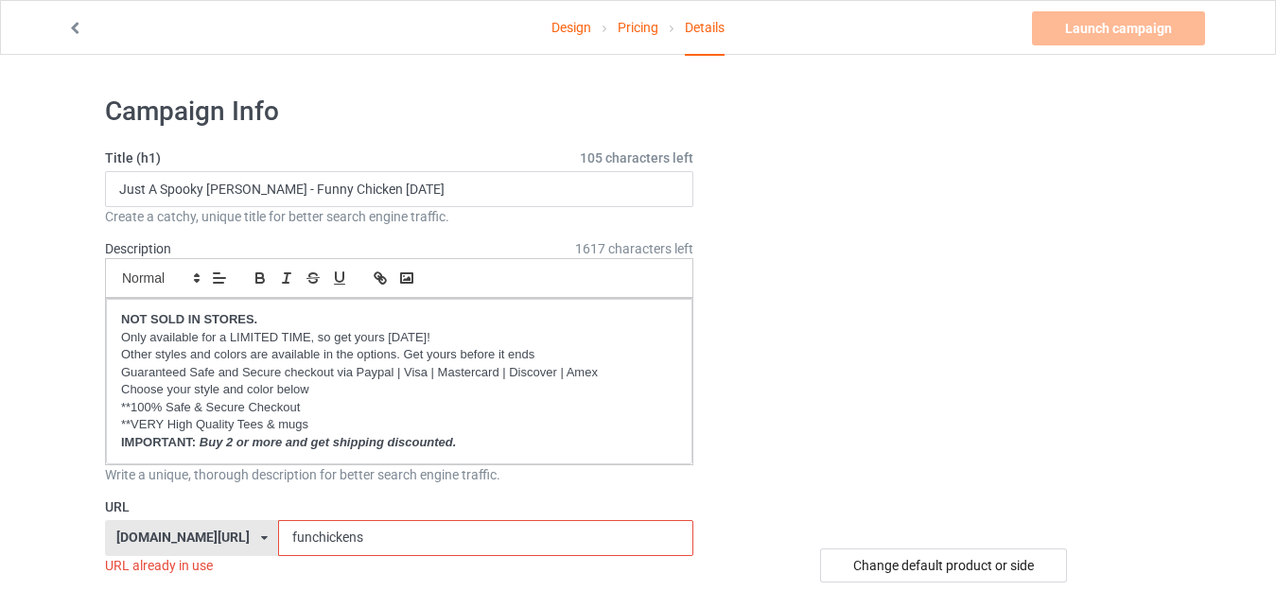
click at [295, 537] on input "funchickens" at bounding box center [485, 538] width 414 height 36
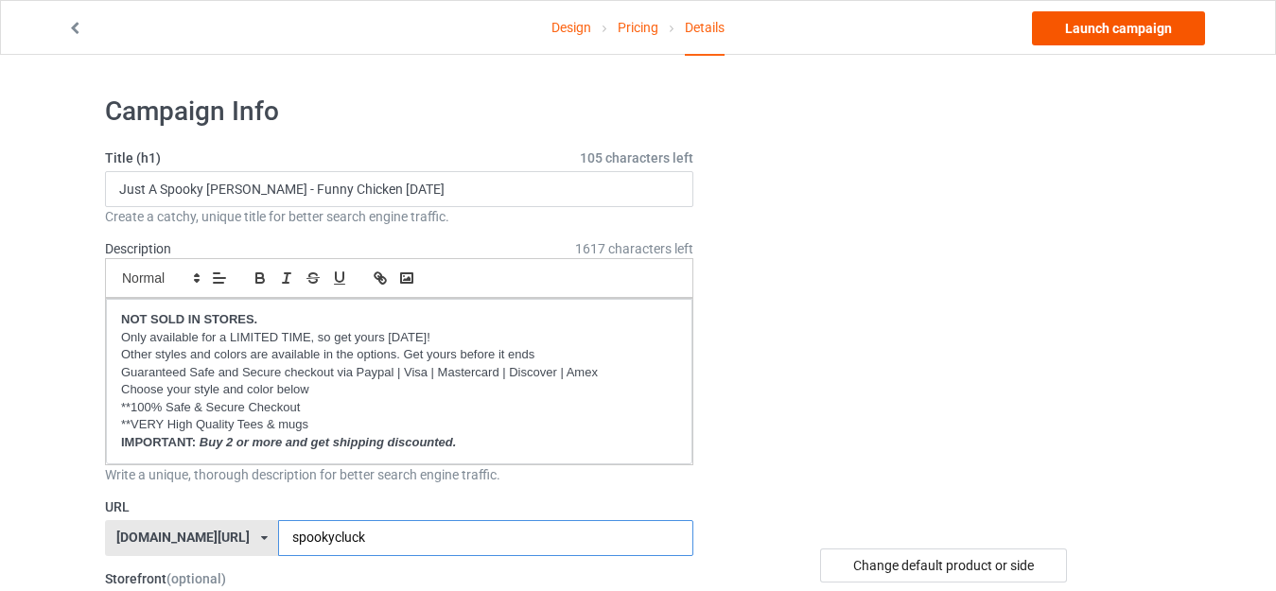
type input "spookycluck"
click at [1107, 31] on link "Launch campaign" at bounding box center [1118, 28] width 173 height 34
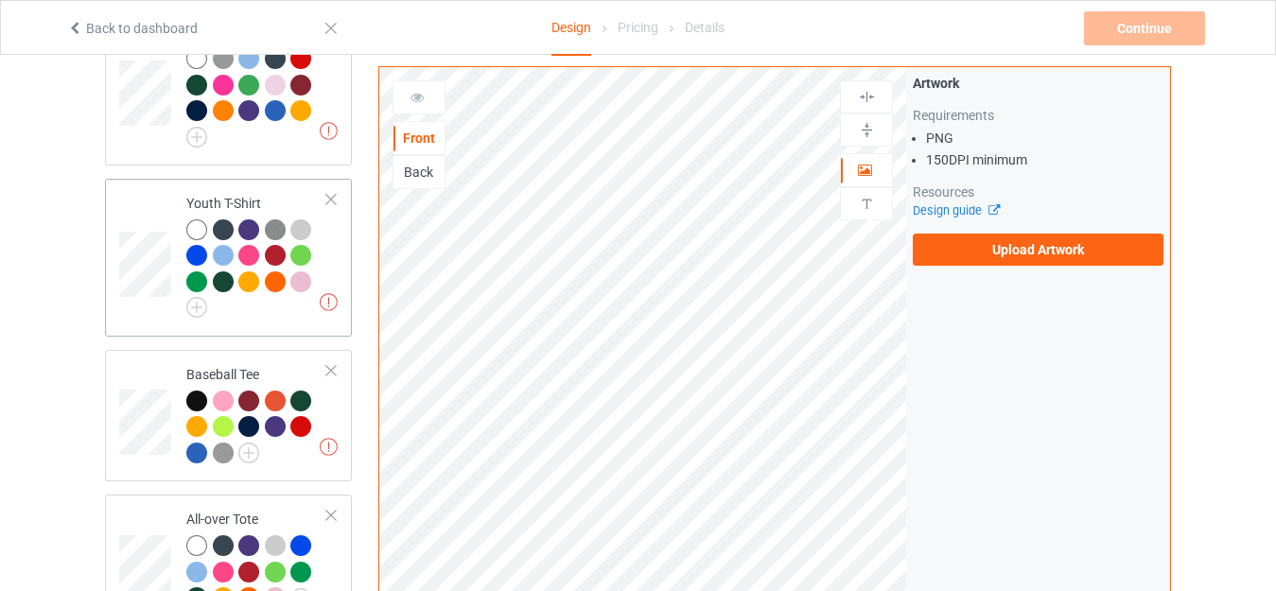
scroll to position [1419, 0]
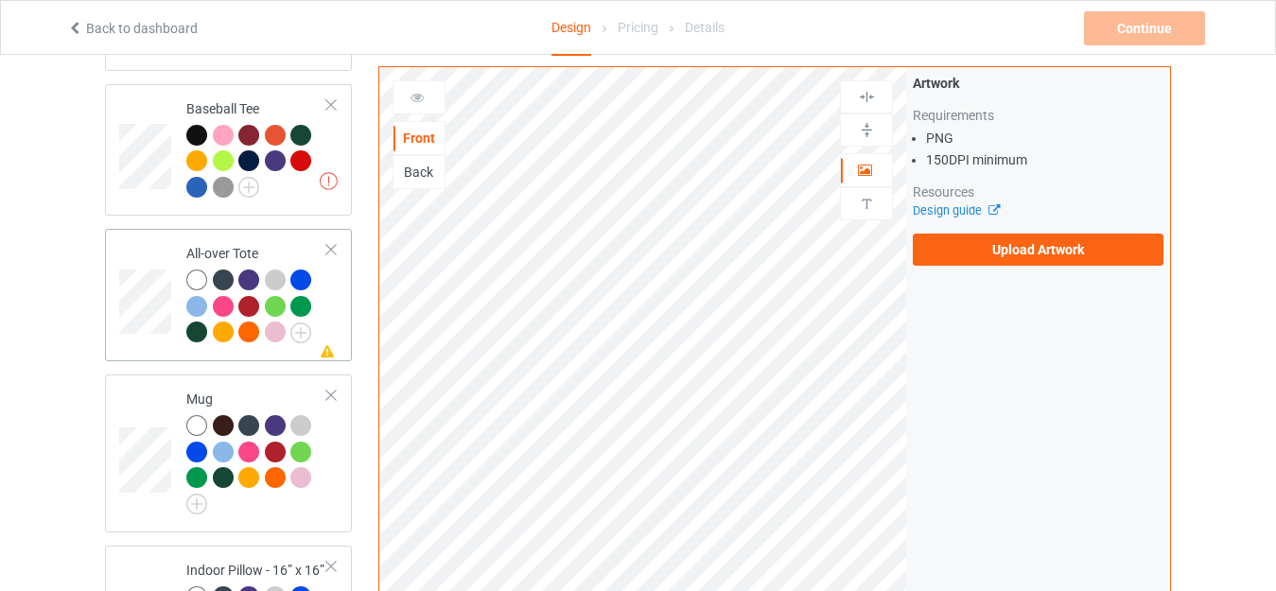
click at [220, 244] on div "All-over Tote" at bounding box center [256, 292] width 141 height 97
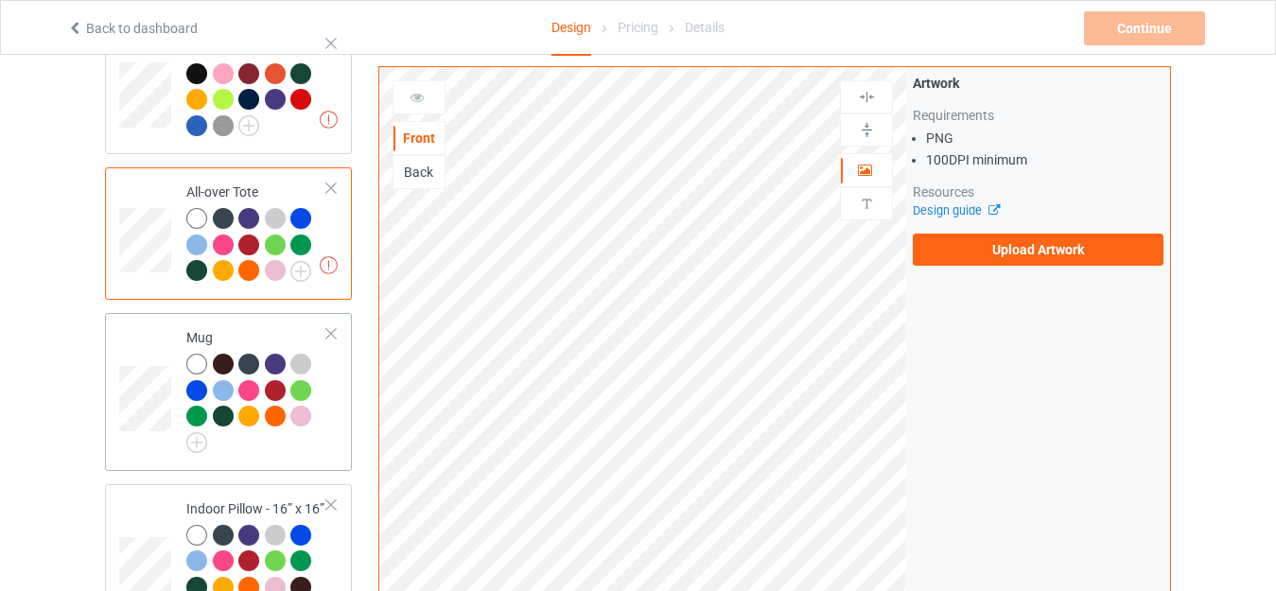
scroll to position [1608, 0]
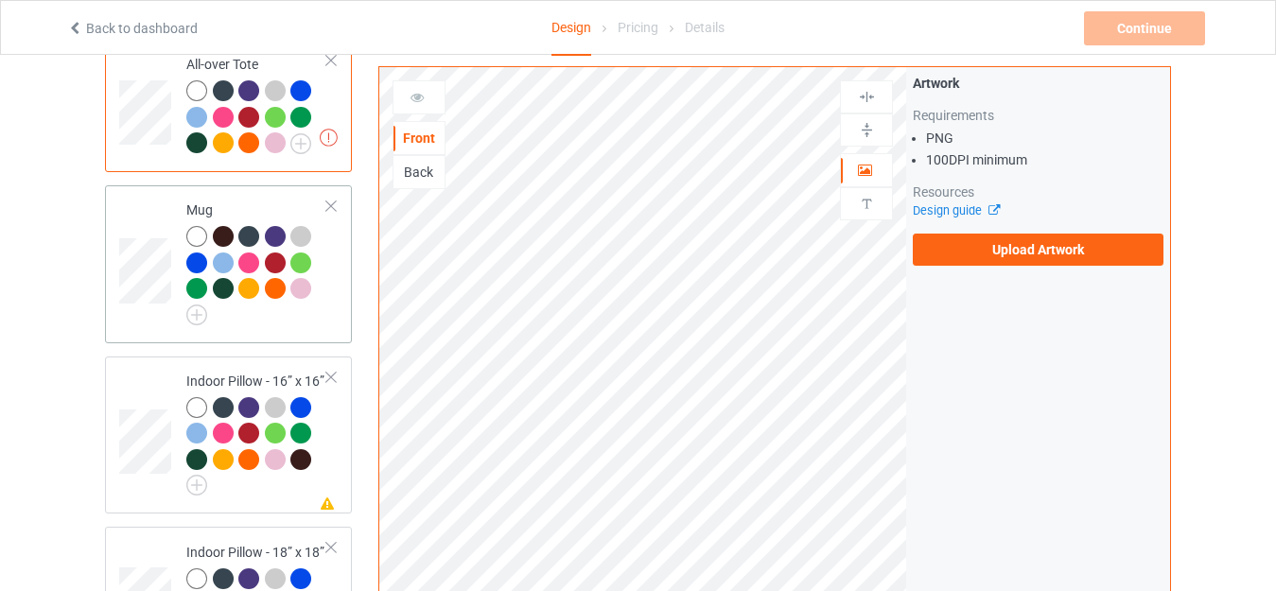
click at [232, 201] on div "Mug" at bounding box center [256, 260] width 141 height 118
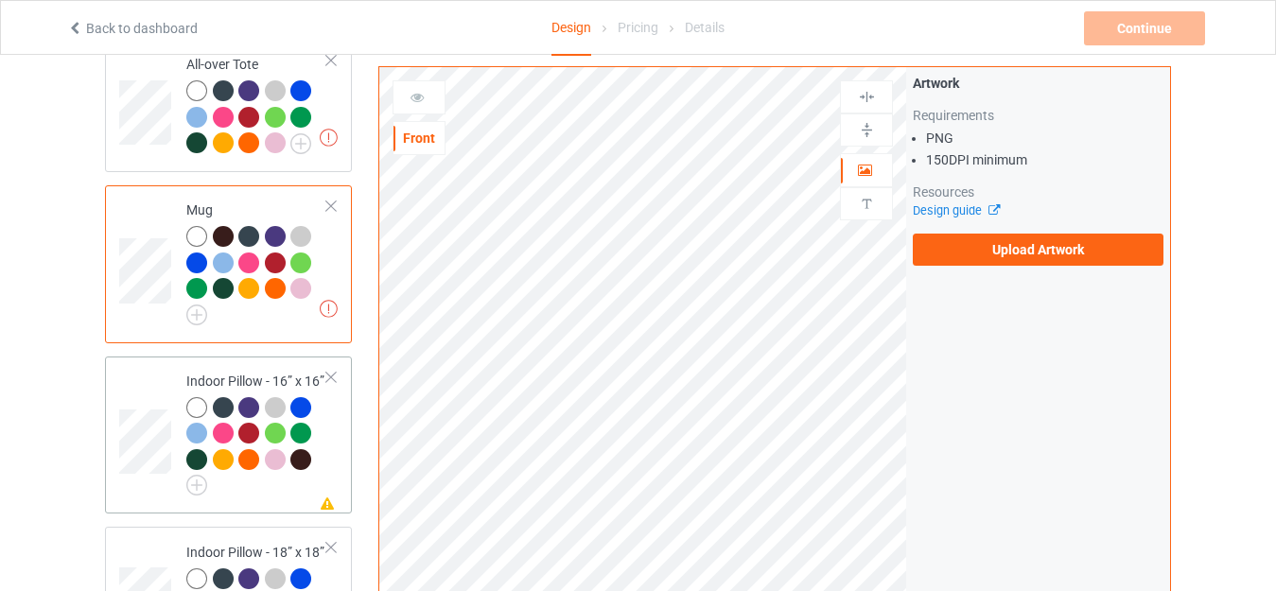
scroll to position [1703, 0]
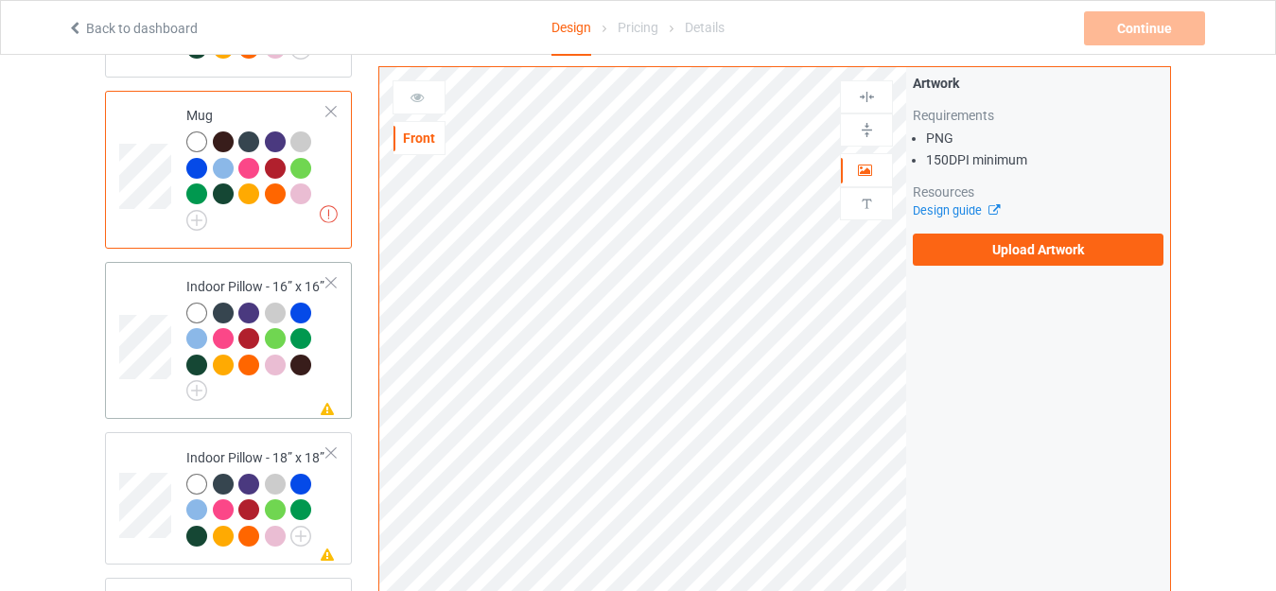
click at [231, 277] on div "Indoor Pillow - 16” x 16”" at bounding box center [256, 336] width 141 height 118
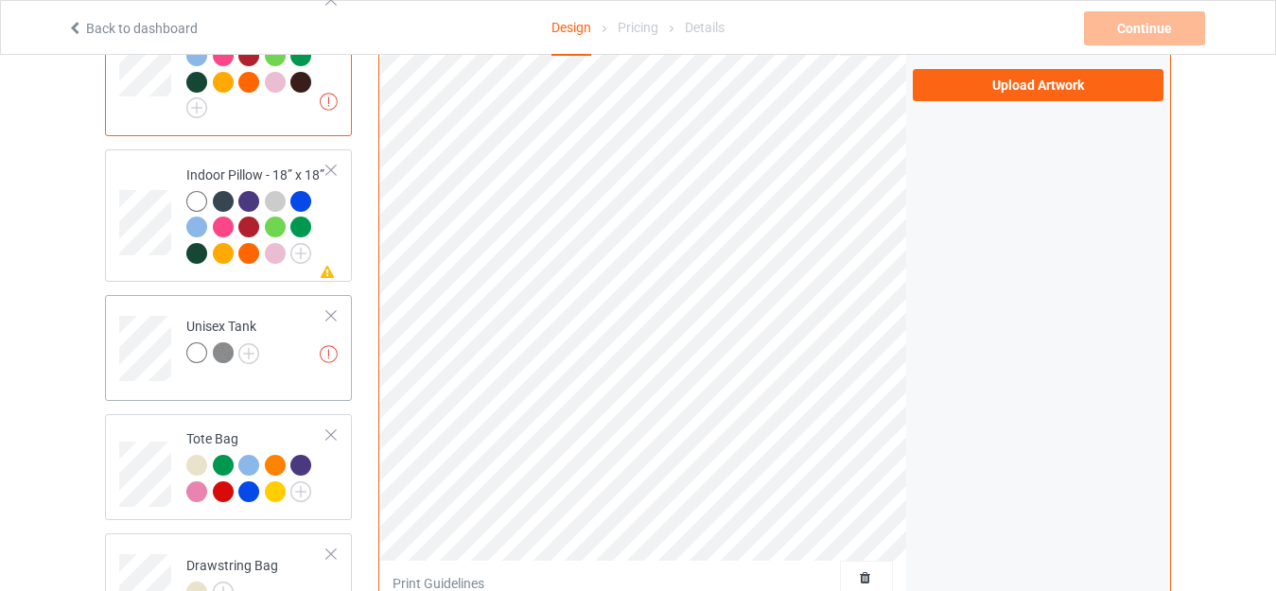
scroll to position [1987, 0]
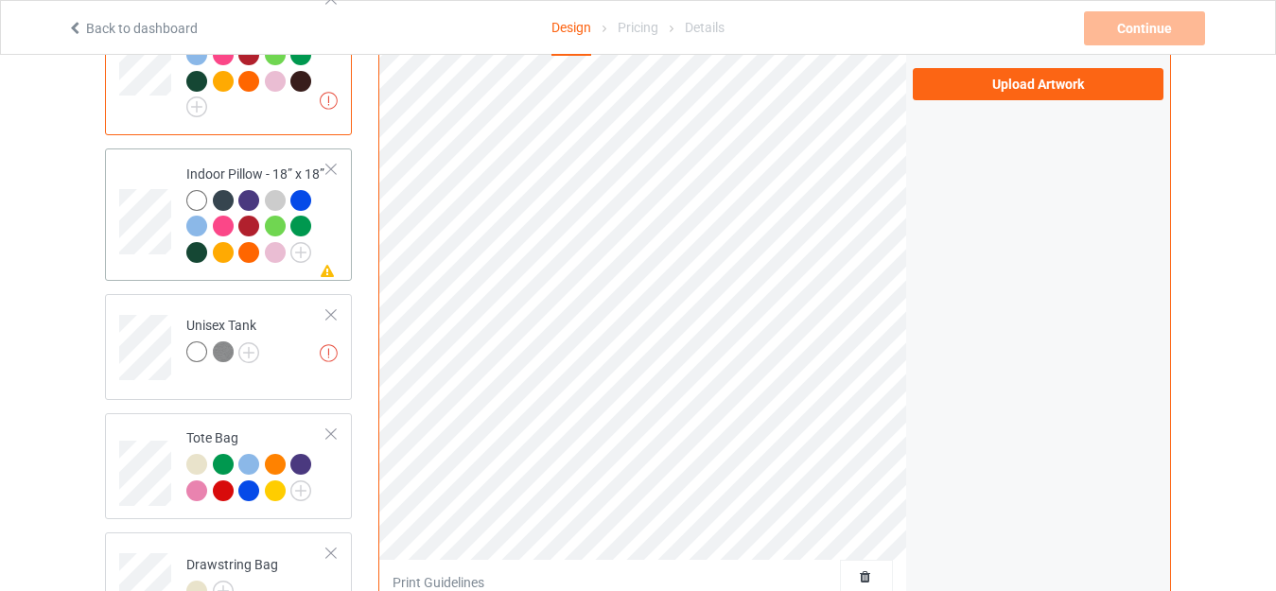
click at [211, 165] on div "Indoor Pillow - 18” x 18”" at bounding box center [256, 213] width 141 height 97
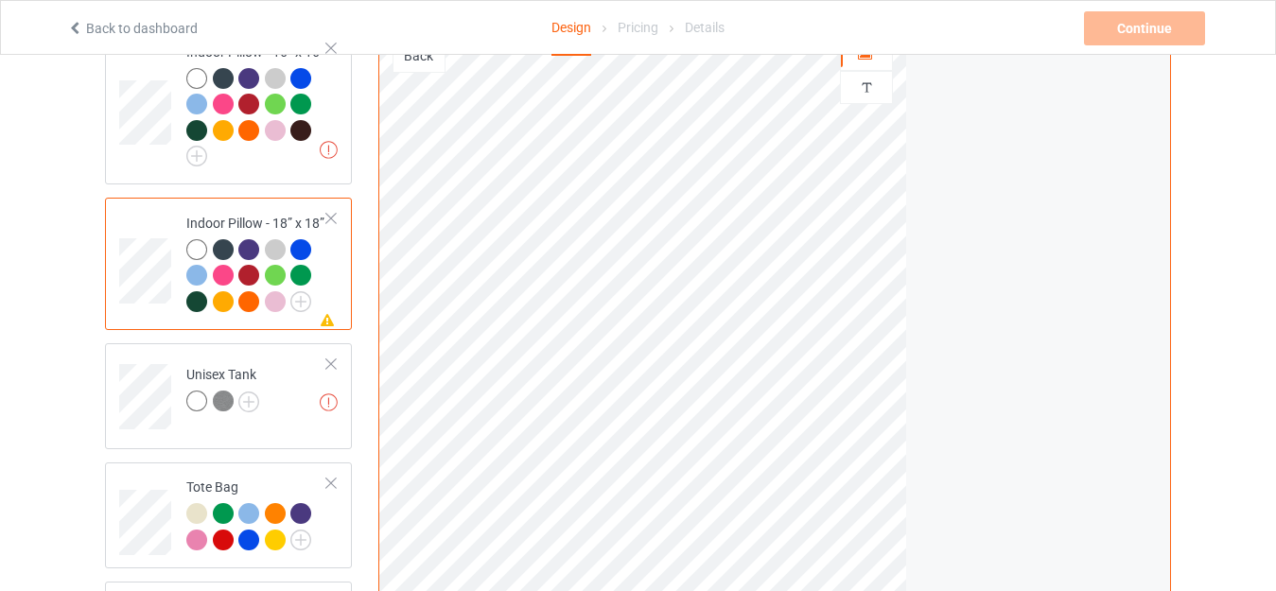
scroll to position [1892, 0]
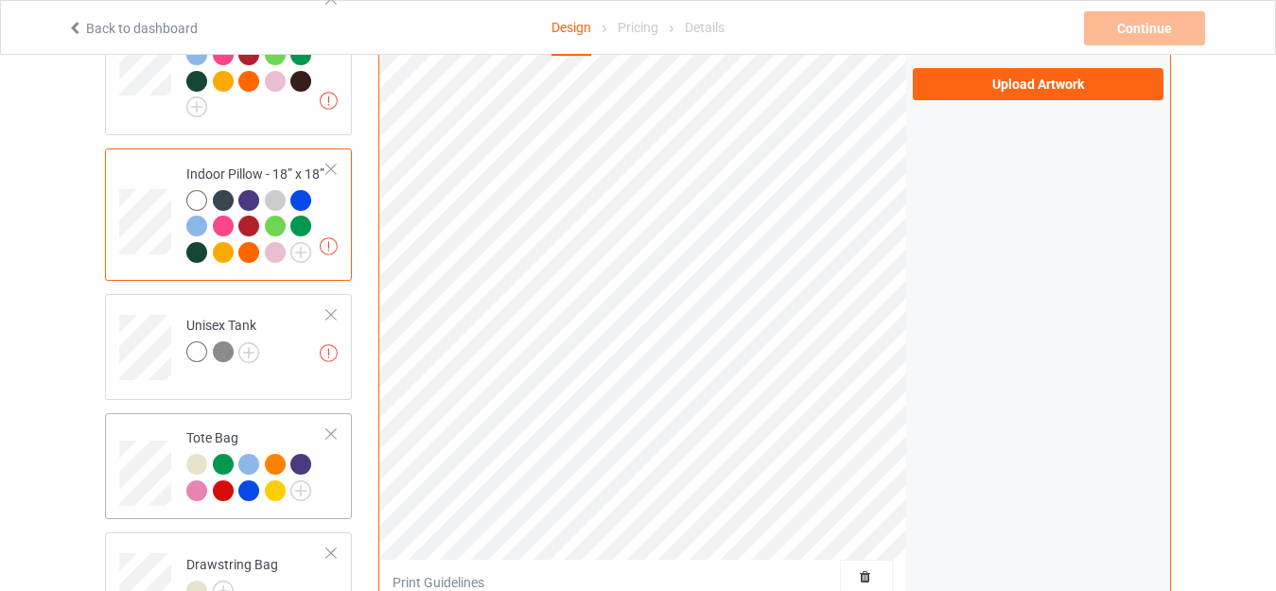
click at [215, 421] on td "Tote Bag" at bounding box center [257, 466] width 162 height 91
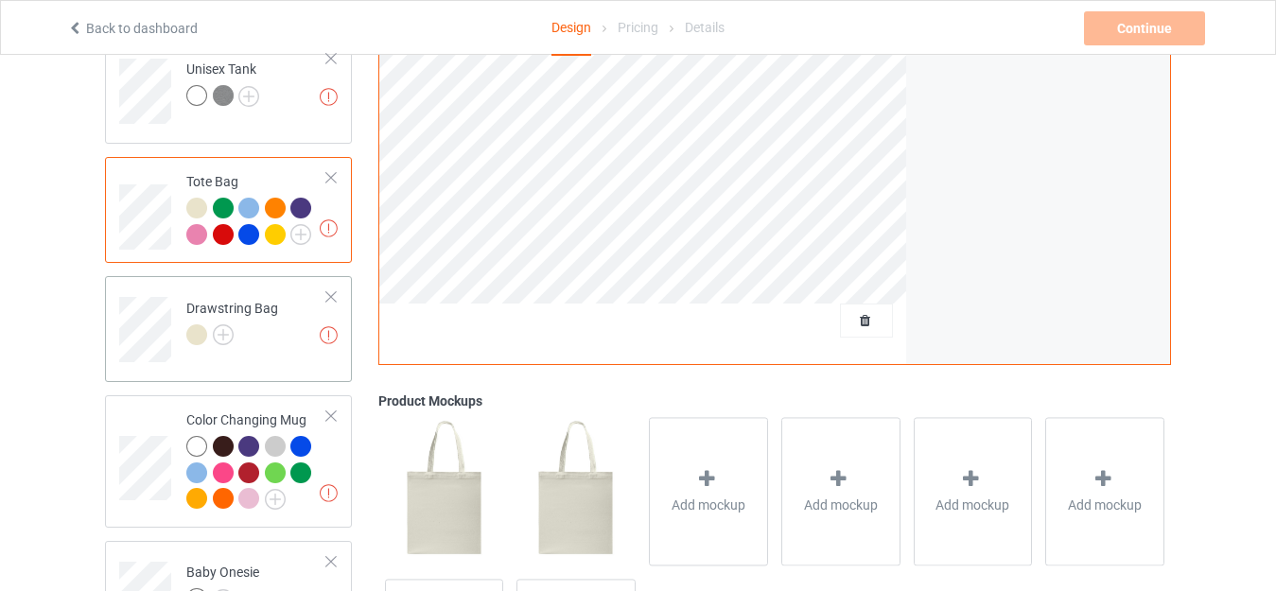
scroll to position [2421, 0]
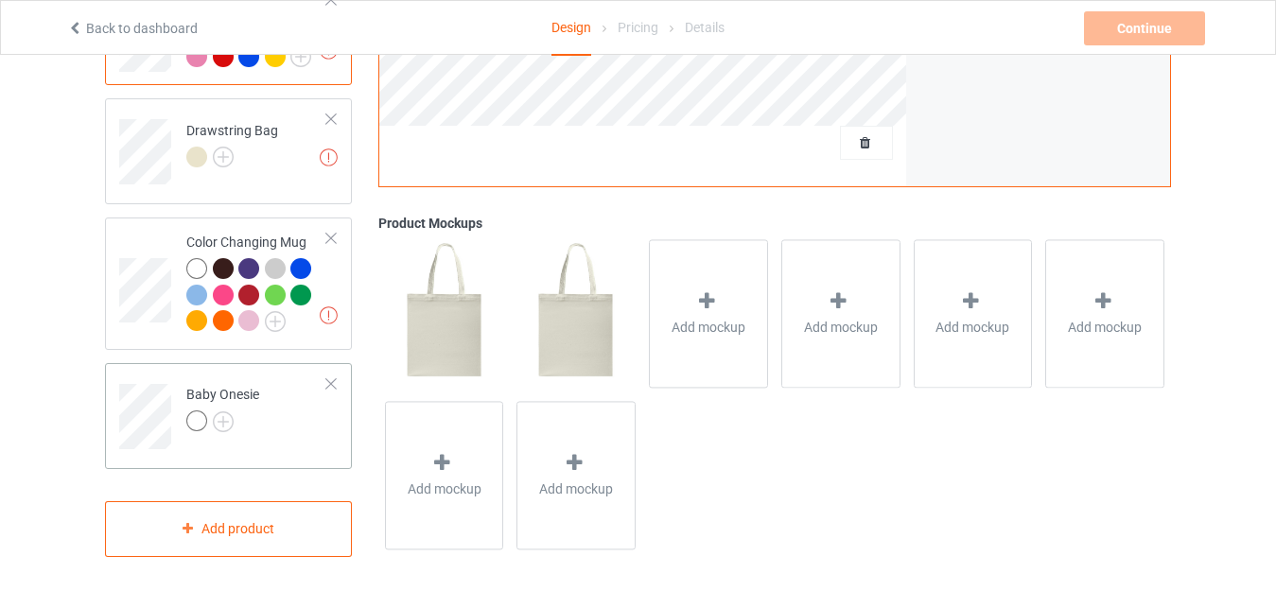
click at [212, 371] on td "Baby Onesie" at bounding box center [257, 410] width 162 height 79
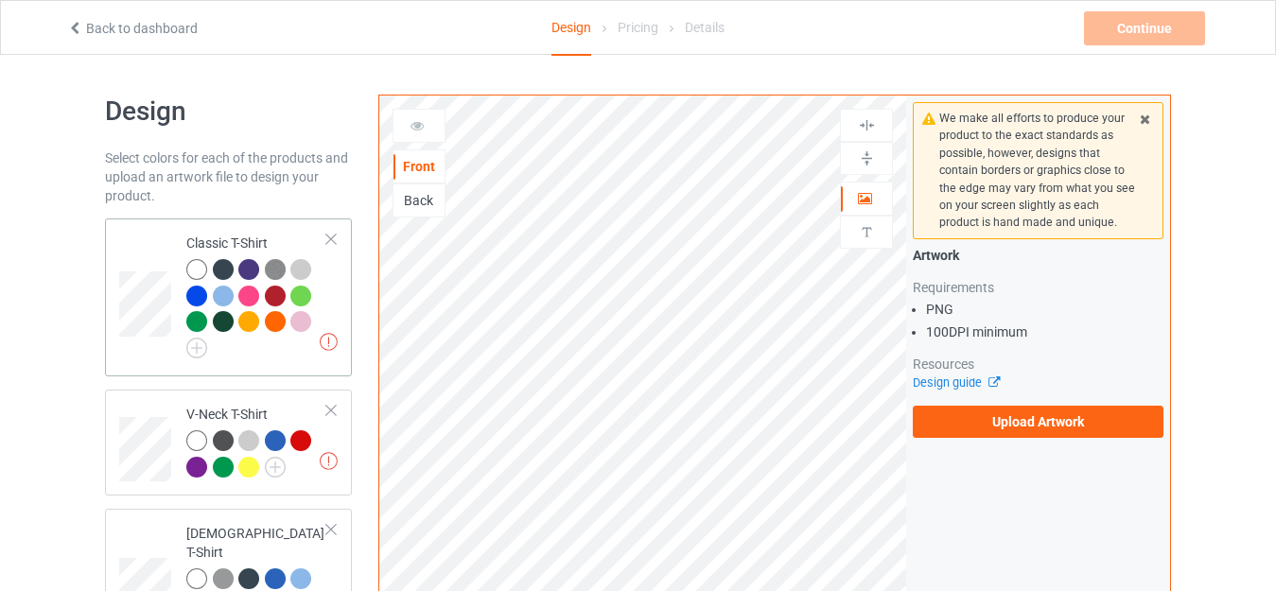
click at [221, 229] on td "Missing artworks Classic T-Shirt" at bounding box center [257, 297] width 162 height 143
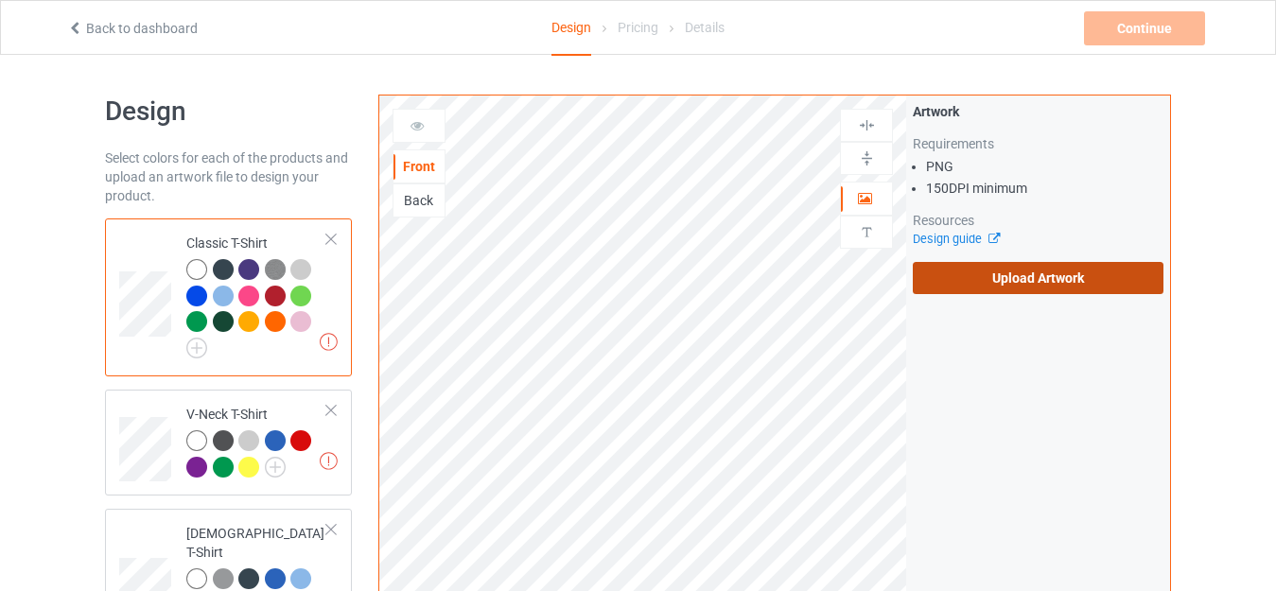
click at [974, 278] on label "Upload Artwork" at bounding box center [1038, 278] width 251 height 32
click at [0, 0] on input "Upload Artwork" at bounding box center [0, 0] width 0 height 0
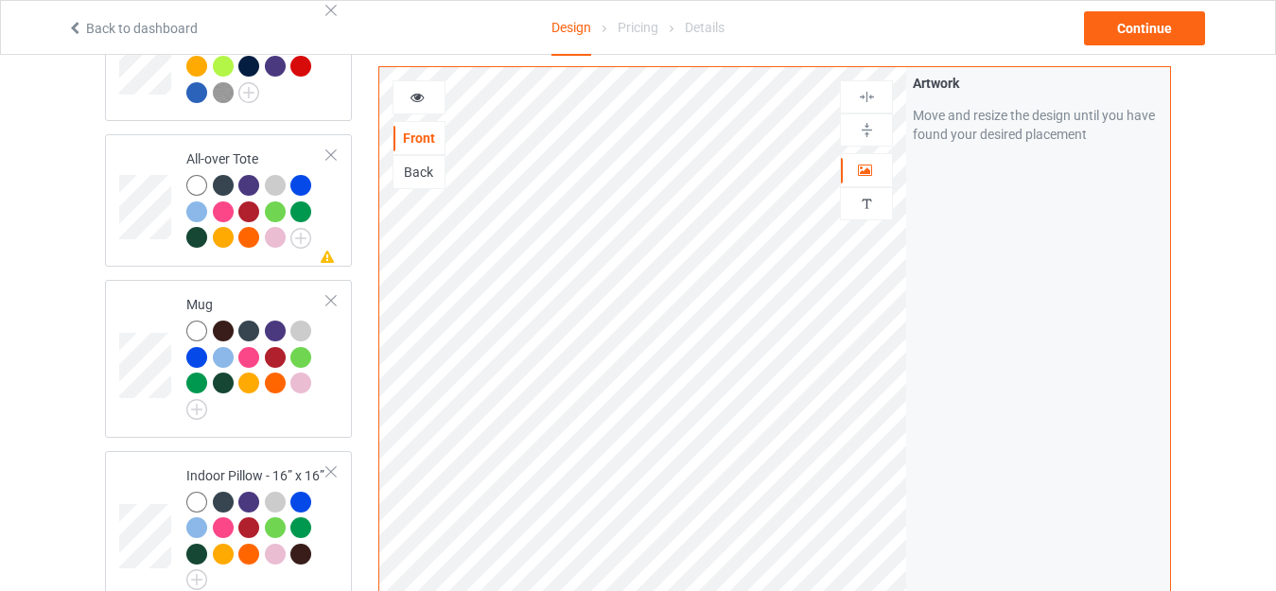
scroll to position [1419, 0]
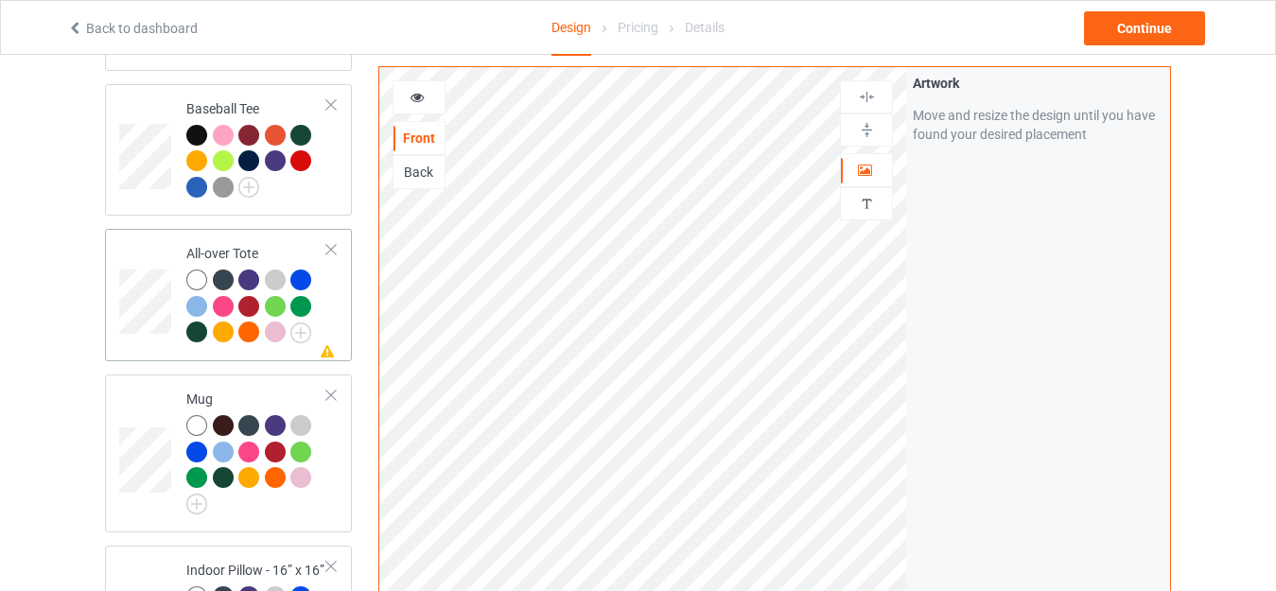
click at [212, 245] on div "All-over Tote" at bounding box center [256, 292] width 141 height 97
click at [862, 134] on img at bounding box center [867, 130] width 18 height 18
click at [863, 89] on img at bounding box center [867, 97] width 18 height 18
click at [406, 91] on div at bounding box center [419, 97] width 51 height 19
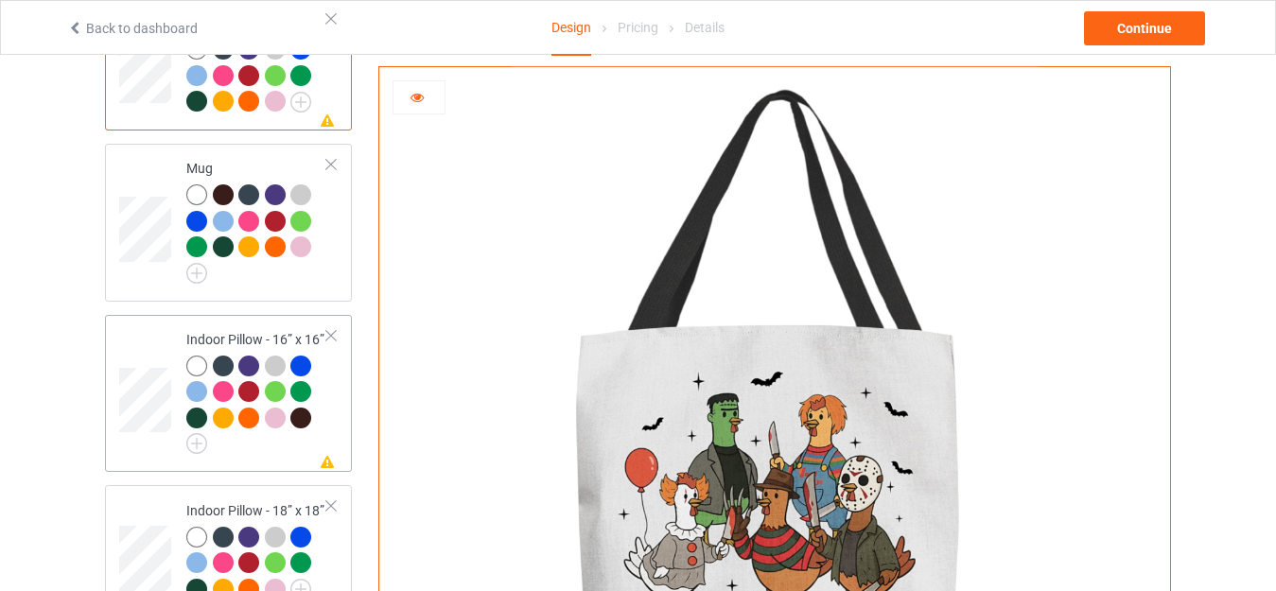
scroll to position [1514, 0]
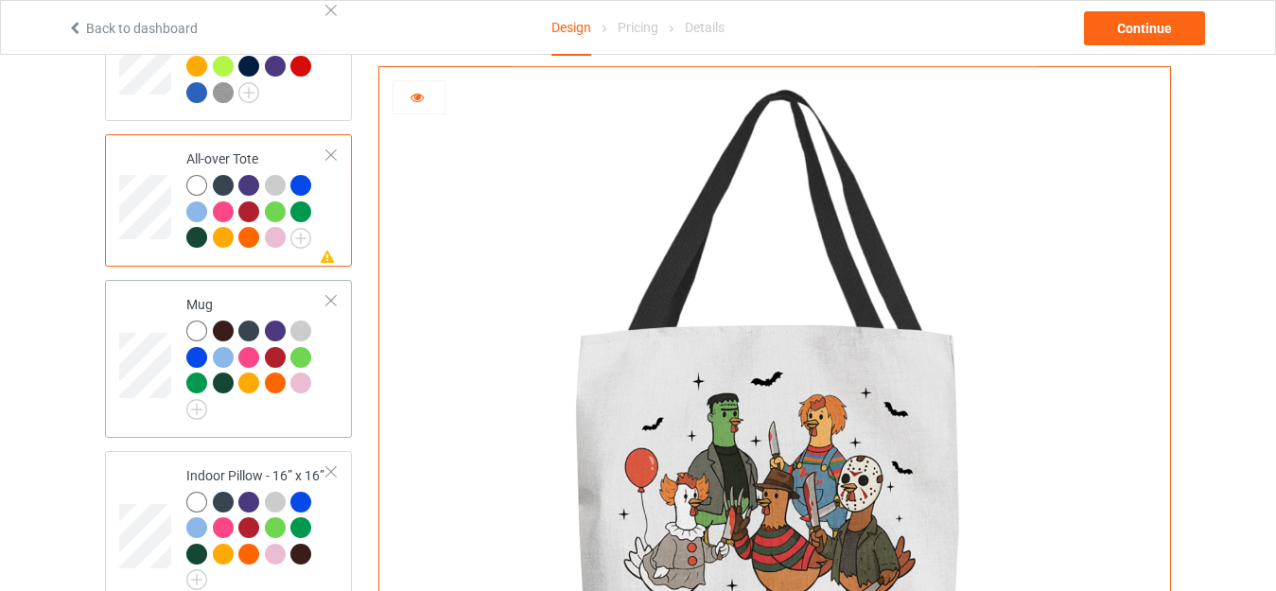
click at [210, 288] on td "Mug" at bounding box center [257, 359] width 162 height 143
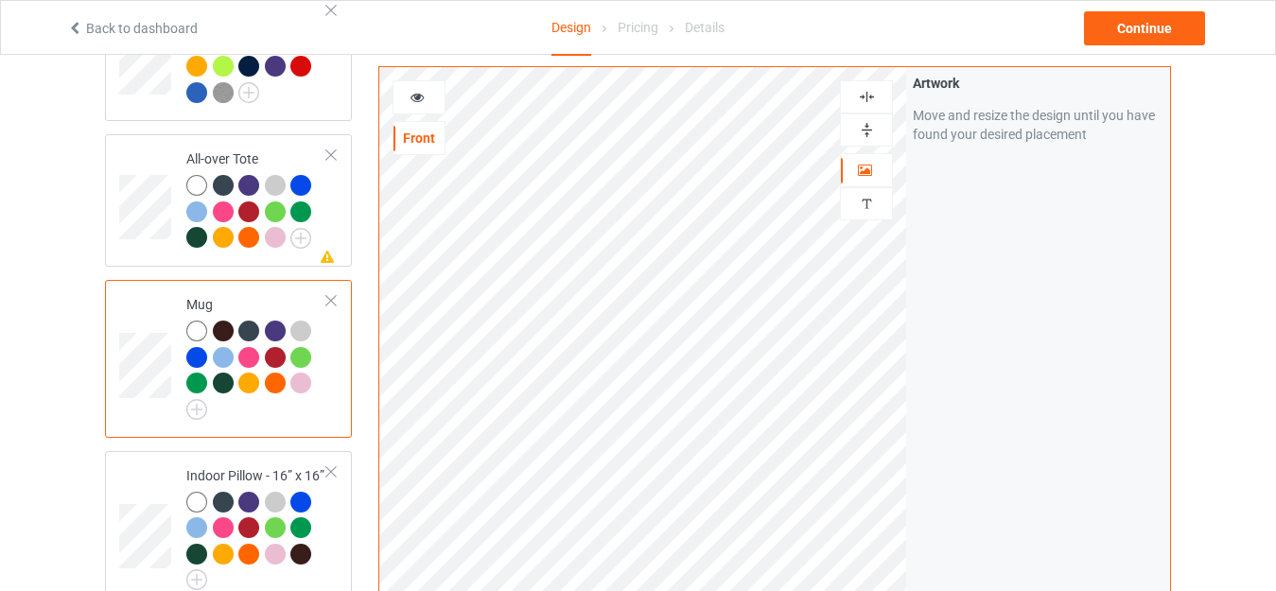
click at [420, 92] on icon at bounding box center [418, 94] width 16 height 13
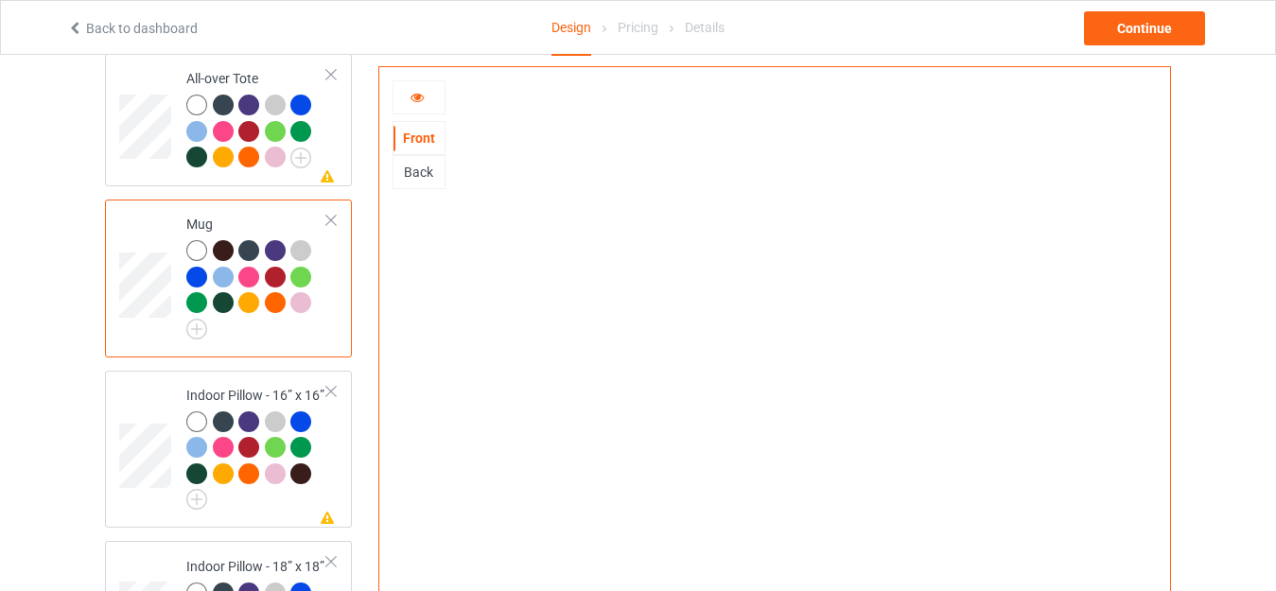
scroll to position [1703, 0]
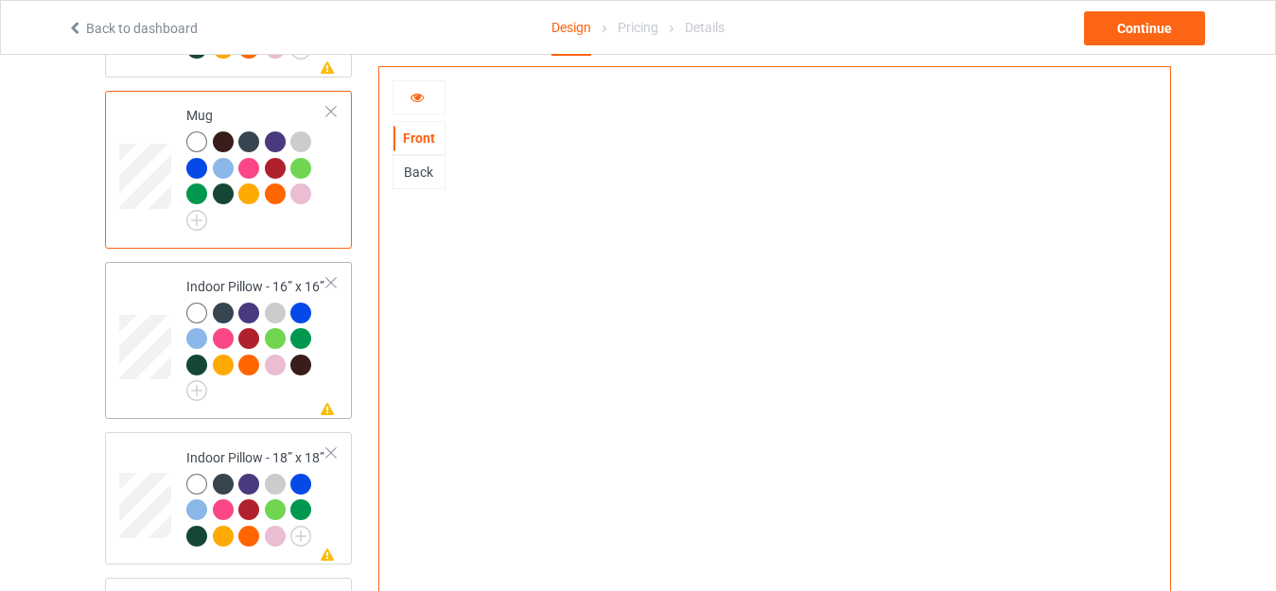
click at [220, 277] on div "Indoor Pillow - 16” x 16”" at bounding box center [256, 336] width 141 height 118
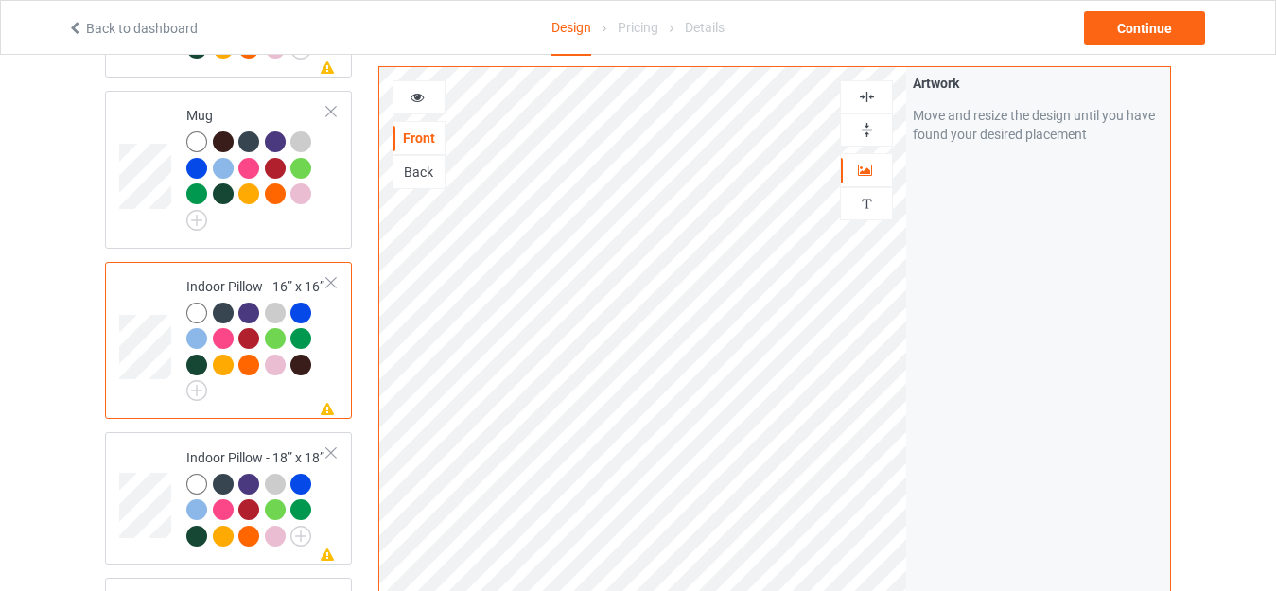
click at [862, 125] on img at bounding box center [867, 130] width 18 height 18
click at [860, 94] on img at bounding box center [867, 97] width 18 height 18
click at [427, 96] on div at bounding box center [419, 97] width 51 height 19
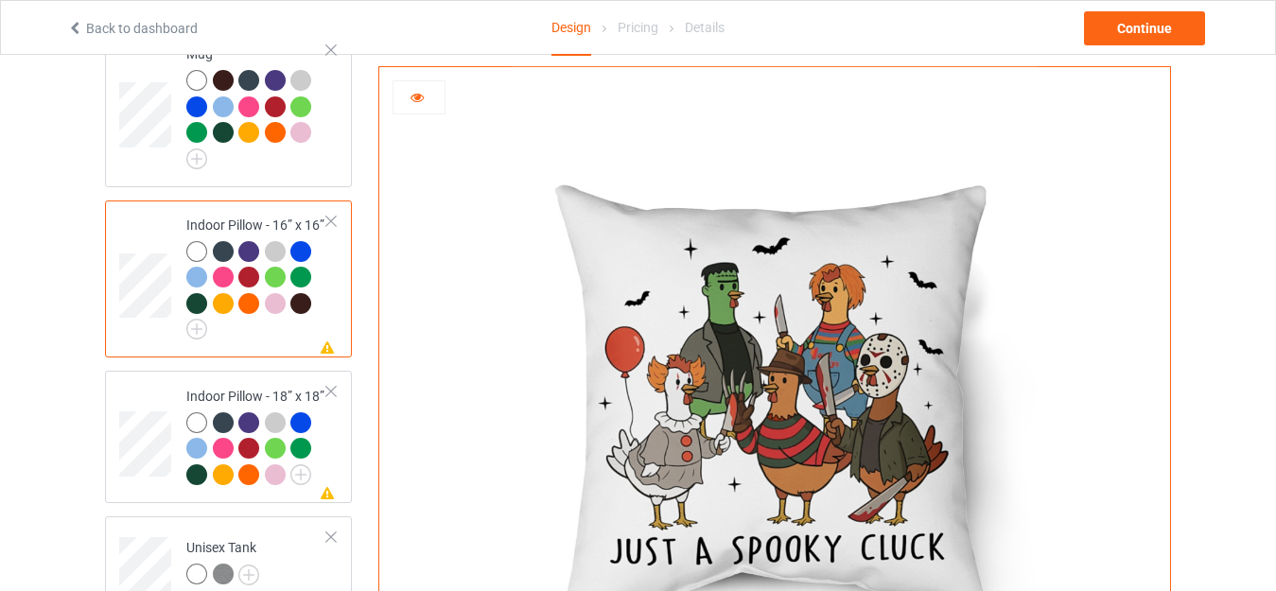
scroll to position [1798, 0]
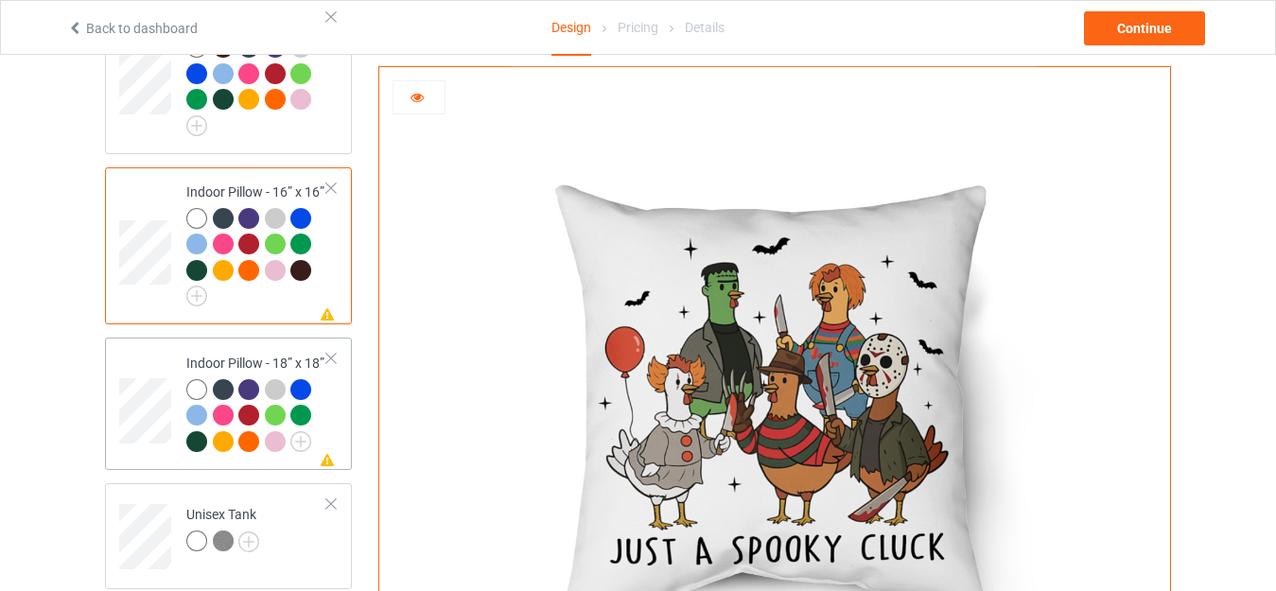
click at [226, 354] on div "Indoor Pillow - 18” x 18”" at bounding box center [256, 402] width 141 height 97
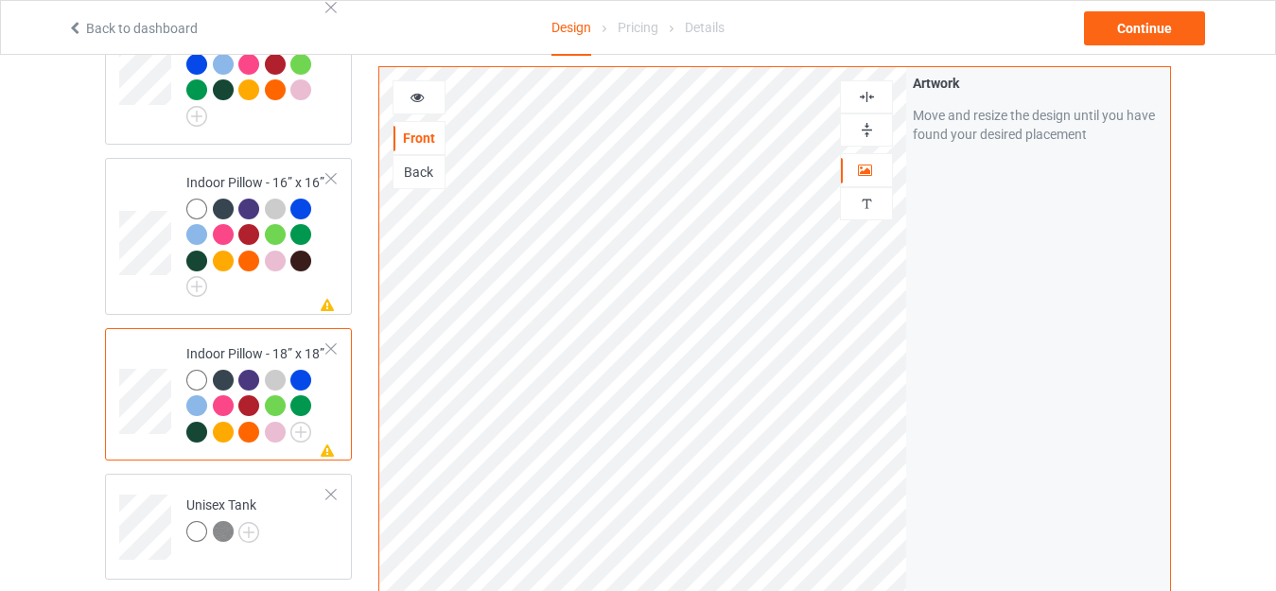
scroll to position [1703, 0]
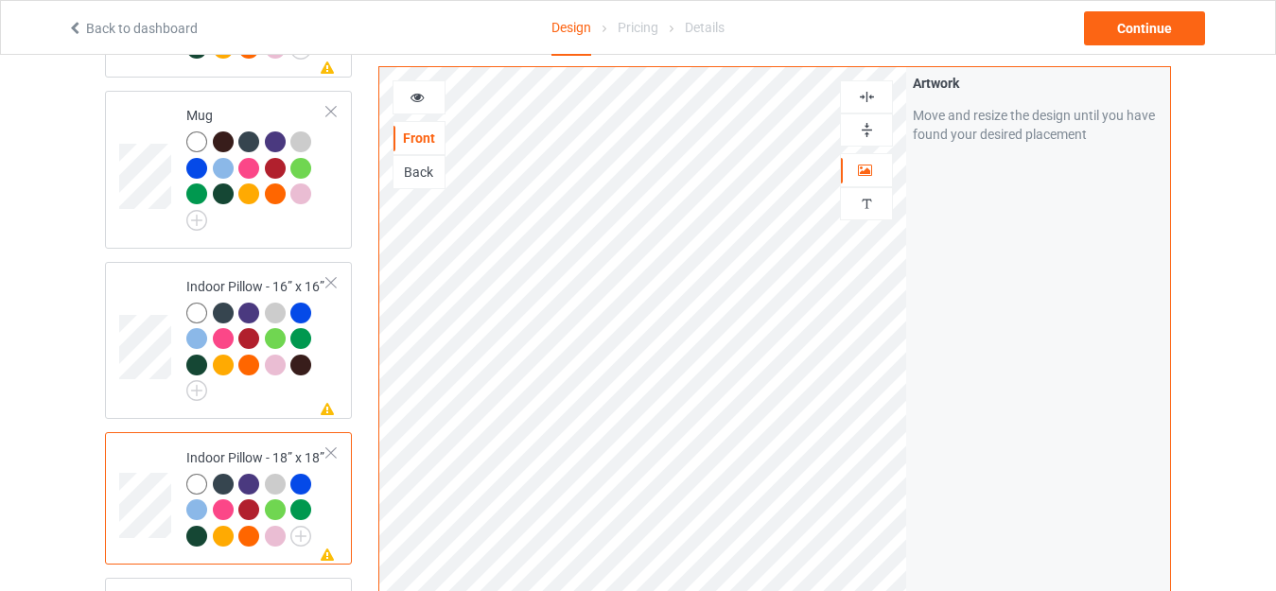
click at [869, 133] on img at bounding box center [867, 130] width 18 height 18
click at [862, 92] on img at bounding box center [867, 97] width 18 height 18
click at [413, 92] on icon at bounding box center [418, 94] width 16 height 13
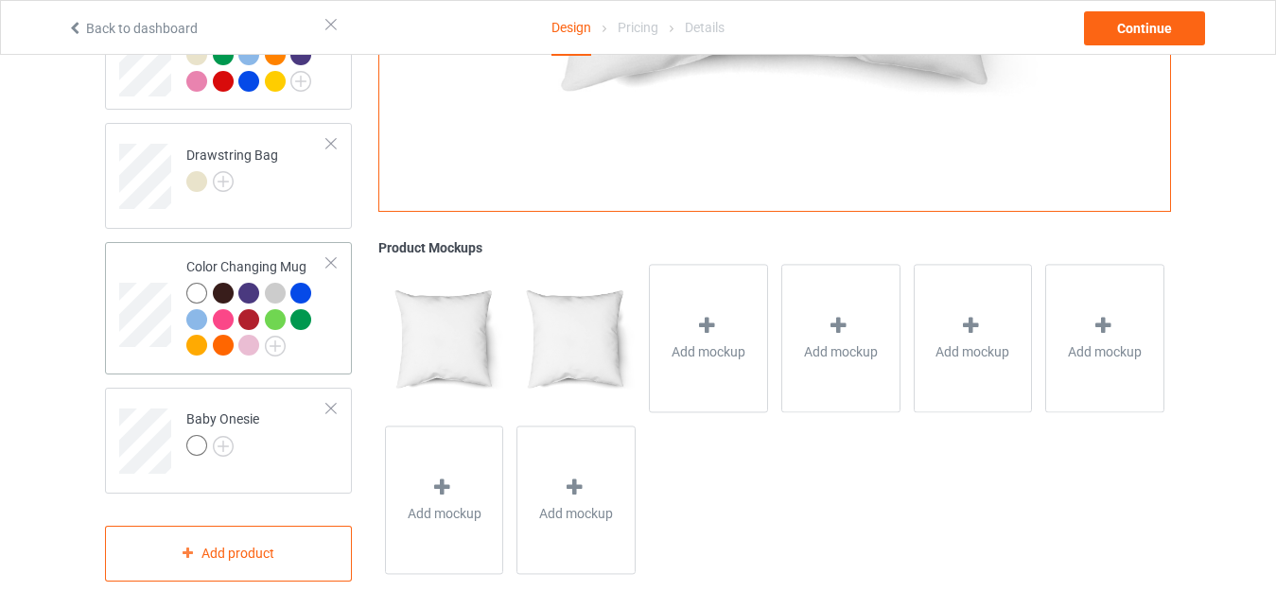
scroll to position [2421, 0]
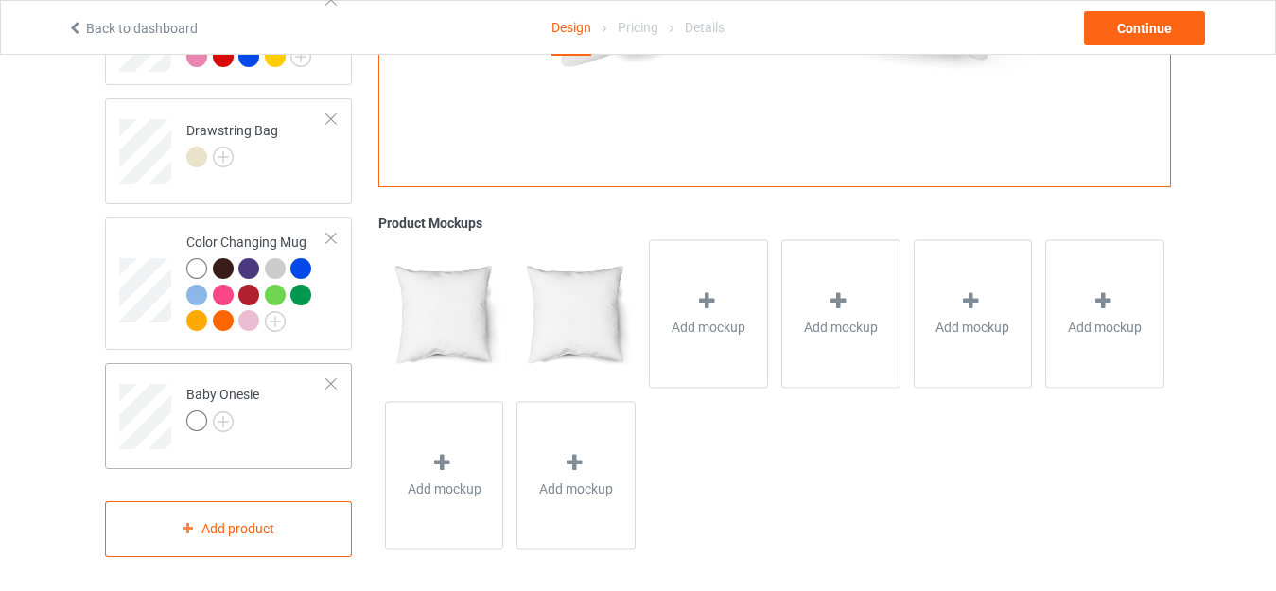
click at [220, 377] on td "Baby Onesie" at bounding box center [257, 410] width 162 height 79
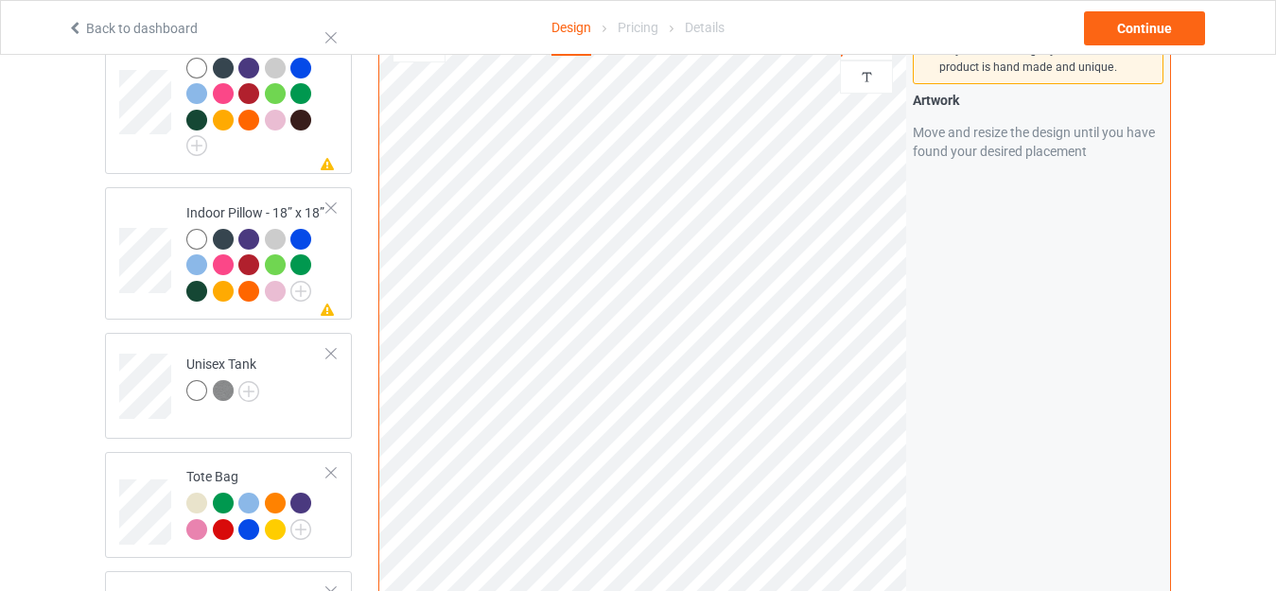
scroll to position [1853, 0]
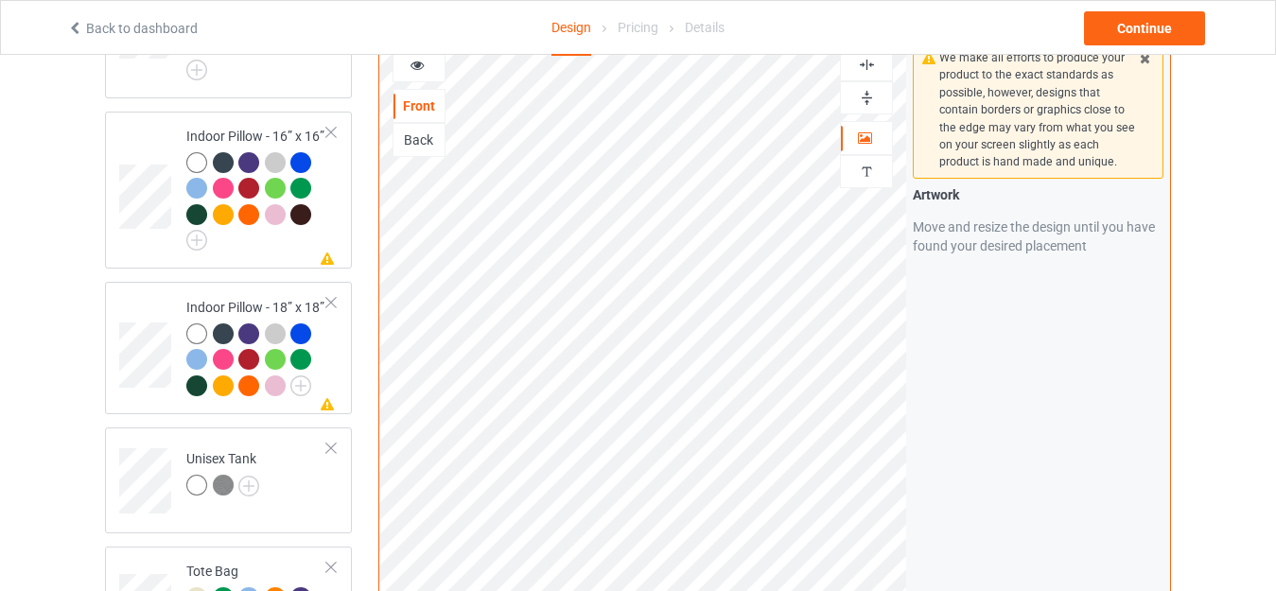
click at [421, 70] on div at bounding box center [419, 65] width 53 height 34
click at [422, 69] on div at bounding box center [419, 65] width 51 height 19
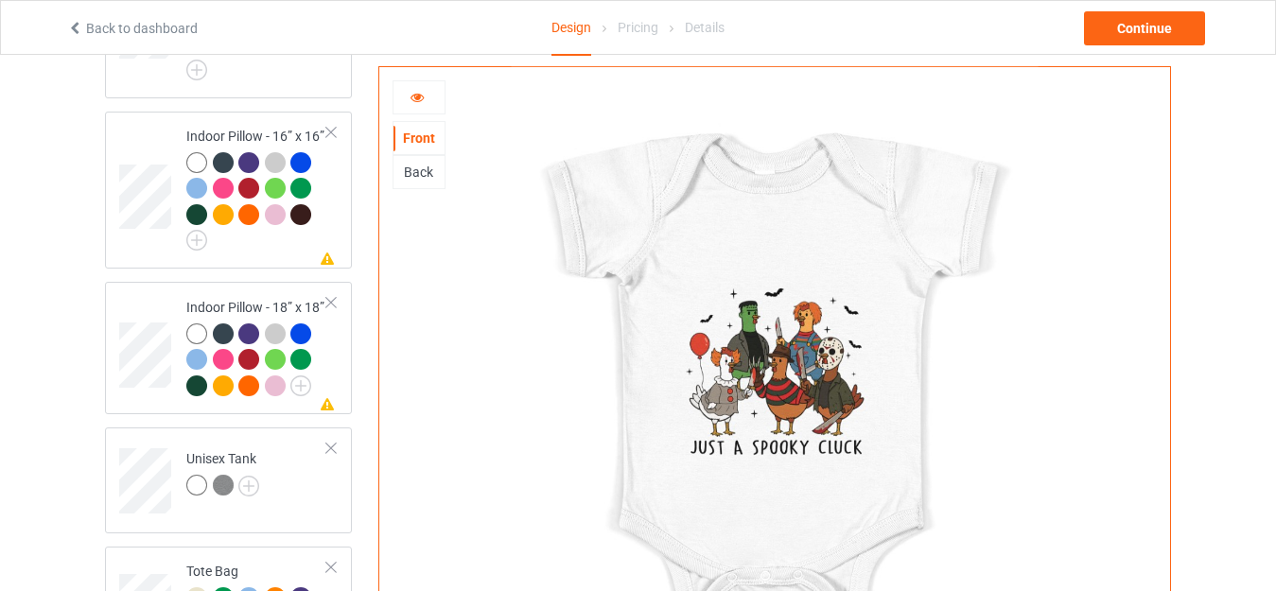
click at [419, 95] on icon at bounding box center [418, 94] width 16 height 13
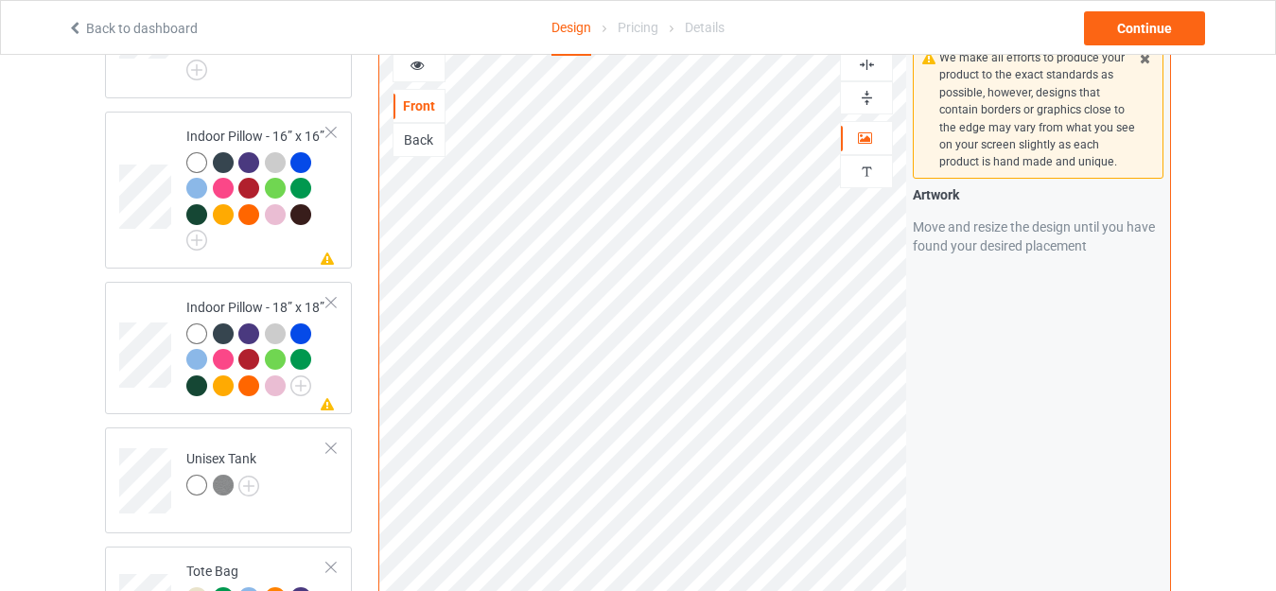
scroll to position [1664, 0]
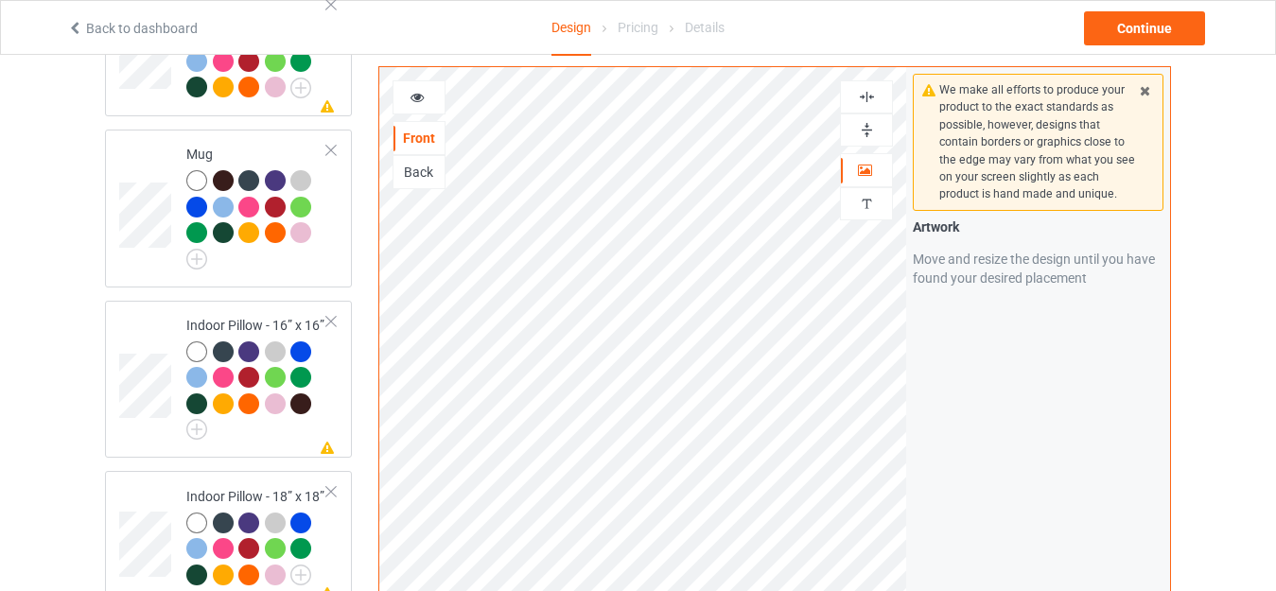
click at [411, 97] on icon at bounding box center [418, 94] width 16 height 13
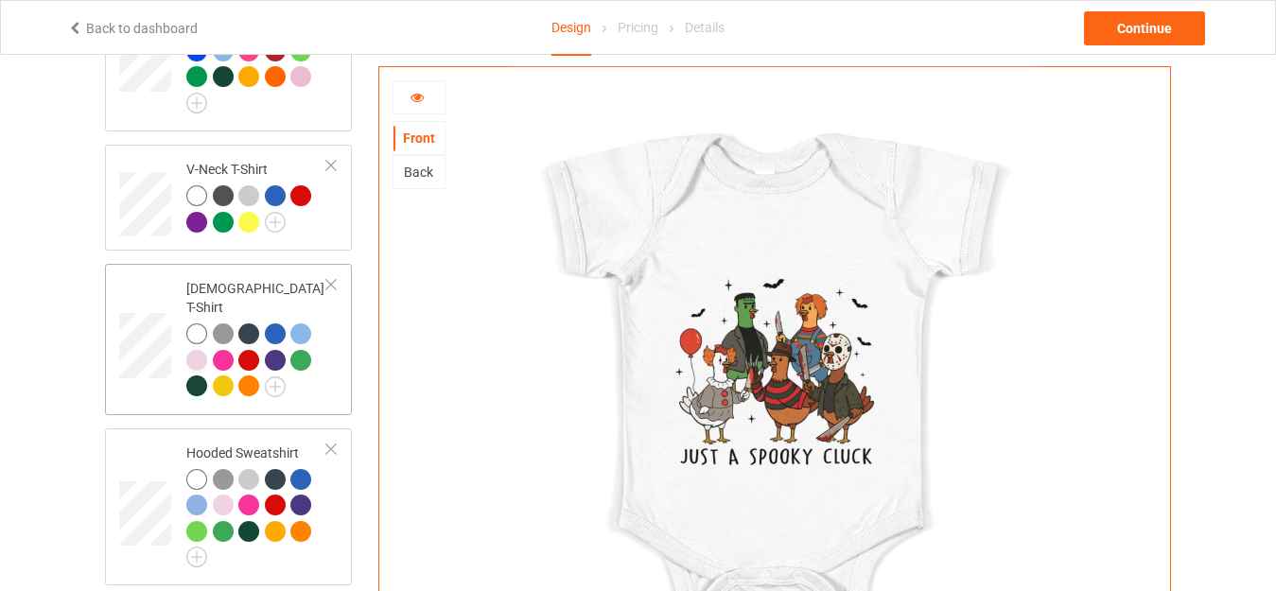
scroll to position [0, 0]
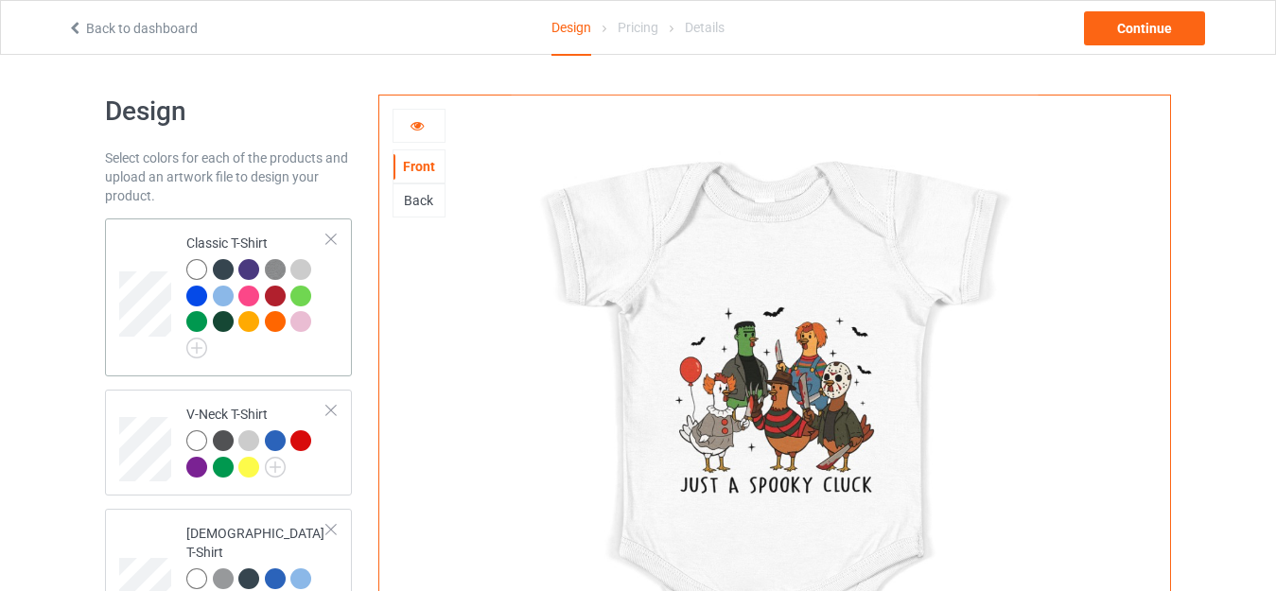
click at [276, 318] on div at bounding box center [275, 321] width 21 height 21
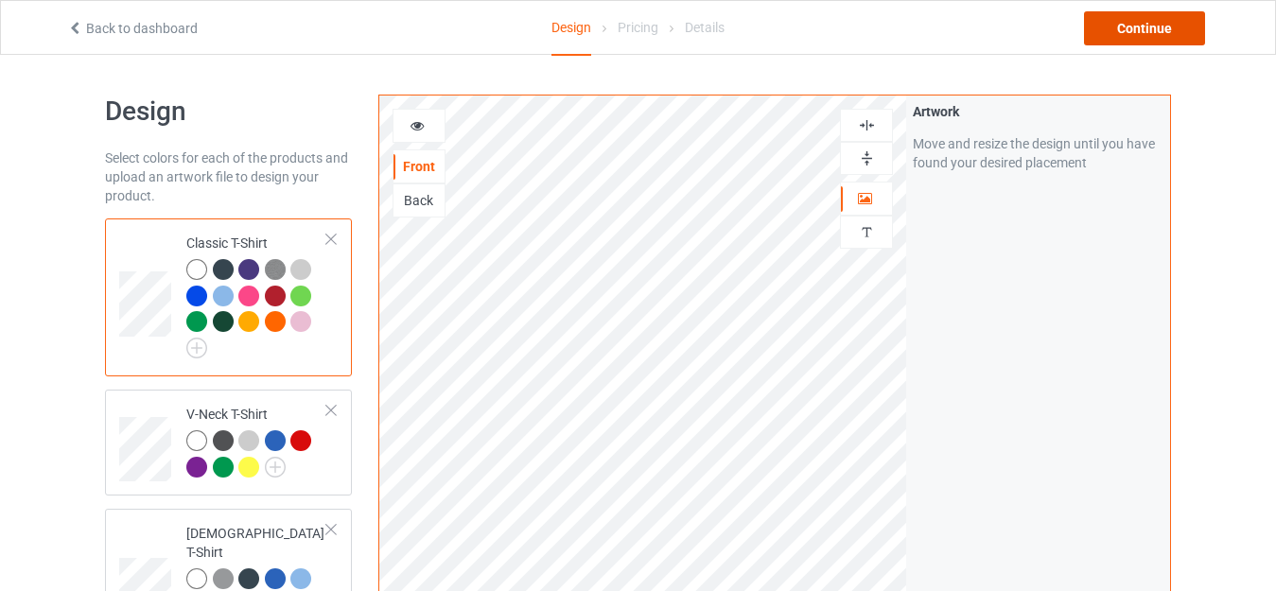
click at [1134, 30] on div "Continue" at bounding box center [1144, 28] width 121 height 34
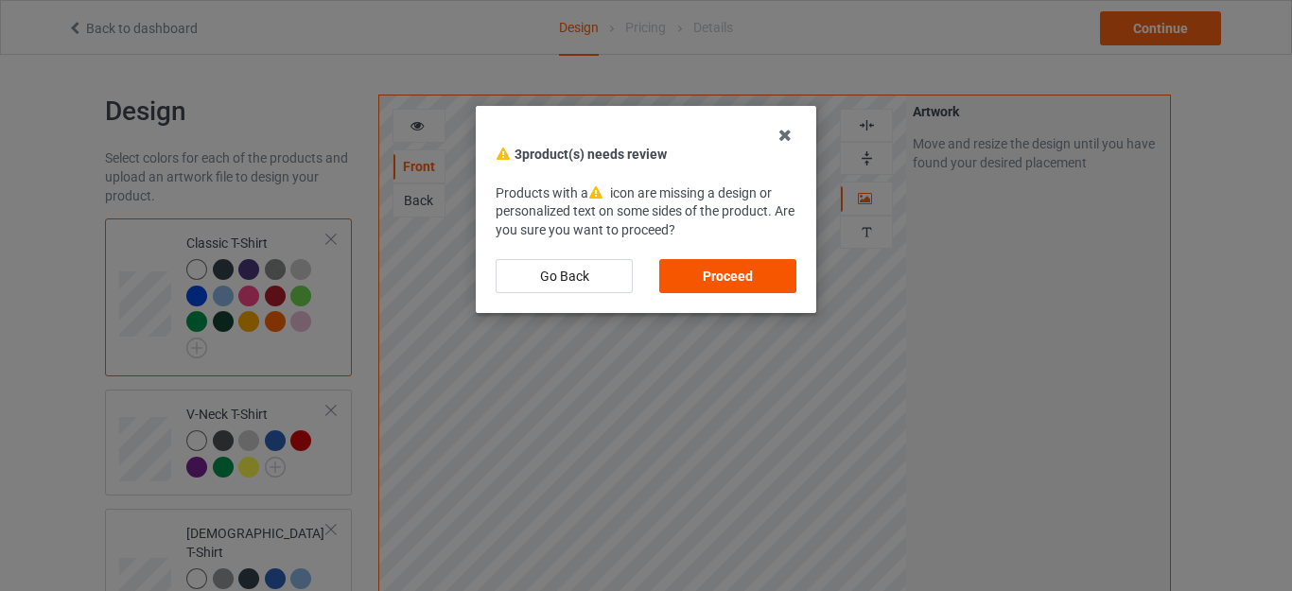
click at [733, 272] on div "Proceed" at bounding box center [727, 276] width 137 height 34
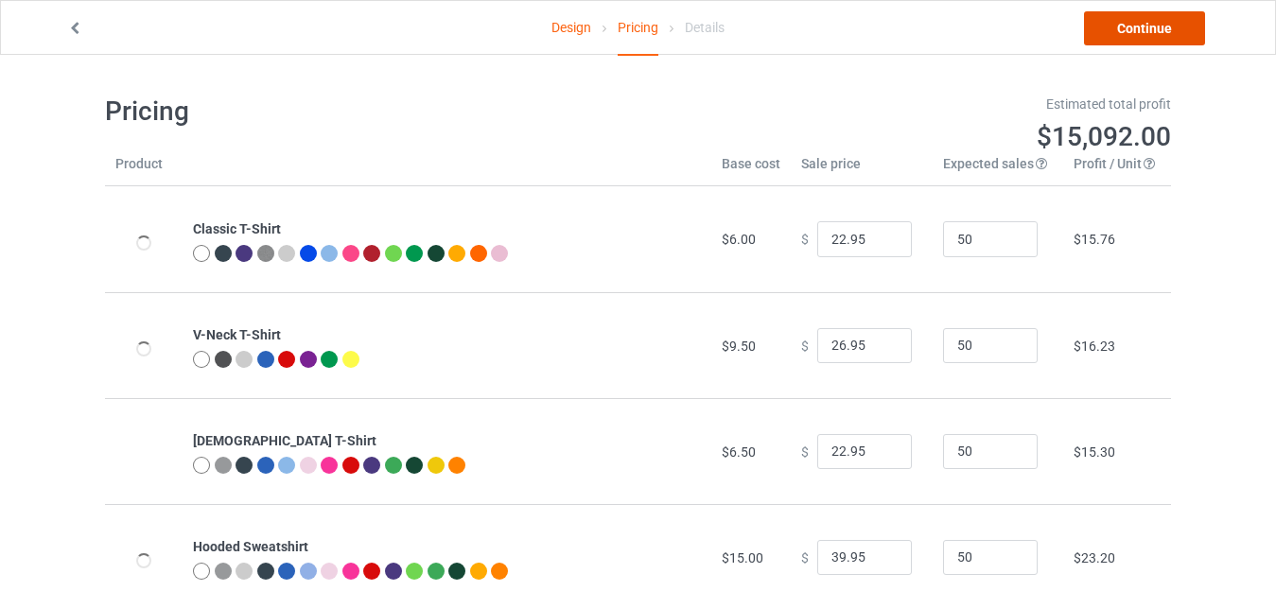
click at [1136, 31] on link "Continue" at bounding box center [1144, 28] width 121 height 34
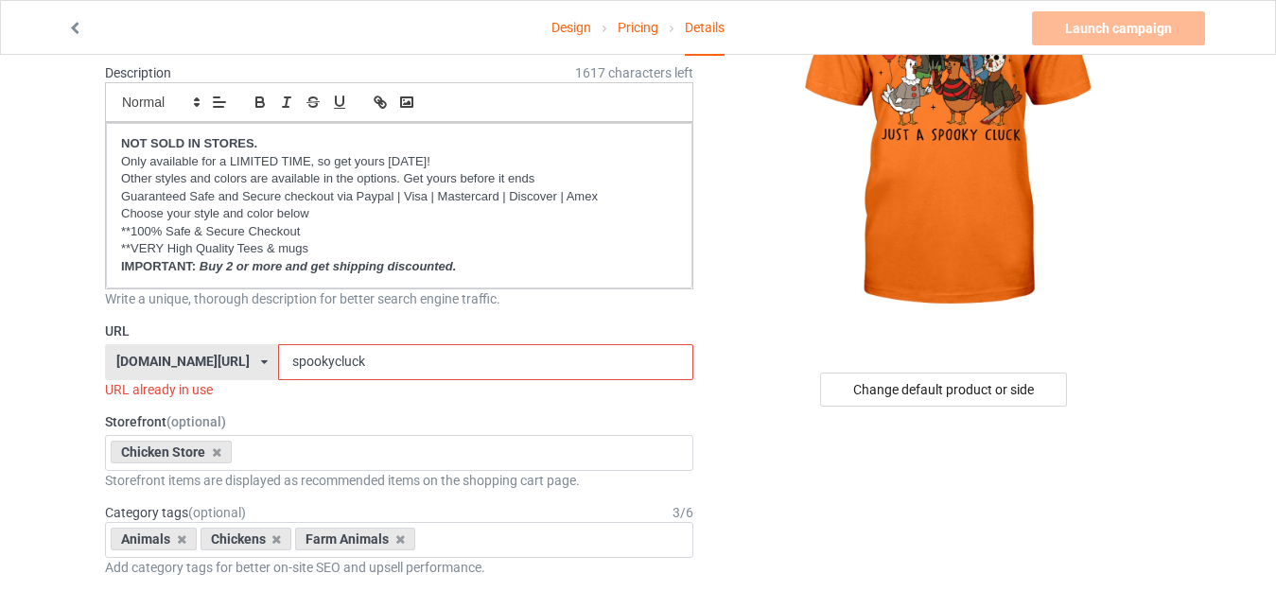
scroll to position [189, 0]
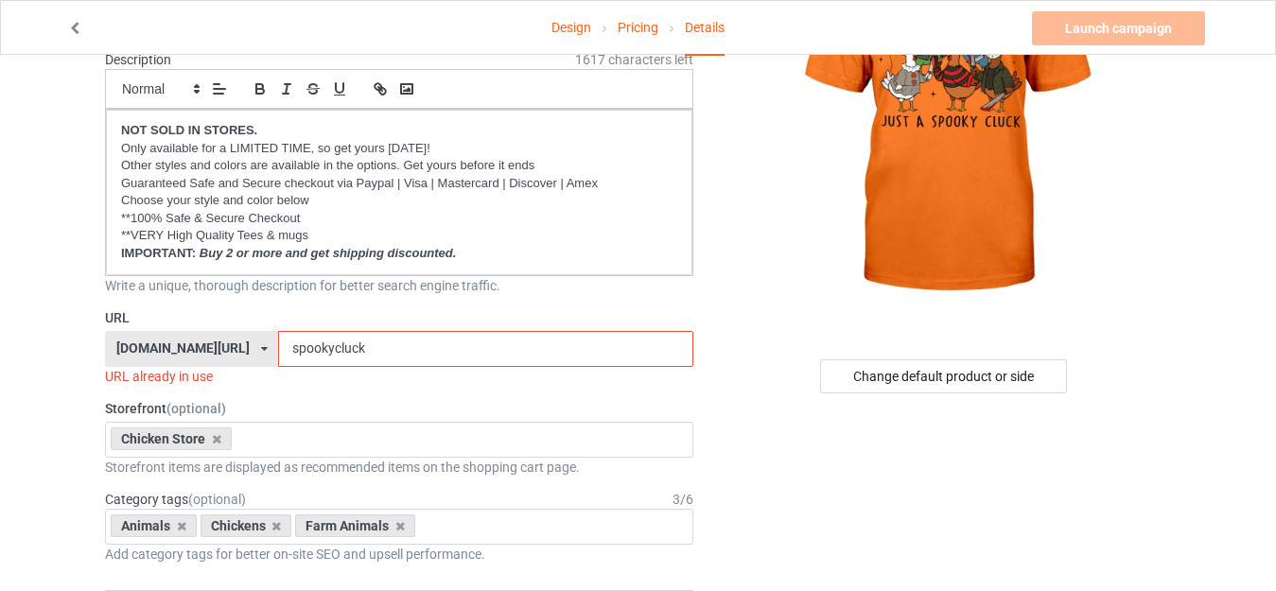
drag, startPoint x: 291, startPoint y: 349, endPoint x: 323, endPoint y: 344, distance: 31.6
click at [323, 344] on input "spookycluck" at bounding box center [485, 349] width 414 height 36
click at [278, 344] on input "spookycluck" at bounding box center [485, 349] width 414 height 36
click at [290, 344] on input "spookycluck" at bounding box center [485, 349] width 414 height 36
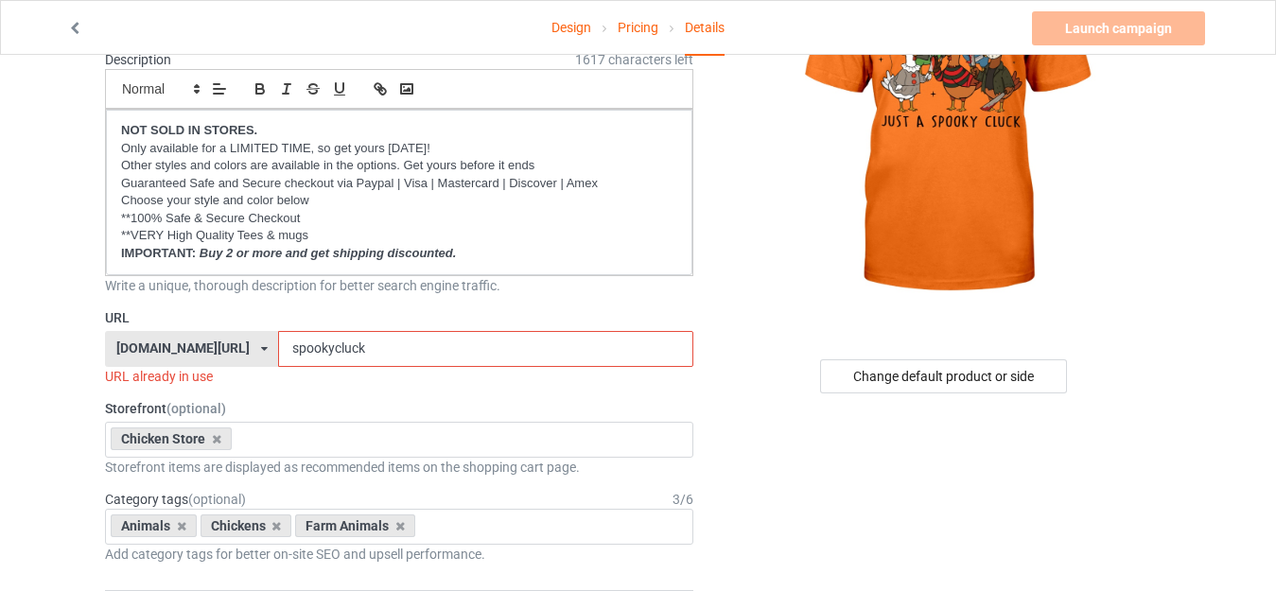
drag, startPoint x: 290, startPoint y: 347, endPoint x: 409, endPoint y: 347, distance: 119.2
click at [409, 347] on input "spookycluck" at bounding box center [485, 349] width 414 height 36
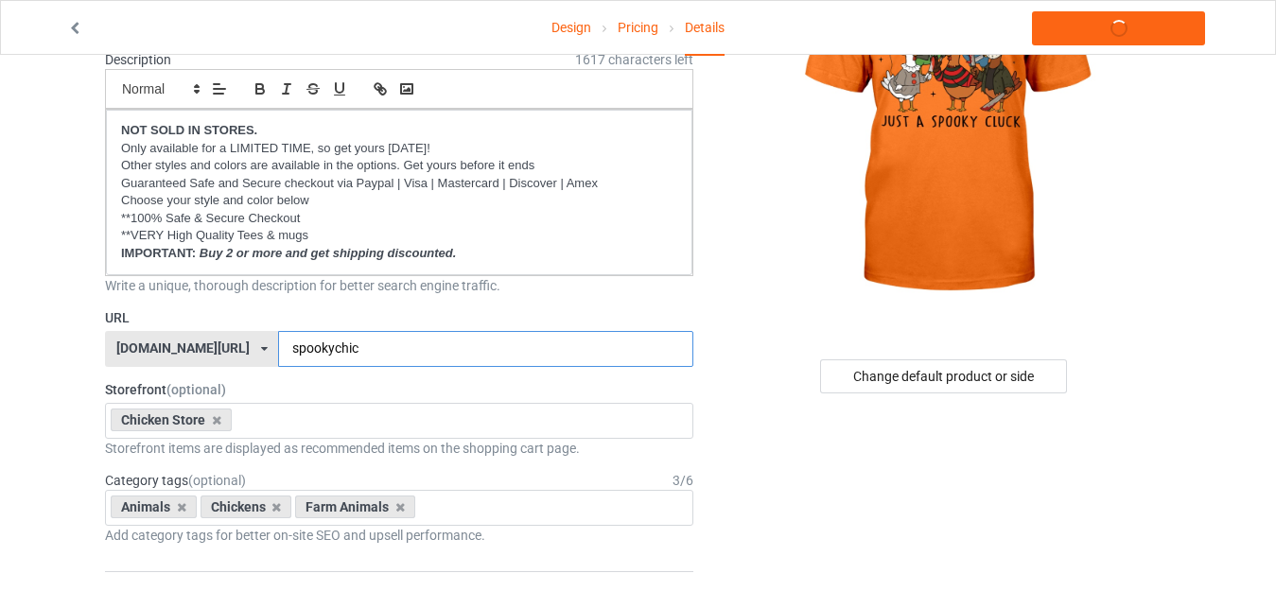
type input "spookychick"
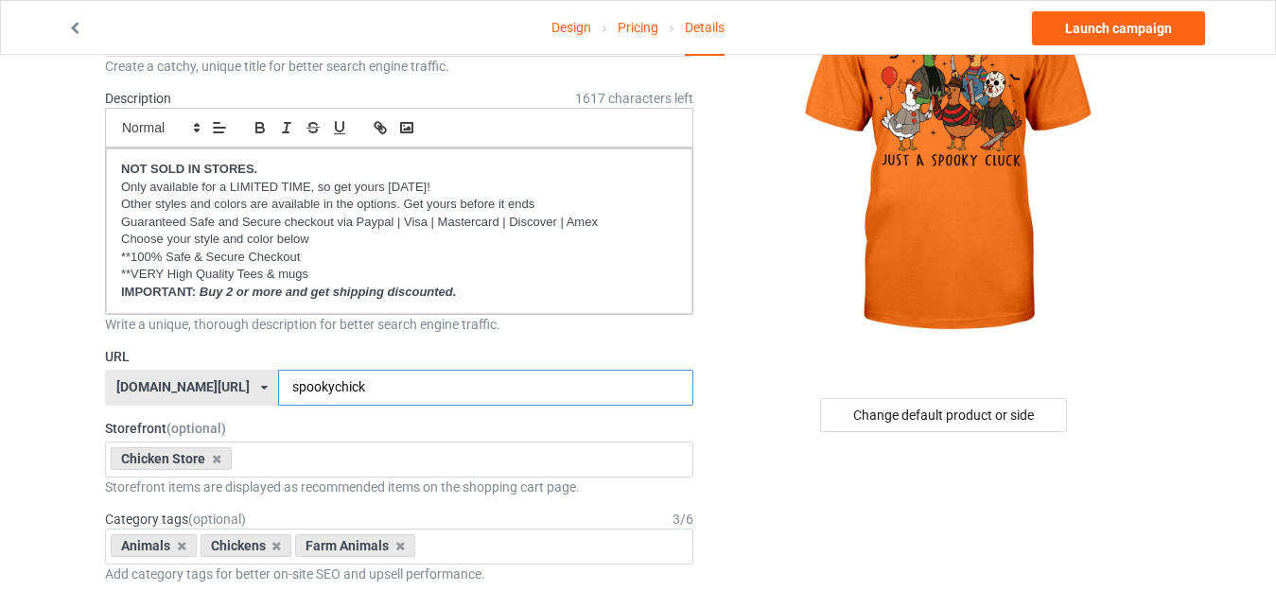
scroll to position [46, 0]
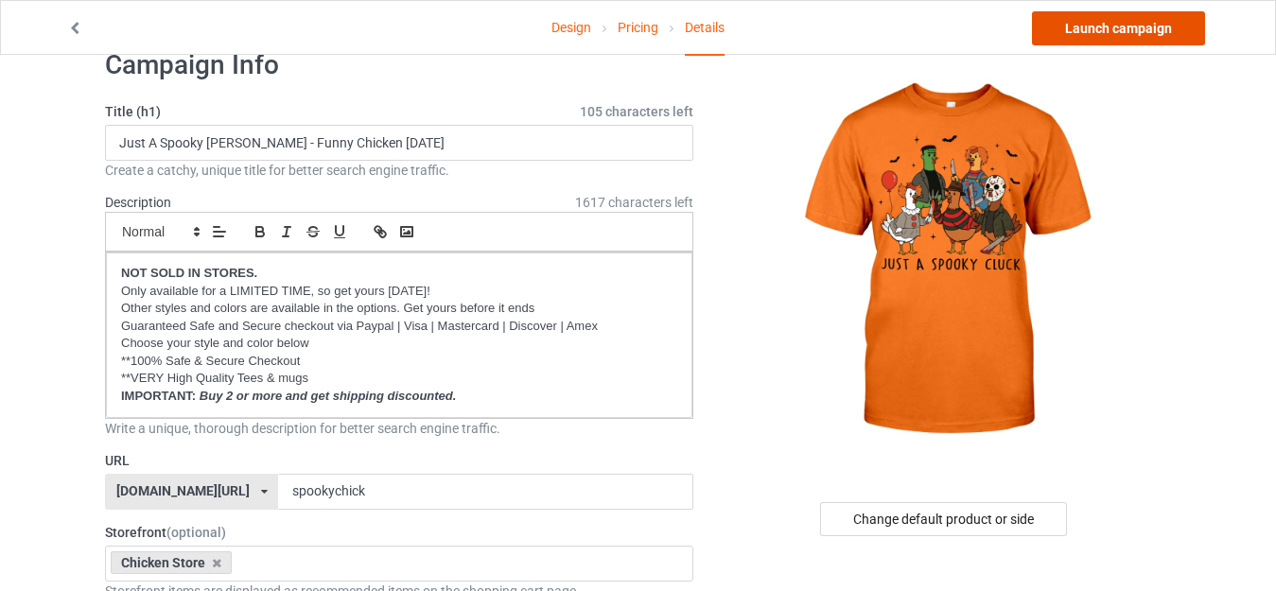
click at [1125, 21] on link "Launch campaign" at bounding box center [1118, 28] width 173 height 34
